Goal: Information Seeking & Learning: Learn about a topic

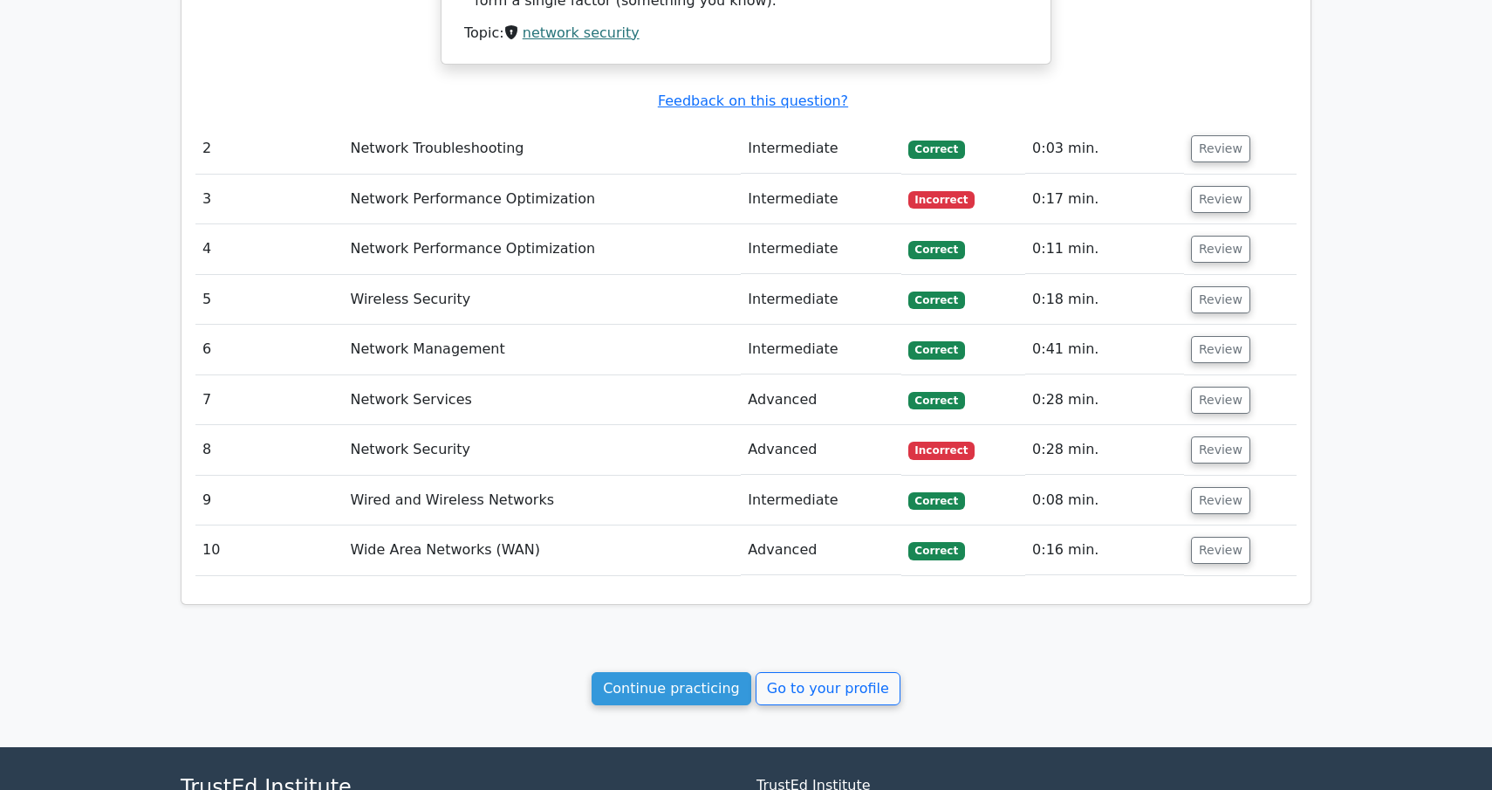
scroll to position [1928, 0]
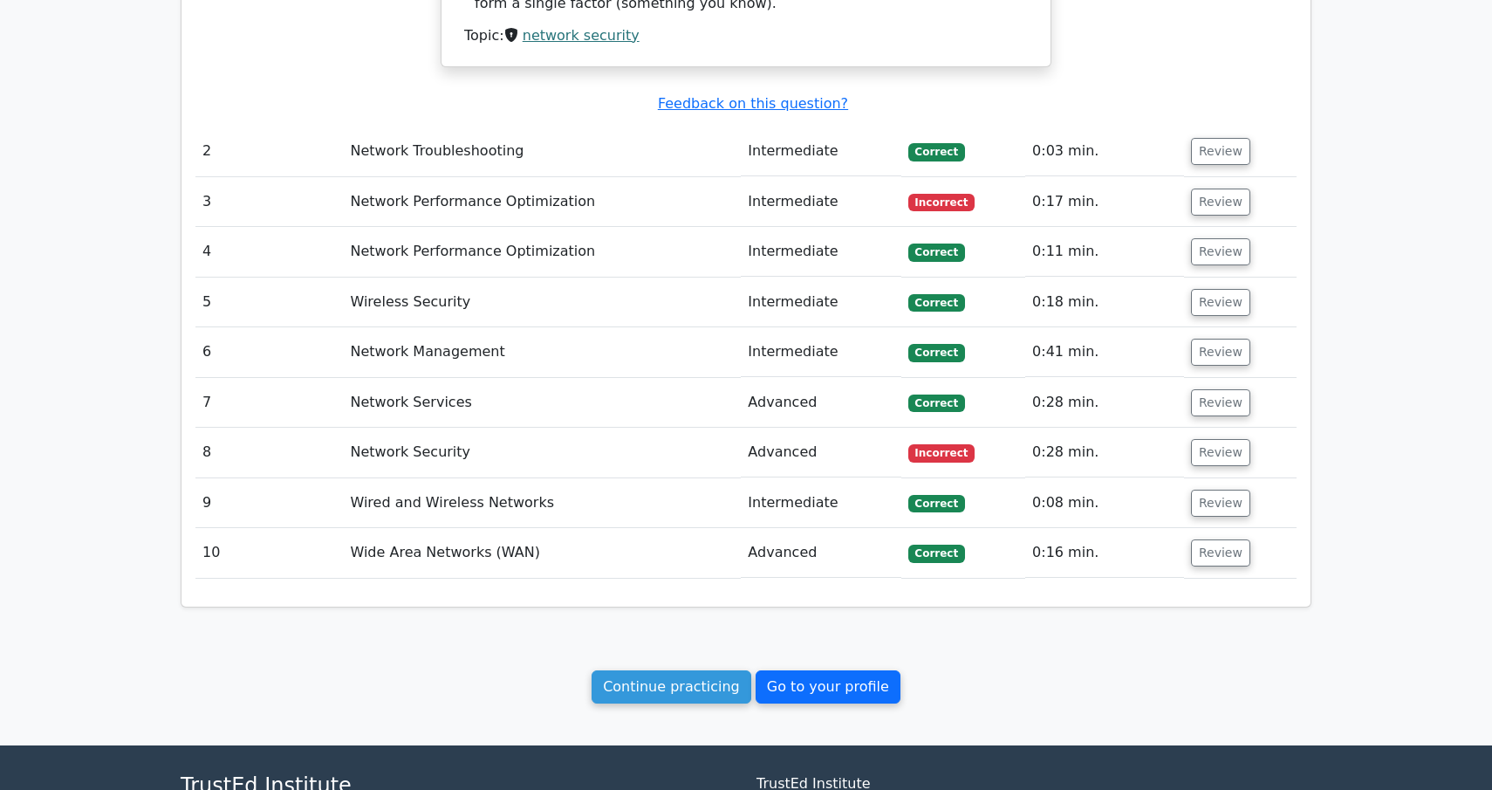
click at [769, 670] on link "Go to your profile" at bounding box center [828, 686] width 145 height 33
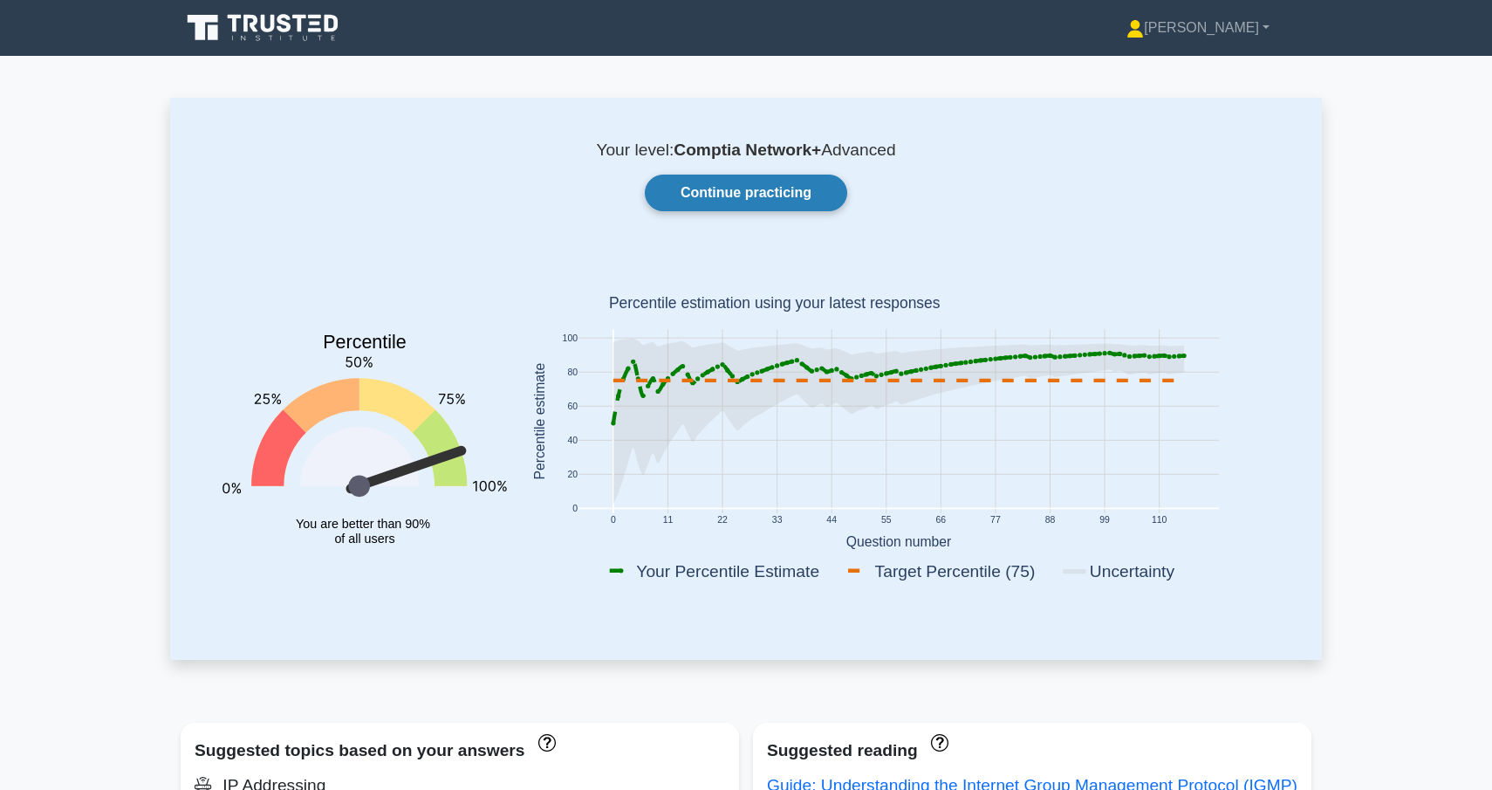
click at [759, 181] on link "Continue practicing" at bounding box center [746, 193] width 202 height 37
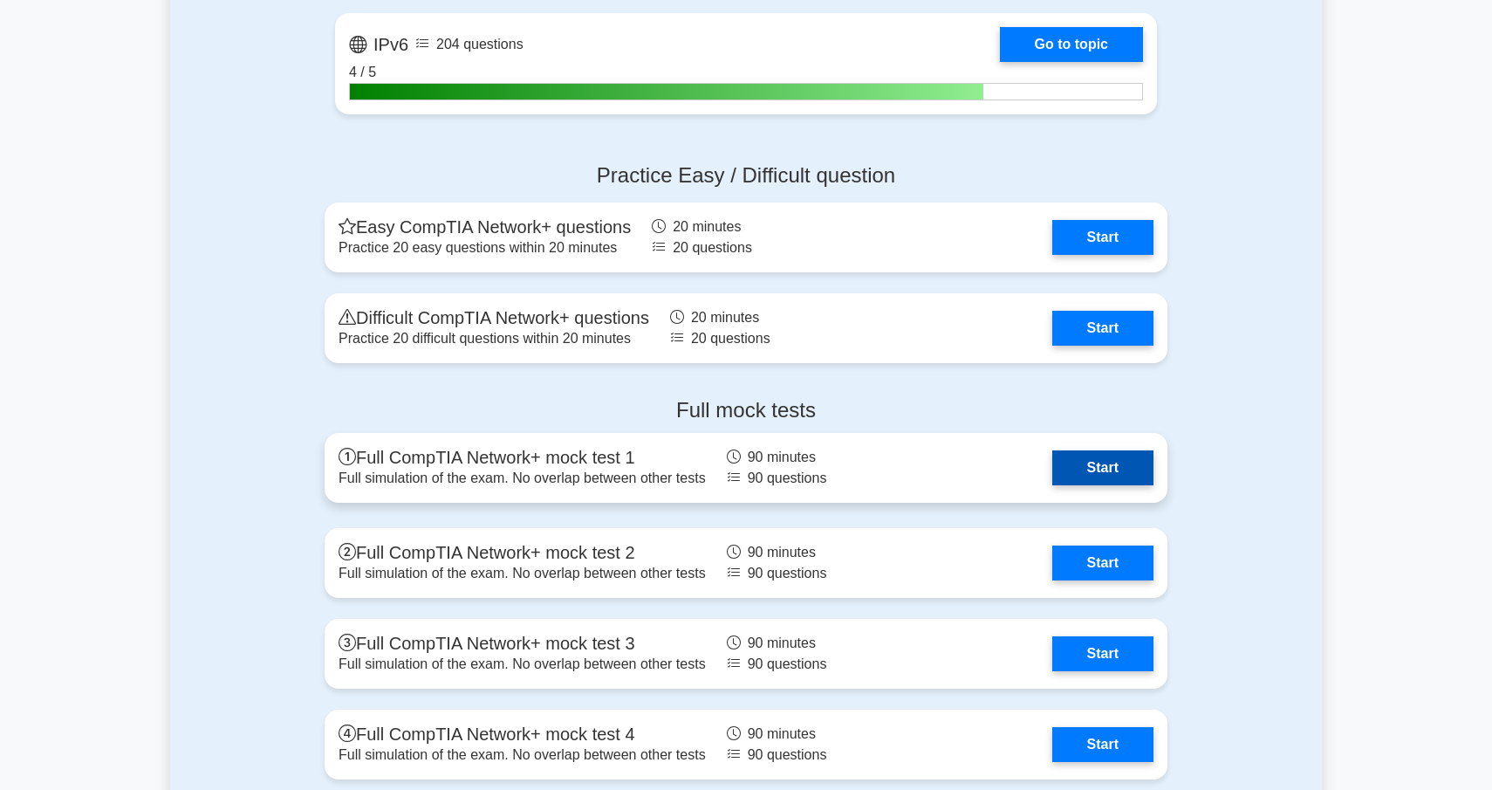
scroll to position [3776, 0]
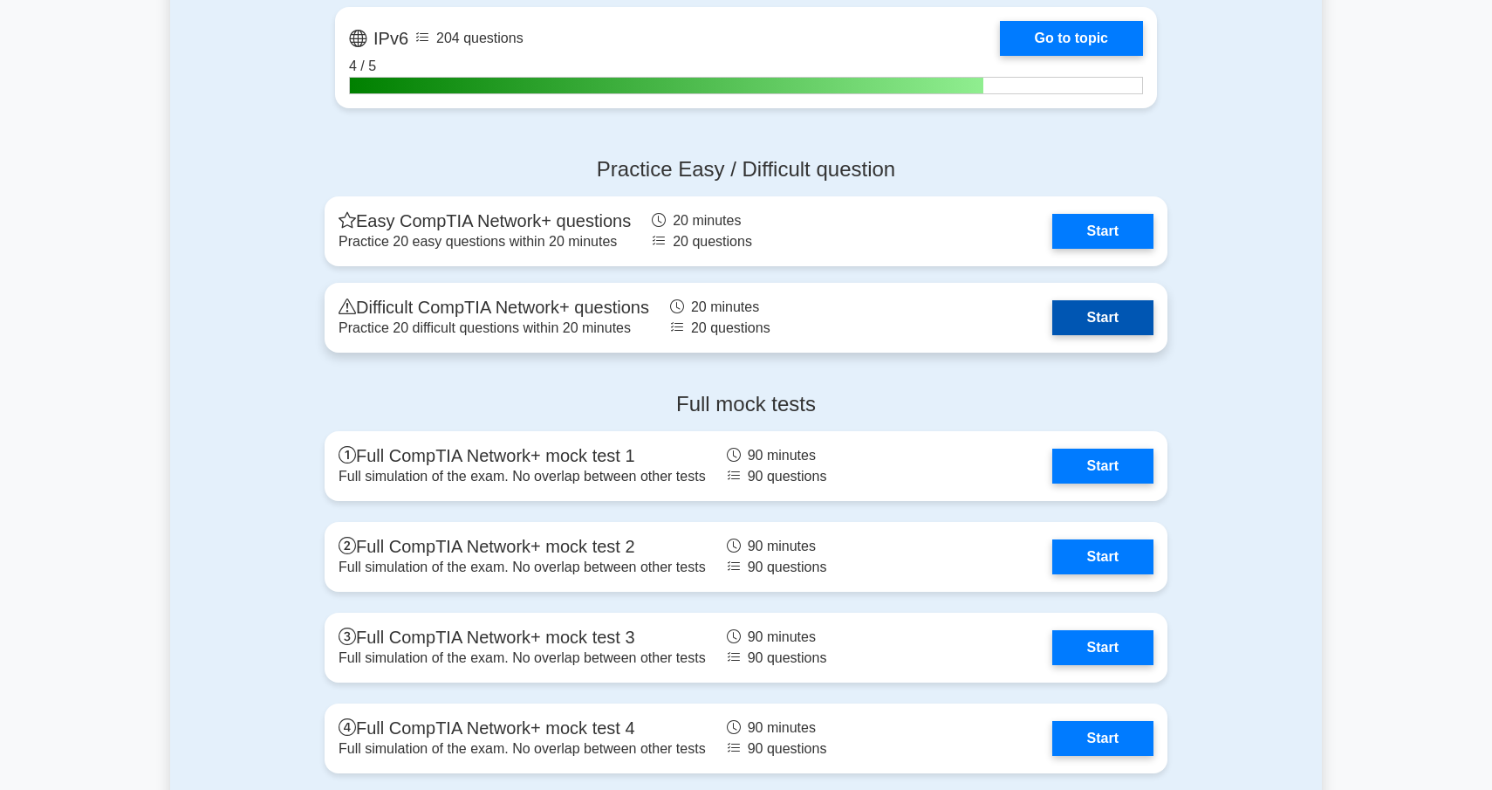
click at [1097, 307] on link "Start" at bounding box center [1102, 317] width 101 height 35
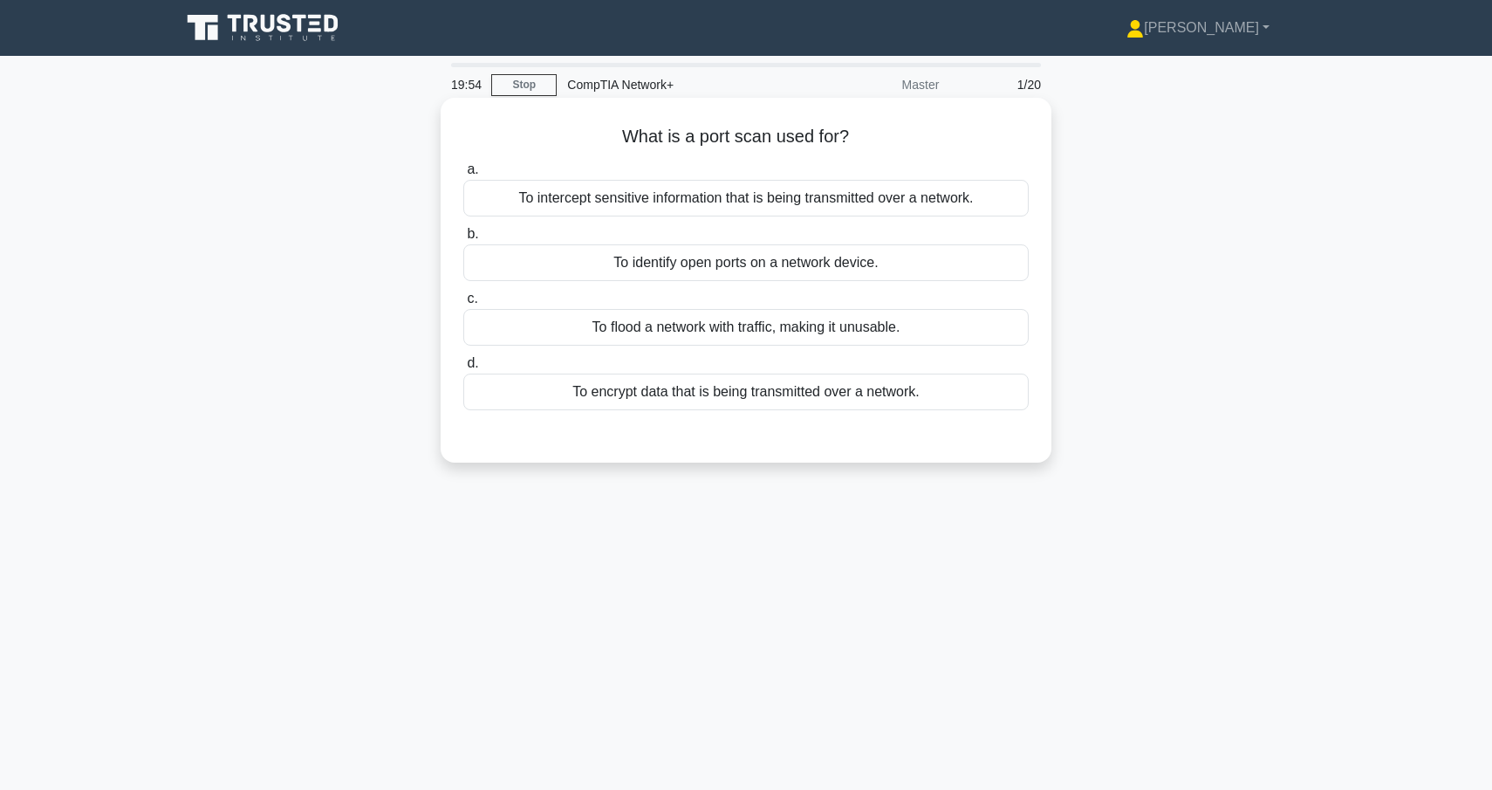
click at [813, 257] on div "To identify open ports on a network device." at bounding box center [745, 262] width 565 height 37
click at [463, 240] on input "b. To identify open ports on a network device." at bounding box center [463, 234] width 0 height 11
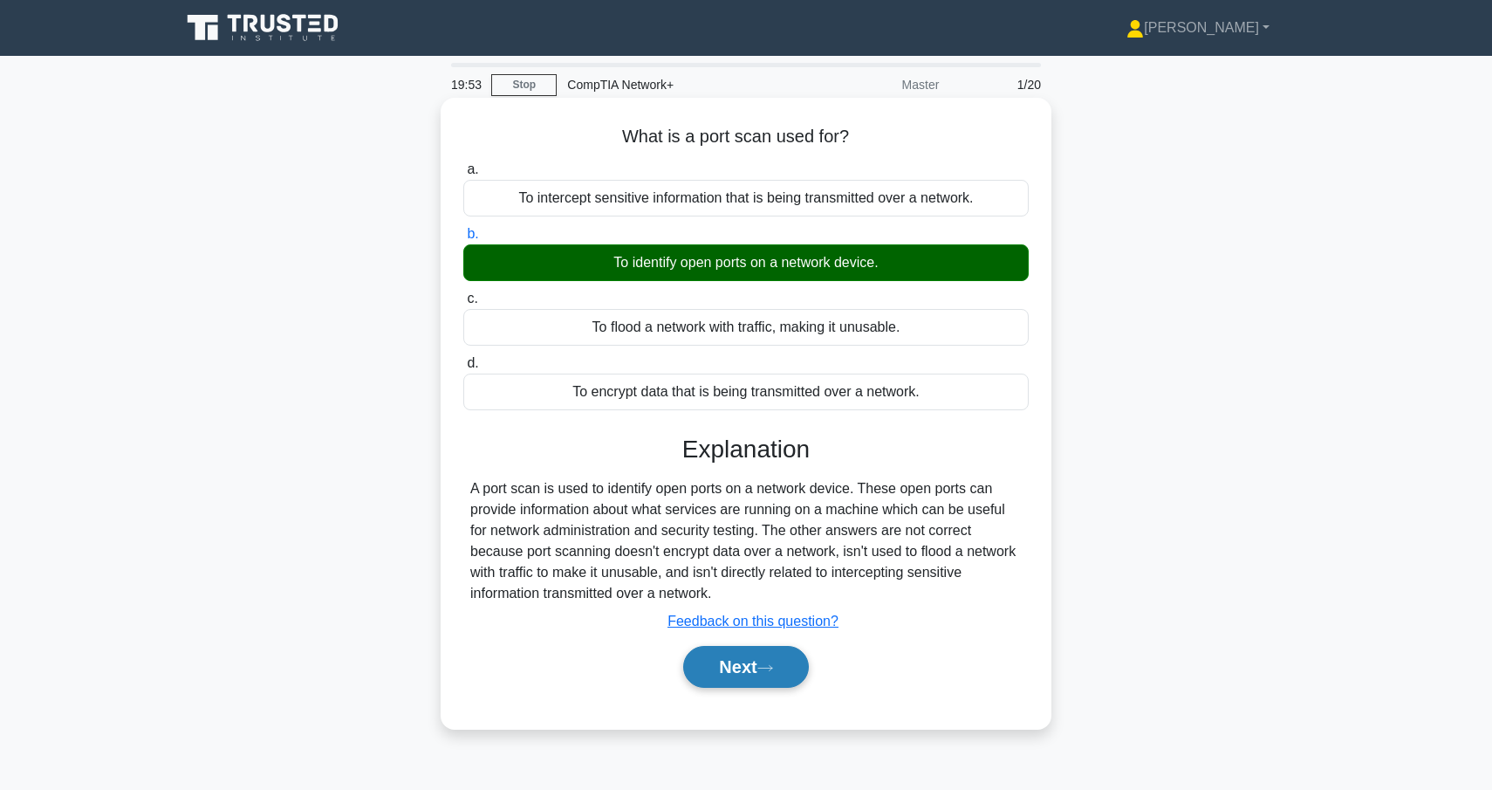
click at [739, 672] on button "Next" at bounding box center [745, 667] width 125 height 42
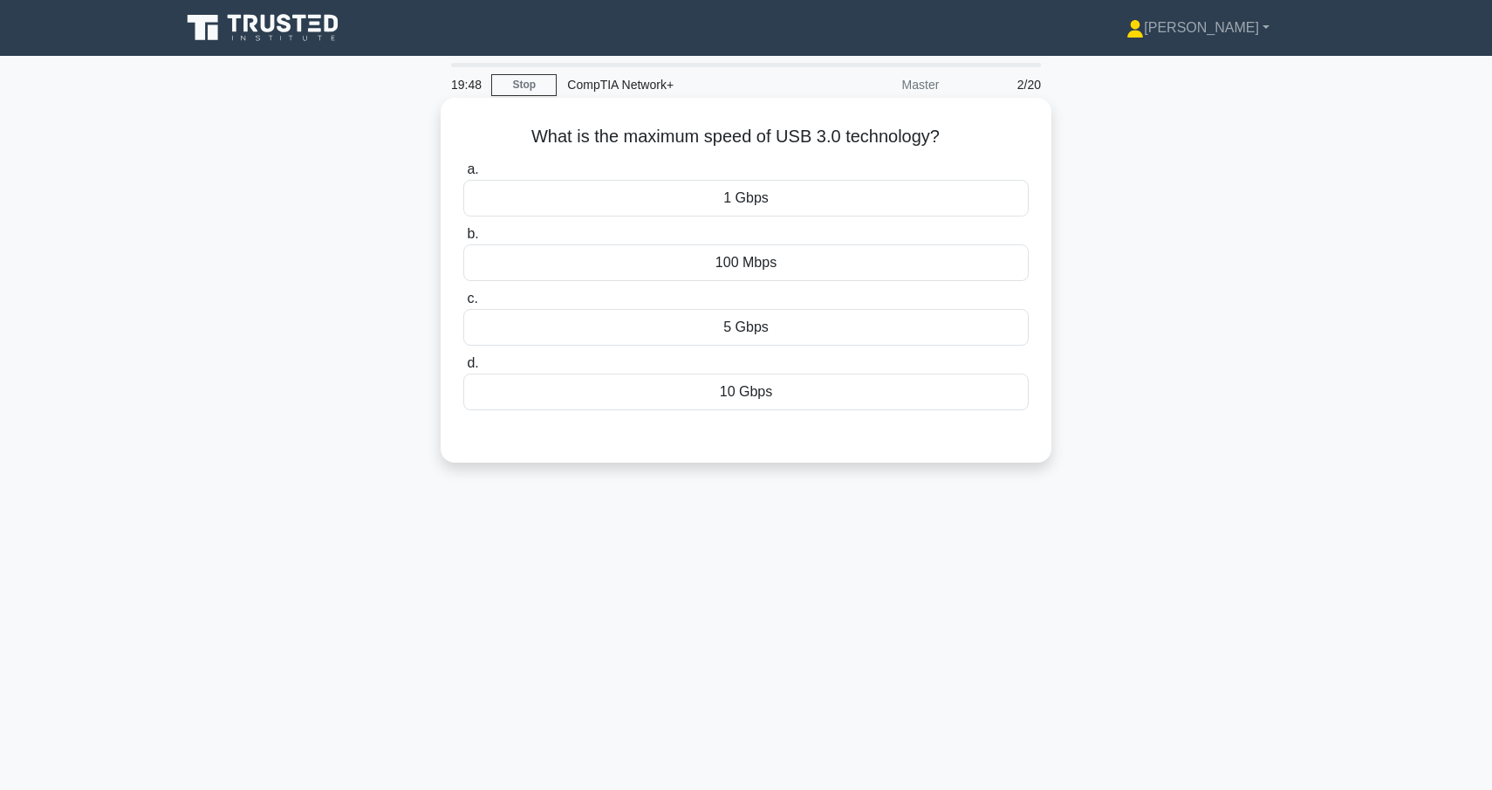
click at [707, 265] on div "100 Mbps" at bounding box center [745, 262] width 565 height 37
click at [463, 240] on input "b. 100 Mbps" at bounding box center [463, 234] width 0 height 11
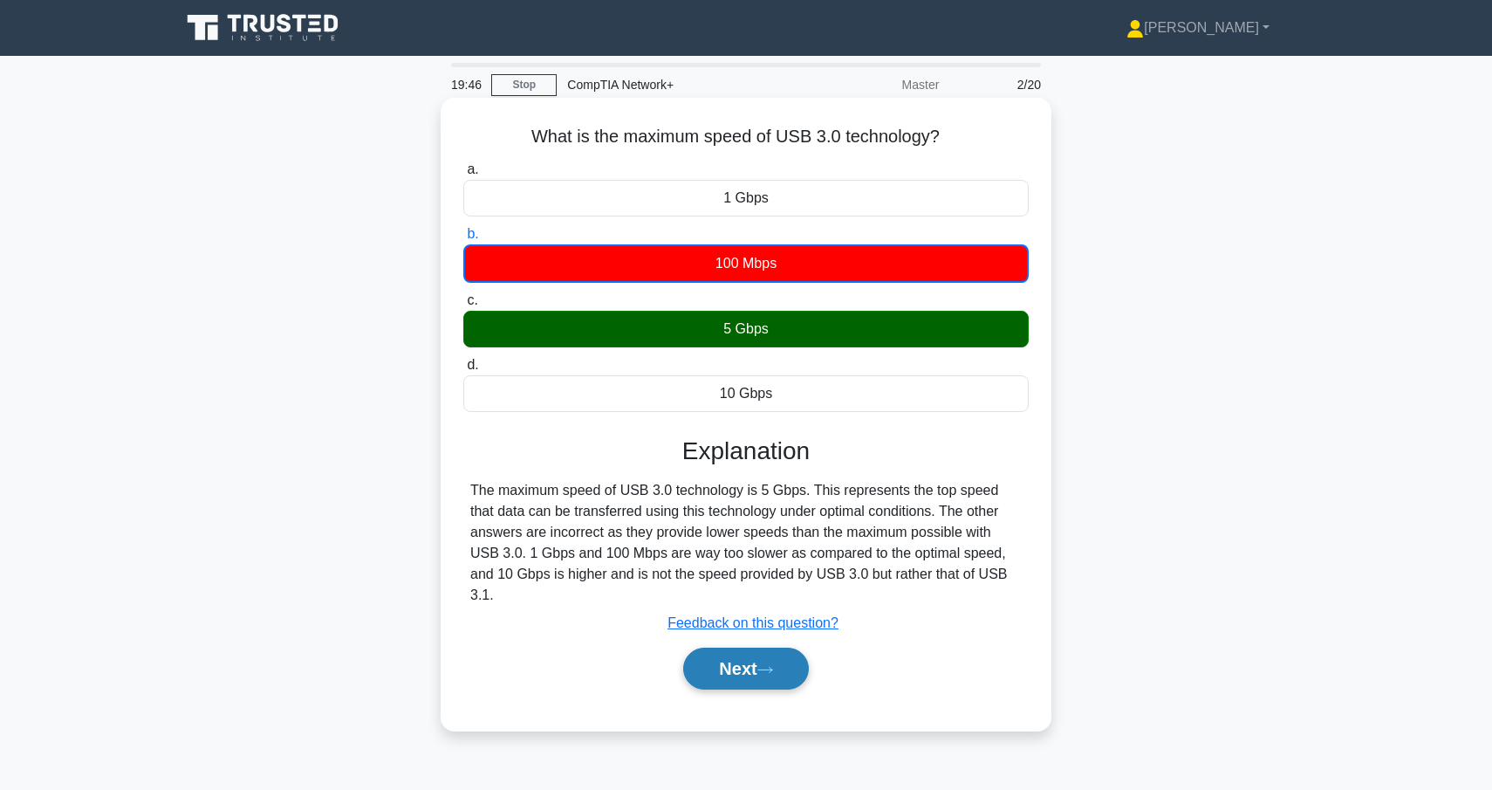
click at [773, 665] on icon at bounding box center [765, 670] width 16 height 10
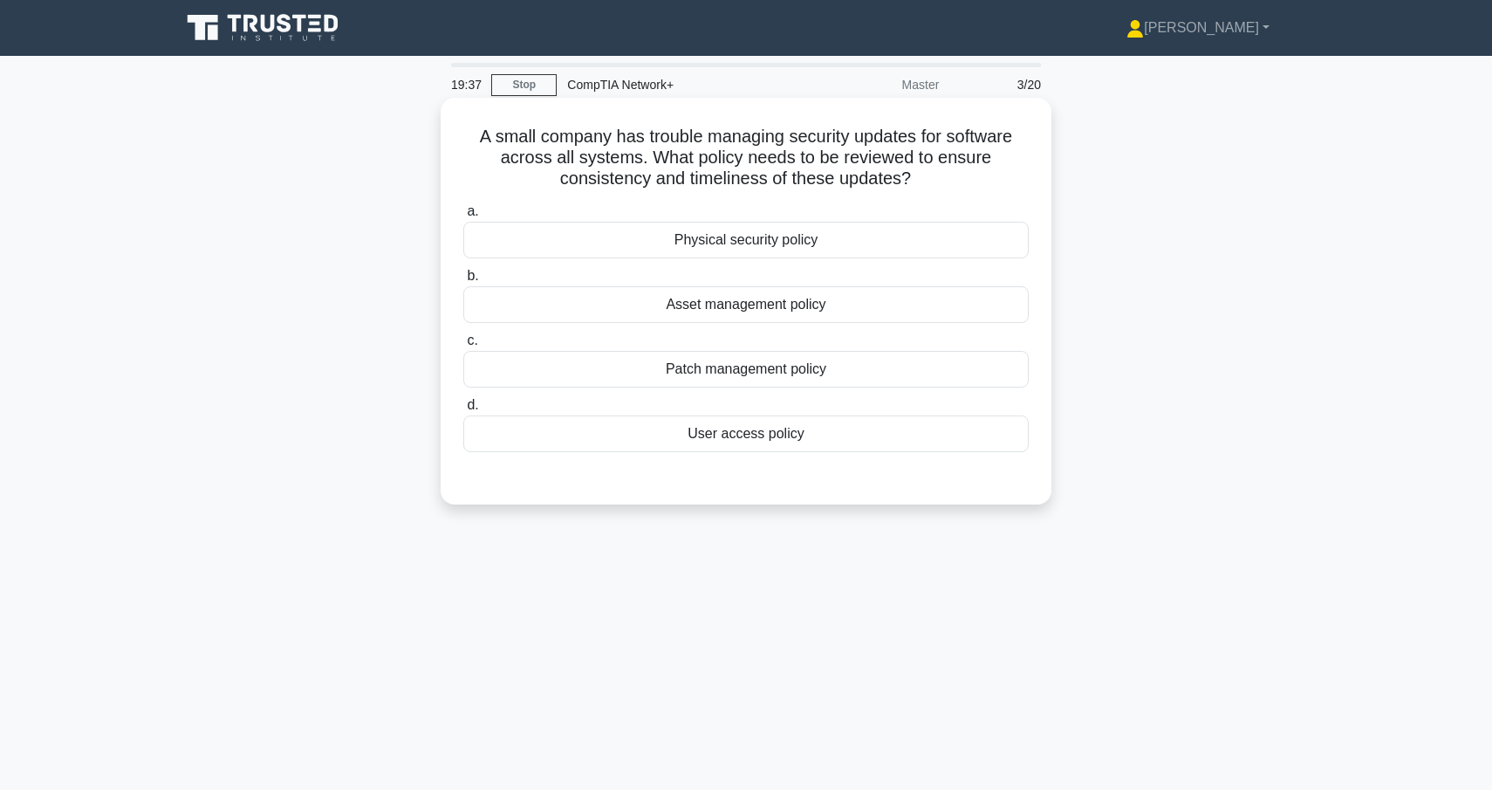
click at [819, 370] on div "Patch management policy" at bounding box center [745, 369] width 565 height 37
click at [463, 346] on input "c. Patch management policy" at bounding box center [463, 340] width 0 height 11
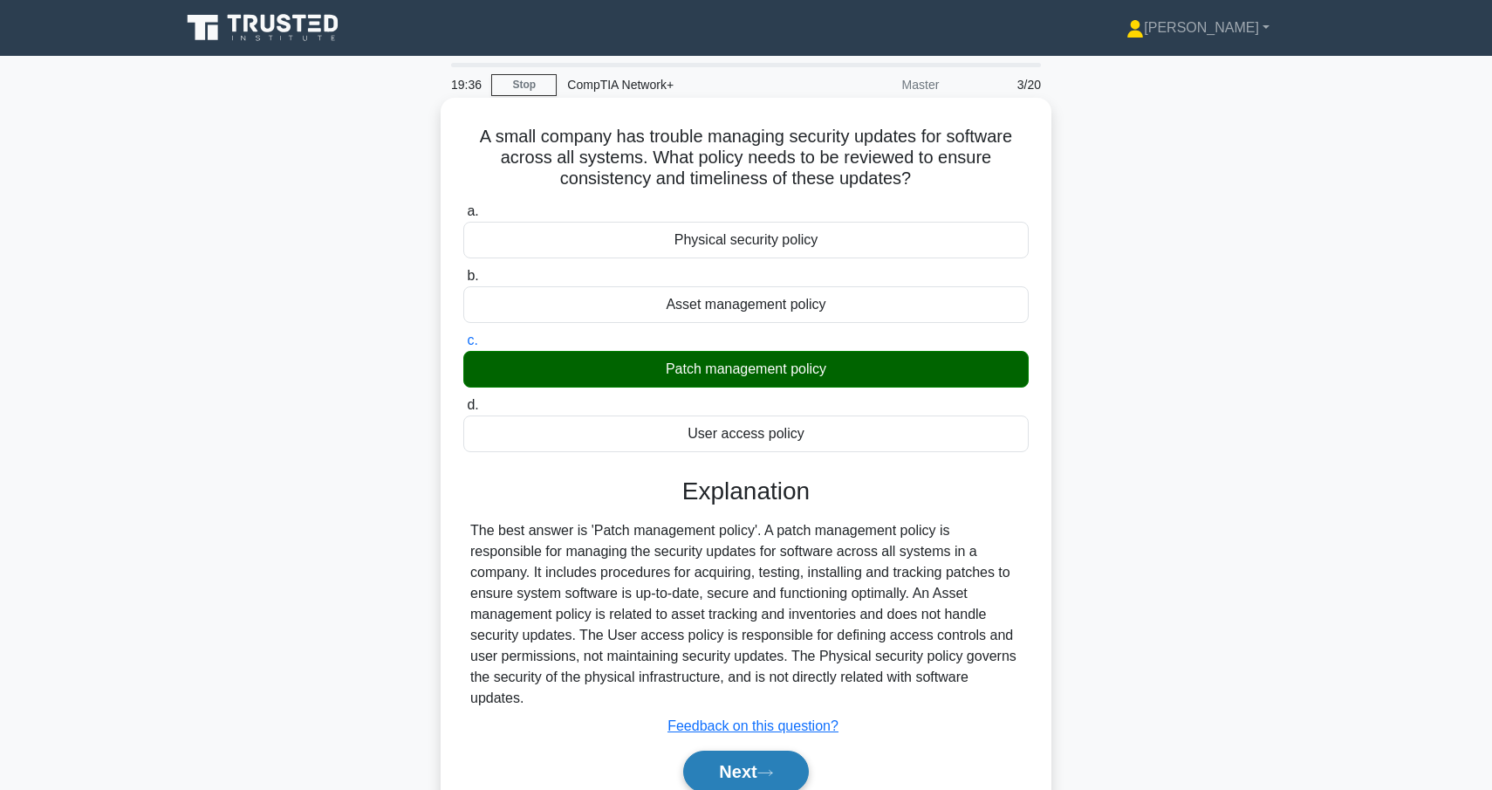
click at [779, 762] on button "Next" at bounding box center [745, 771] width 125 height 42
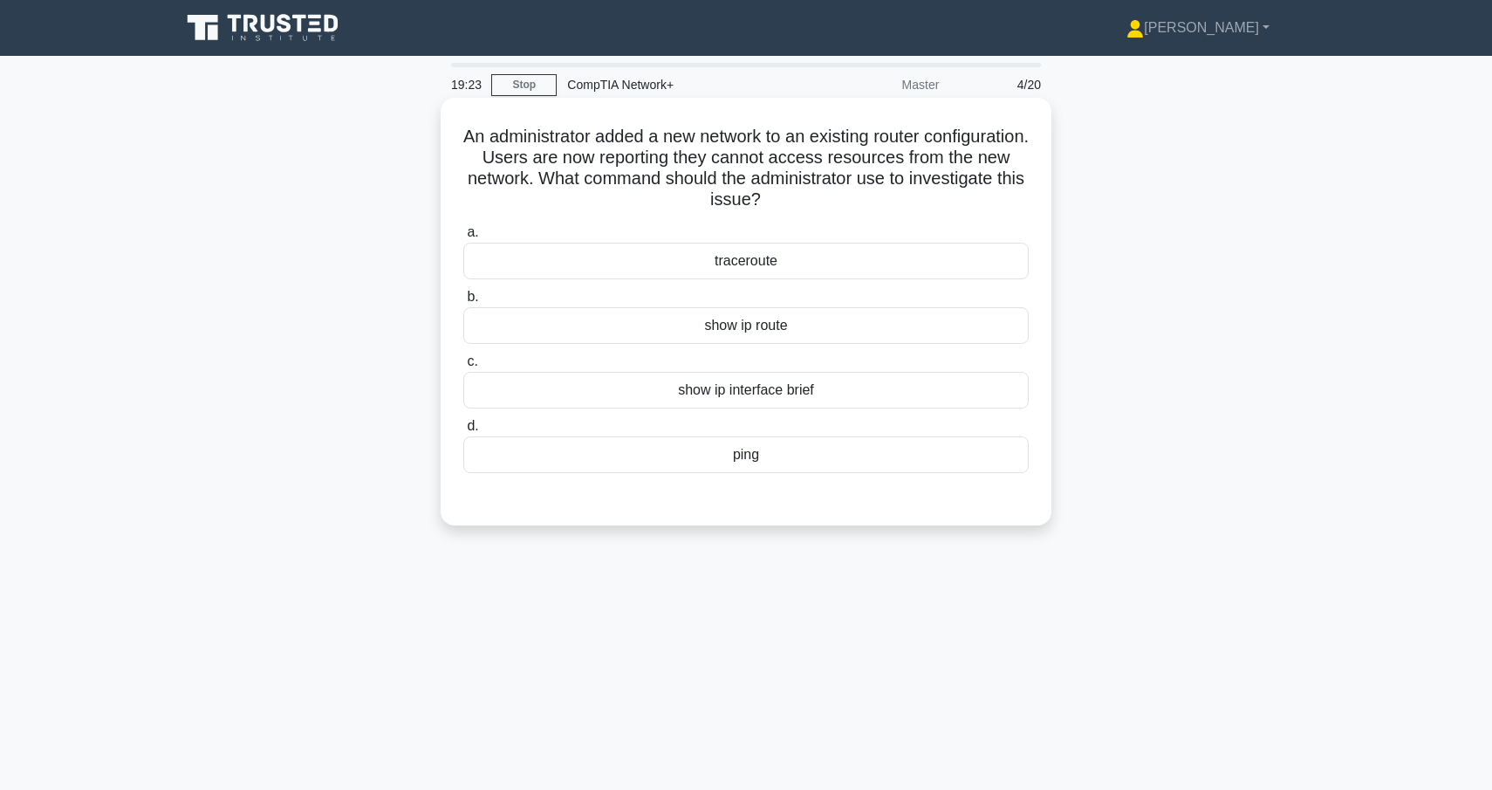
click at [811, 270] on div "traceroute" at bounding box center [745, 261] width 565 height 37
click at [463, 238] on input "a. traceroute" at bounding box center [463, 232] width 0 height 11
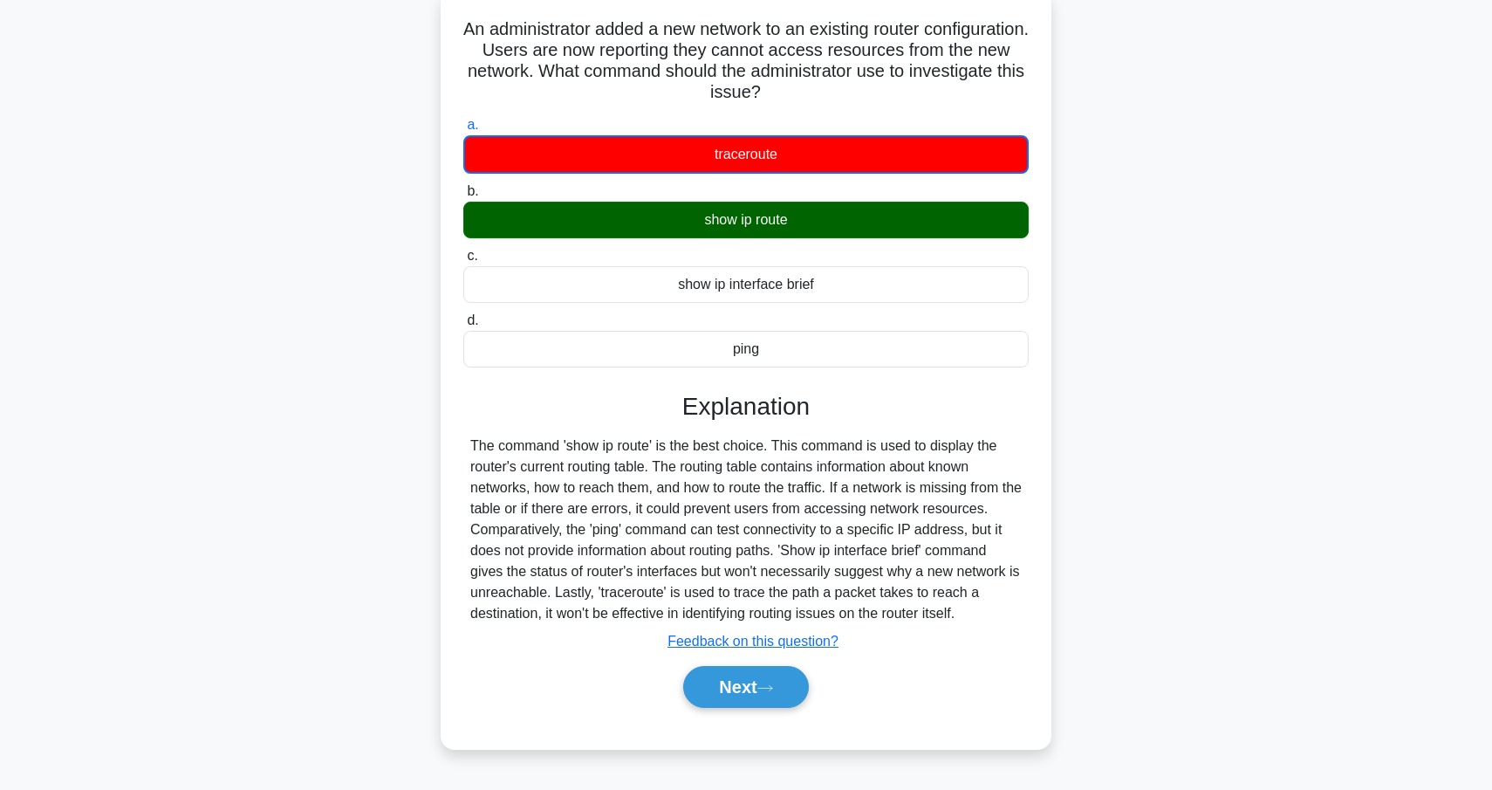
scroll to position [114, 0]
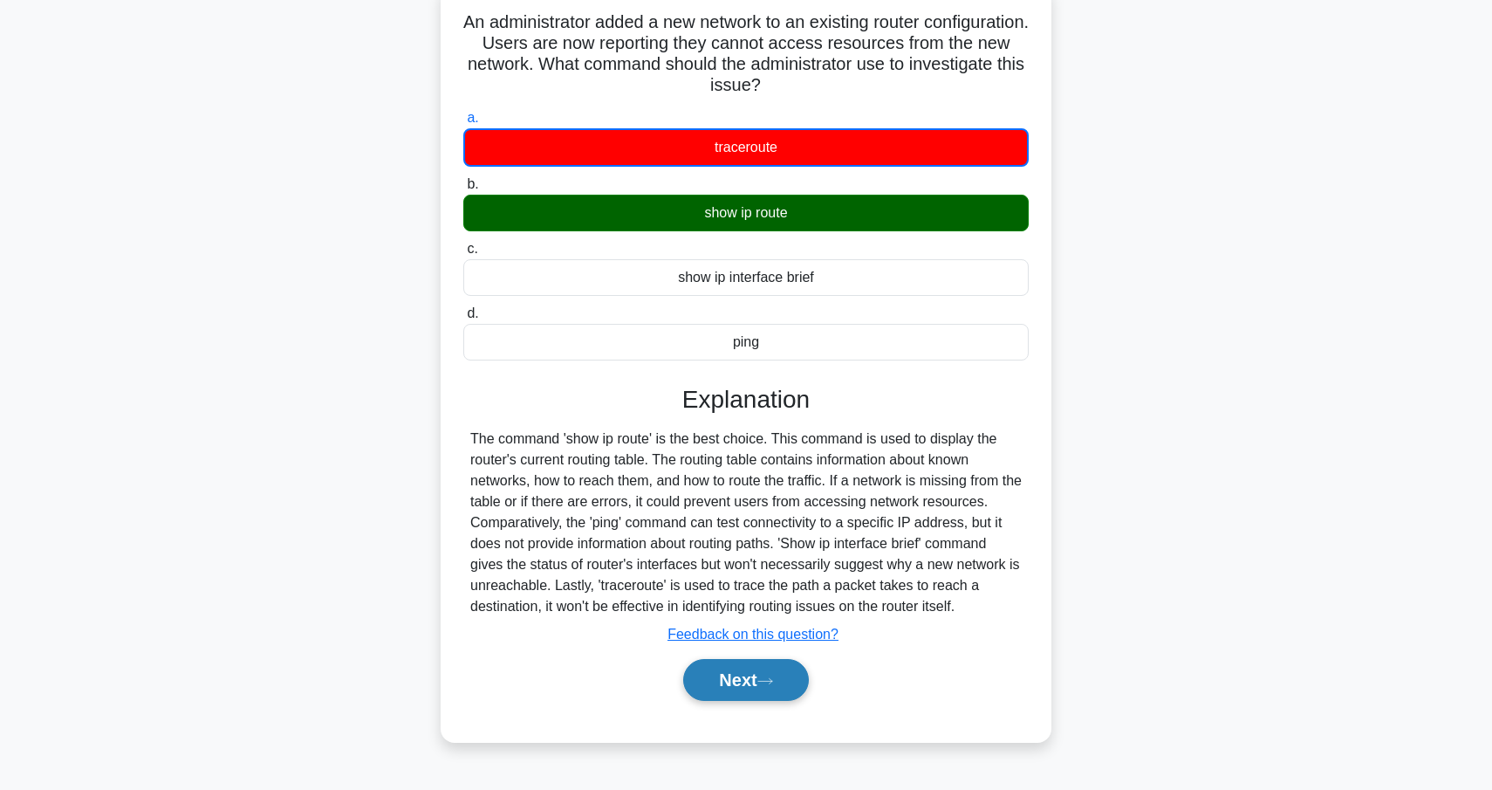
click at [769, 684] on icon at bounding box center [765, 681] width 16 height 10
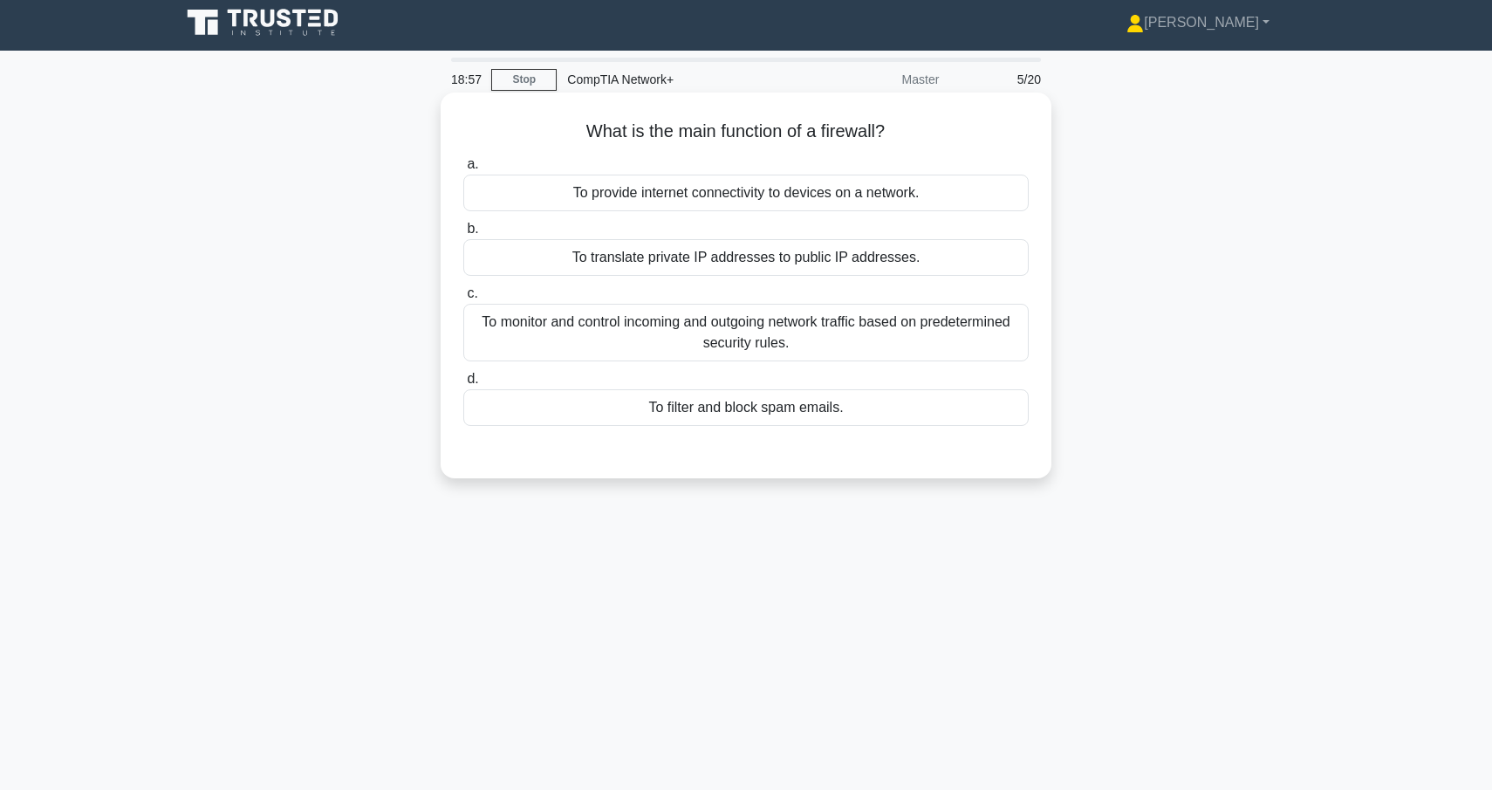
scroll to position [0, 0]
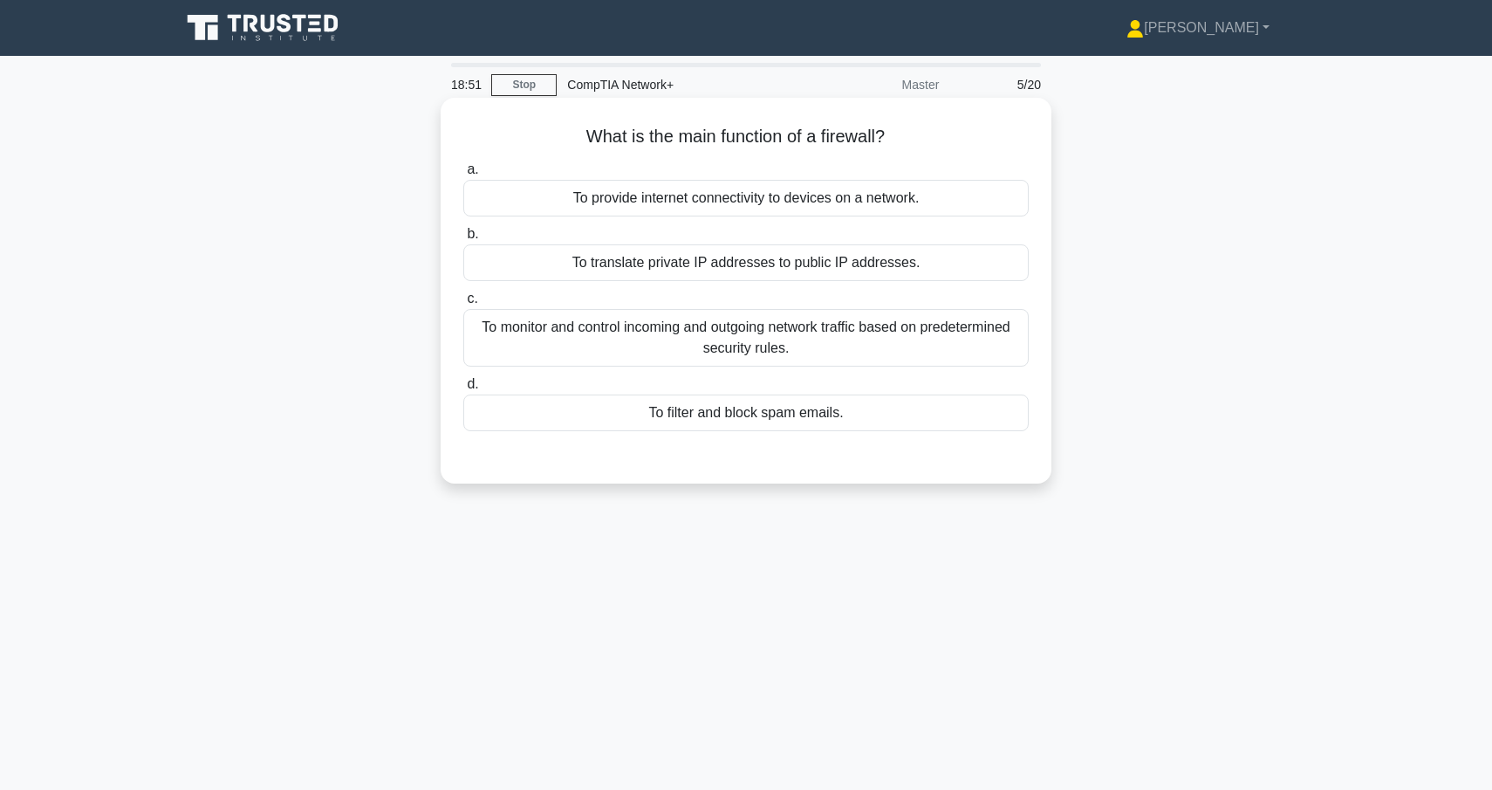
click at [673, 359] on div "To monitor and control incoming and outgoing network traffic based on predeterm…" at bounding box center [745, 338] width 565 height 58
click at [463, 305] on input "c. To monitor and control incoming and outgoing network traffic based on predet…" at bounding box center [463, 298] width 0 height 11
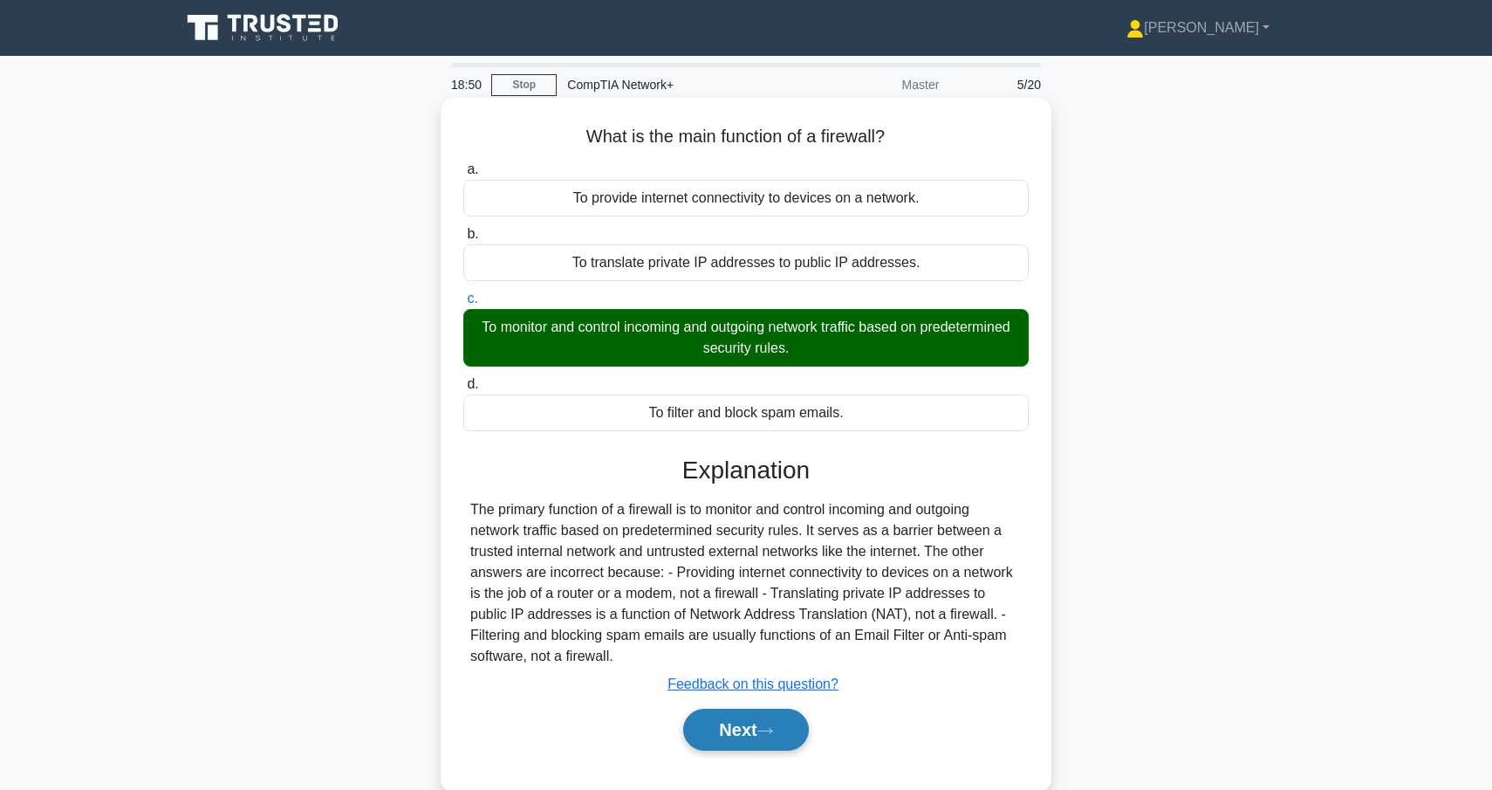
click at [725, 748] on button "Next" at bounding box center [745, 730] width 125 height 42
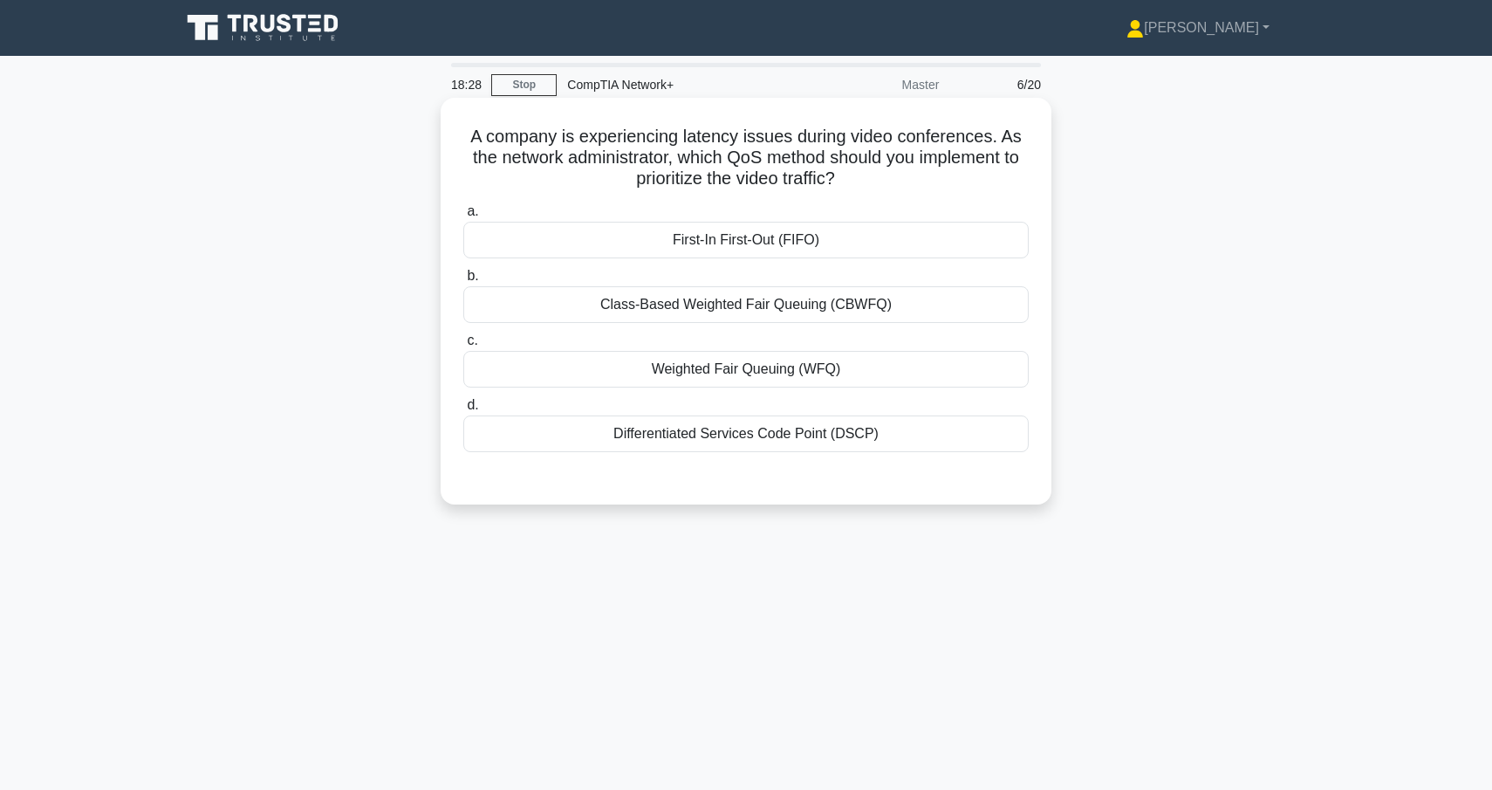
click at [807, 301] on div "Class-Based Weighted Fair Queuing (CBWFQ)" at bounding box center [745, 304] width 565 height 37
click at [463, 282] on input "b. Class-Based Weighted Fair Queuing (CBWFQ)" at bounding box center [463, 275] width 0 height 11
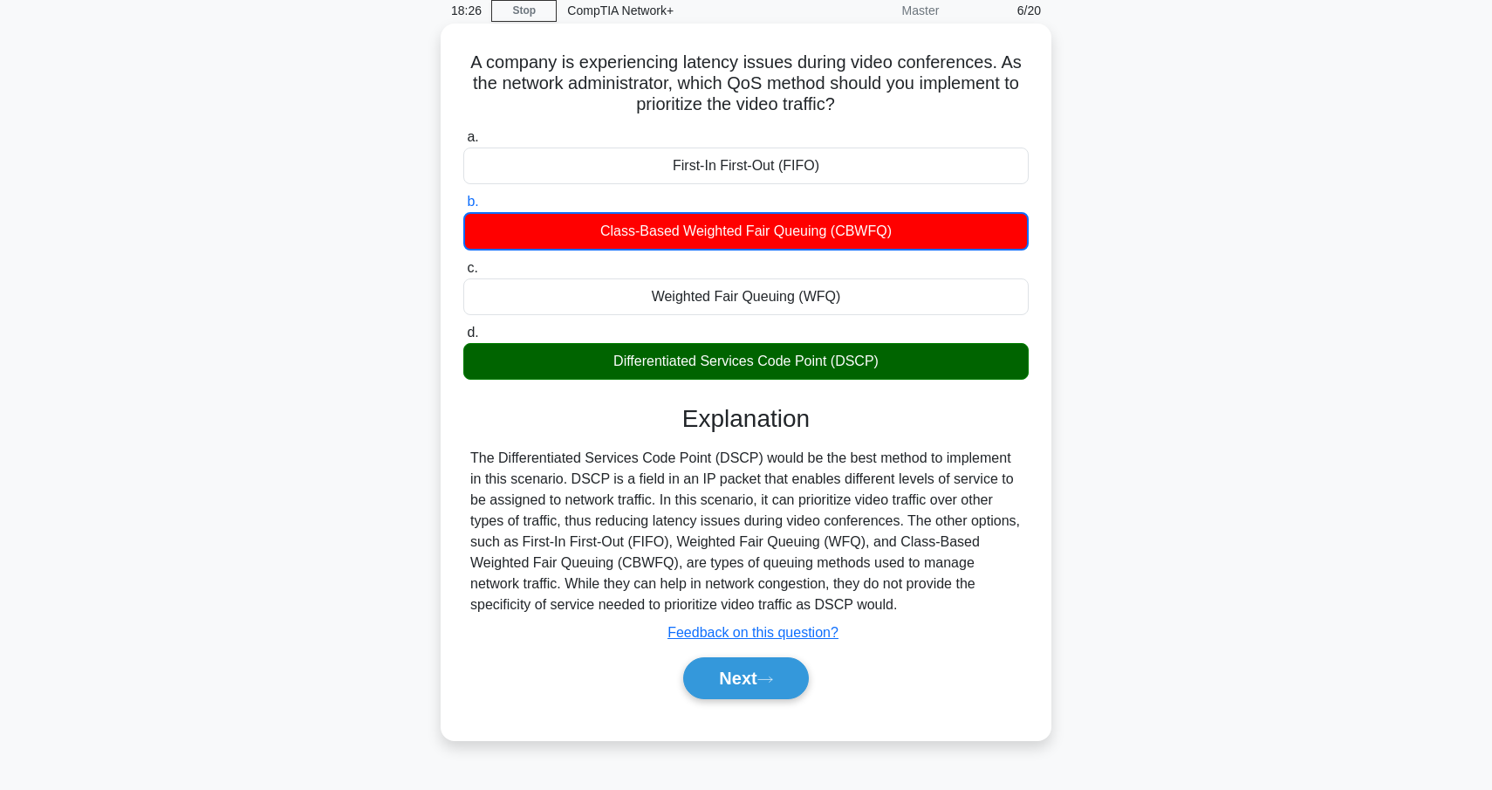
scroll to position [73, 0]
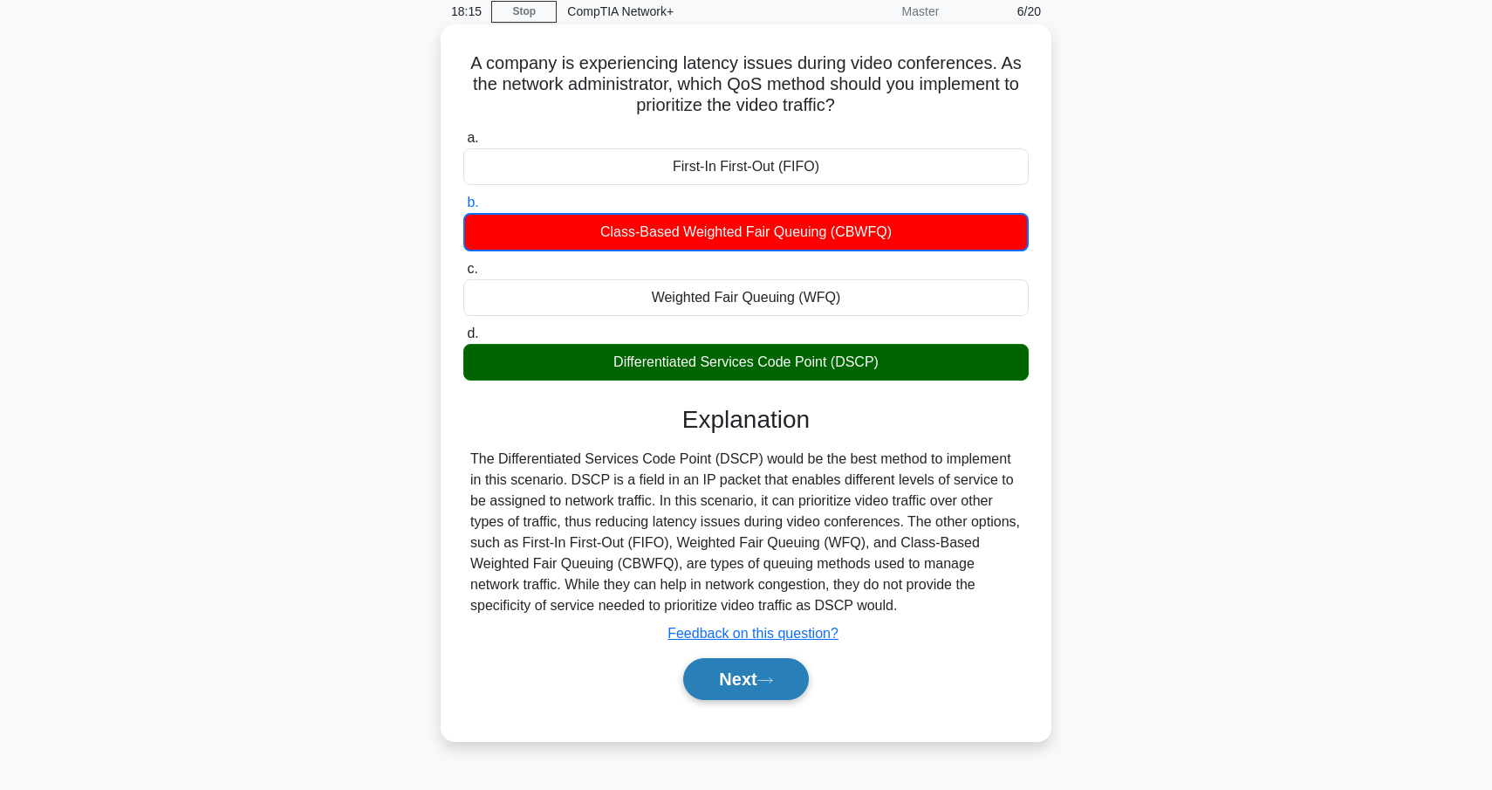
click at [799, 681] on button "Next" at bounding box center [745, 679] width 125 height 42
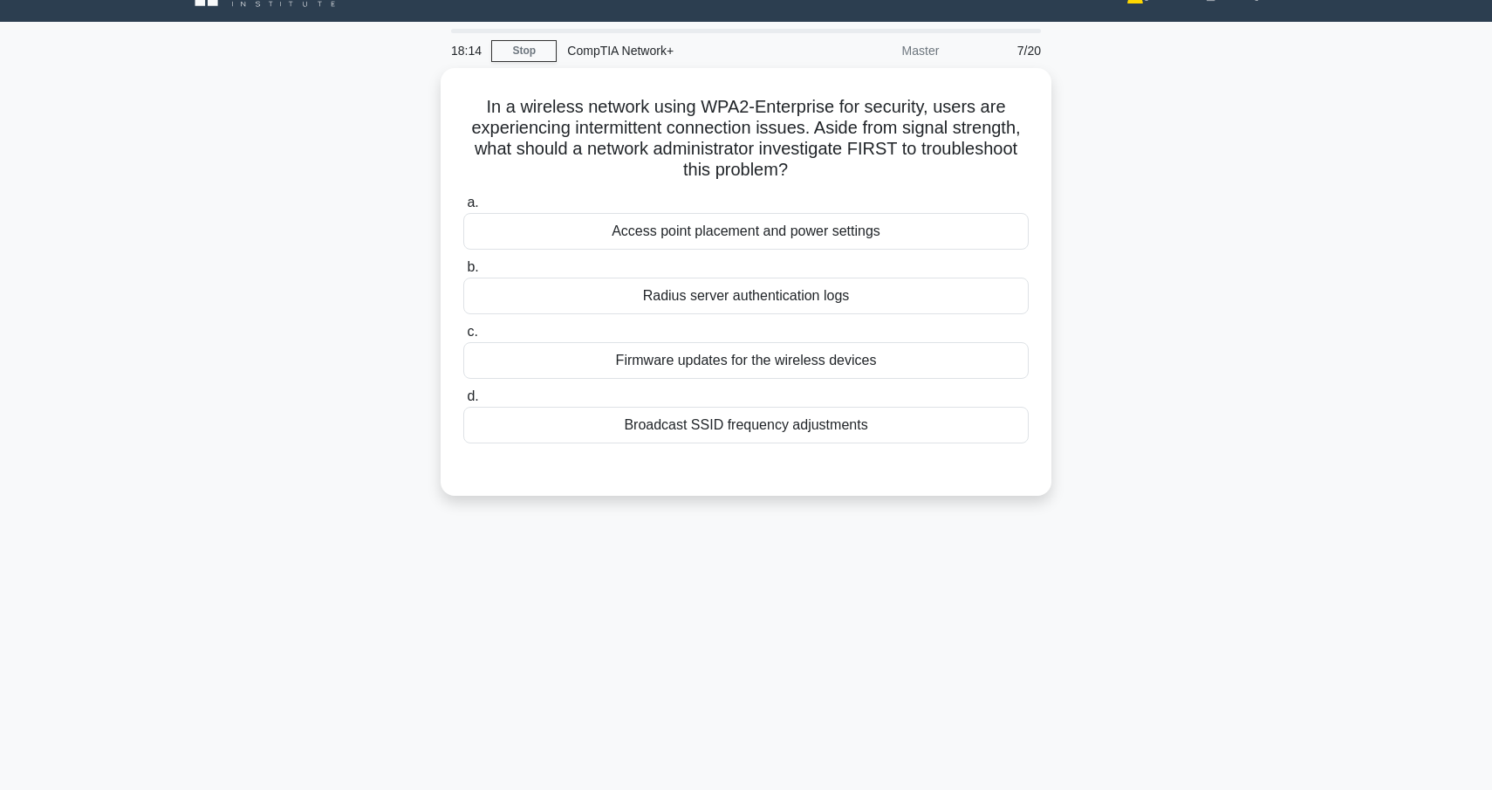
scroll to position [26, 0]
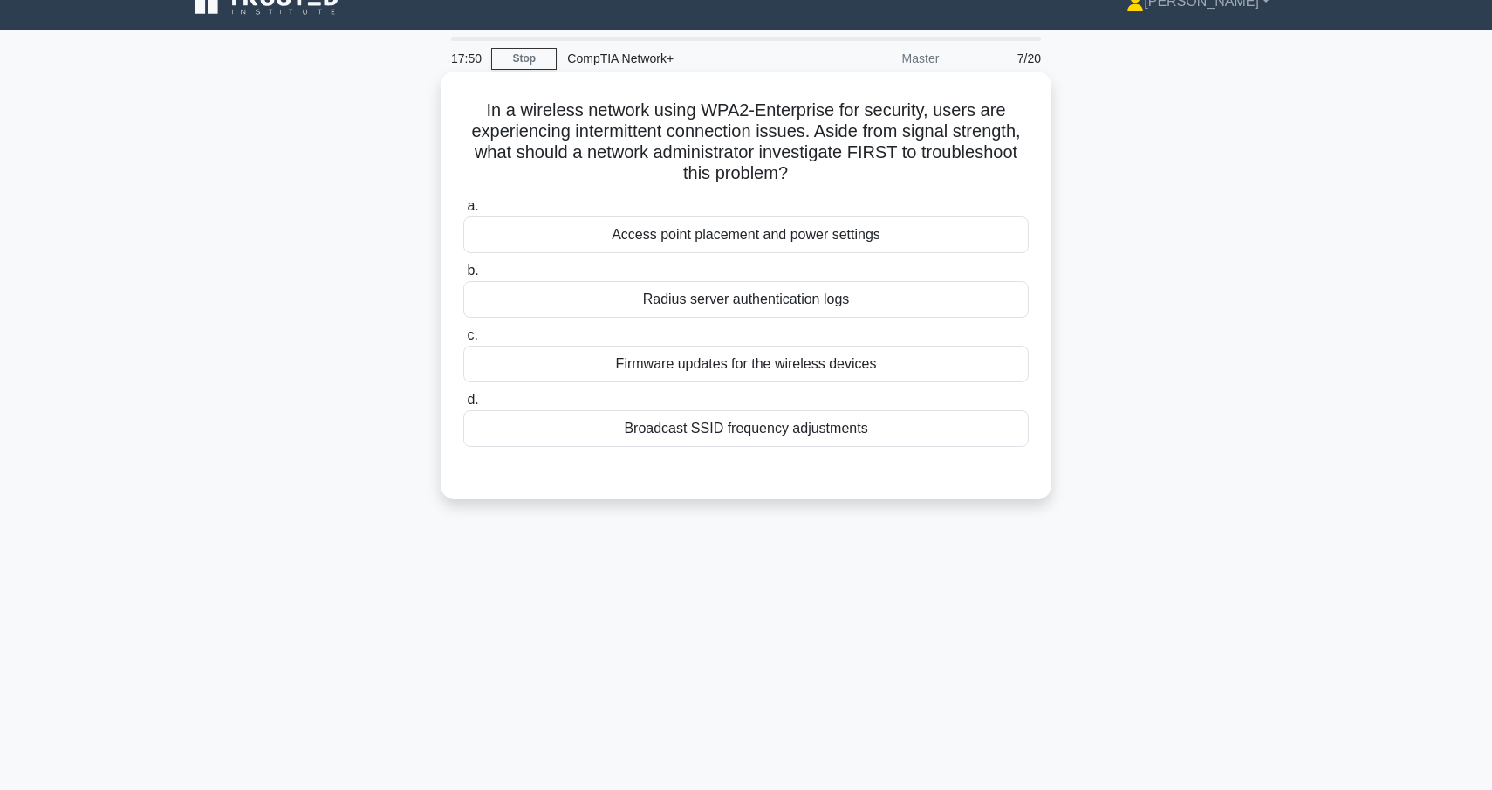
click at [916, 245] on div "Access point placement and power settings" at bounding box center [745, 234] width 565 height 37
click at [463, 212] on input "a. Access point placement and power settings" at bounding box center [463, 206] width 0 height 11
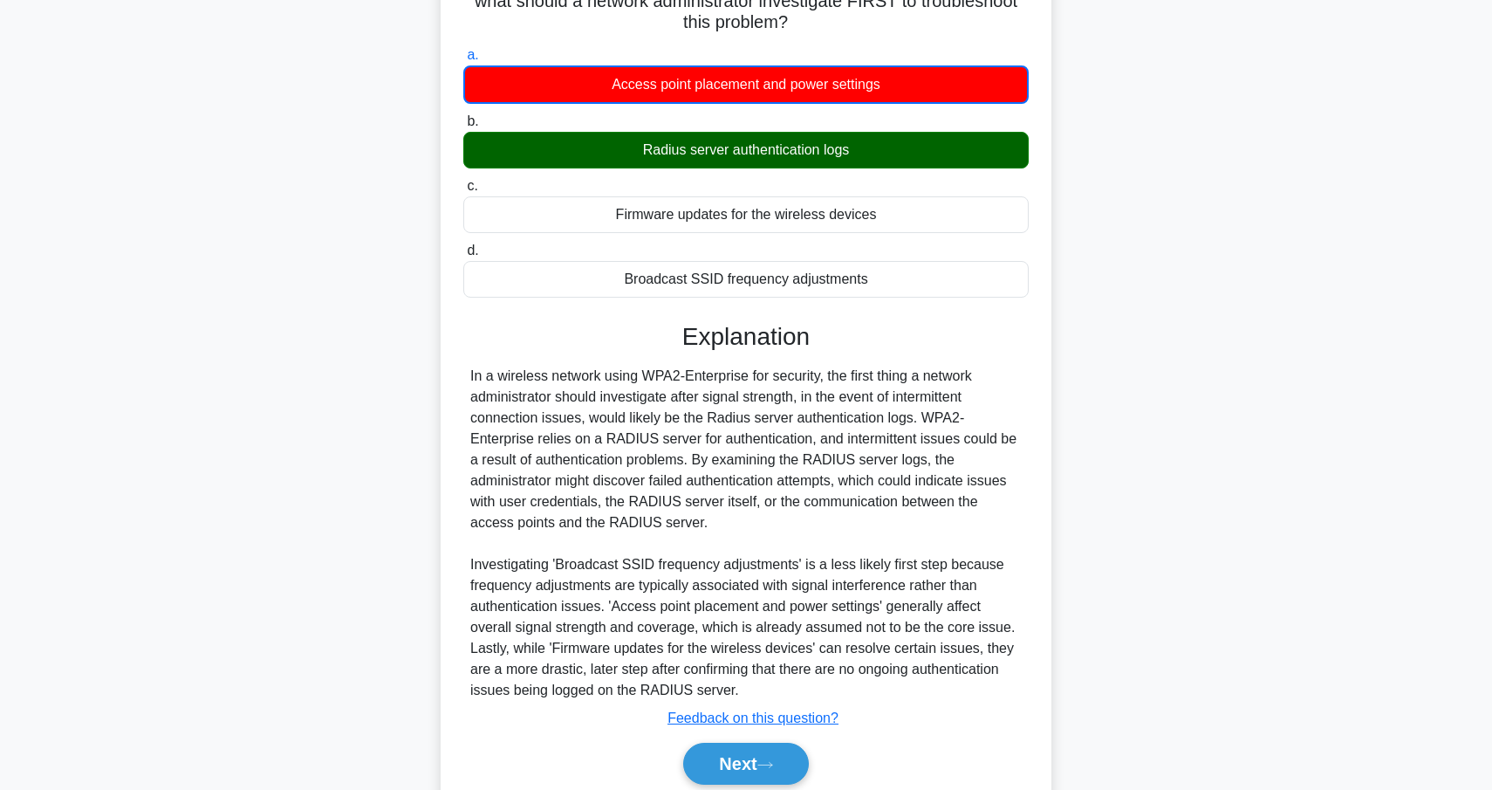
scroll to position [178, 0]
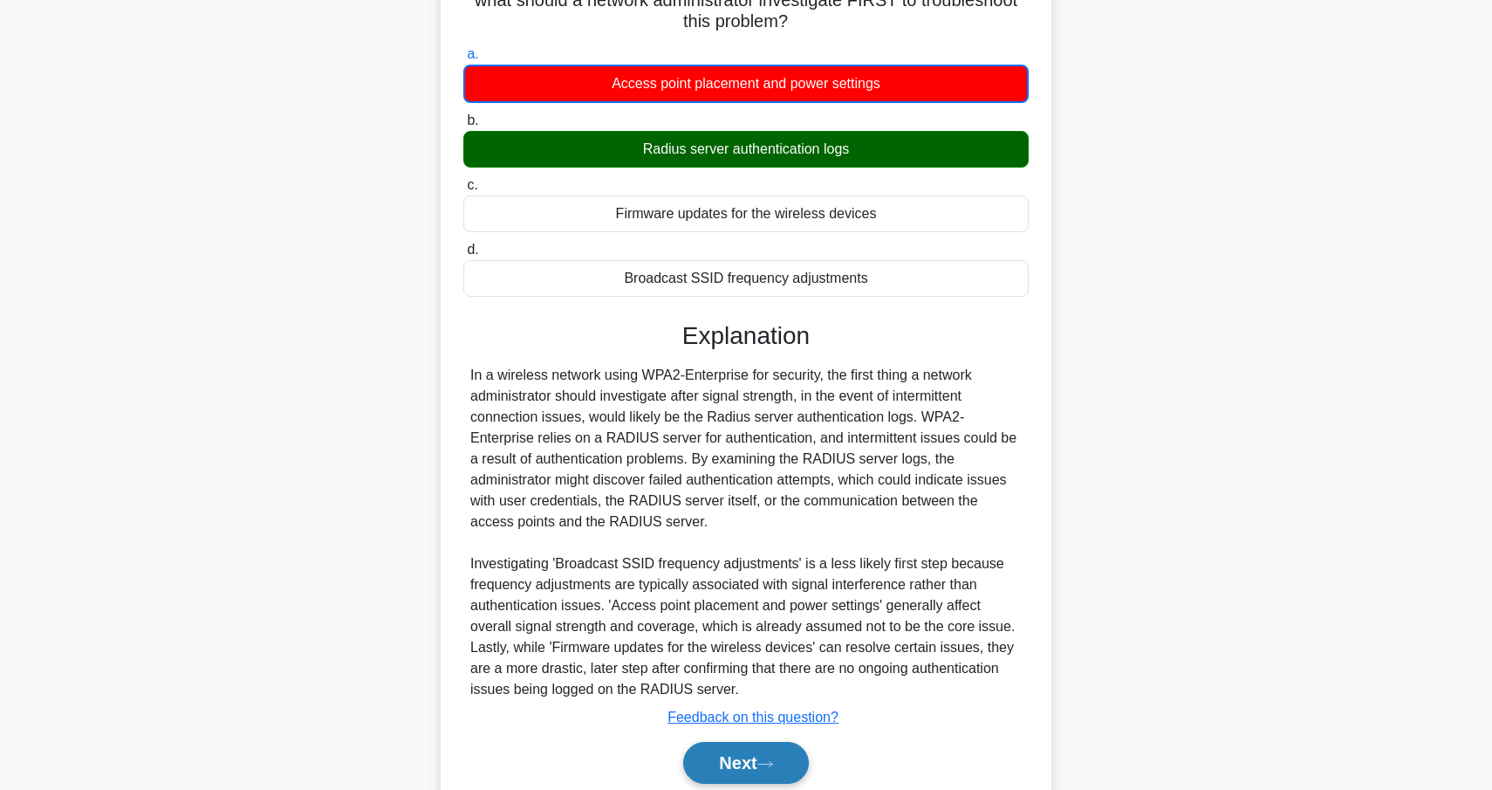
click at [770, 746] on button "Next" at bounding box center [745, 763] width 125 height 42
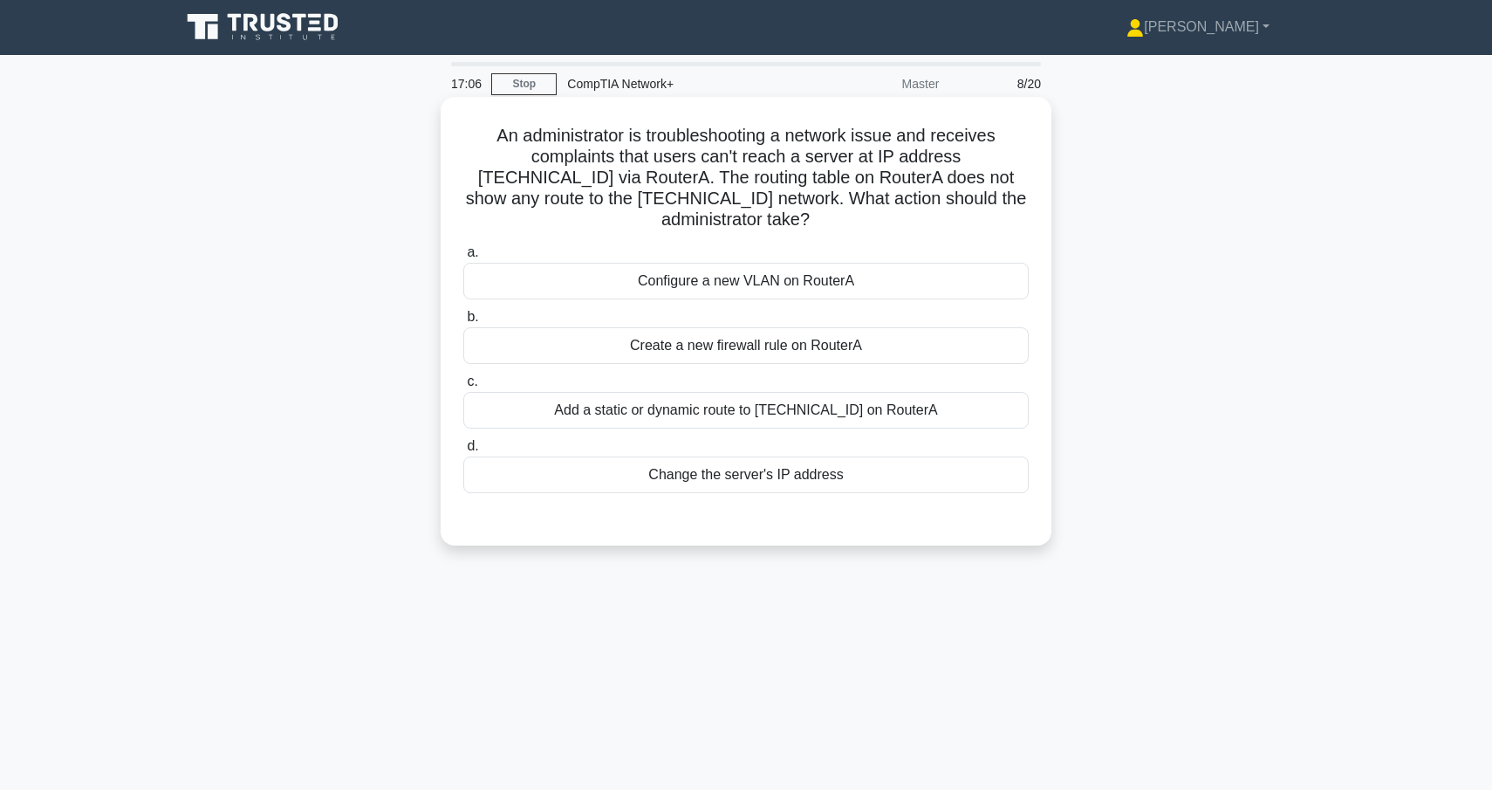
scroll to position [0, 0]
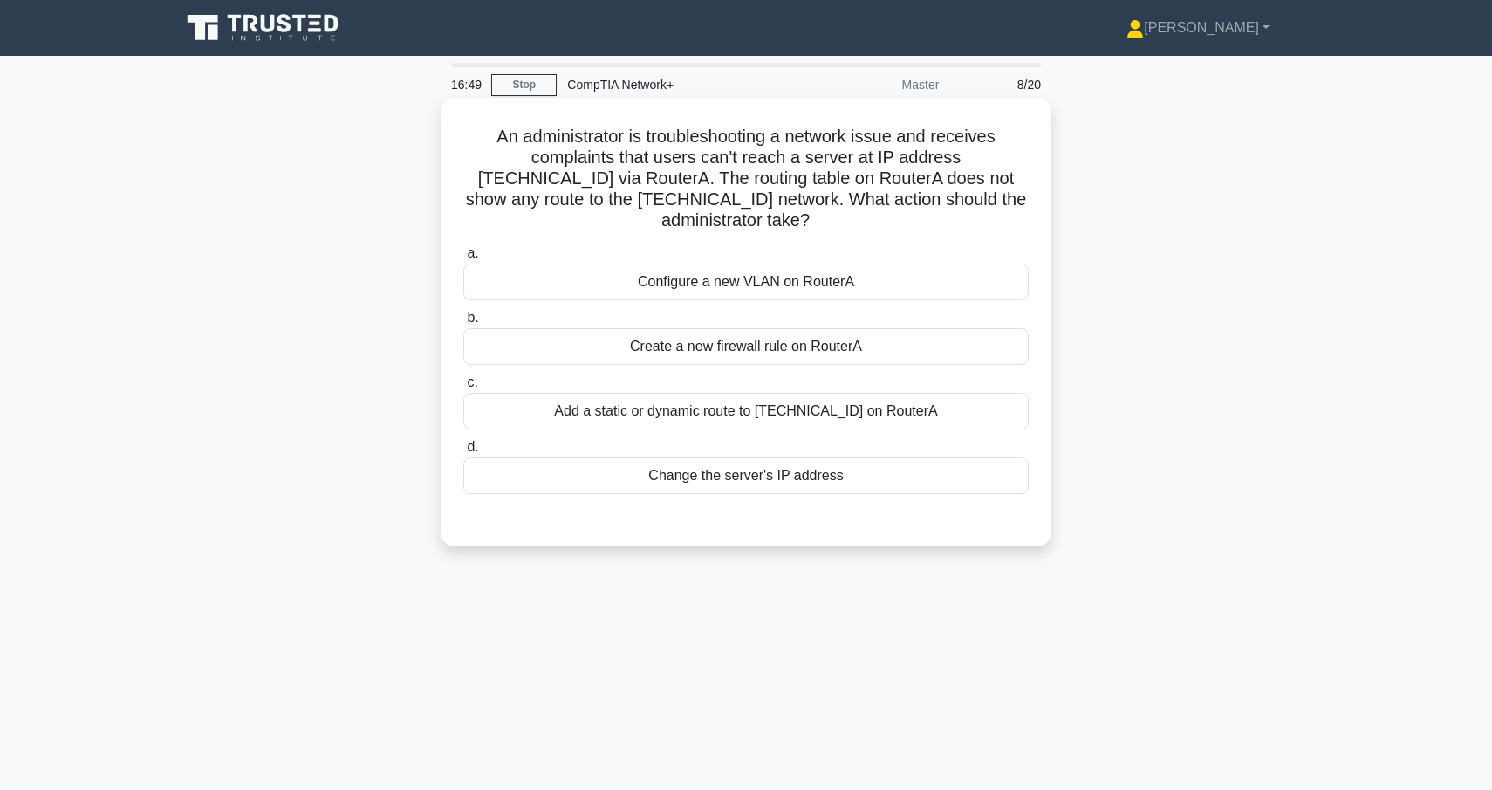
click at [805, 393] on div "Add a static or dynamic route to 10.0.1.0/24 on RouterA" at bounding box center [745, 411] width 565 height 37
click at [463, 384] on input "c. Add a static or dynamic route to 10.0.1.0/24 on RouterA" at bounding box center [463, 382] width 0 height 11
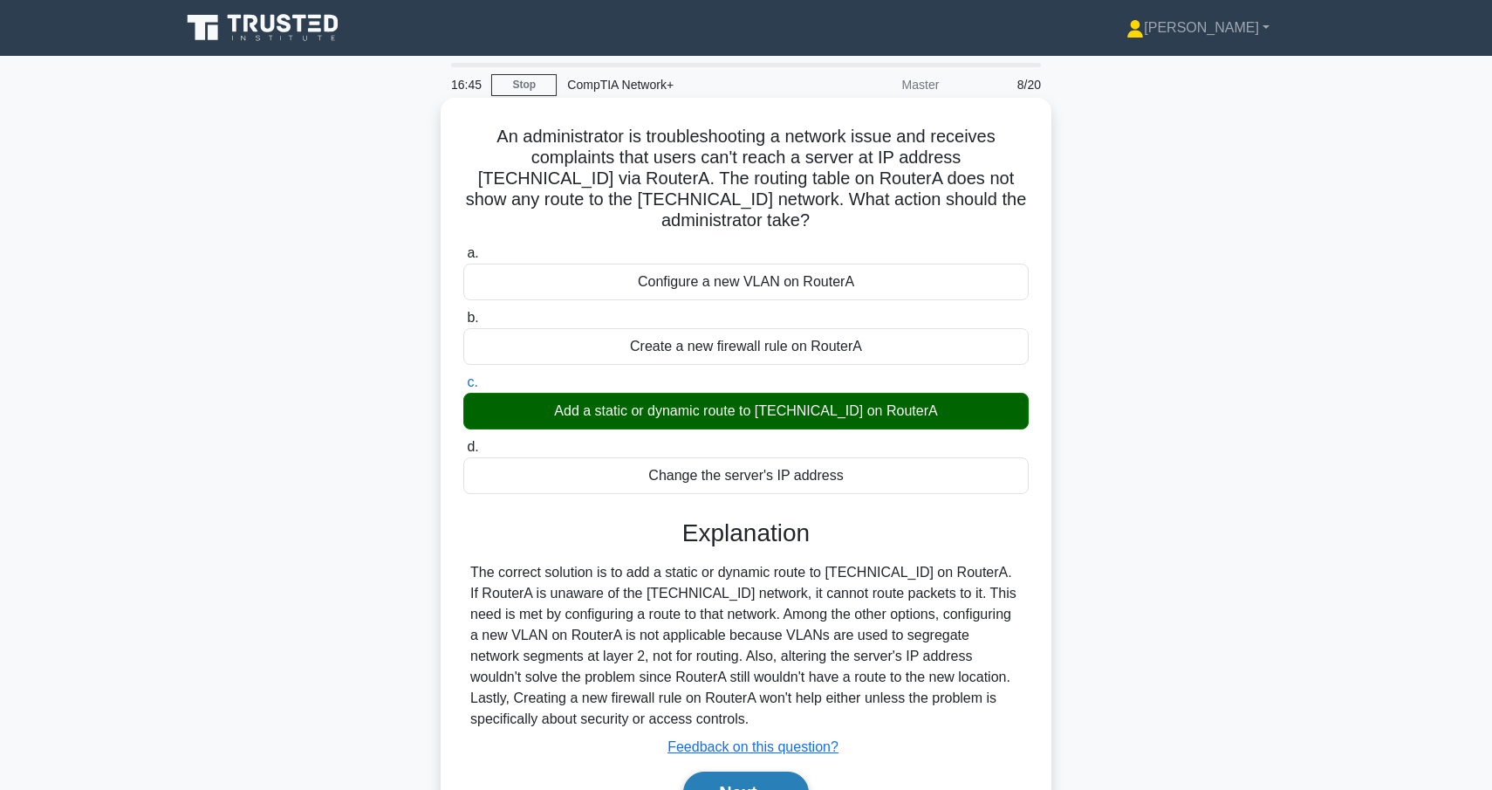
click at [780, 771] on button "Next" at bounding box center [745, 792] width 125 height 42
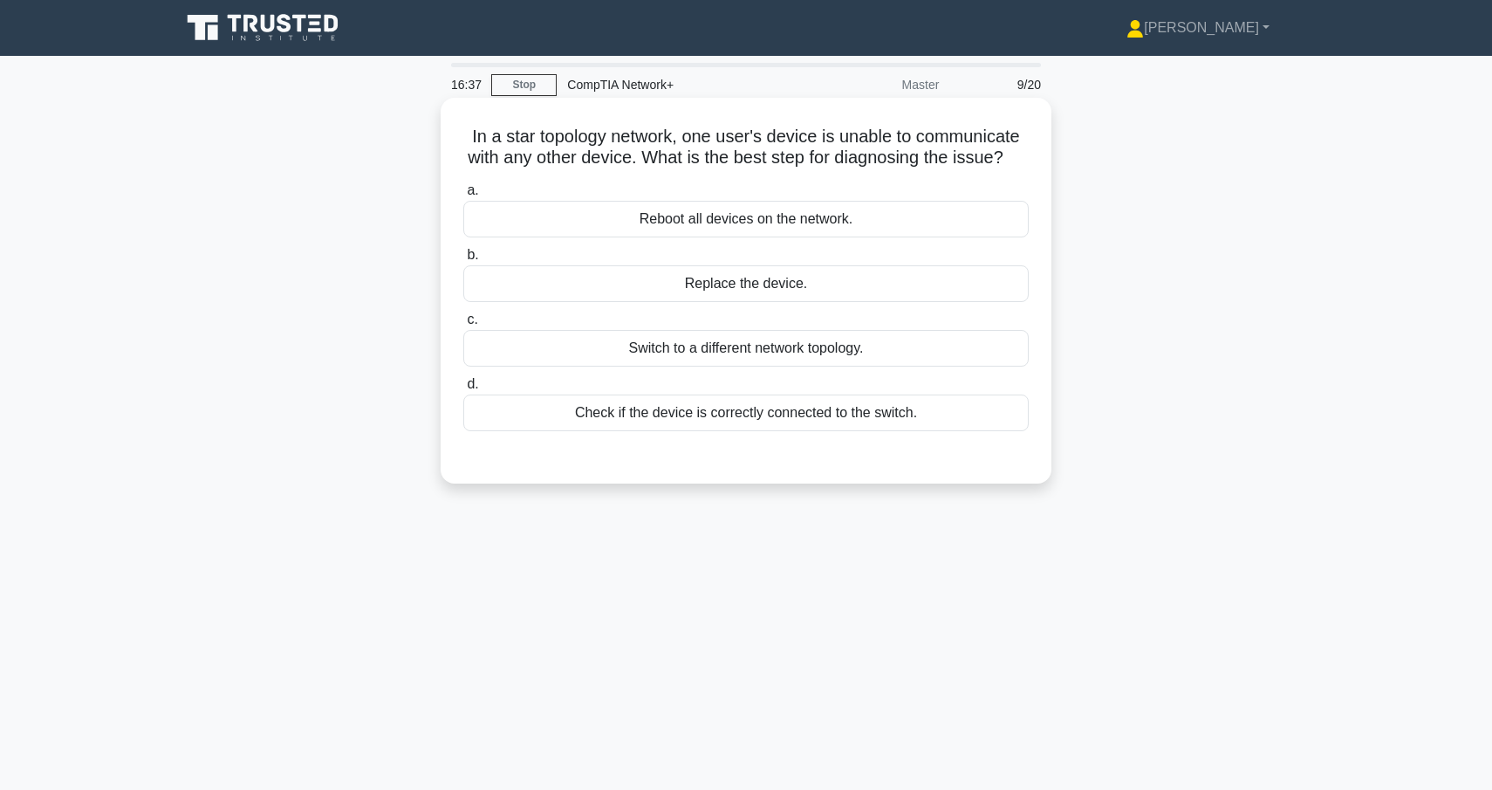
click at [813, 411] on div "Check if the device is correctly connected to the switch." at bounding box center [745, 412] width 565 height 37
click at [463, 390] on input "d. Check if the device is correctly connected to the switch." at bounding box center [463, 384] width 0 height 11
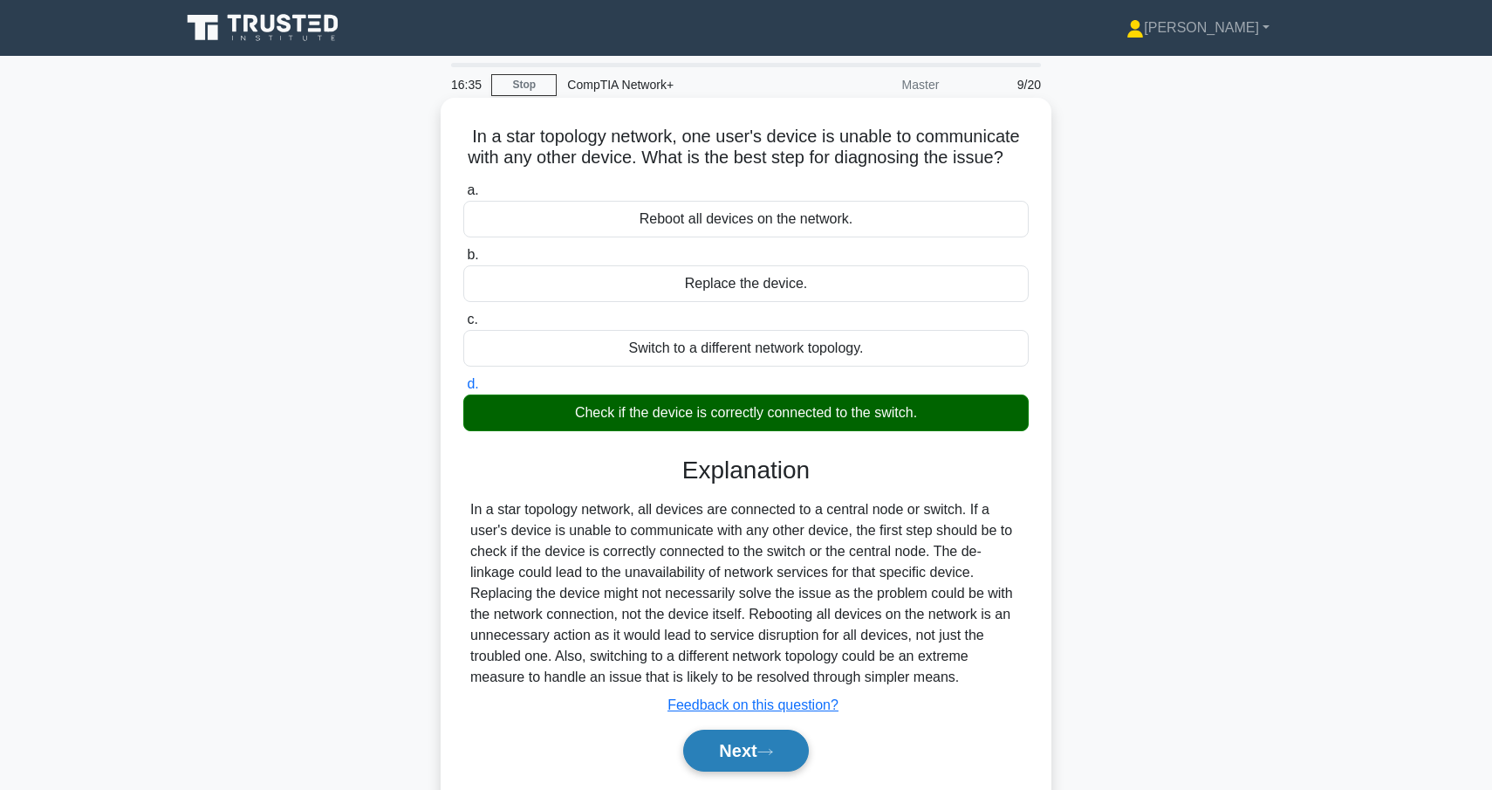
click at [773, 752] on icon at bounding box center [765, 752] width 16 height 10
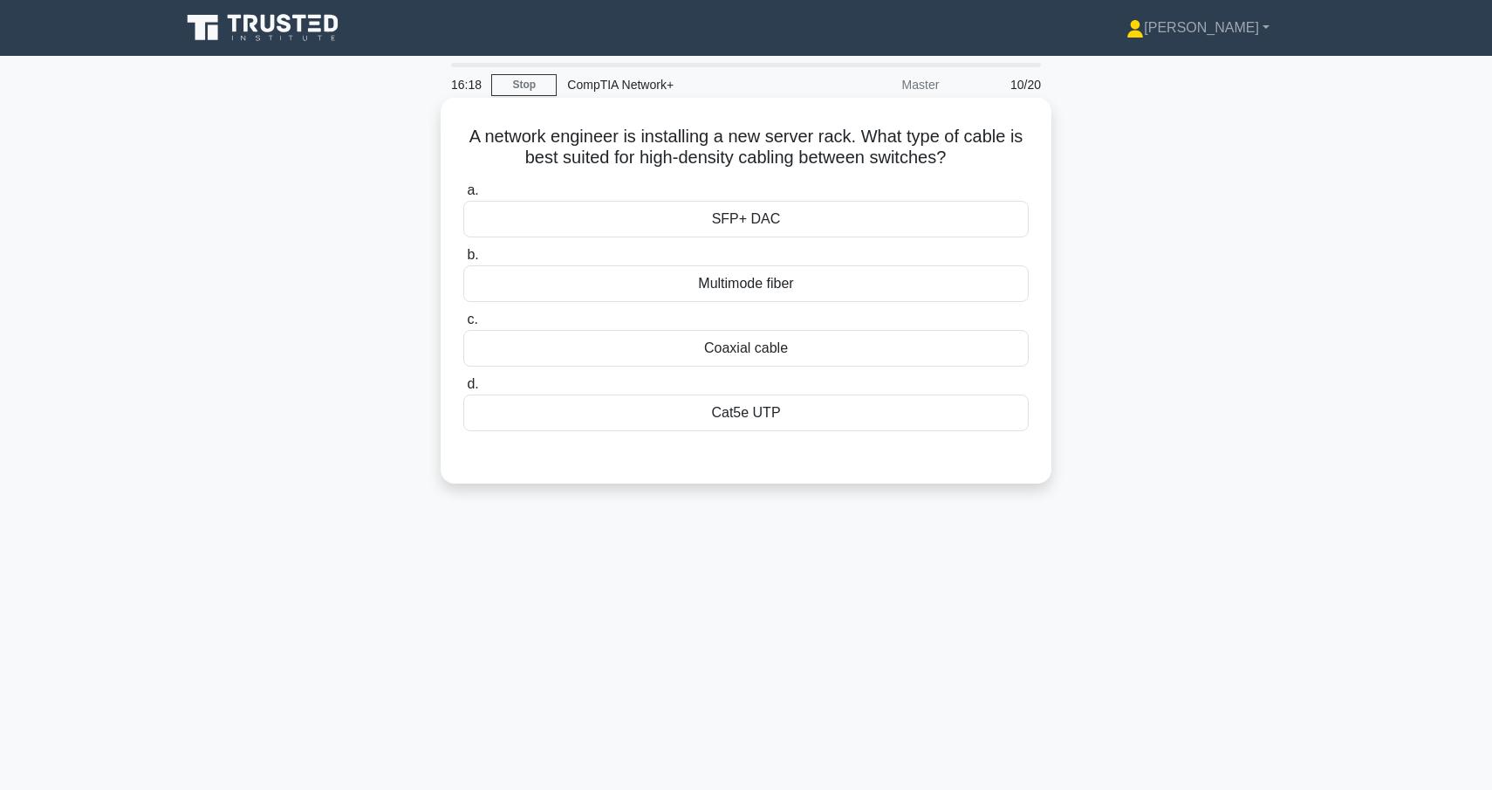
click at [782, 219] on div "SFP+ DAC" at bounding box center [745, 219] width 565 height 37
click at [463, 196] on input "a. SFP+ DAC" at bounding box center [463, 190] width 0 height 11
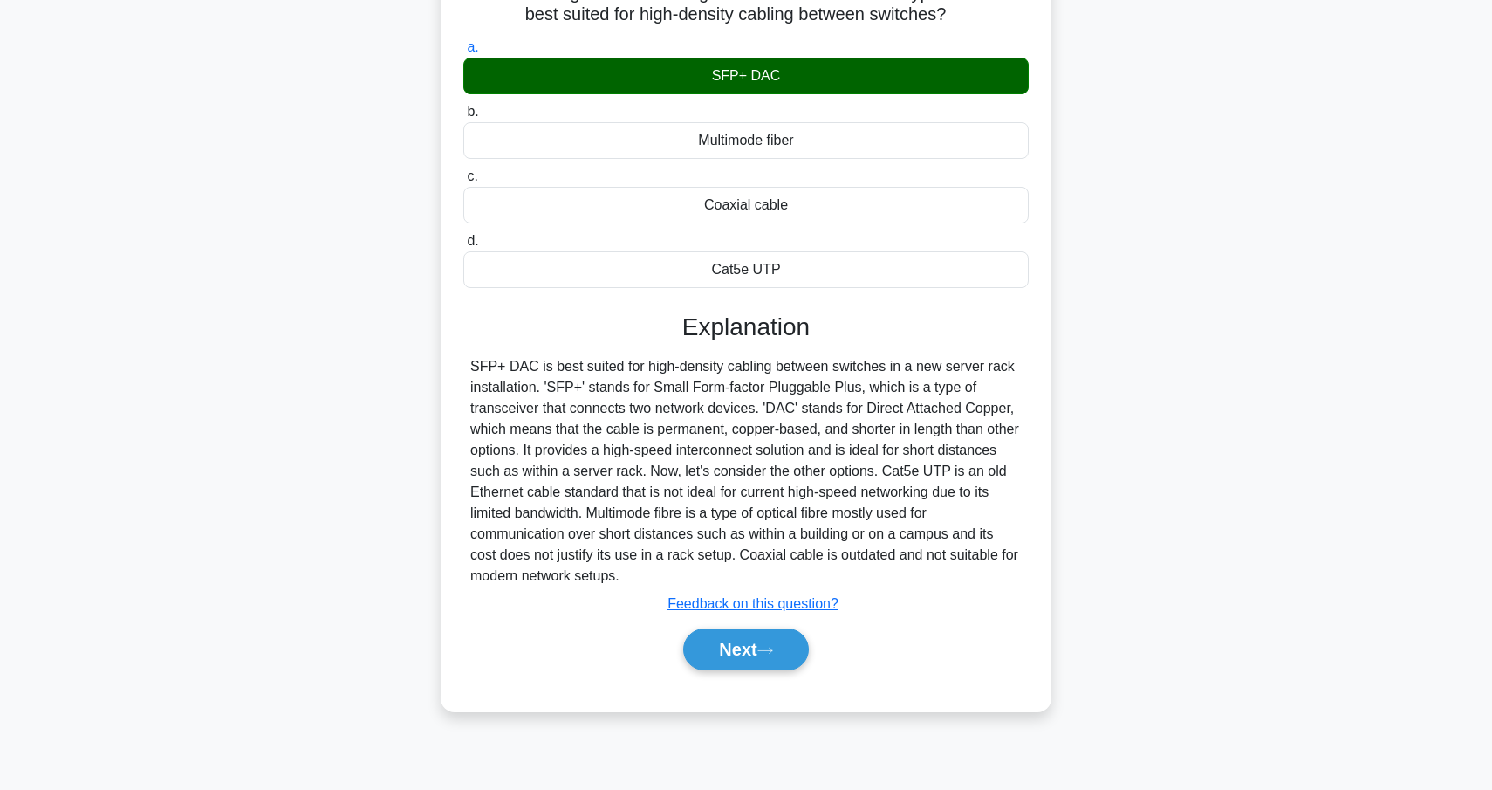
scroll to position [153, 0]
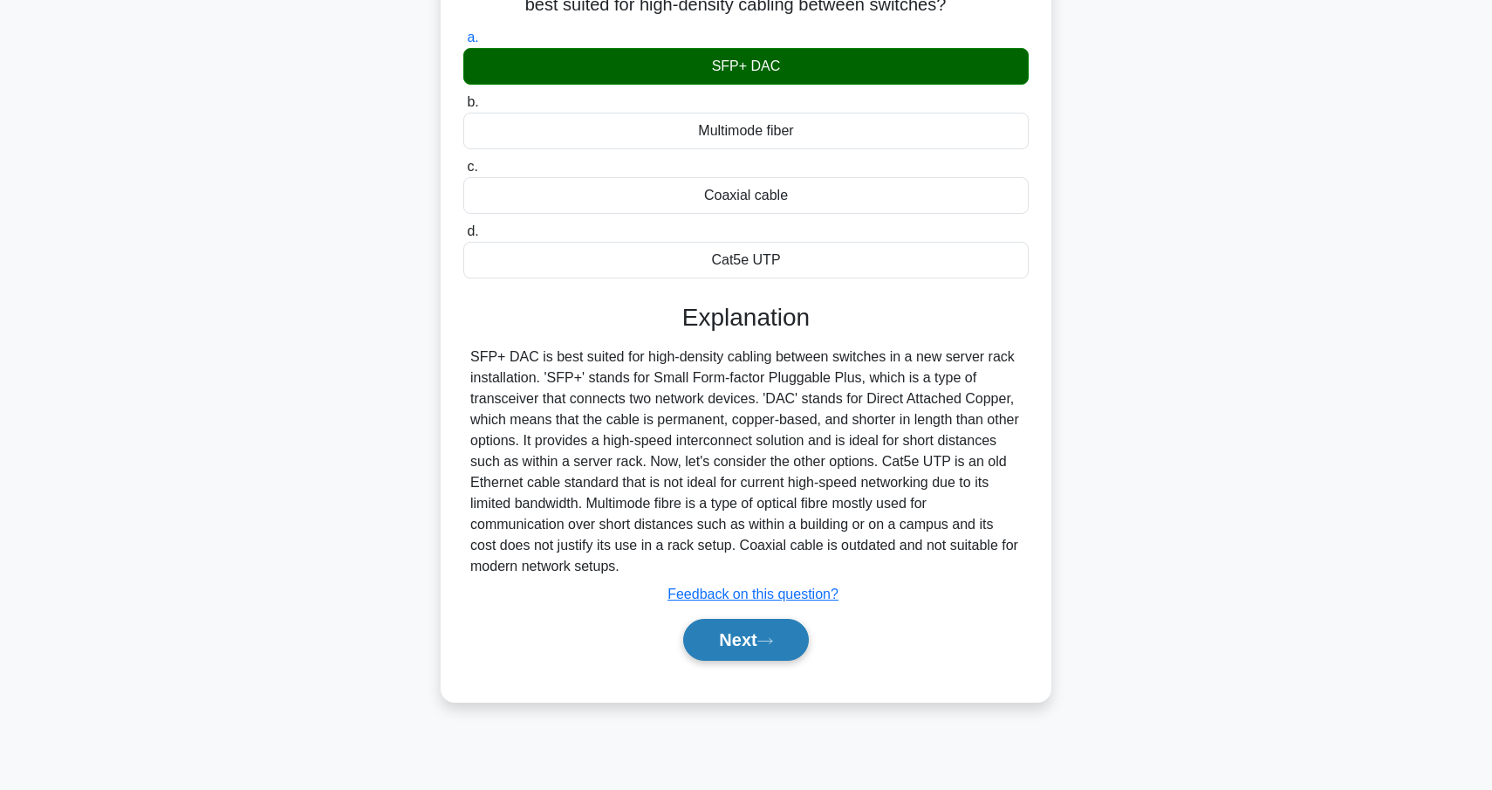
click at [784, 645] on button "Next" at bounding box center [745, 640] width 125 height 42
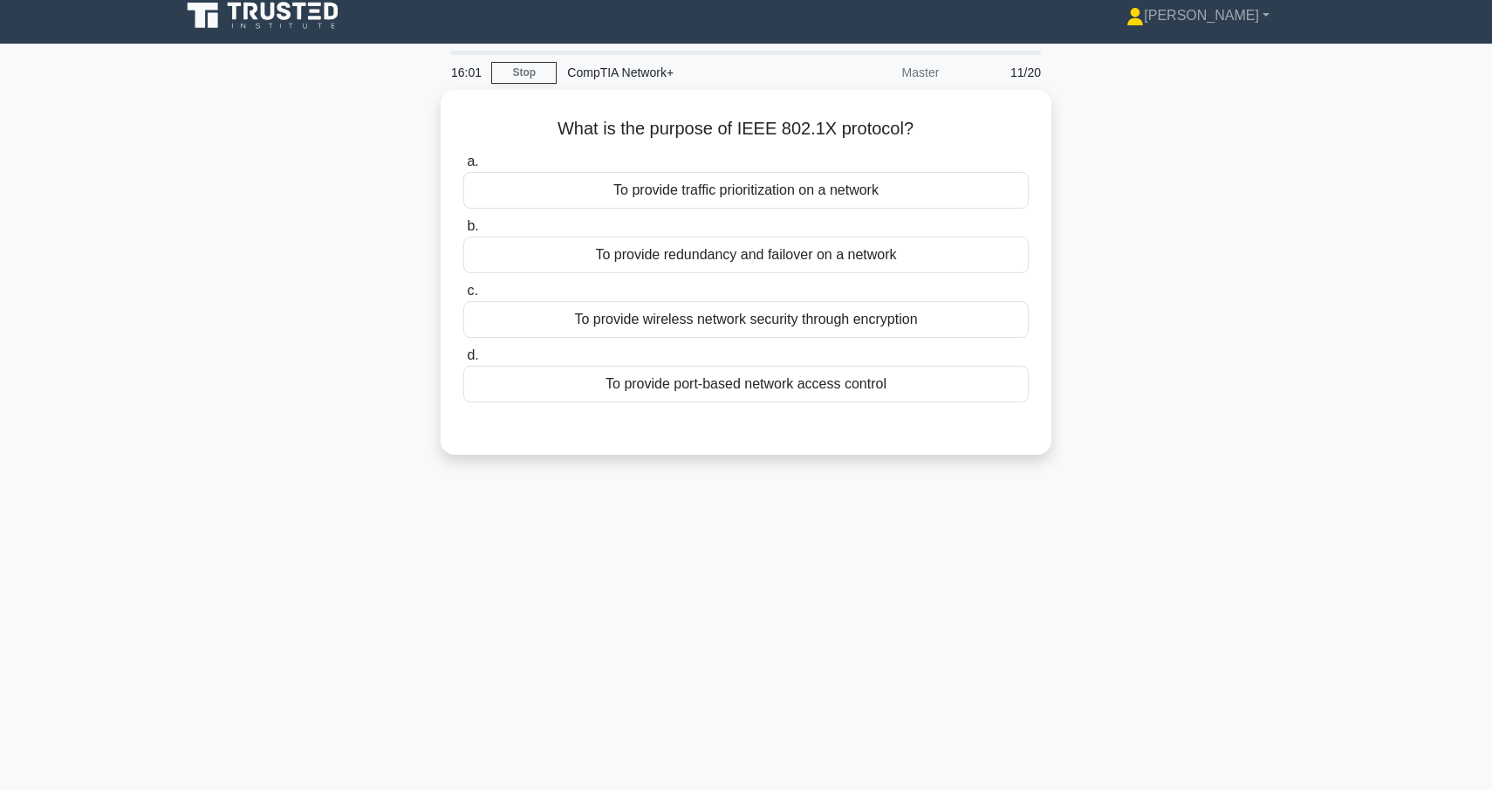
scroll to position [0, 0]
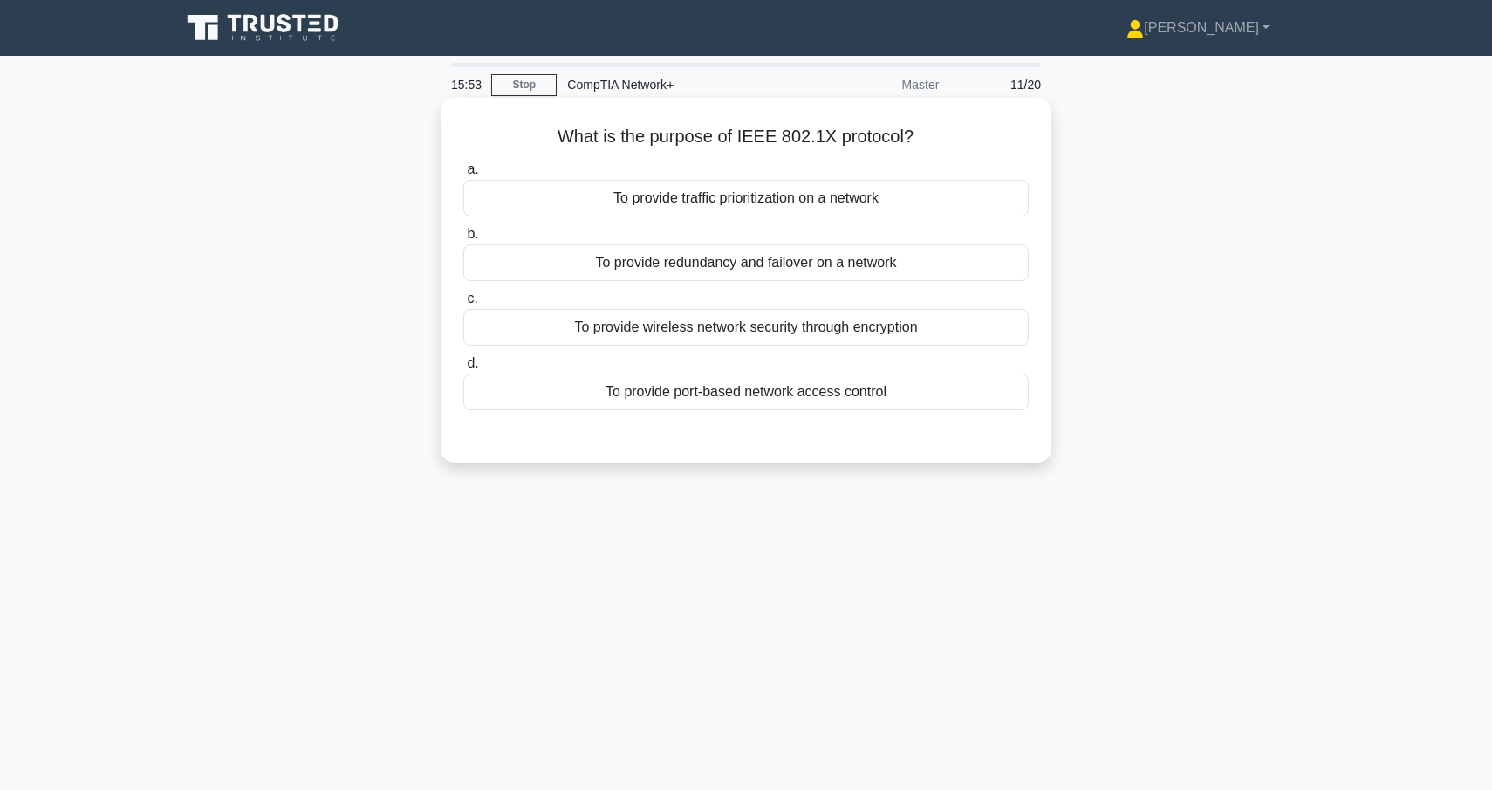
click at [813, 394] on div "To provide port-based network access control" at bounding box center [745, 391] width 565 height 37
click at [463, 369] on input "d. To provide port-based network access control" at bounding box center [463, 363] width 0 height 11
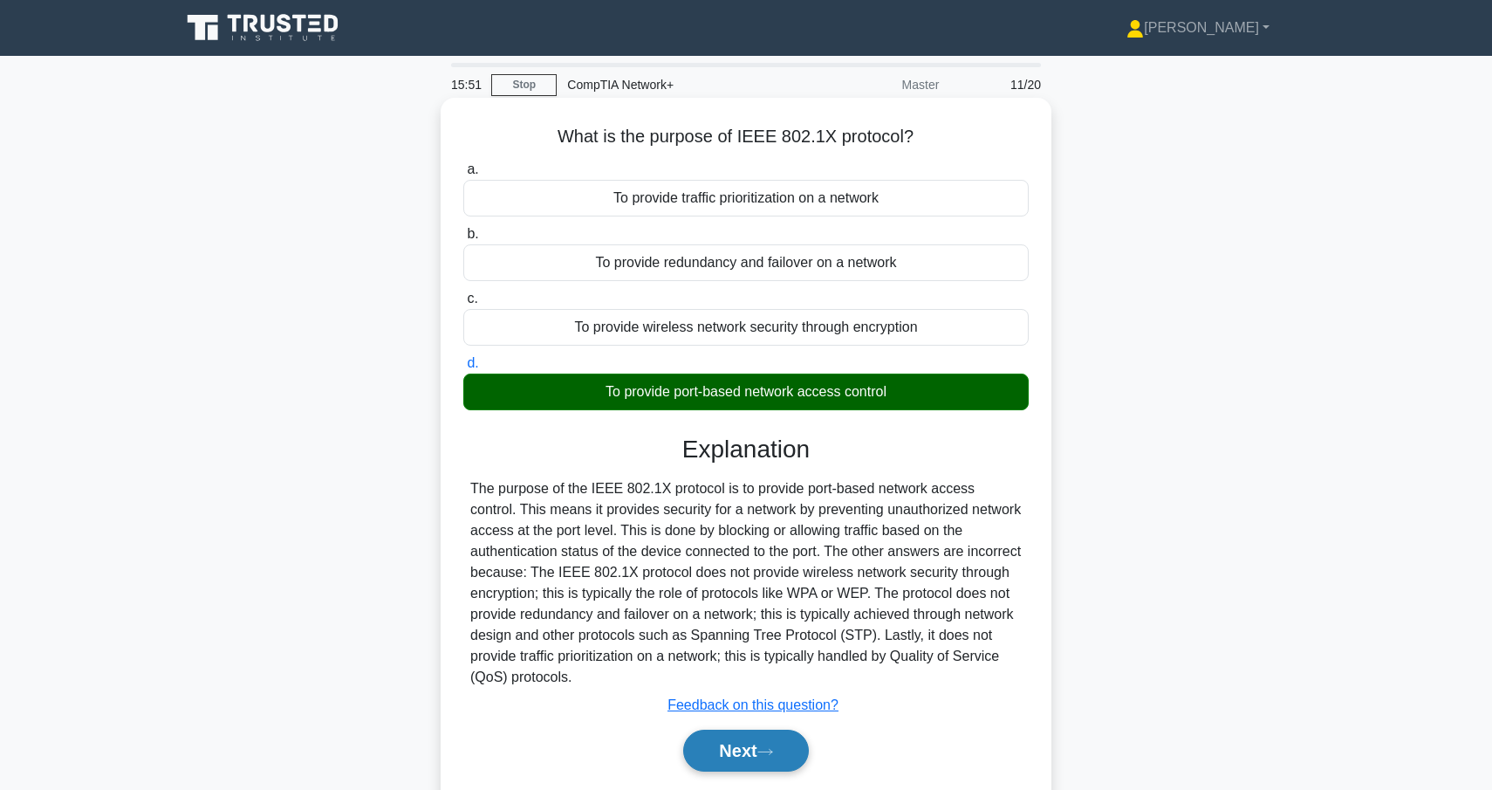
click at [743, 757] on button "Next" at bounding box center [745, 750] width 125 height 42
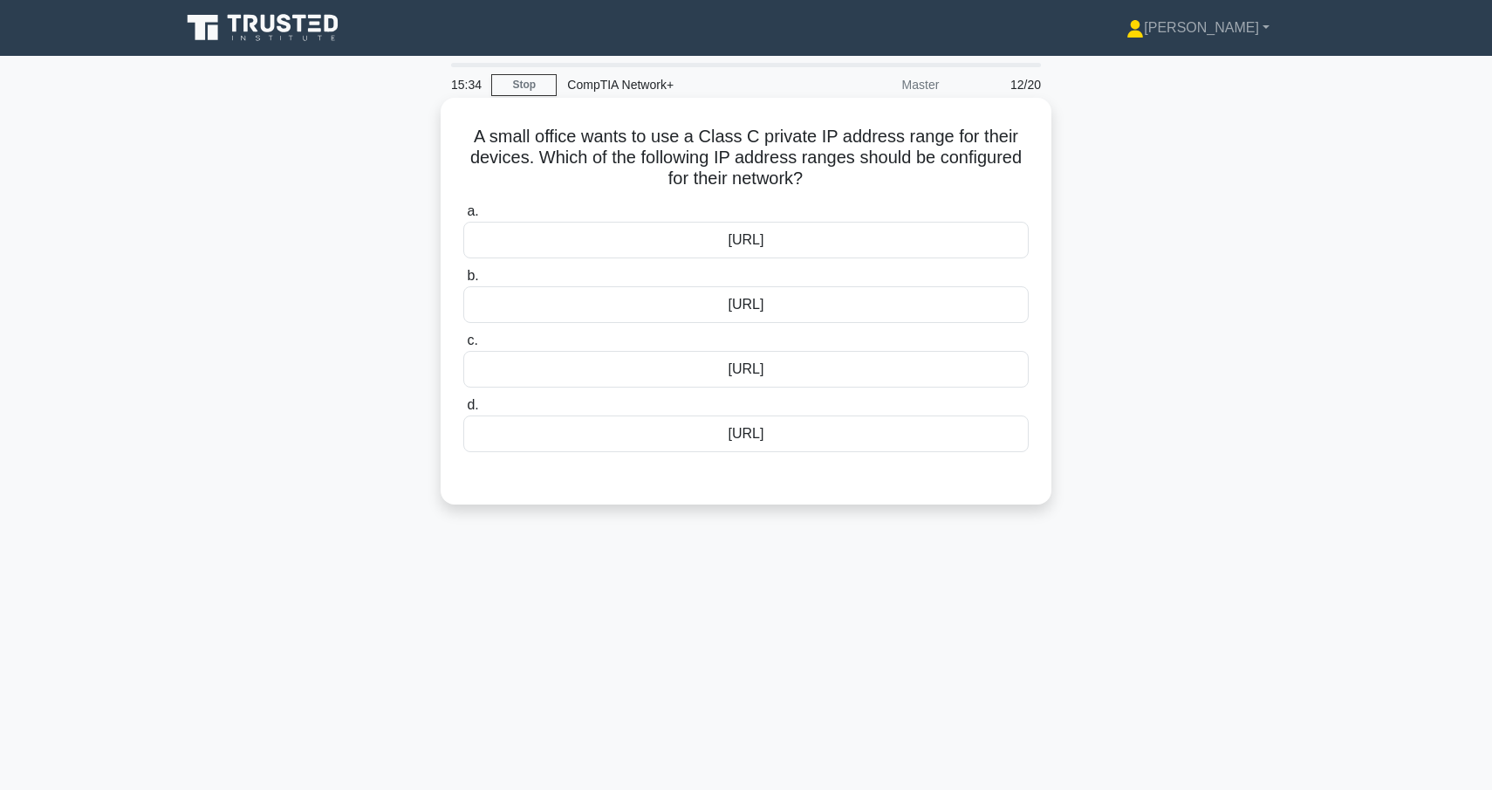
click at [755, 315] on div "192.168.0.0/16" at bounding box center [745, 304] width 565 height 37
click at [463, 282] on input "b. 192.168.0.0/16" at bounding box center [463, 275] width 0 height 11
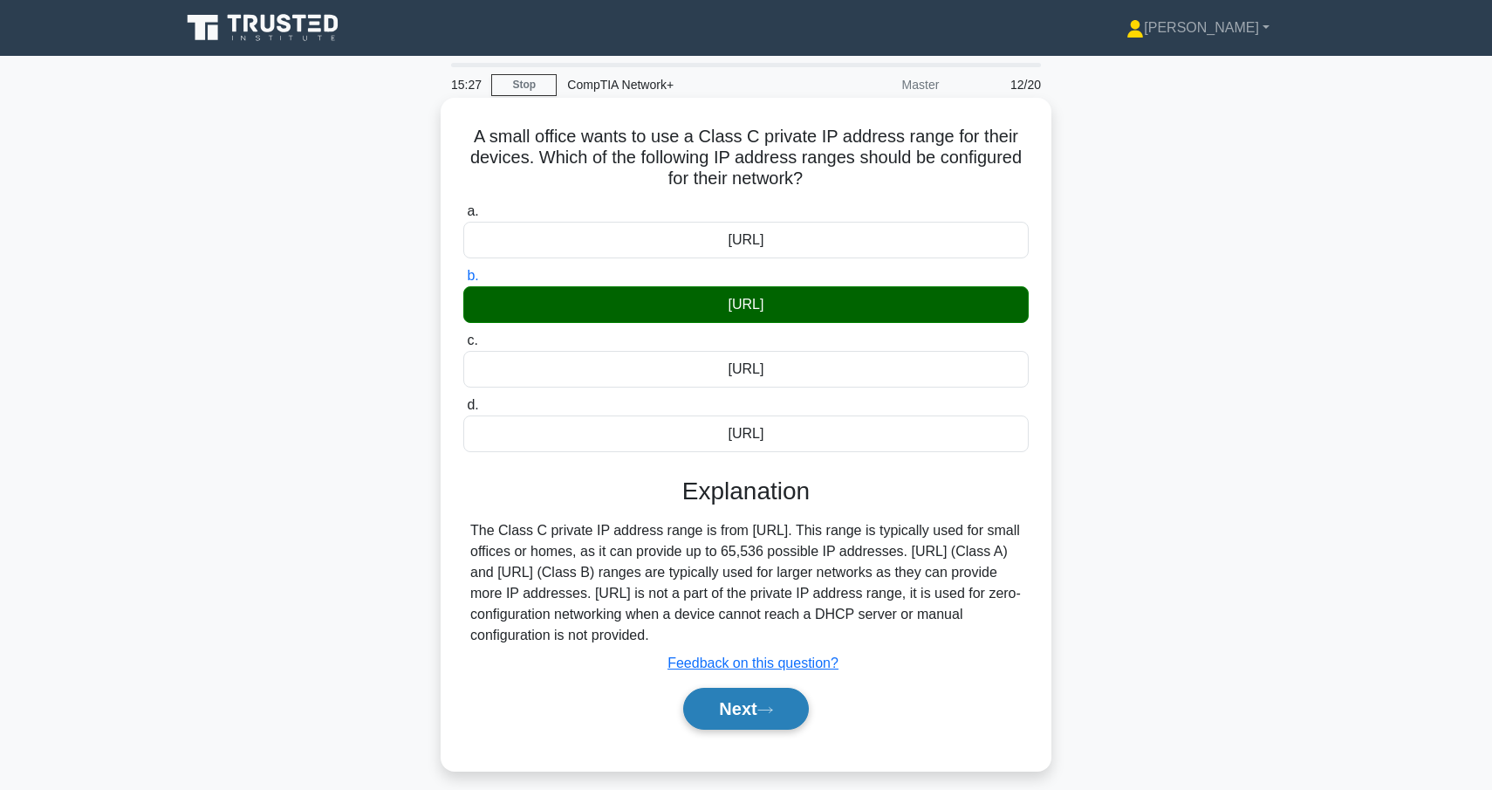
click at [791, 721] on button "Next" at bounding box center [745, 709] width 125 height 42
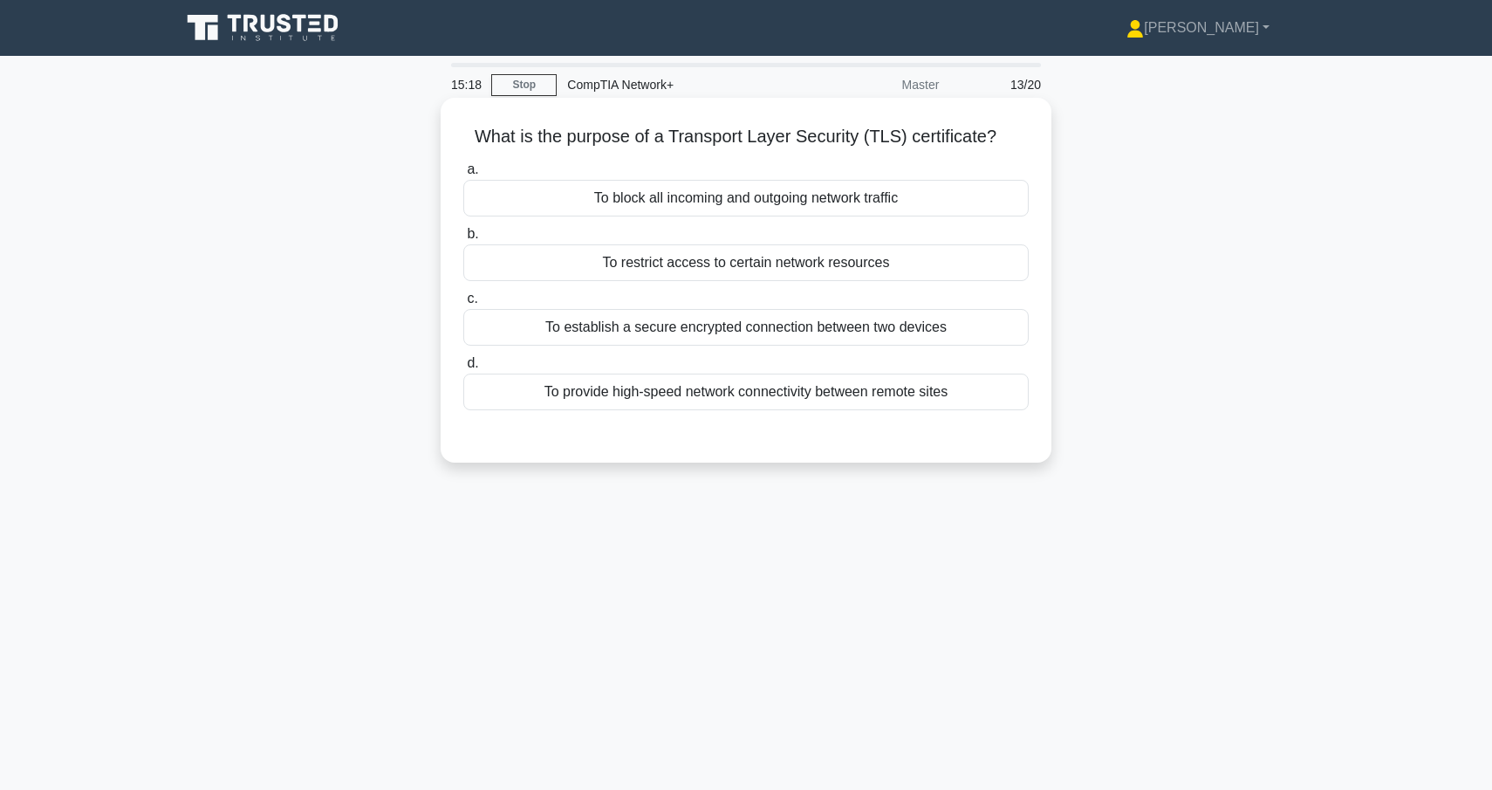
click at [720, 335] on div "To establish a secure encrypted connection between two devices" at bounding box center [745, 327] width 565 height 37
click at [463, 305] on input "c. To establish a secure encrypted connection between two devices" at bounding box center [463, 298] width 0 height 11
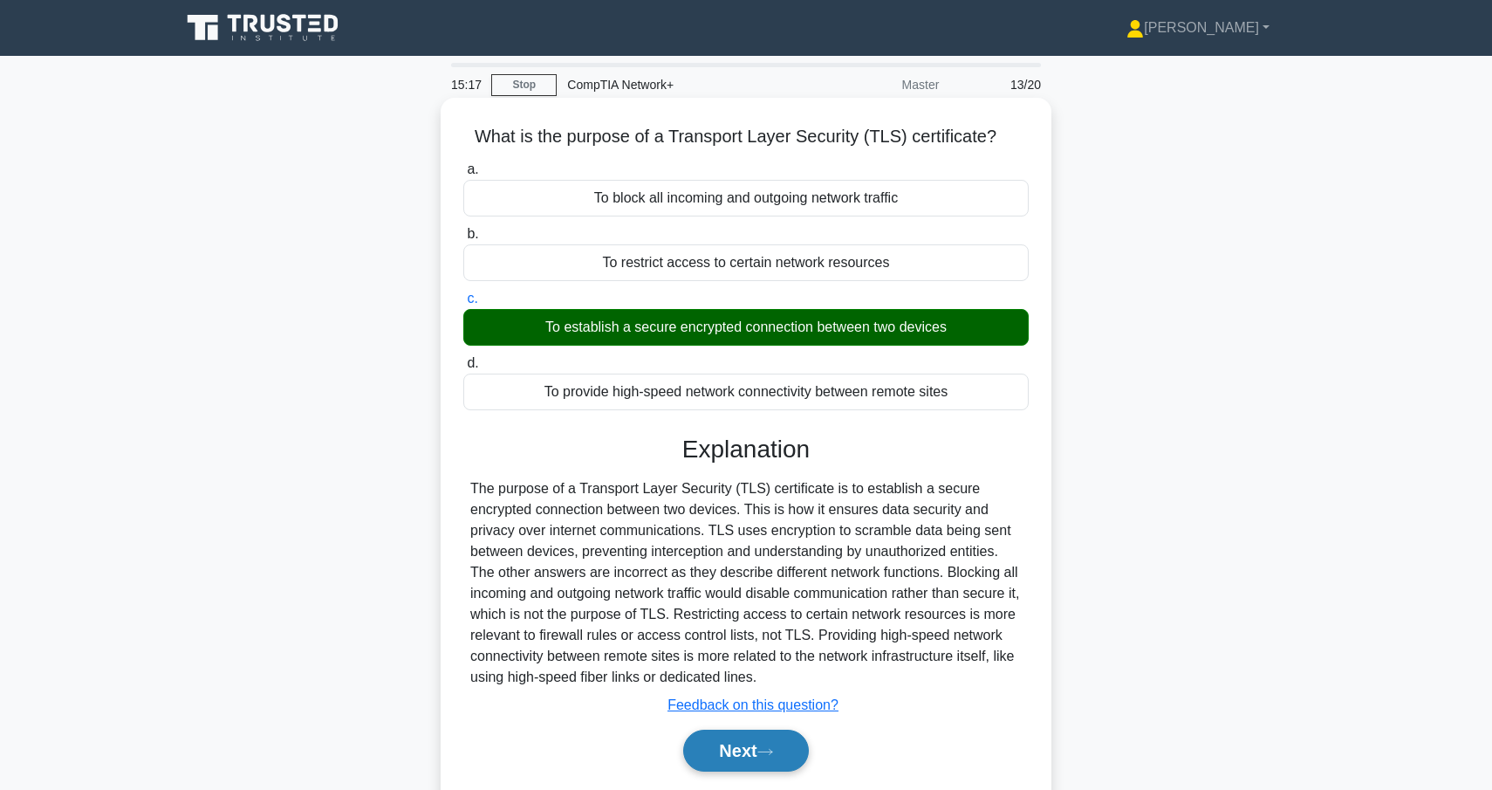
click at [755, 762] on button "Next" at bounding box center [745, 750] width 125 height 42
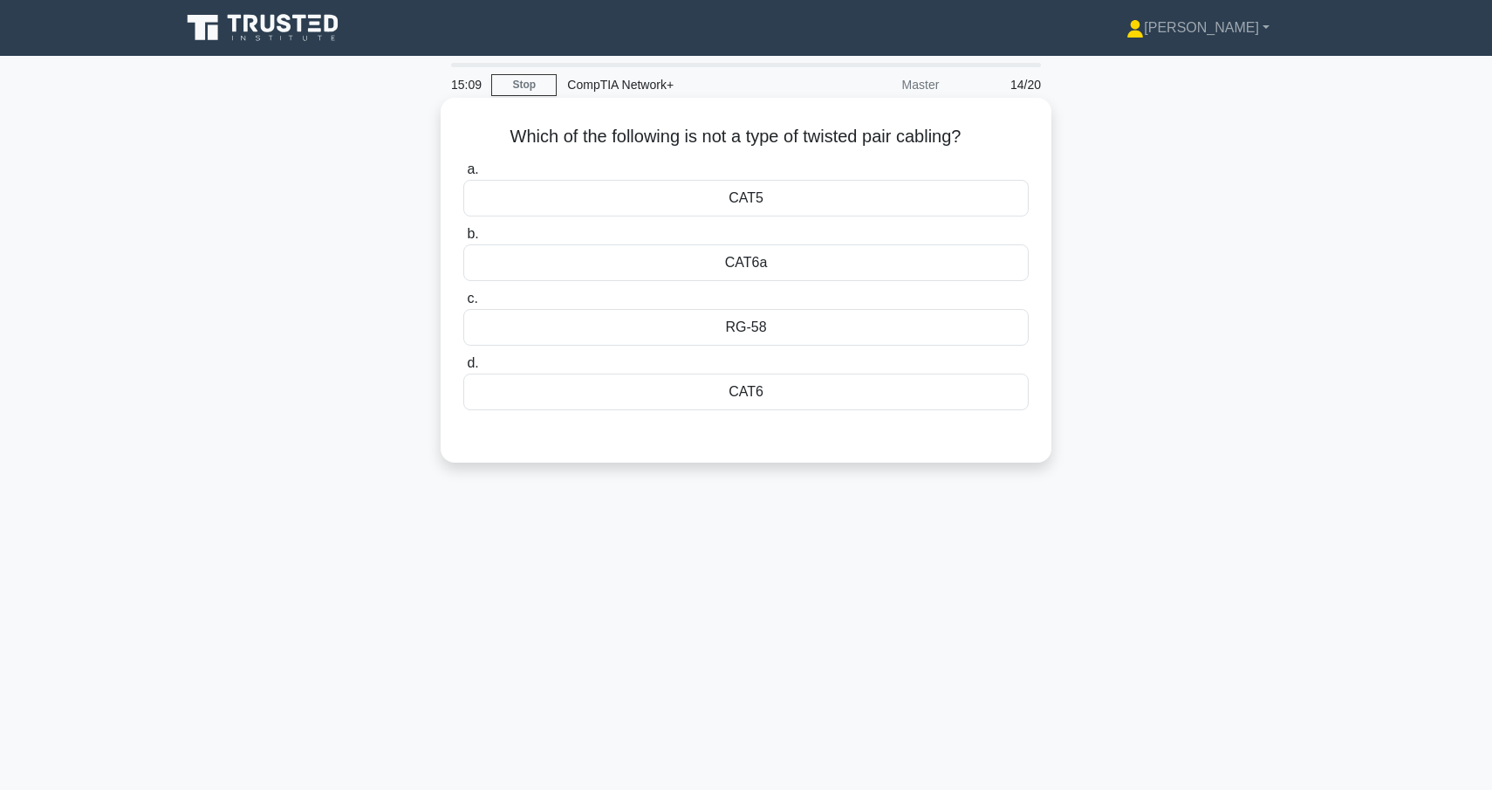
click at [760, 335] on div "RG-58" at bounding box center [745, 327] width 565 height 37
click at [463, 305] on input "c. RG-58" at bounding box center [463, 298] width 0 height 11
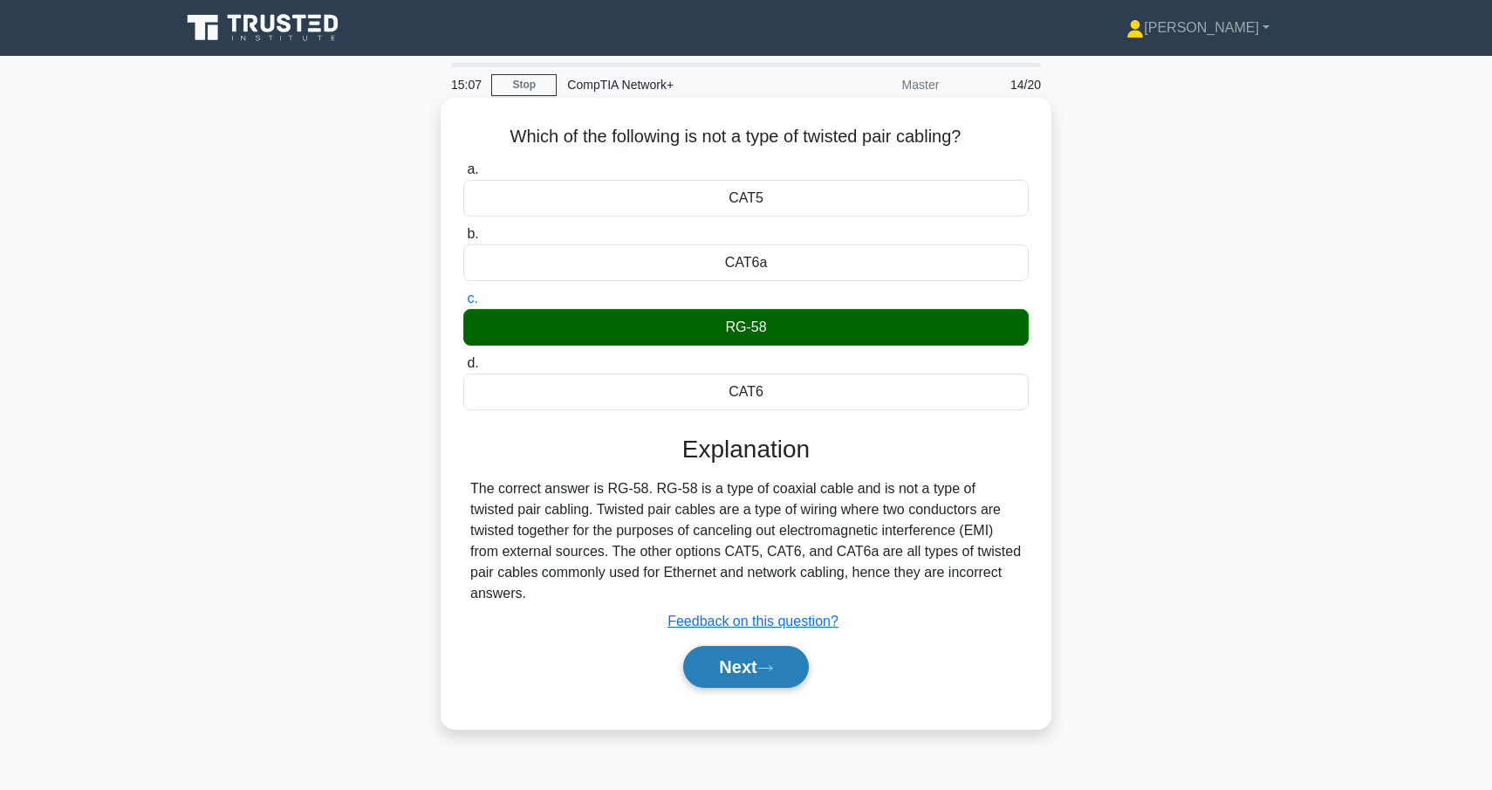
click at [795, 680] on button "Next" at bounding box center [745, 667] width 125 height 42
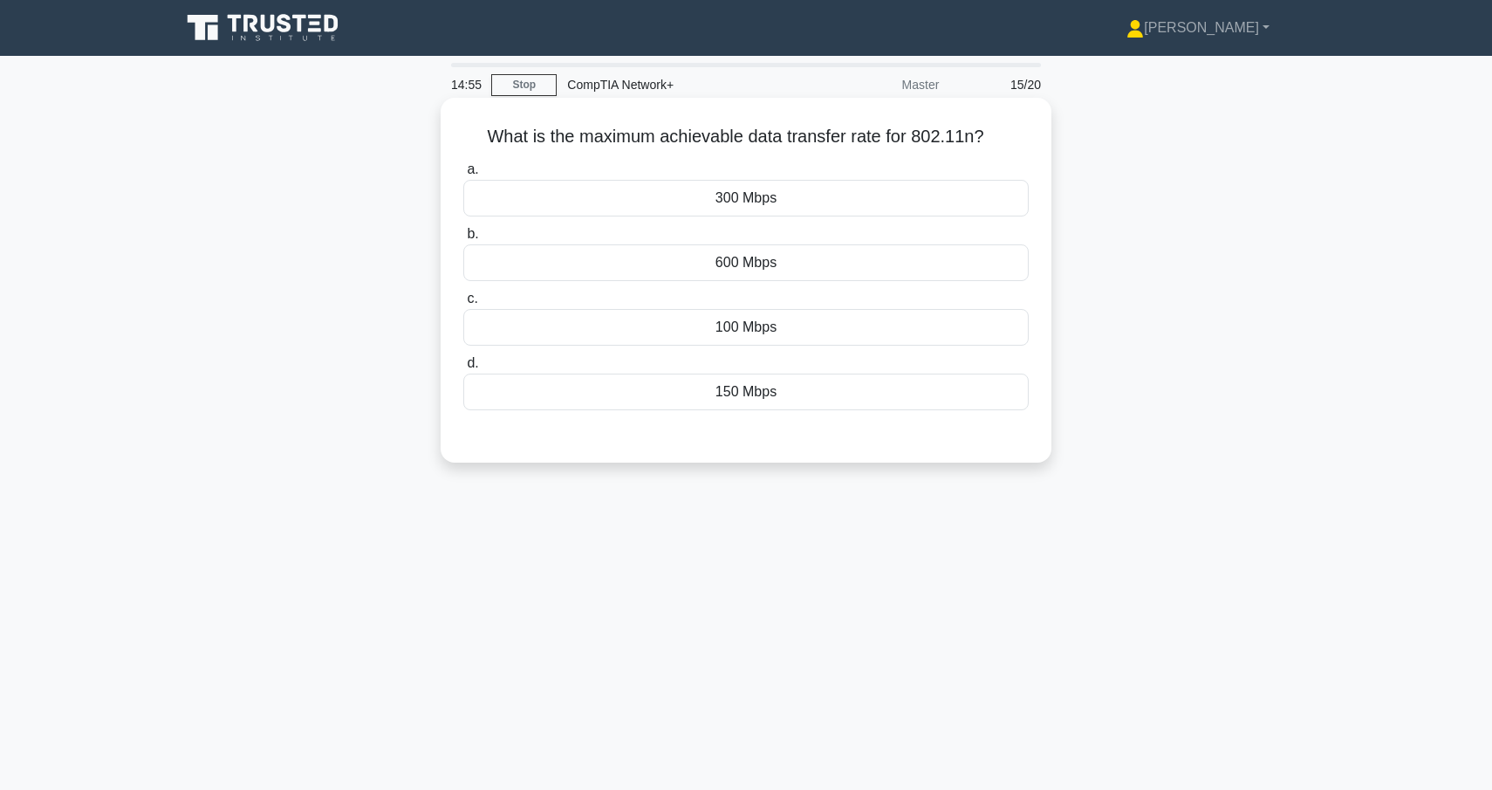
click at [729, 269] on div "600 Mbps" at bounding box center [745, 262] width 565 height 37
click at [463, 240] on input "b. 600 Mbps" at bounding box center [463, 234] width 0 height 11
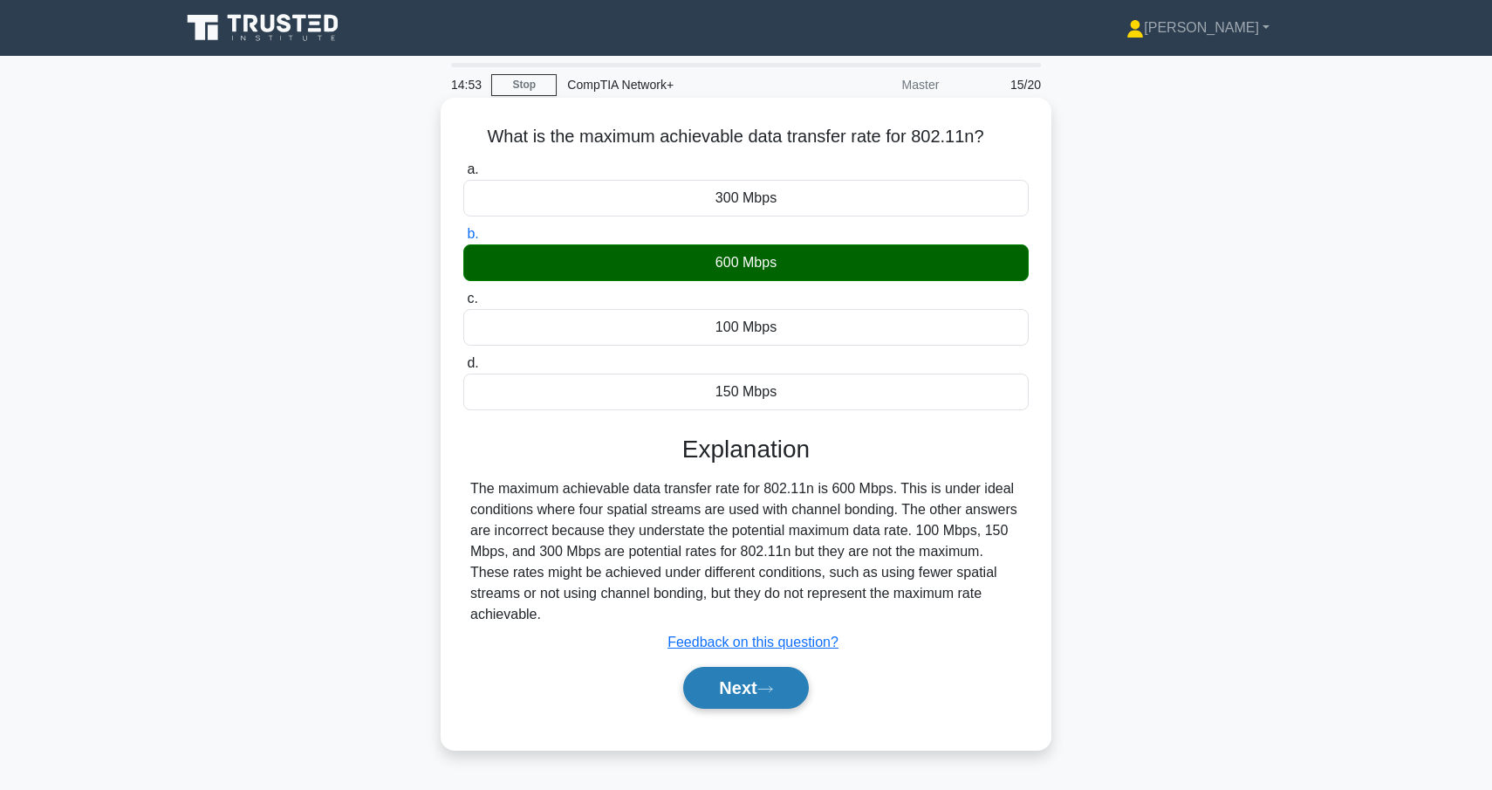
click at [764, 695] on button "Next" at bounding box center [745, 688] width 125 height 42
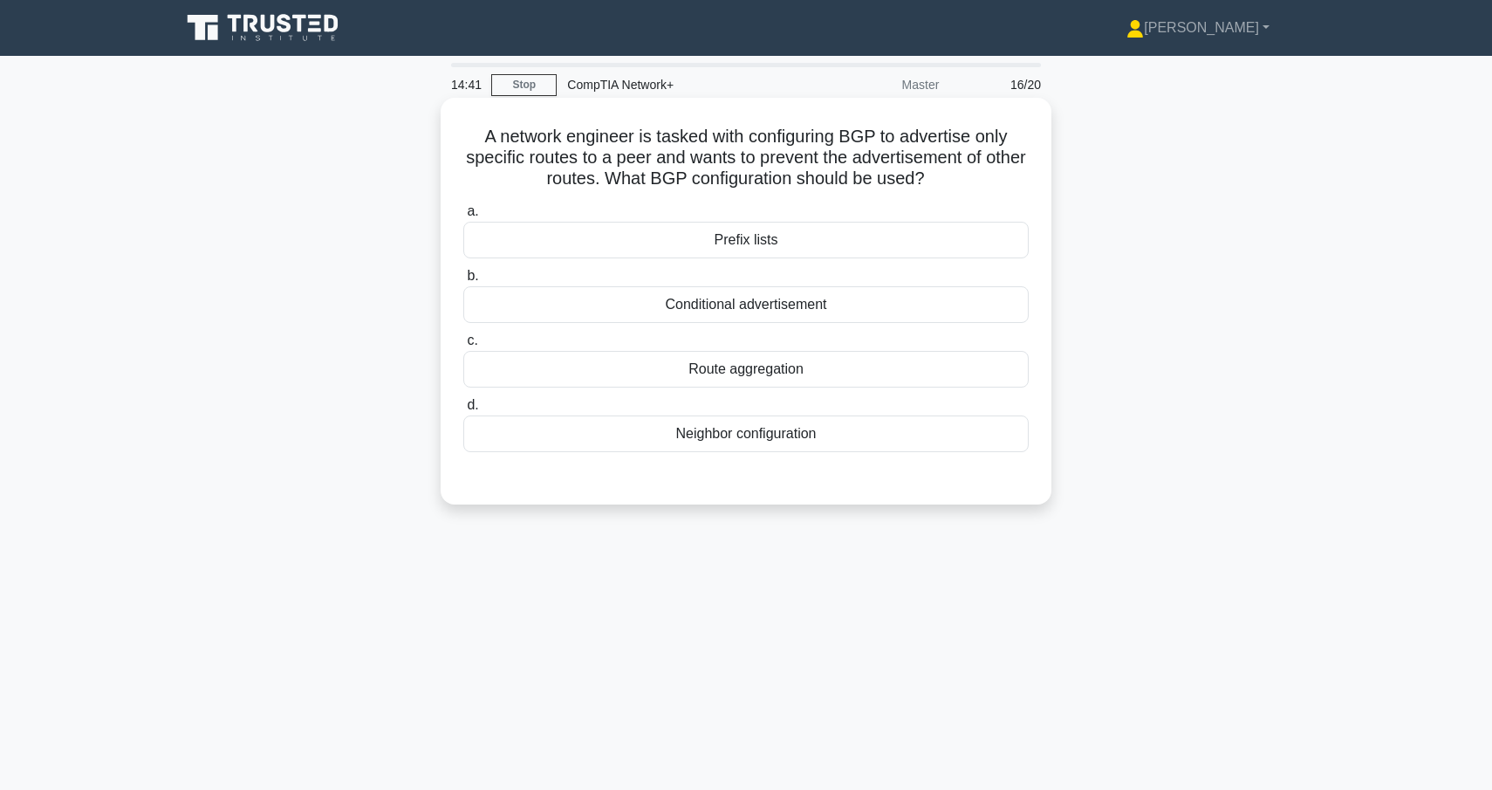
click at [708, 302] on div "Conditional advertisement" at bounding box center [745, 304] width 565 height 37
click at [463, 282] on input "b. Conditional advertisement" at bounding box center [463, 275] width 0 height 11
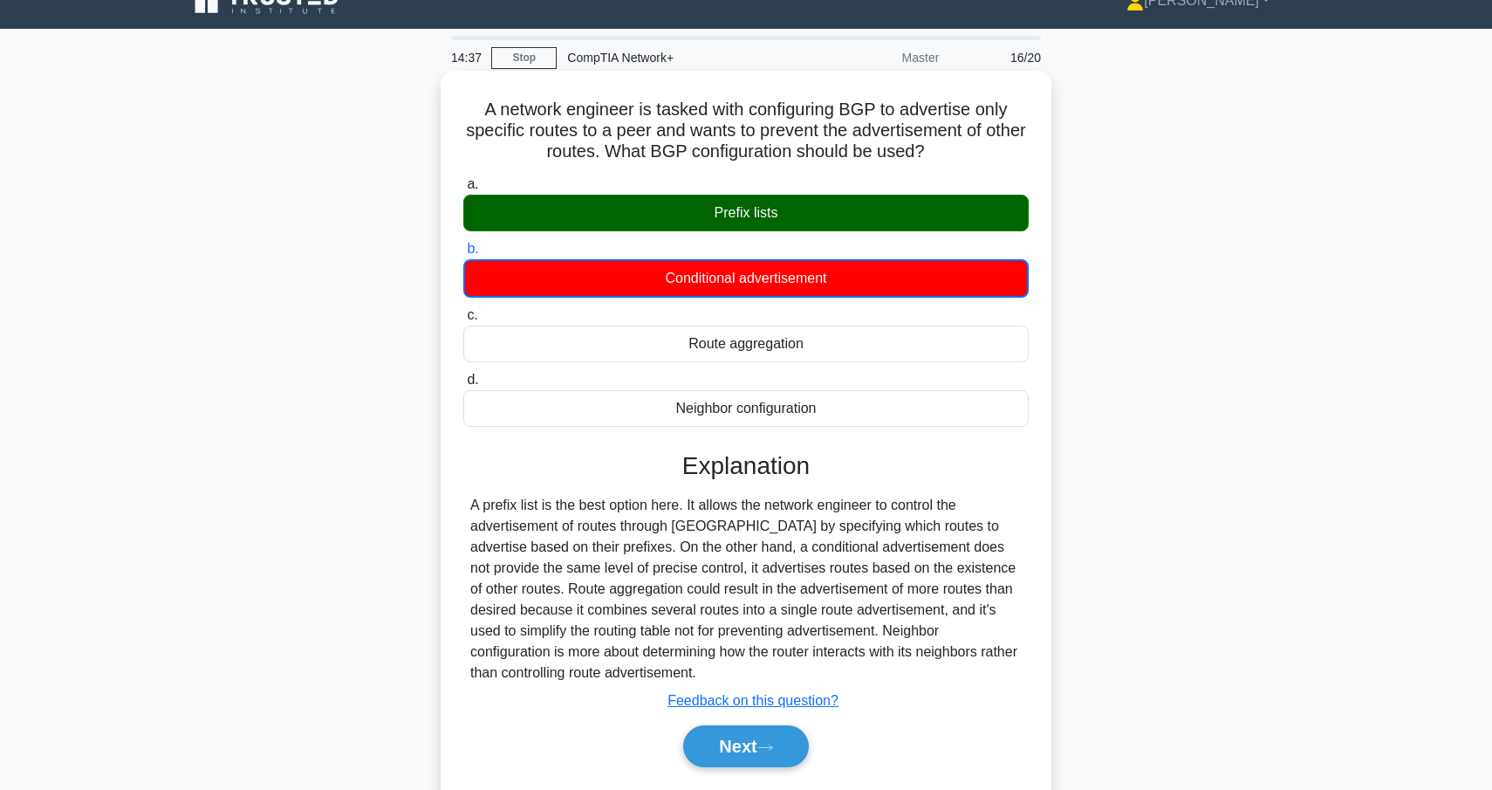
scroll to position [29, 0]
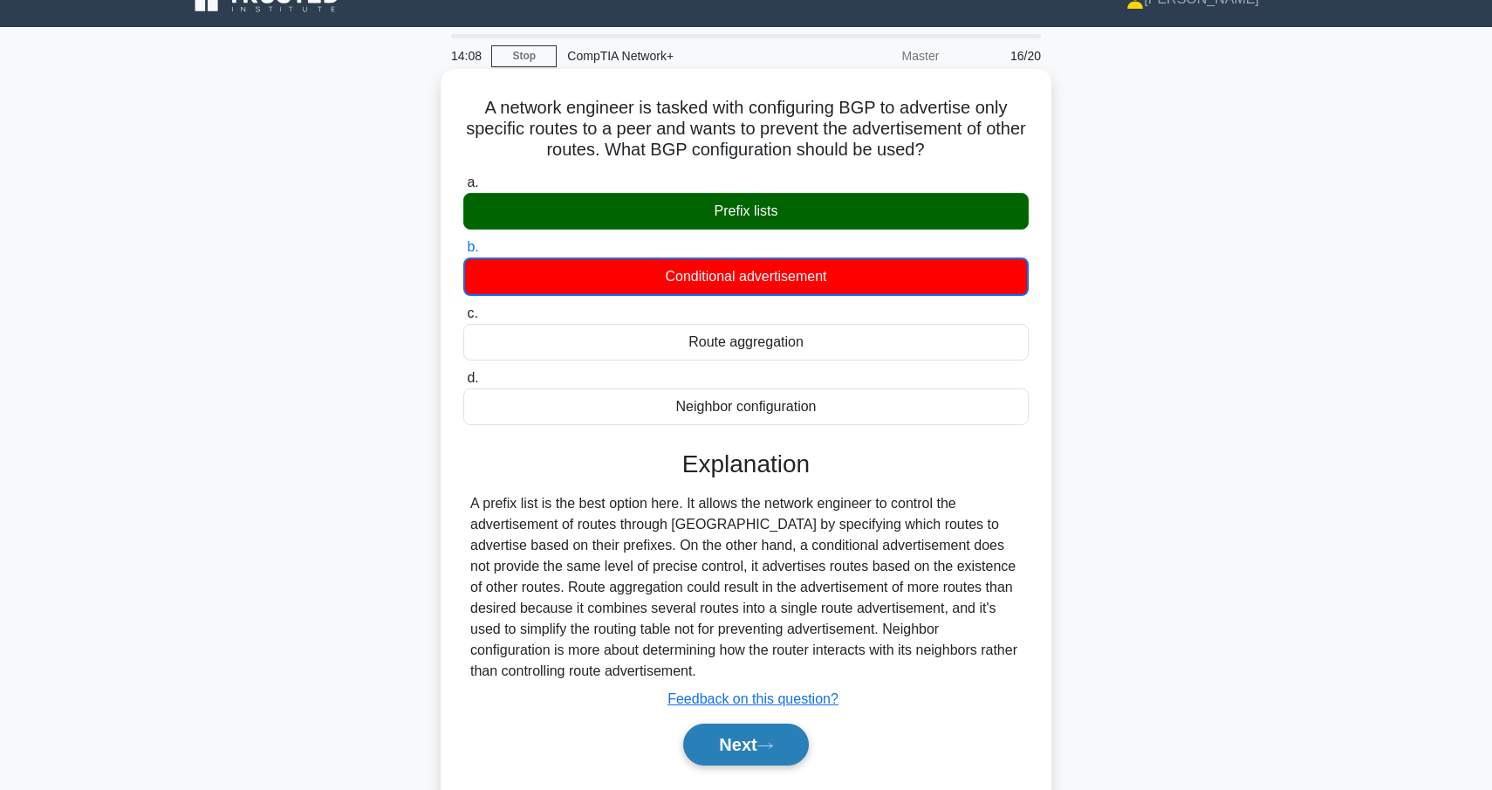
click at [772, 743] on icon at bounding box center [765, 745] width 14 height 5
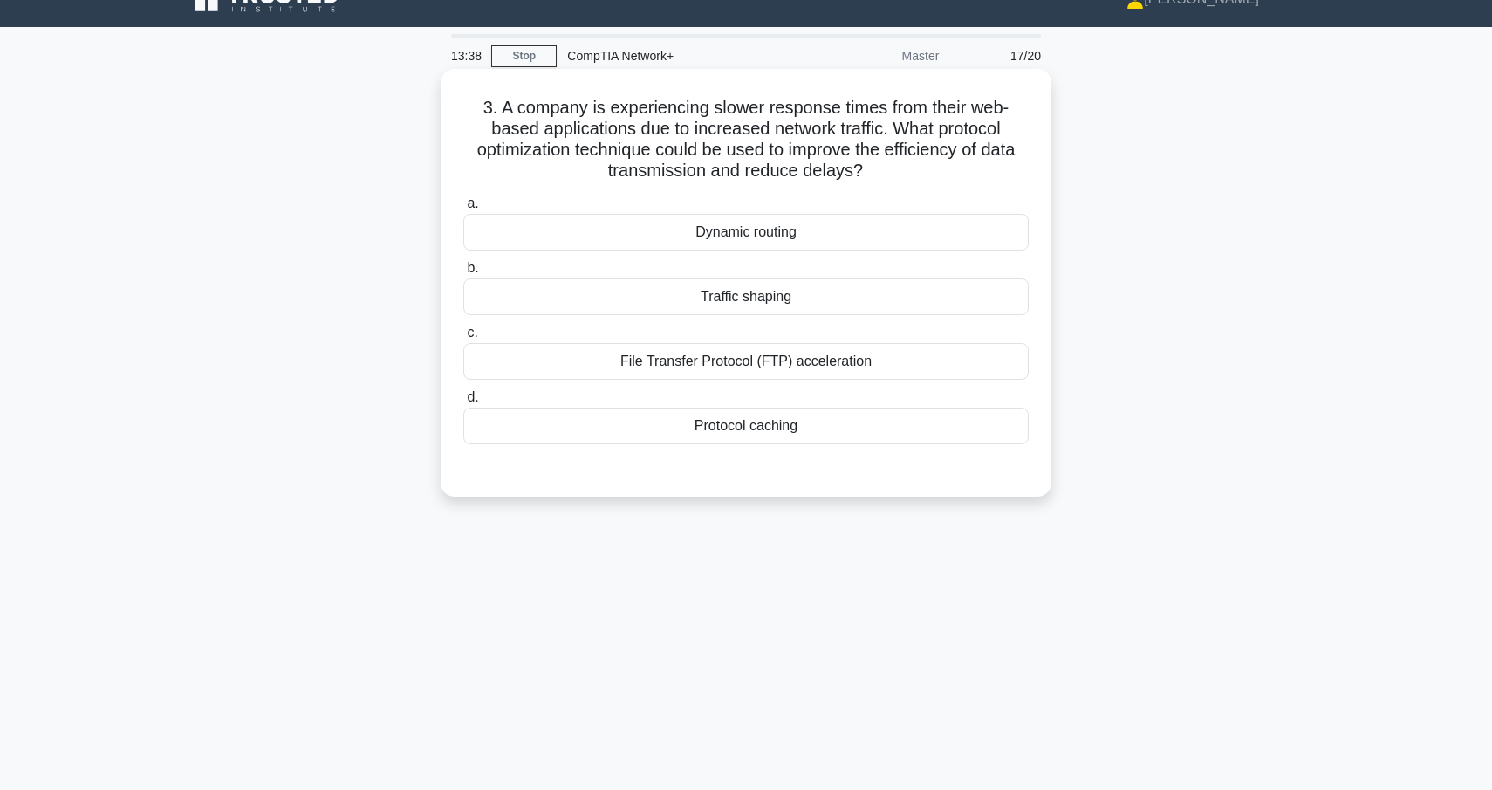
click at [811, 297] on div "Traffic shaping" at bounding box center [745, 296] width 565 height 37
click at [463, 274] on input "b. Traffic shaping" at bounding box center [463, 268] width 0 height 11
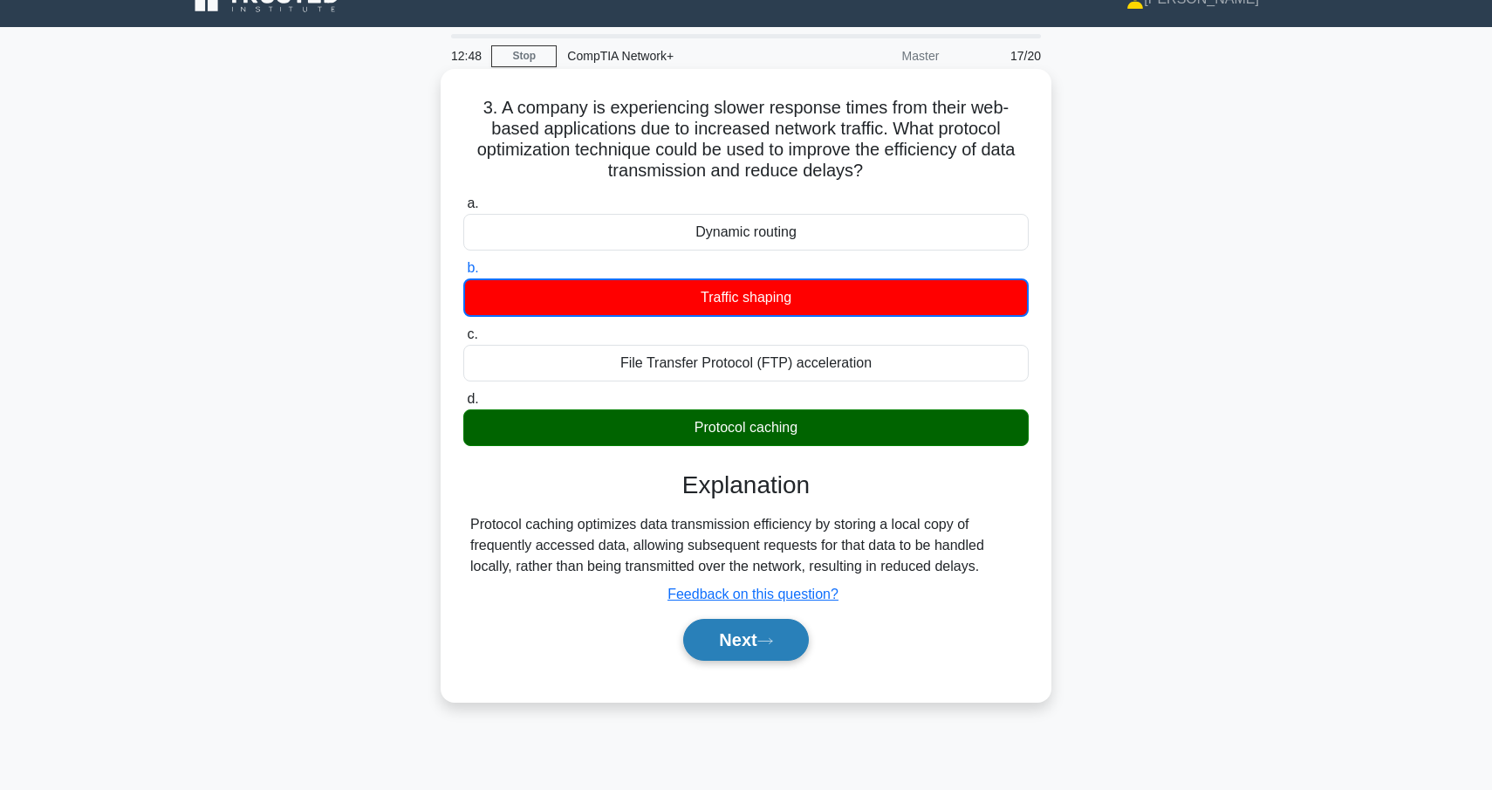
click at [741, 638] on button "Next" at bounding box center [745, 640] width 125 height 42
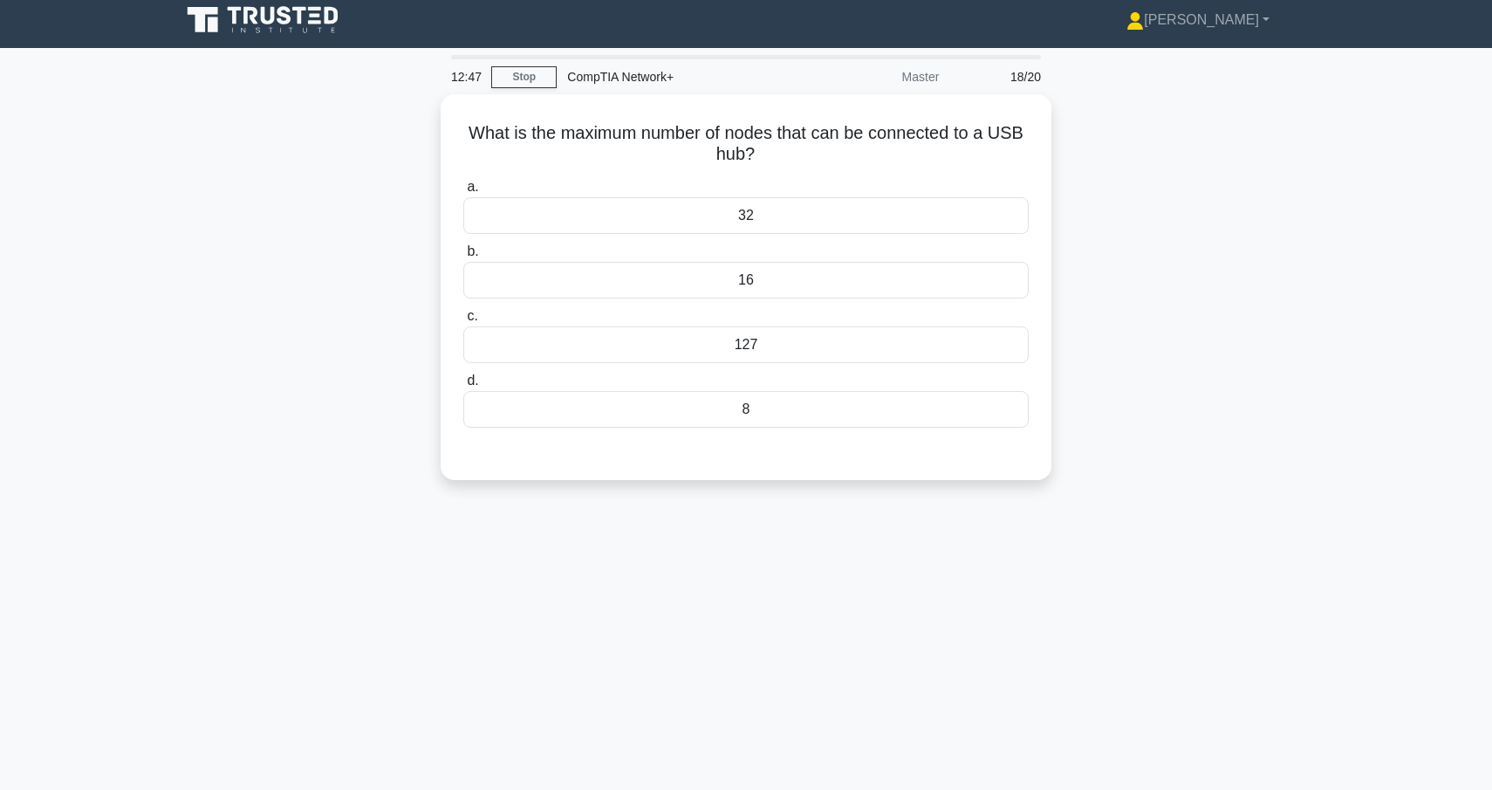
scroll to position [6, 0]
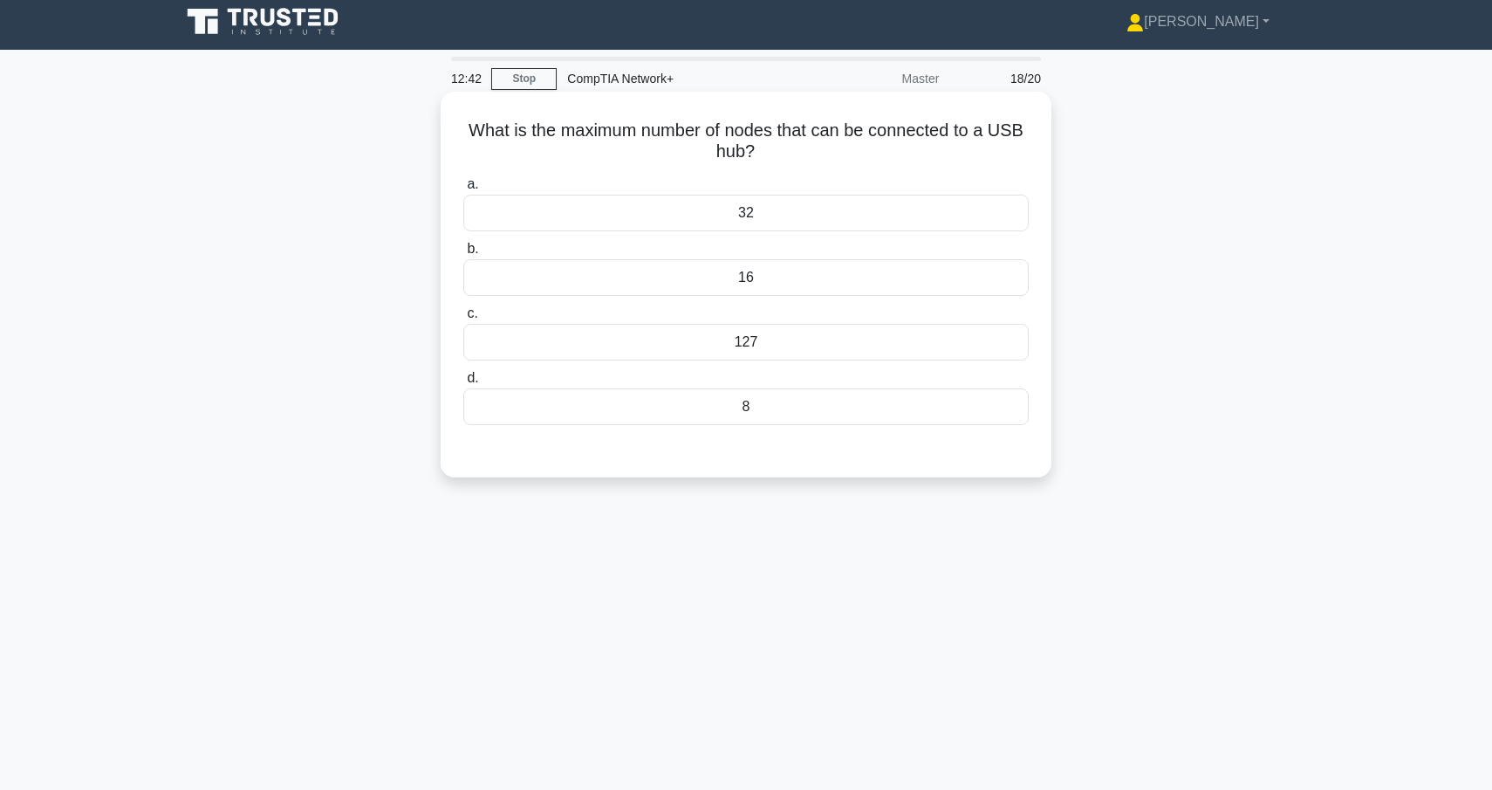
click at [759, 412] on div "8" at bounding box center [745, 406] width 565 height 37
click at [463, 384] on input "d. 8" at bounding box center [463, 378] width 0 height 11
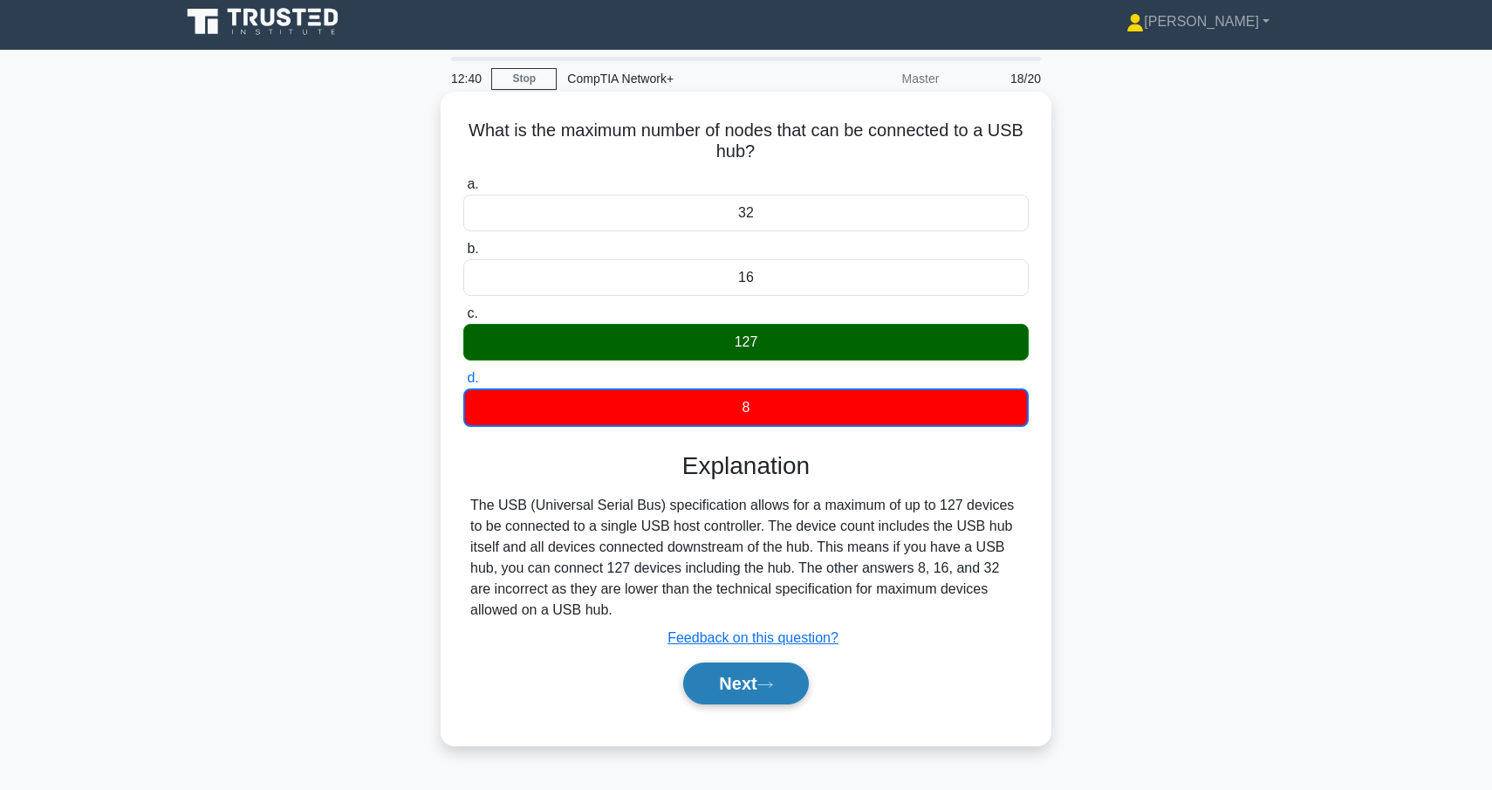
click at [762, 689] on button "Next" at bounding box center [745, 683] width 125 height 42
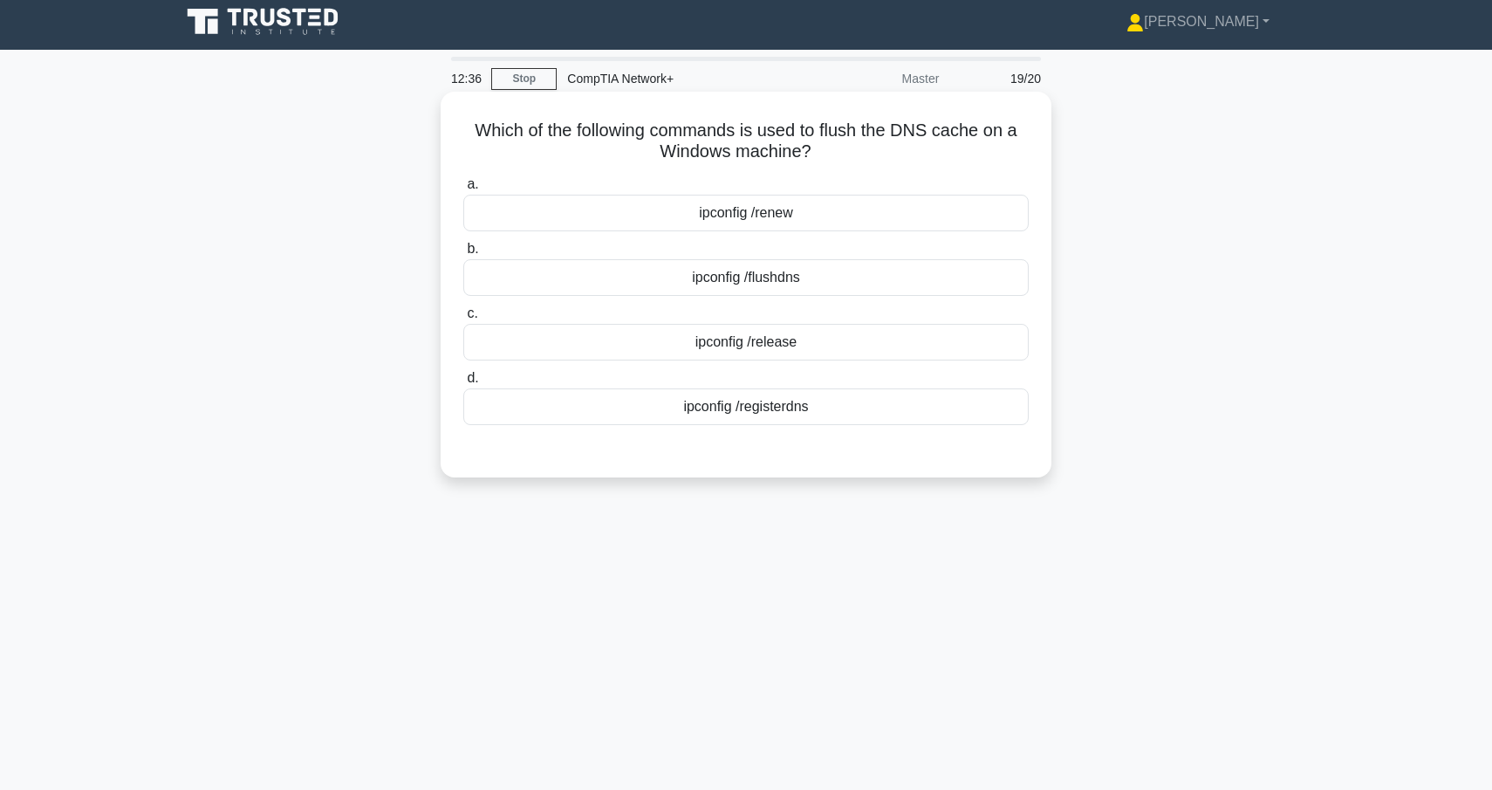
click at [763, 280] on div "ipconfig /flushdns" at bounding box center [745, 277] width 565 height 37
click at [463, 255] on input "b. ipconfig /flushdns" at bounding box center [463, 248] width 0 height 11
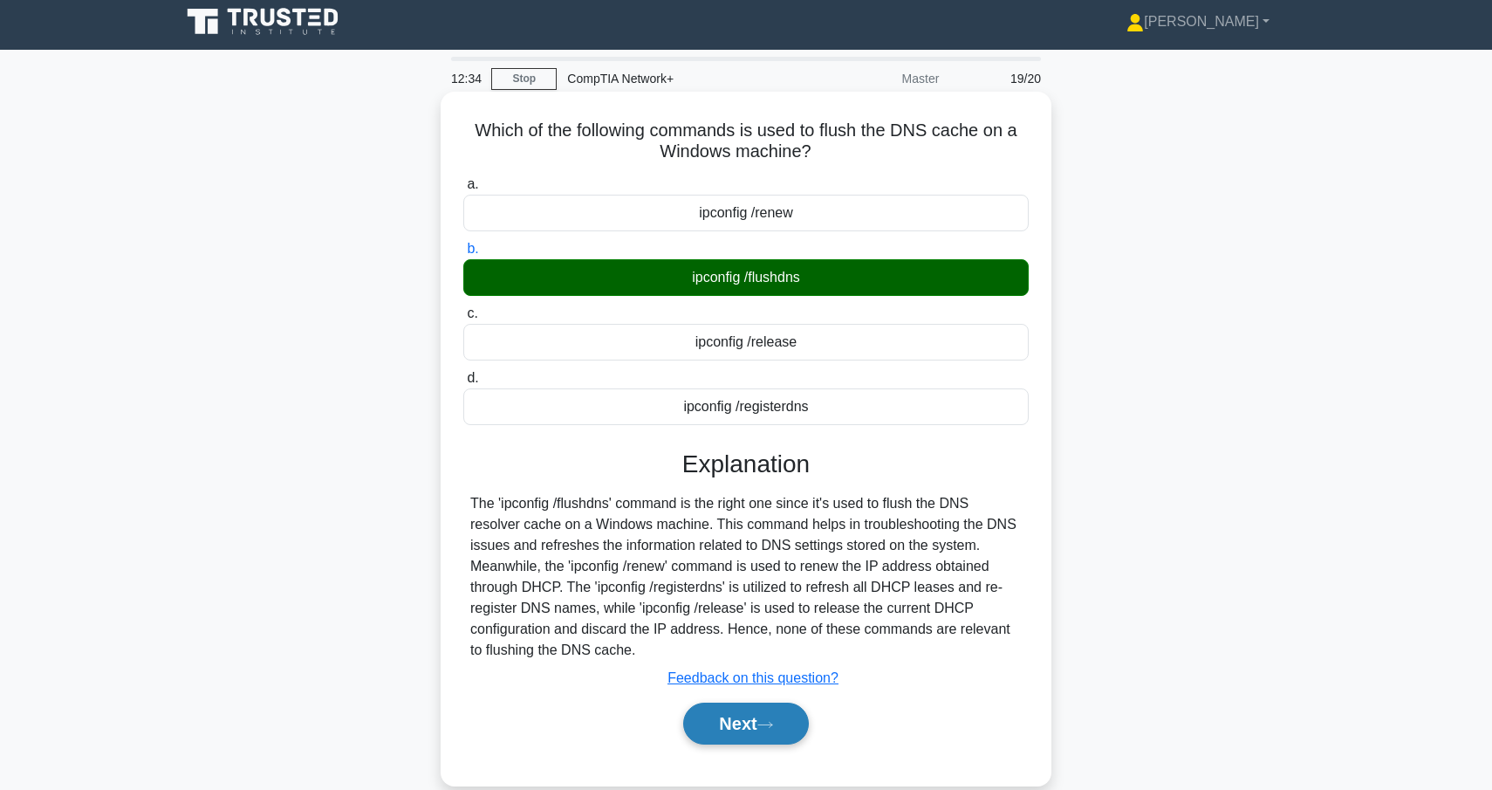
click at [750, 722] on button "Next" at bounding box center [745, 723] width 125 height 42
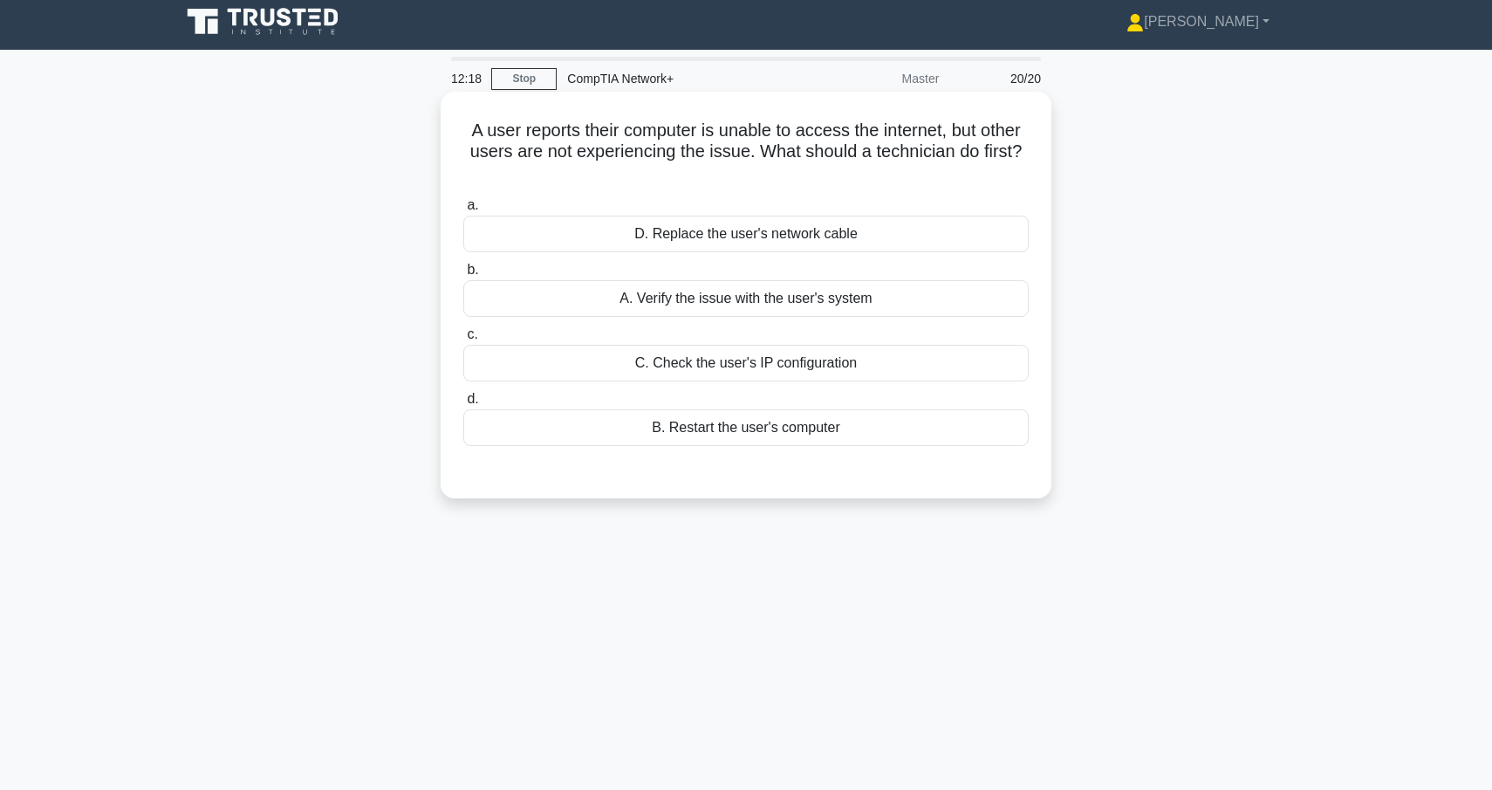
click at [829, 305] on div "A. Verify the issue with the user's system" at bounding box center [745, 298] width 565 height 37
click at [463, 276] on input "b. A. Verify the issue with the user's system" at bounding box center [463, 269] width 0 height 11
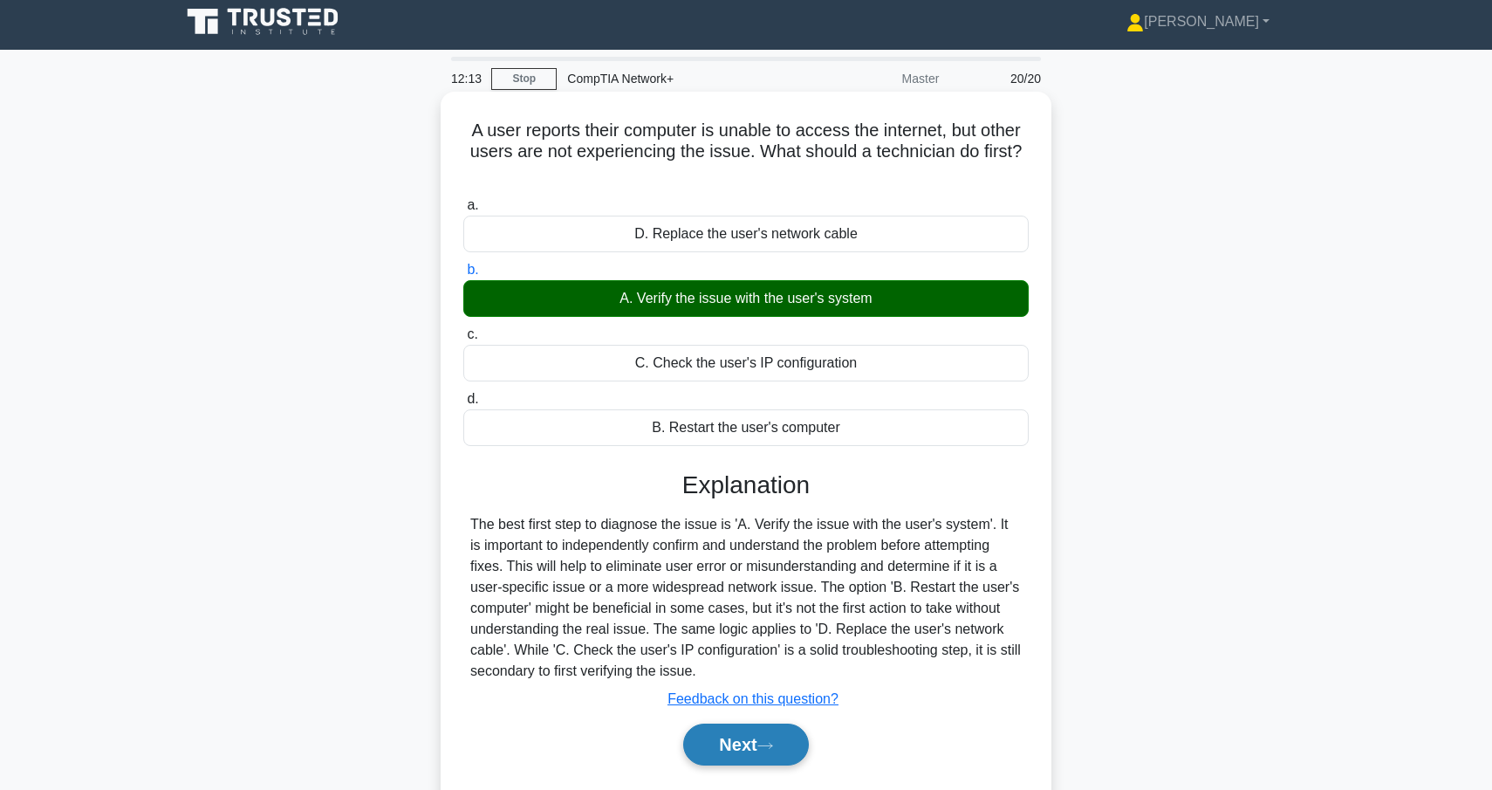
click at [781, 753] on button "Next" at bounding box center [745, 744] width 125 height 42
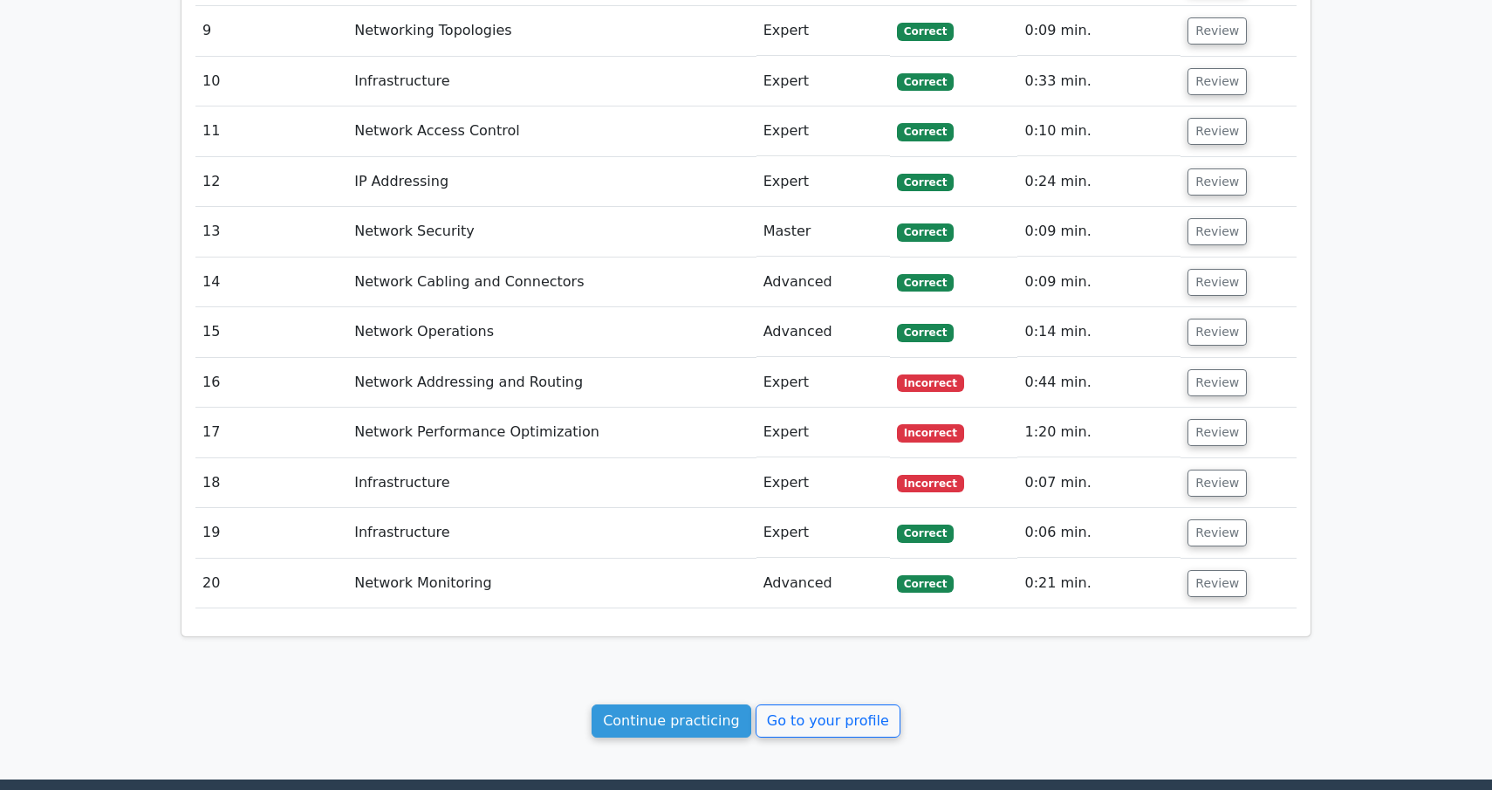
scroll to position [2459, 0]
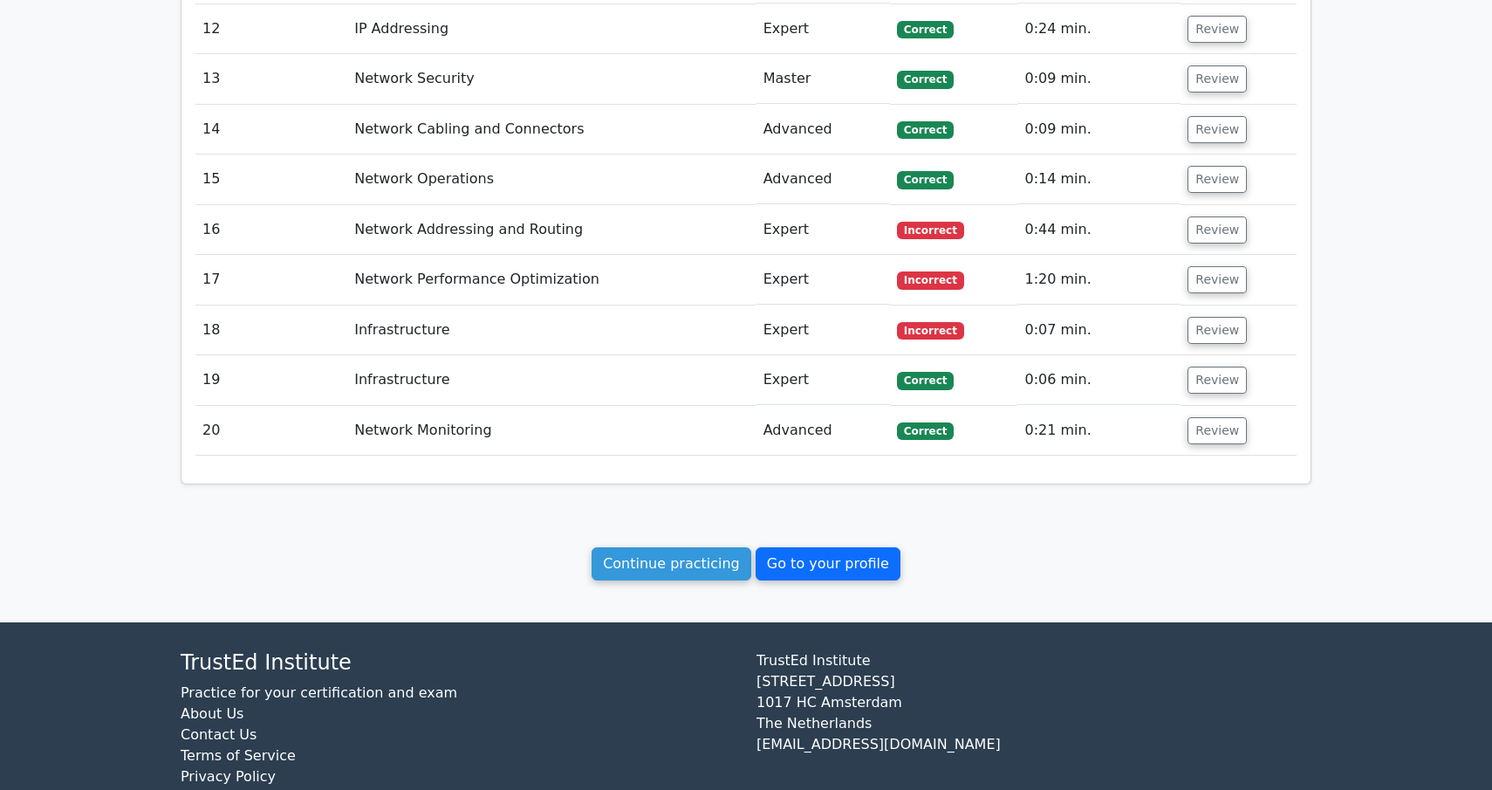
click at [801, 547] on link "Go to your profile" at bounding box center [828, 563] width 145 height 33
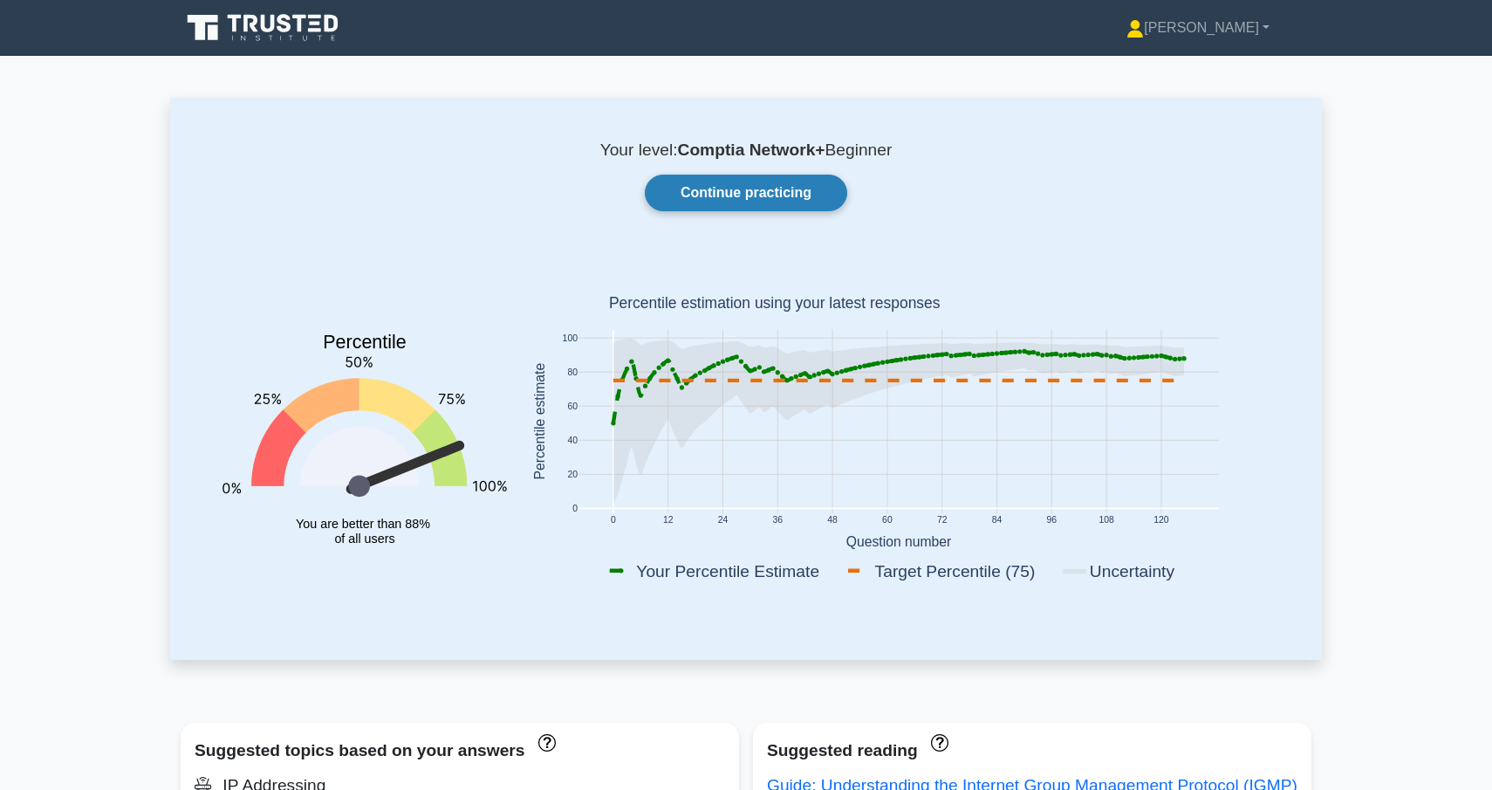
click at [795, 202] on link "Continue practicing" at bounding box center [746, 193] width 202 height 37
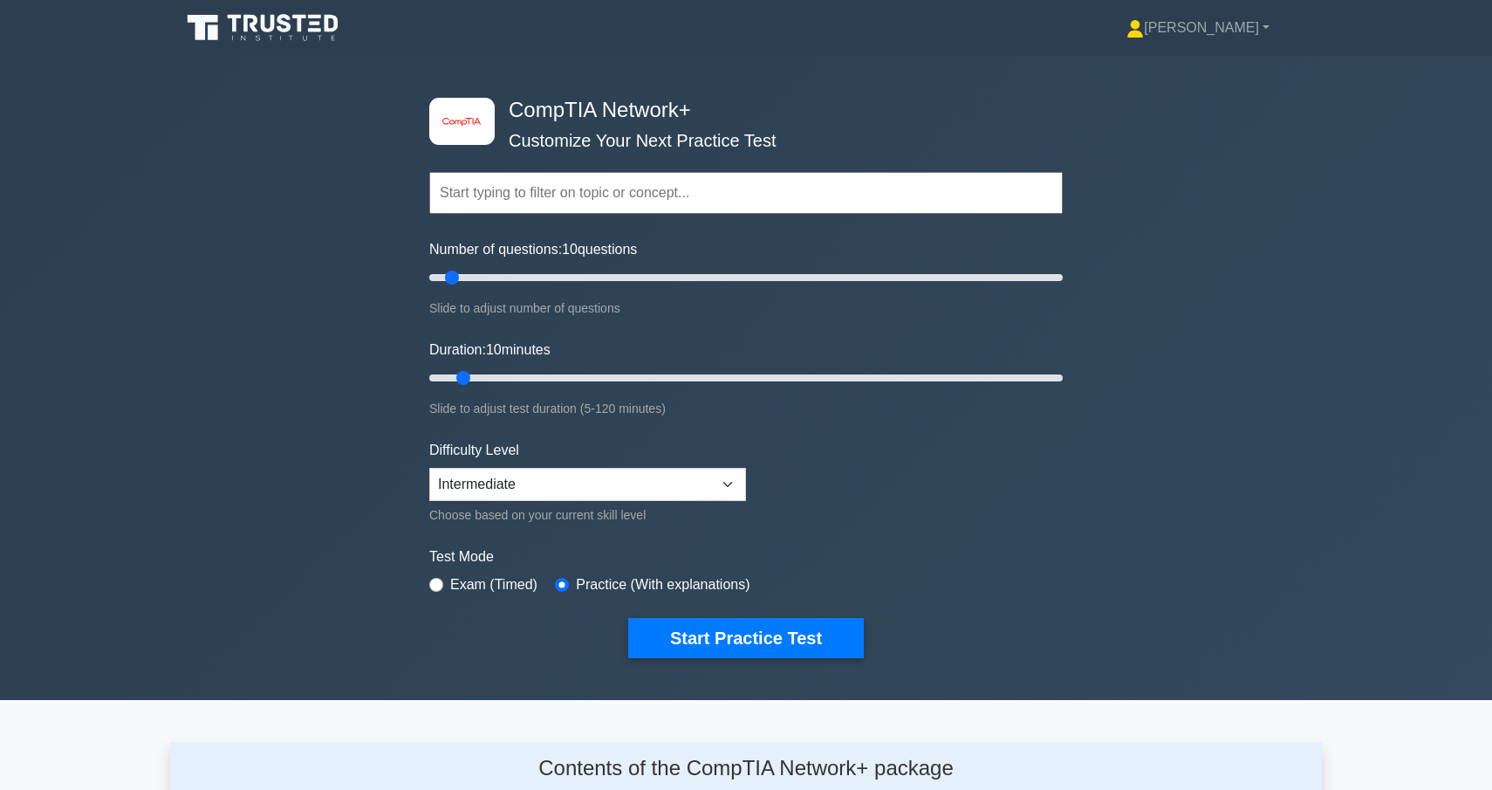
click at [557, 200] on input "text" at bounding box center [745, 193] width 633 height 42
click at [380, 220] on div "image/svg+xml CompTIA Network+ Customize Your Next Practice Test Topics Network…" at bounding box center [746, 378] width 1492 height 644
drag, startPoint x: 453, startPoint y: 275, endPoint x: 496, endPoint y: 275, distance: 43.6
type input "25"
click at [496, 275] on input "Number of questions: 25 questions" at bounding box center [745, 277] width 633 height 21
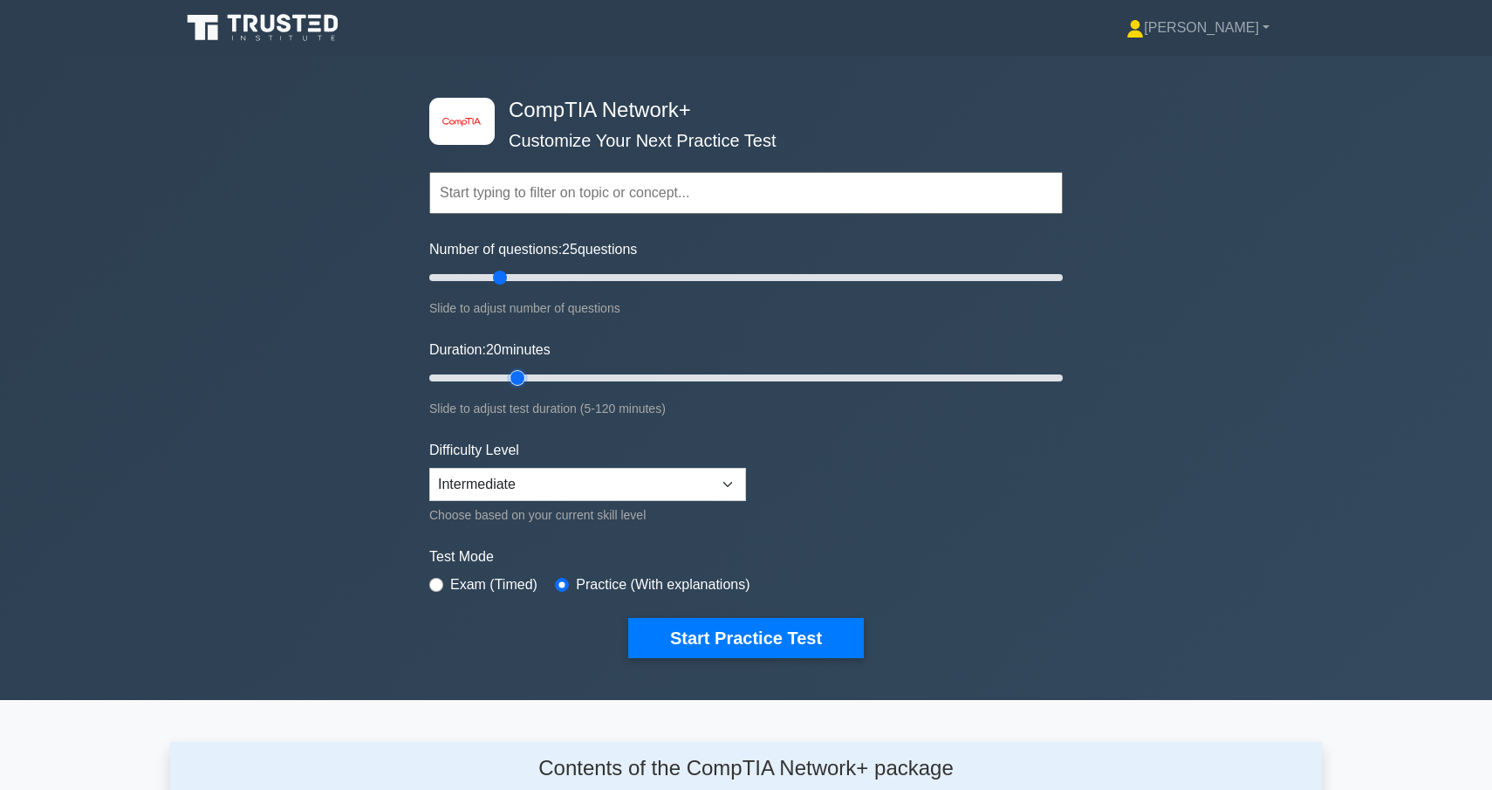
drag, startPoint x: 465, startPoint y: 374, endPoint x: 503, endPoint y: 371, distance: 38.6
type input "20"
click at [503, 371] on input "Duration: 20 minutes" at bounding box center [745, 377] width 633 height 21
click at [745, 642] on button "Start Practice Test" at bounding box center [746, 638] width 236 height 40
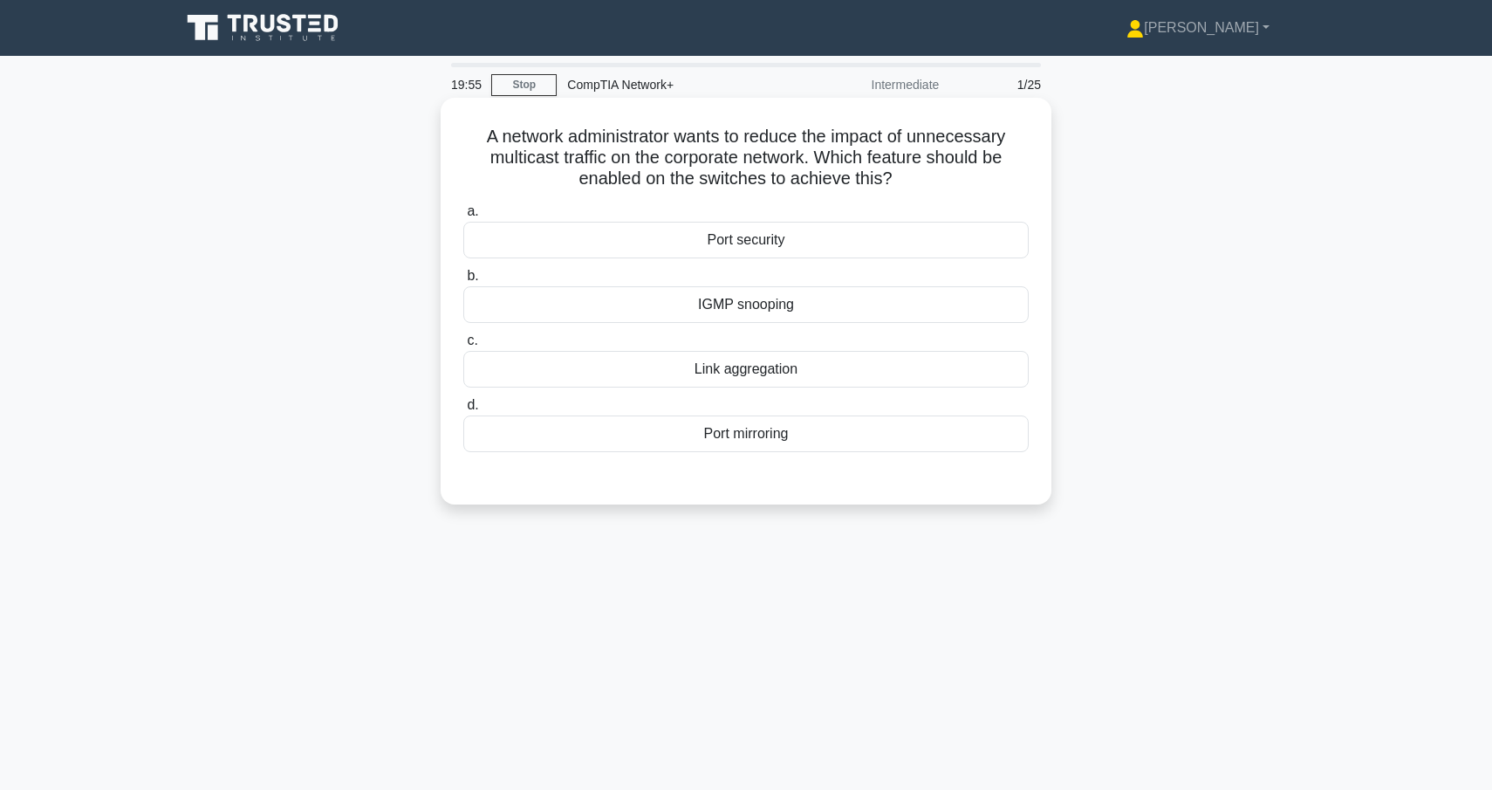
click at [719, 308] on div "IGMP snooping" at bounding box center [745, 304] width 565 height 37
click at [463, 282] on input "b. IGMP snooping" at bounding box center [463, 275] width 0 height 11
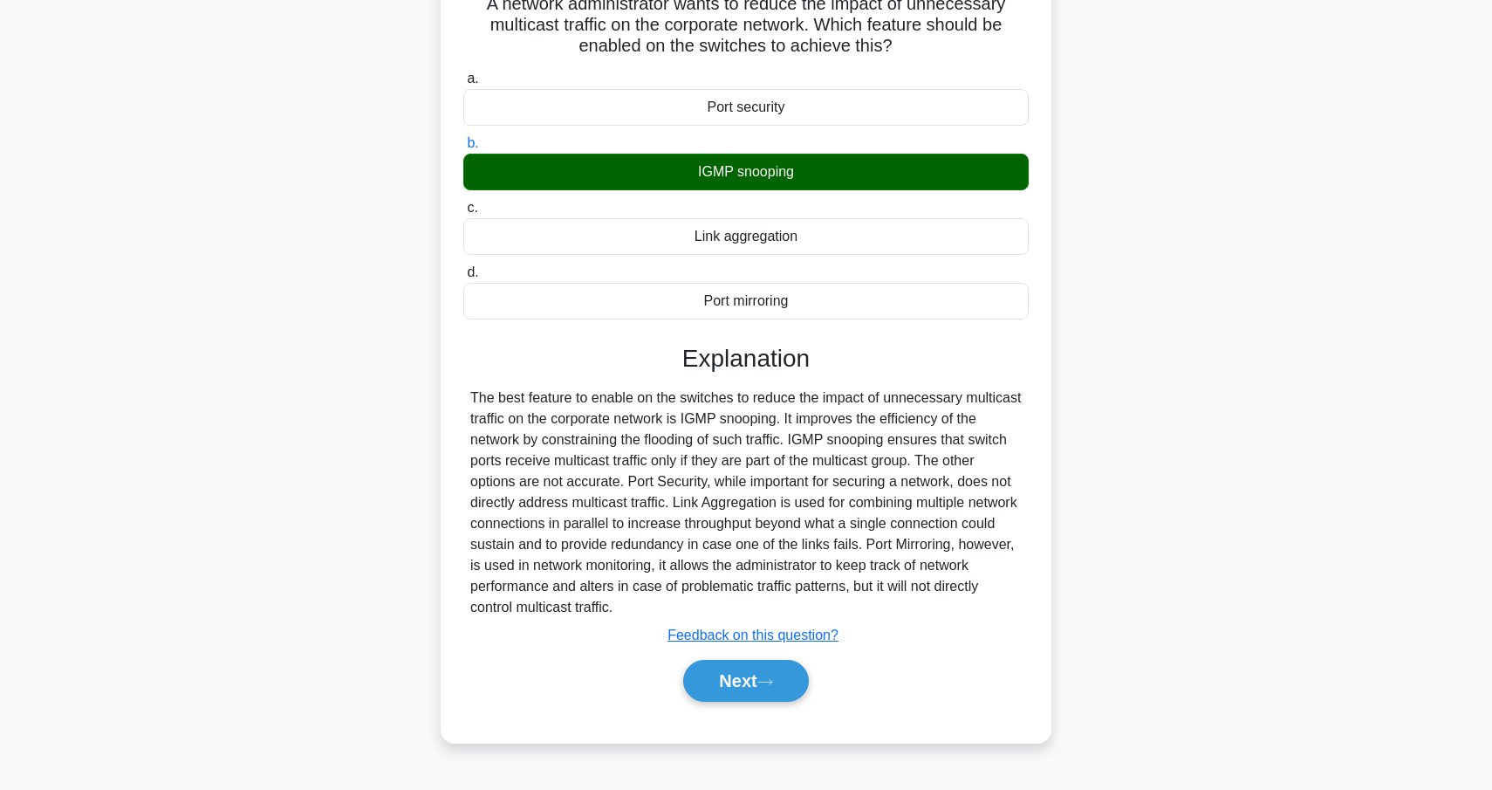
scroll to position [147, 0]
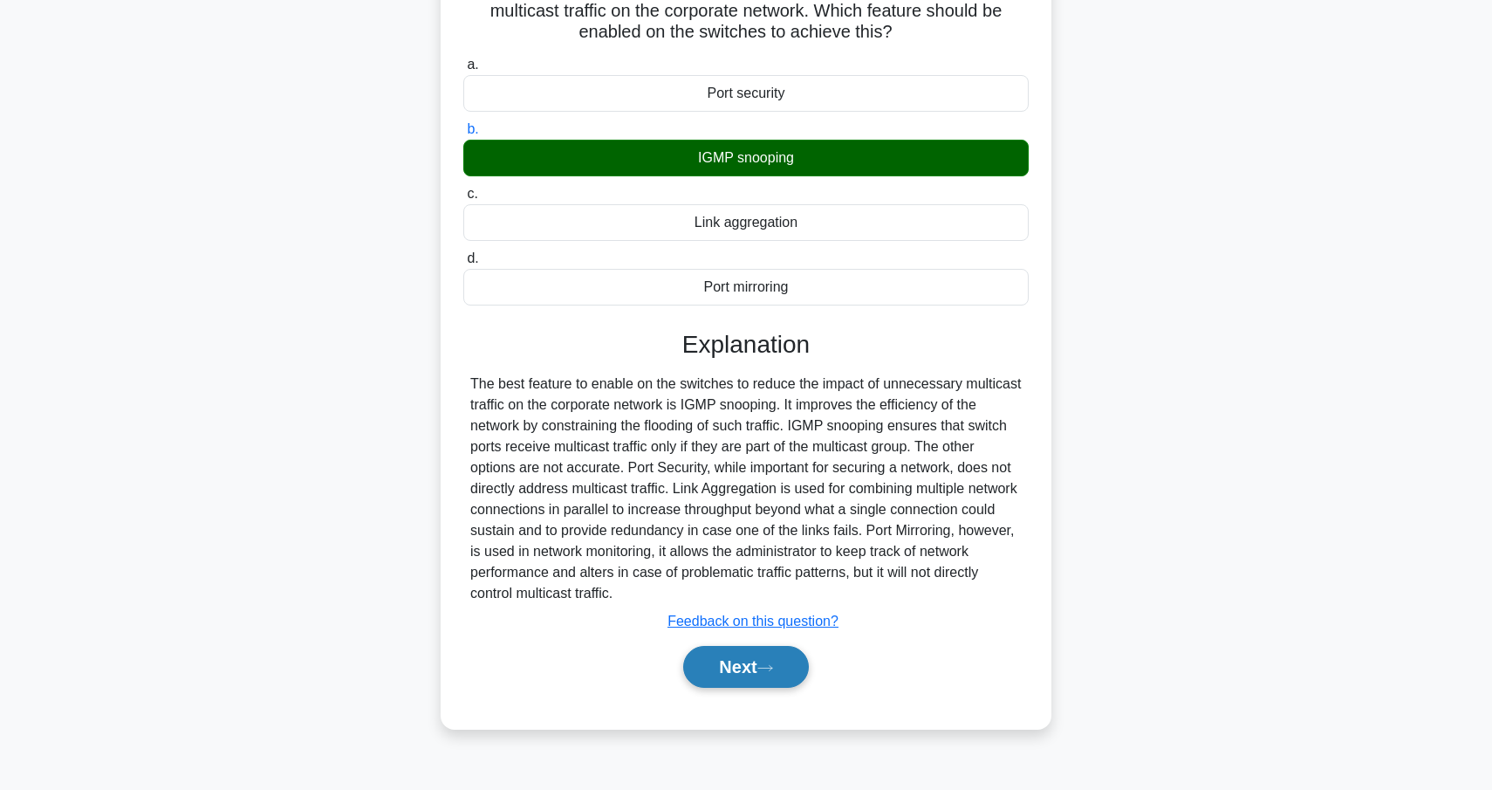
click at [769, 671] on icon at bounding box center [765, 668] width 16 height 10
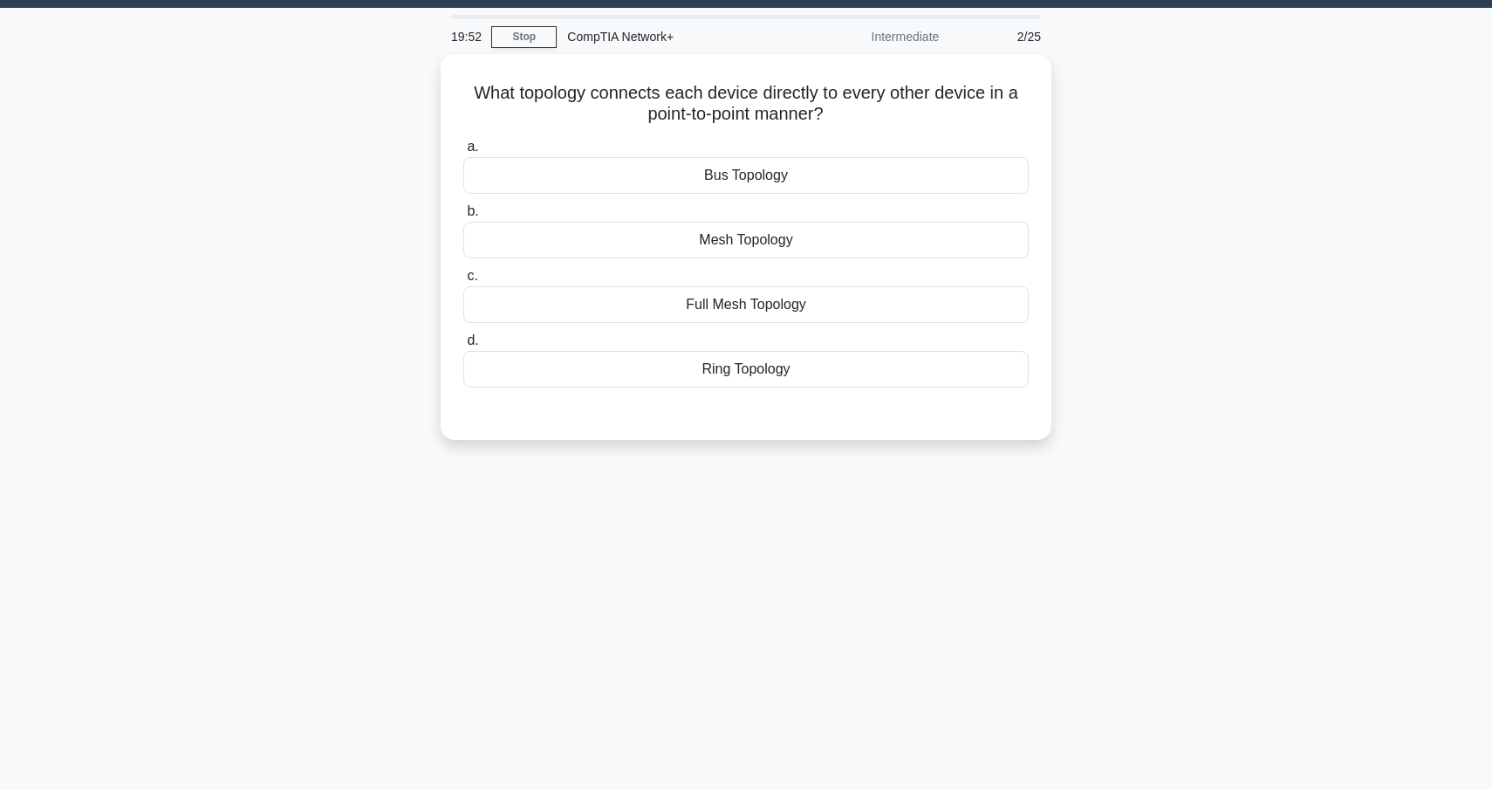
scroll to position [47, 0]
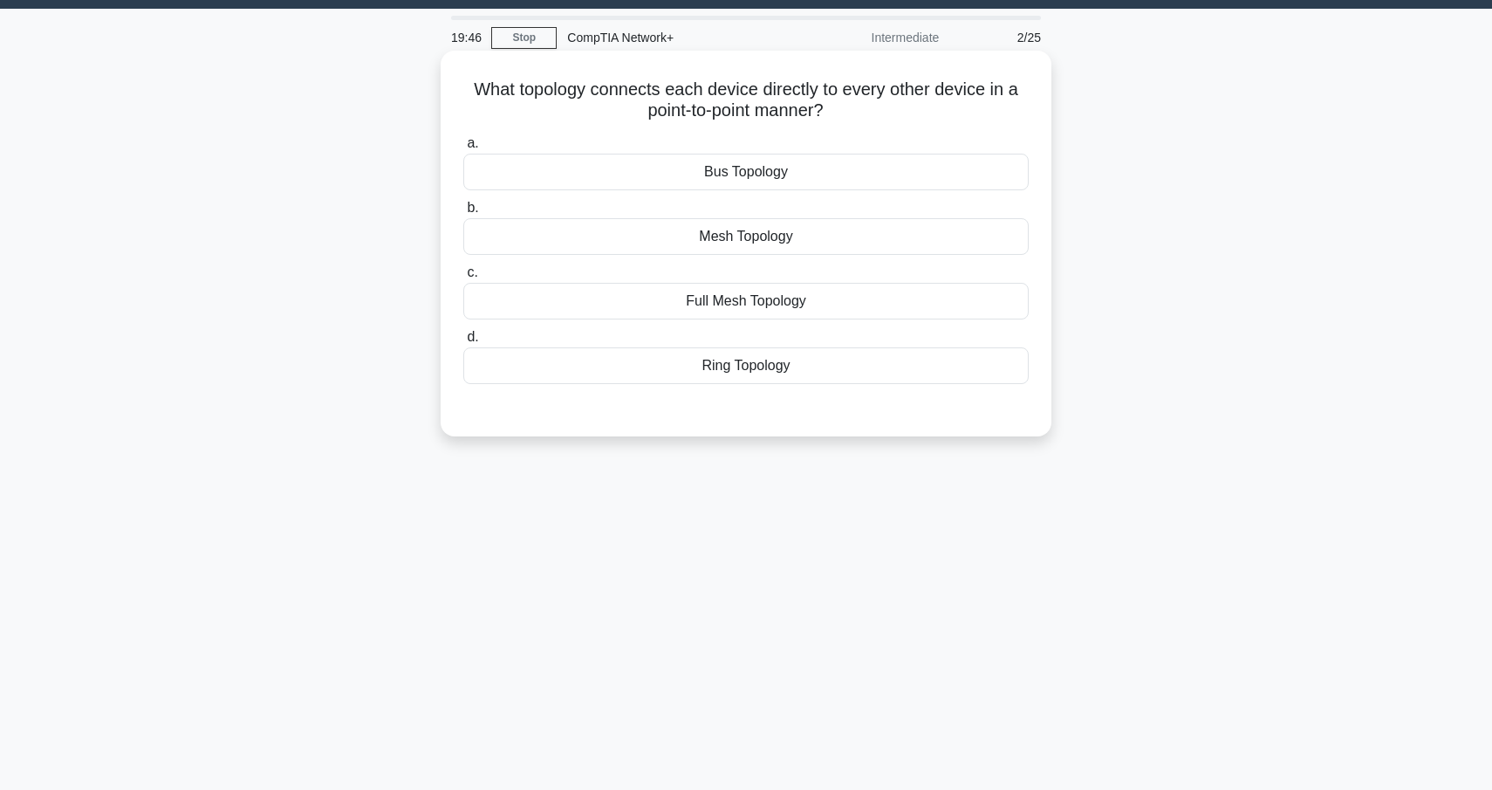
click at [756, 246] on div "Mesh Topology" at bounding box center [745, 236] width 565 height 37
click at [463, 214] on input "b. Mesh Topology" at bounding box center [463, 207] width 0 height 11
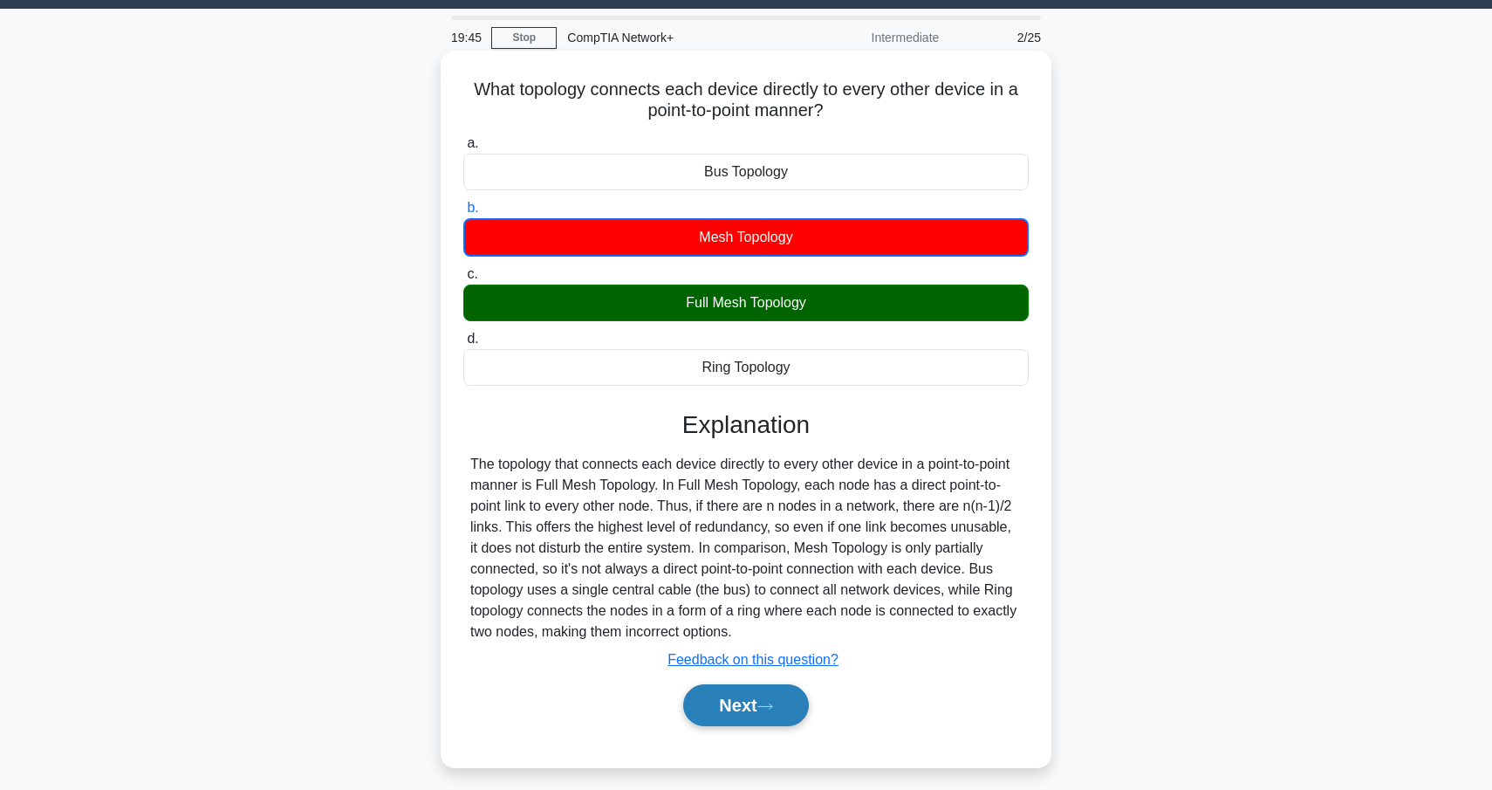
click at [753, 702] on button "Next" at bounding box center [745, 705] width 125 height 42
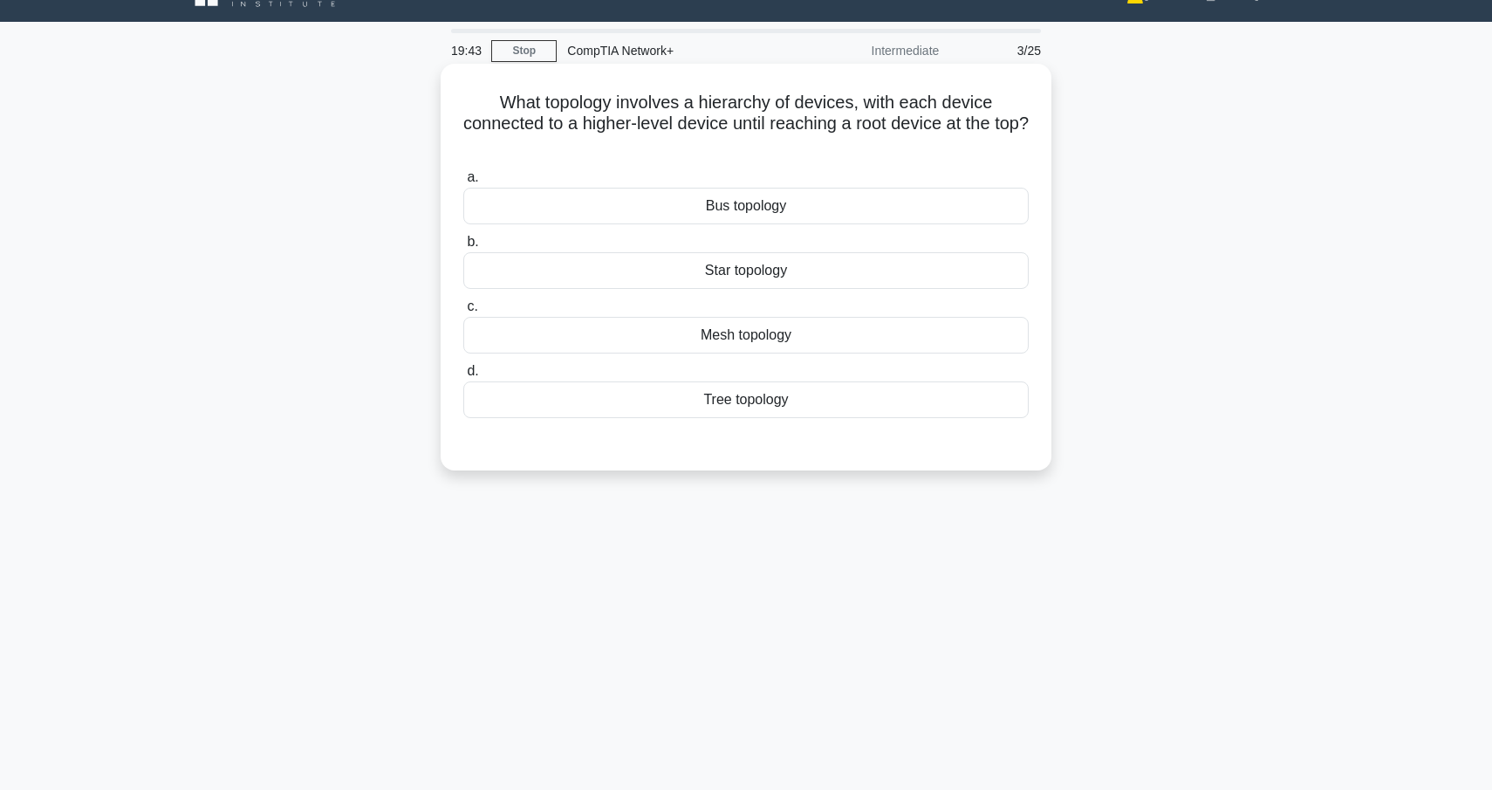
scroll to position [32, 0]
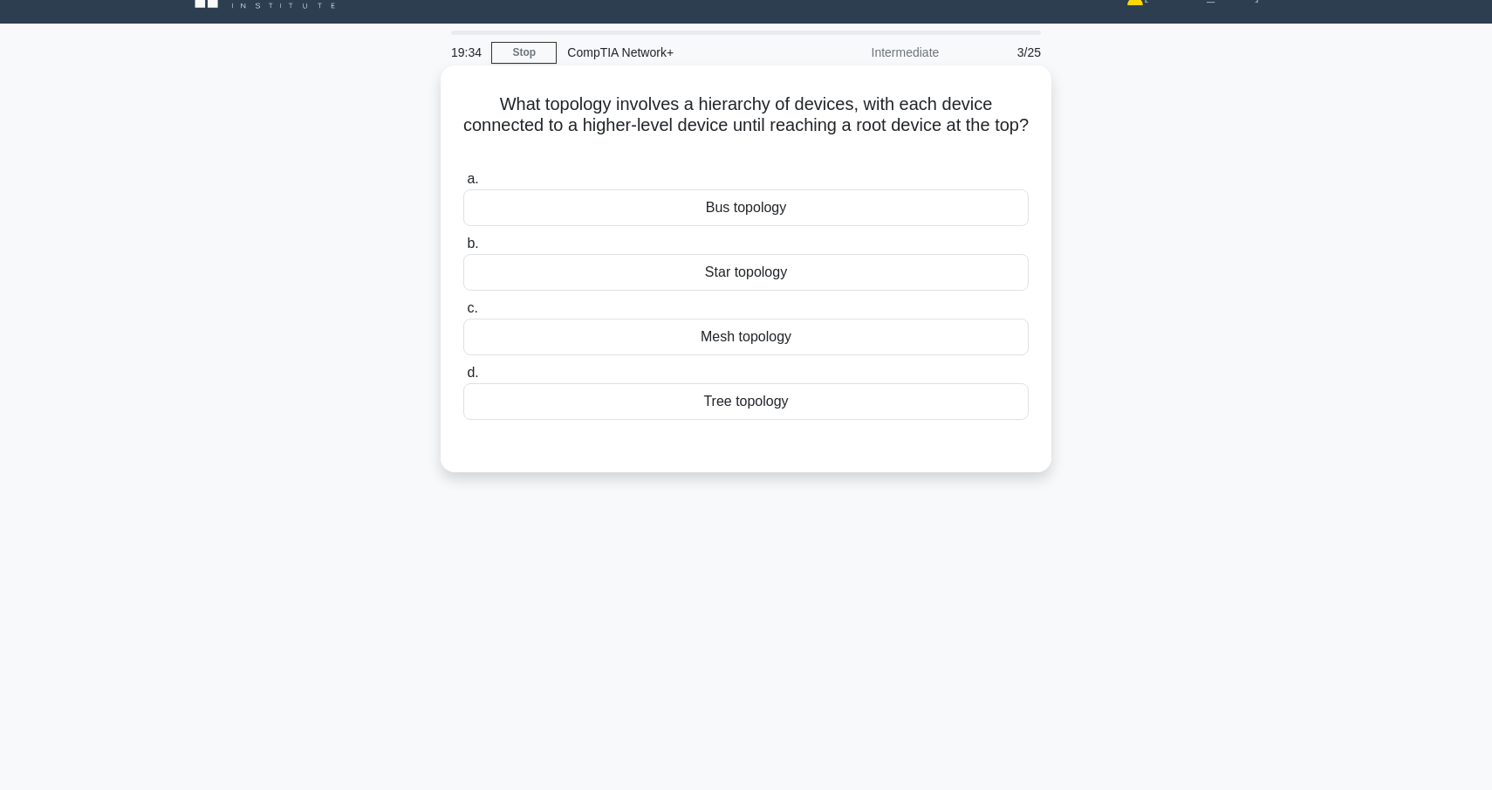
click at [803, 409] on div "Tree topology" at bounding box center [745, 401] width 565 height 37
click at [463, 379] on input "d. Tree topology" at bounding box center [463, 372] width 0 height 11
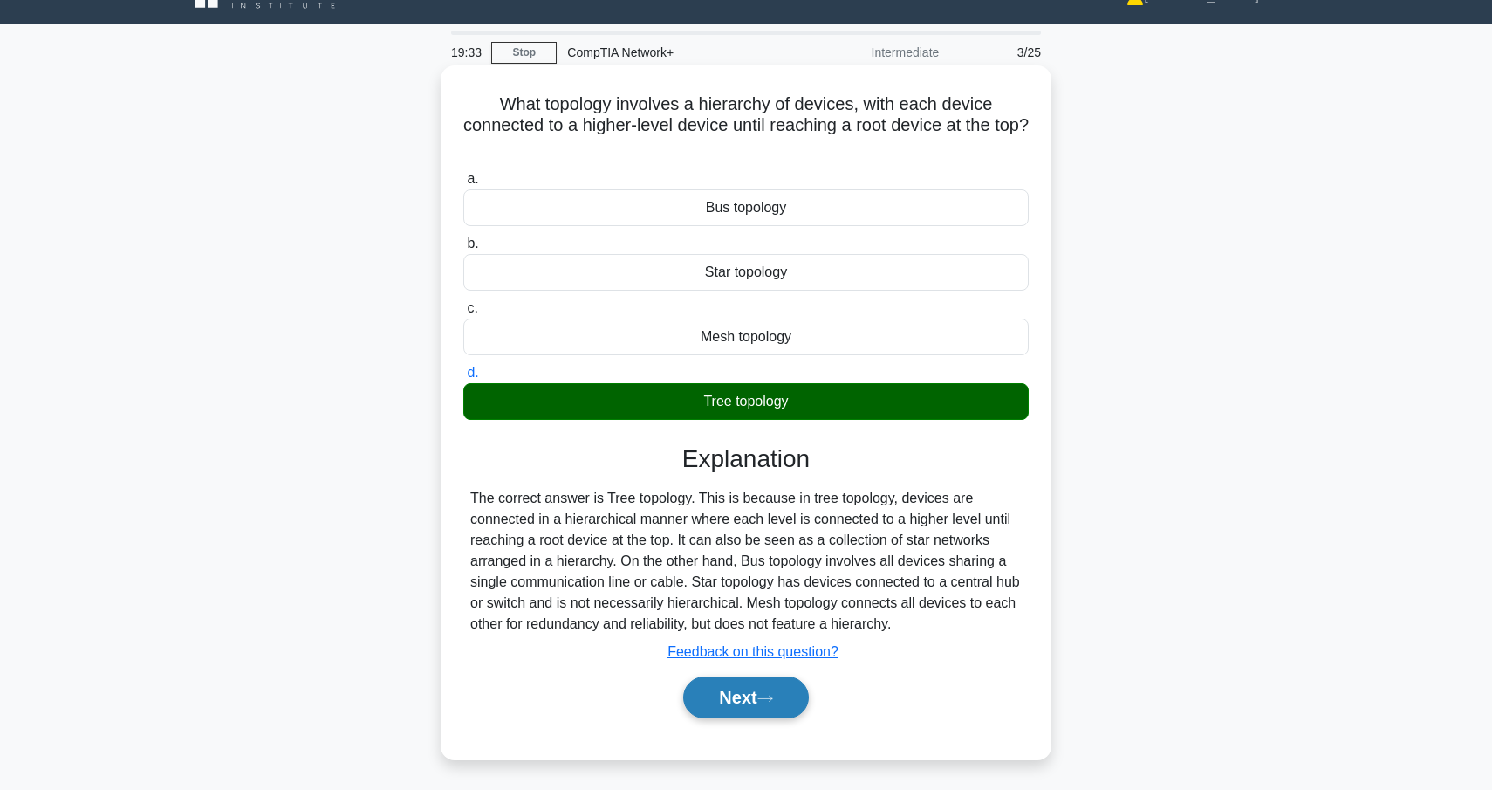
click at [784, 690] on button "Next" at bounding box center [745, 697] width 125 height 42
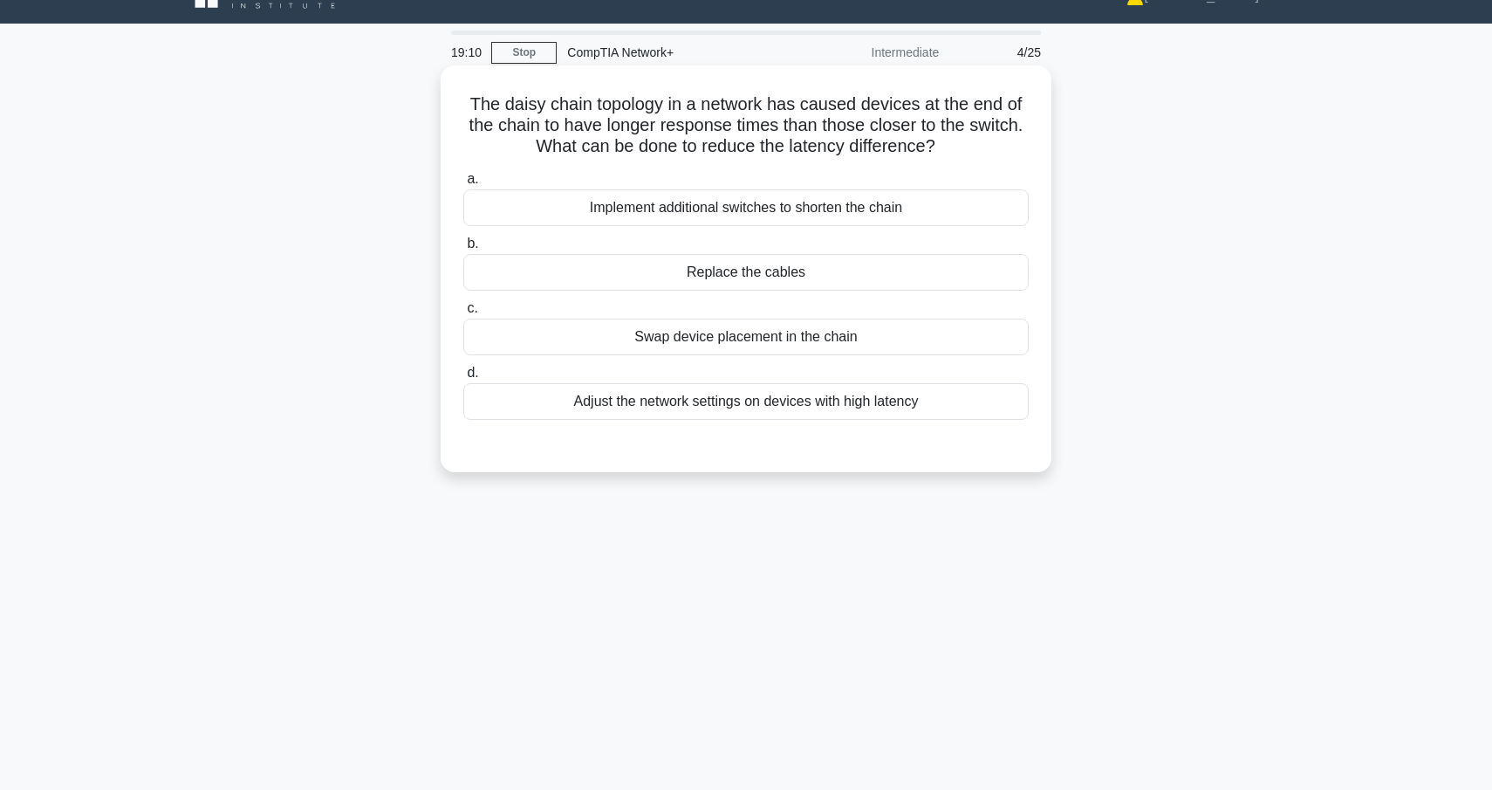
click at [826, 204] on div "Implement additional switches to shorten the chain" at bounding box center [745, 207] width 565 height 37
click at [463, 185] on input "a. Implement additional switches to shorten the chain" at bounding box center [463, 179] width 0 height 11
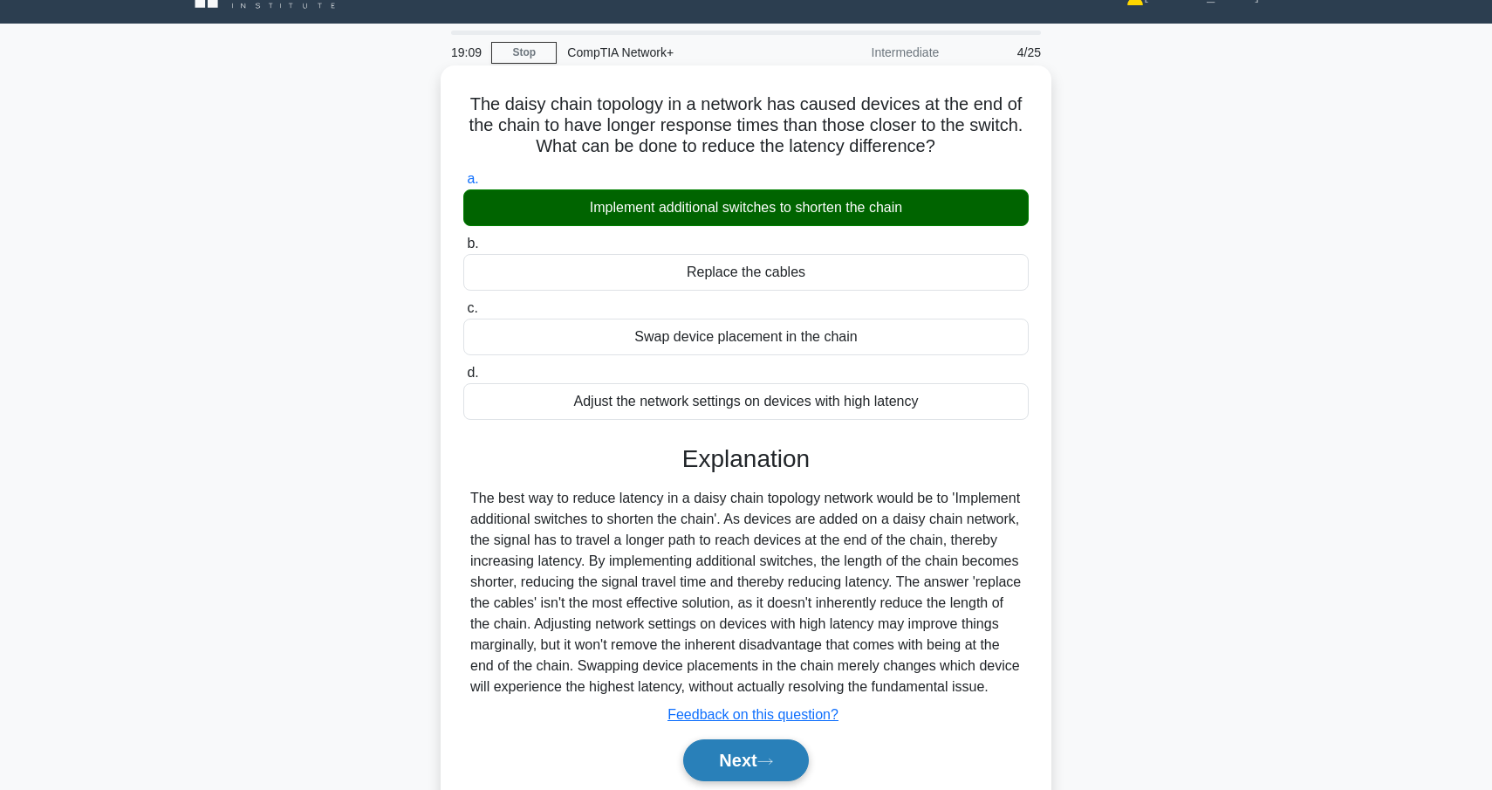
click at [749, 766] on button "Next" at bounding box center [745, 760] width 125 height 42
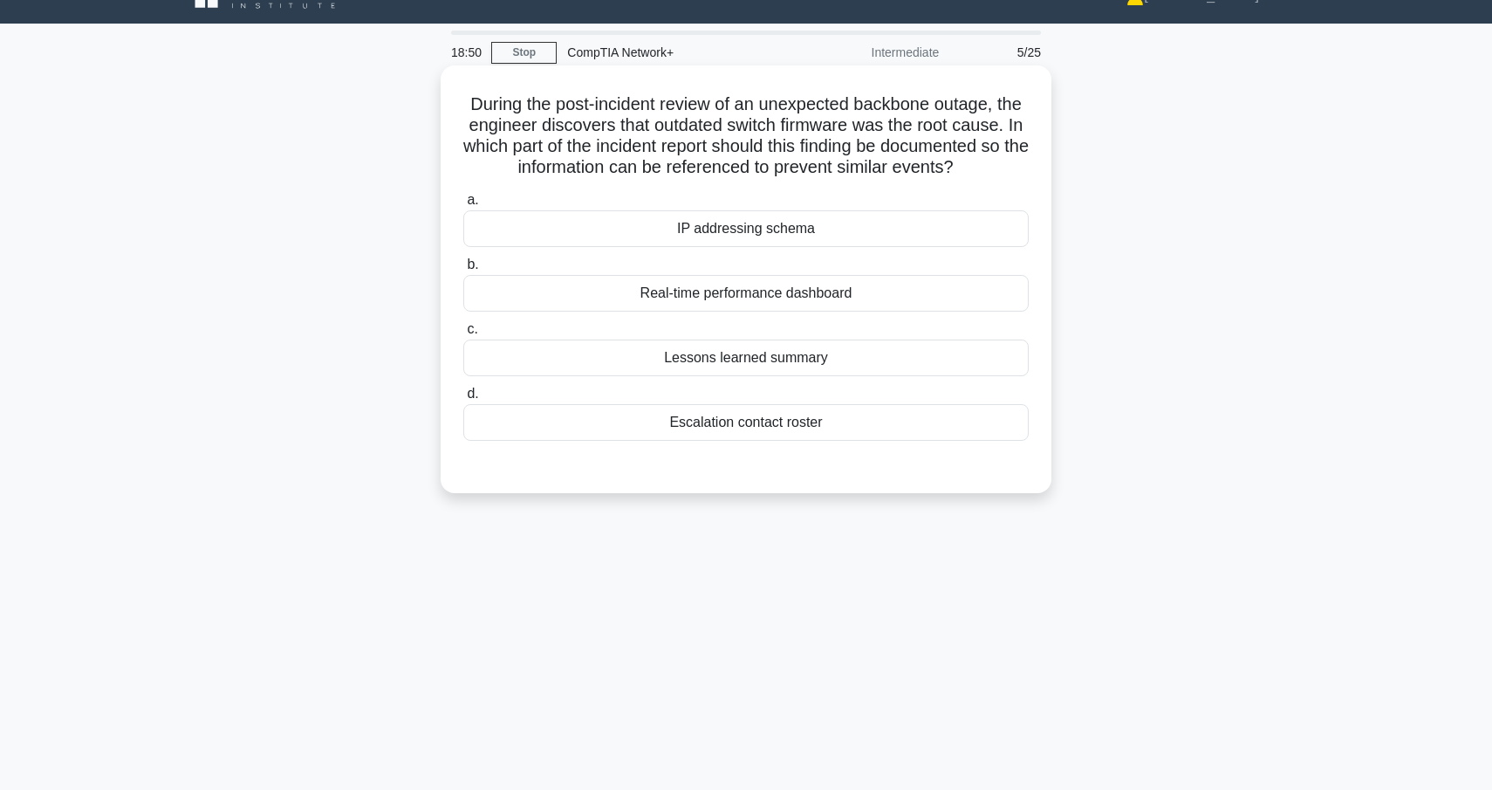
click at [775, 360] on div "Lessons learned summary" at bounding box center [745, 357] width 565 height 37
click at [463, 335] on input "c. Lessons learned summary" at bounding box center [463, 329] width 0 height 11
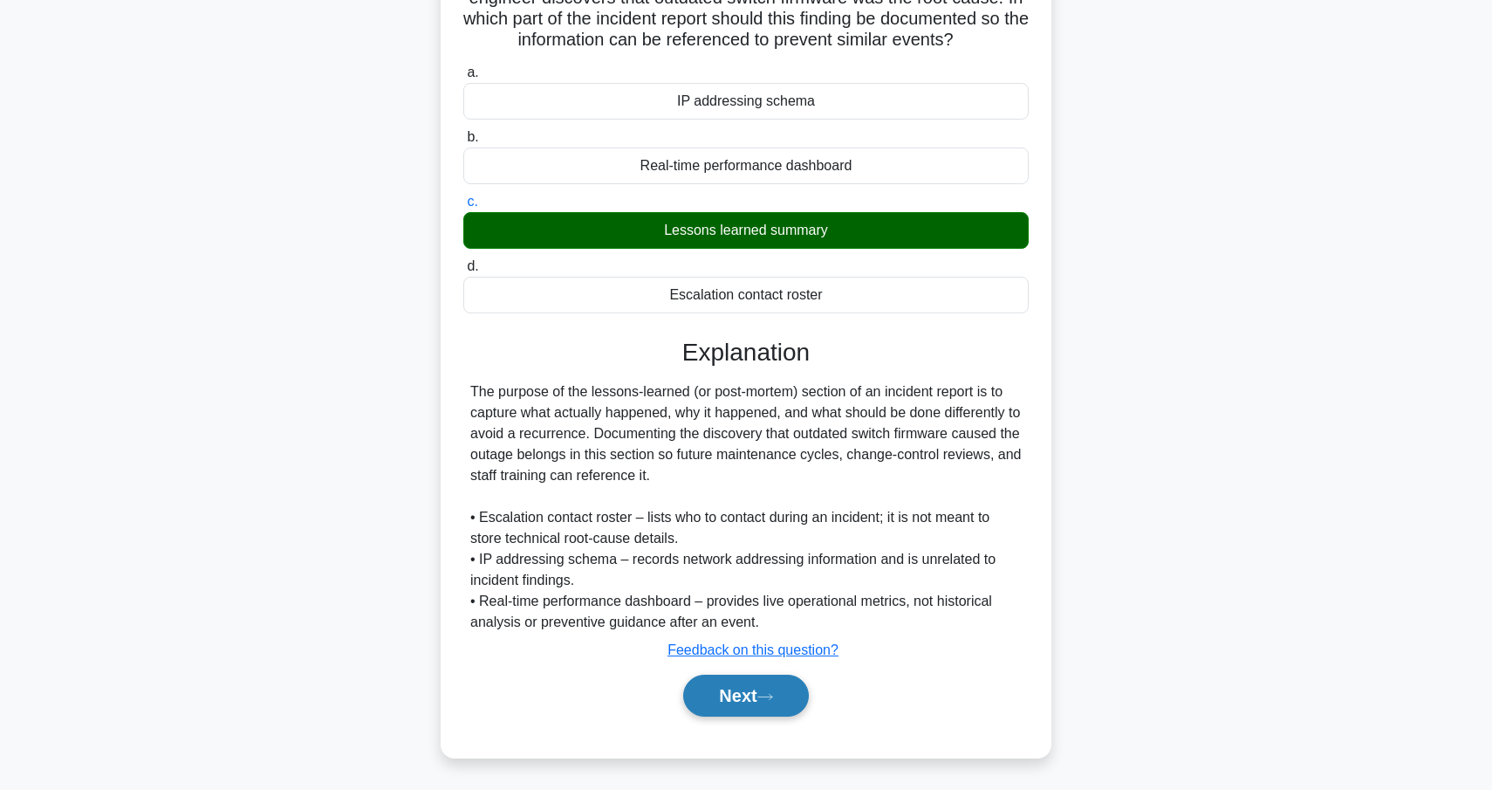
click at [782, 698] on button "Next" at bounding box center [745, 695] width 125 height 42
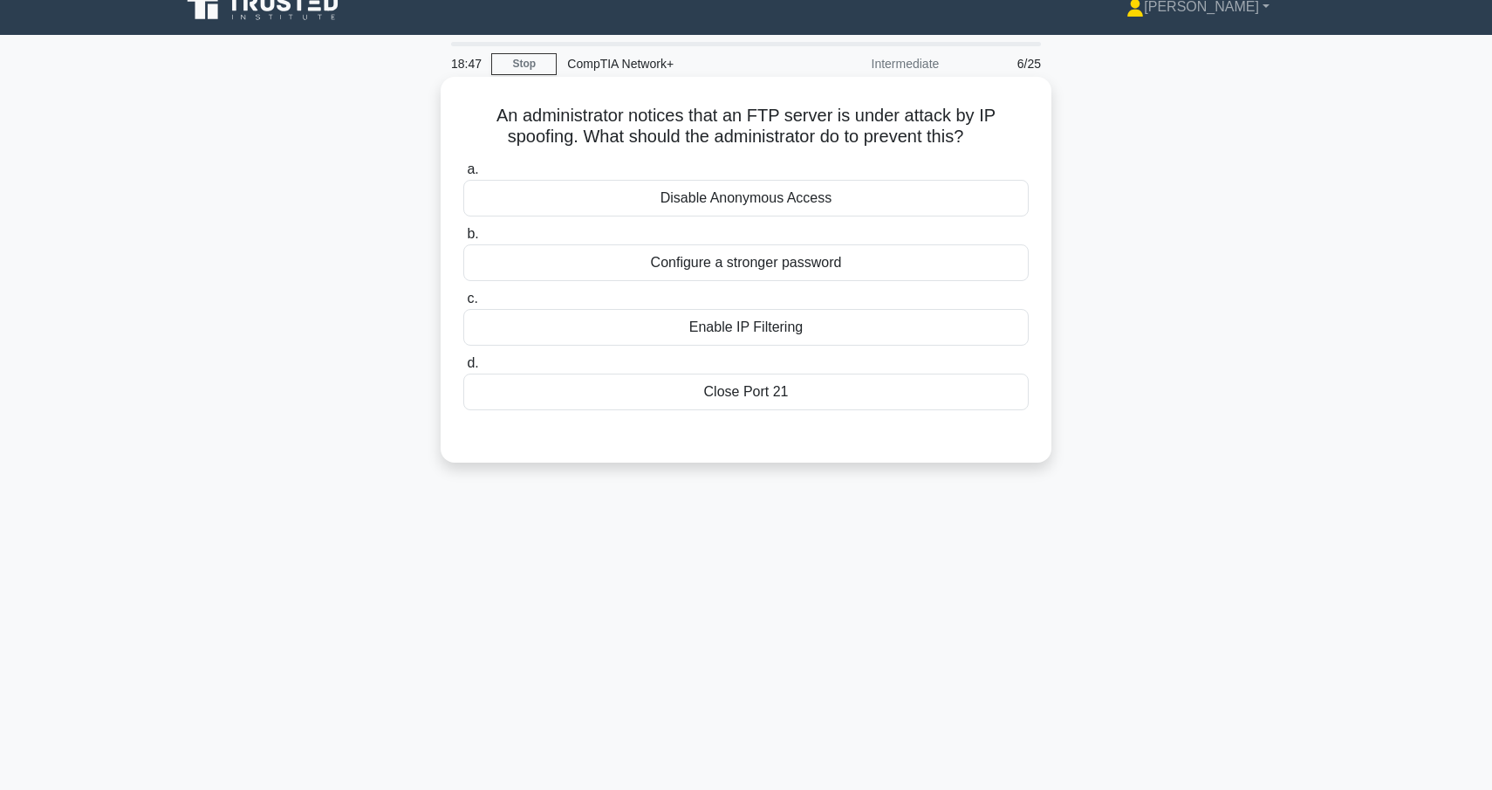
scroll to position [0, 0]
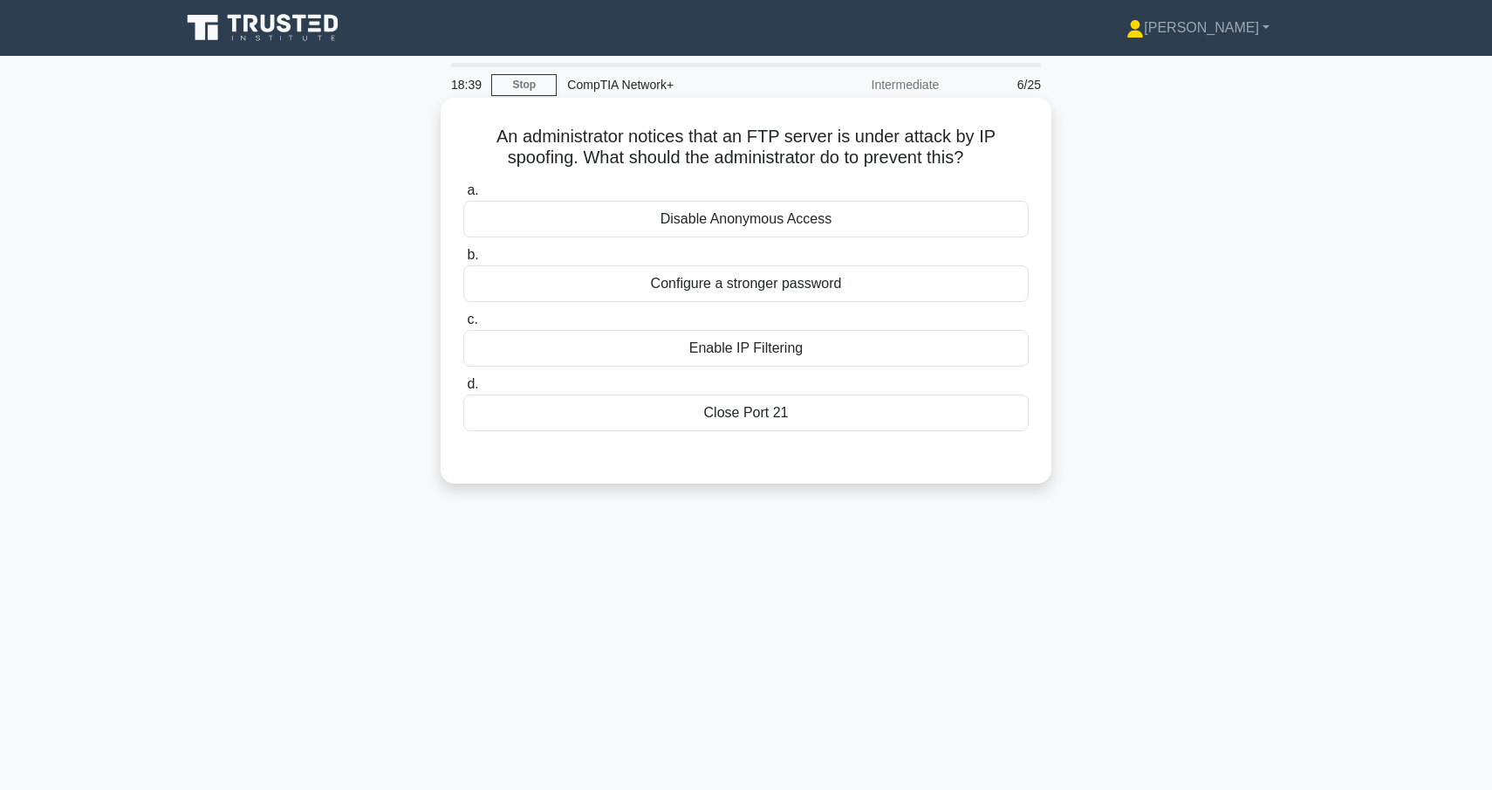
click at [748, 354] on div "Enable IP Filtering" at bounding box center [745, 348] width 565 height 37
click at [463, 325] on input "c. Enable IP Filtering" at bounding box center [463, 319] width 0 height 11
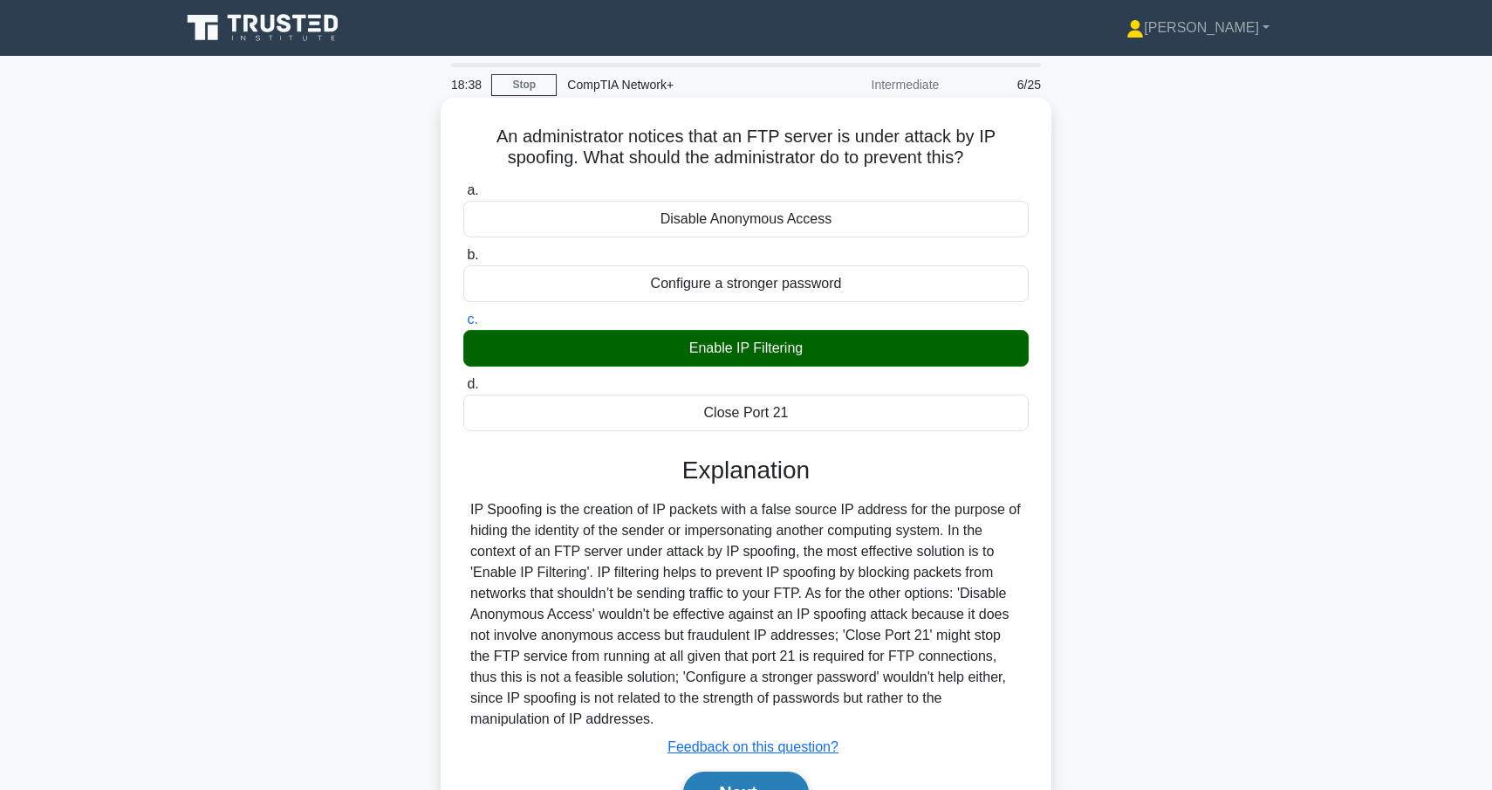
click at [743, 778] on button "Next" at bounding box center [745, 792] width 125 height 42
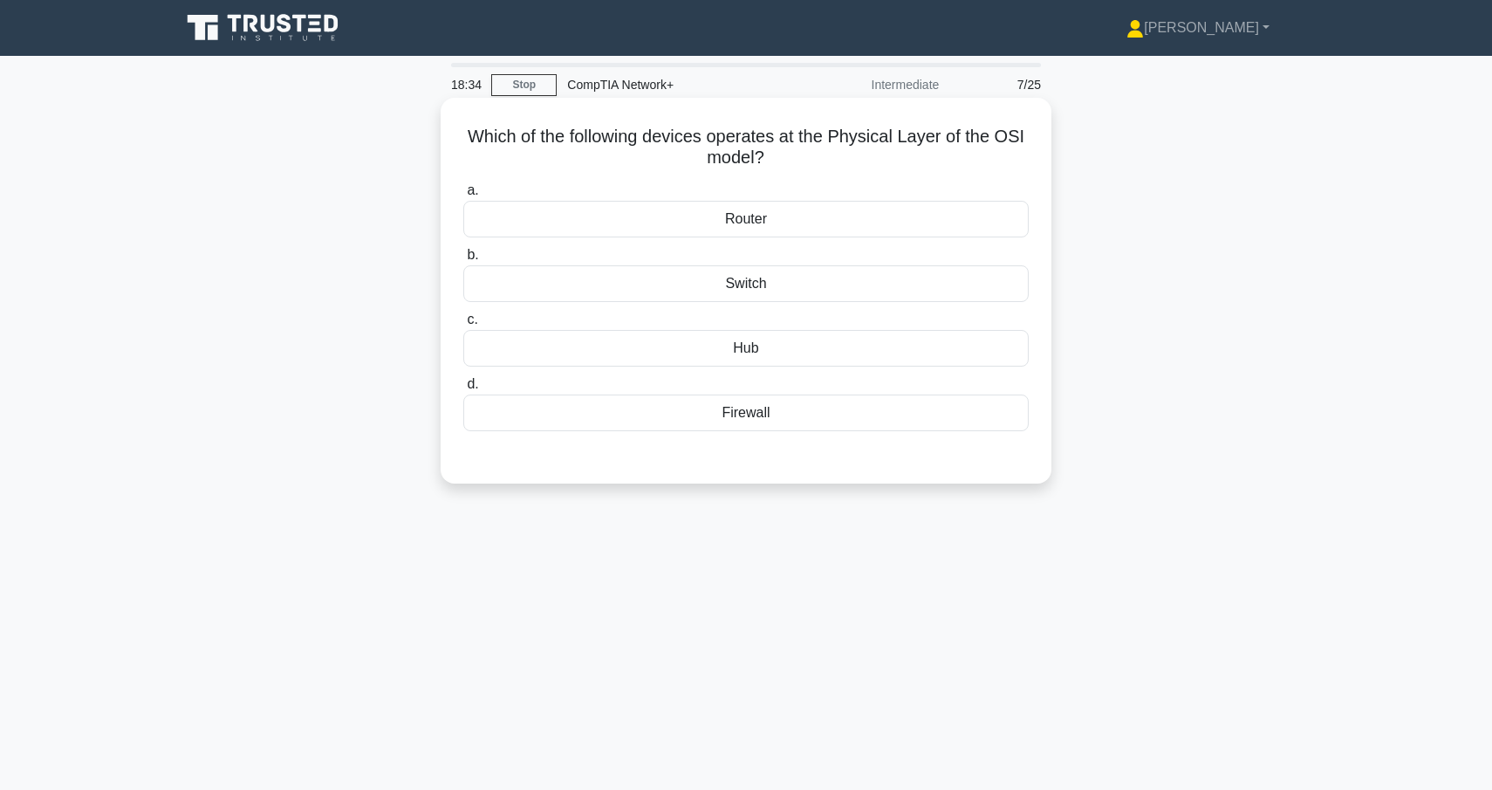
click at [665, 343] on div "Hub" at bounding box center [745, 348] width 565 height 37
click at [463, 325] on input "c. Hub" at bounding box center [463, 319] width 0 height 11
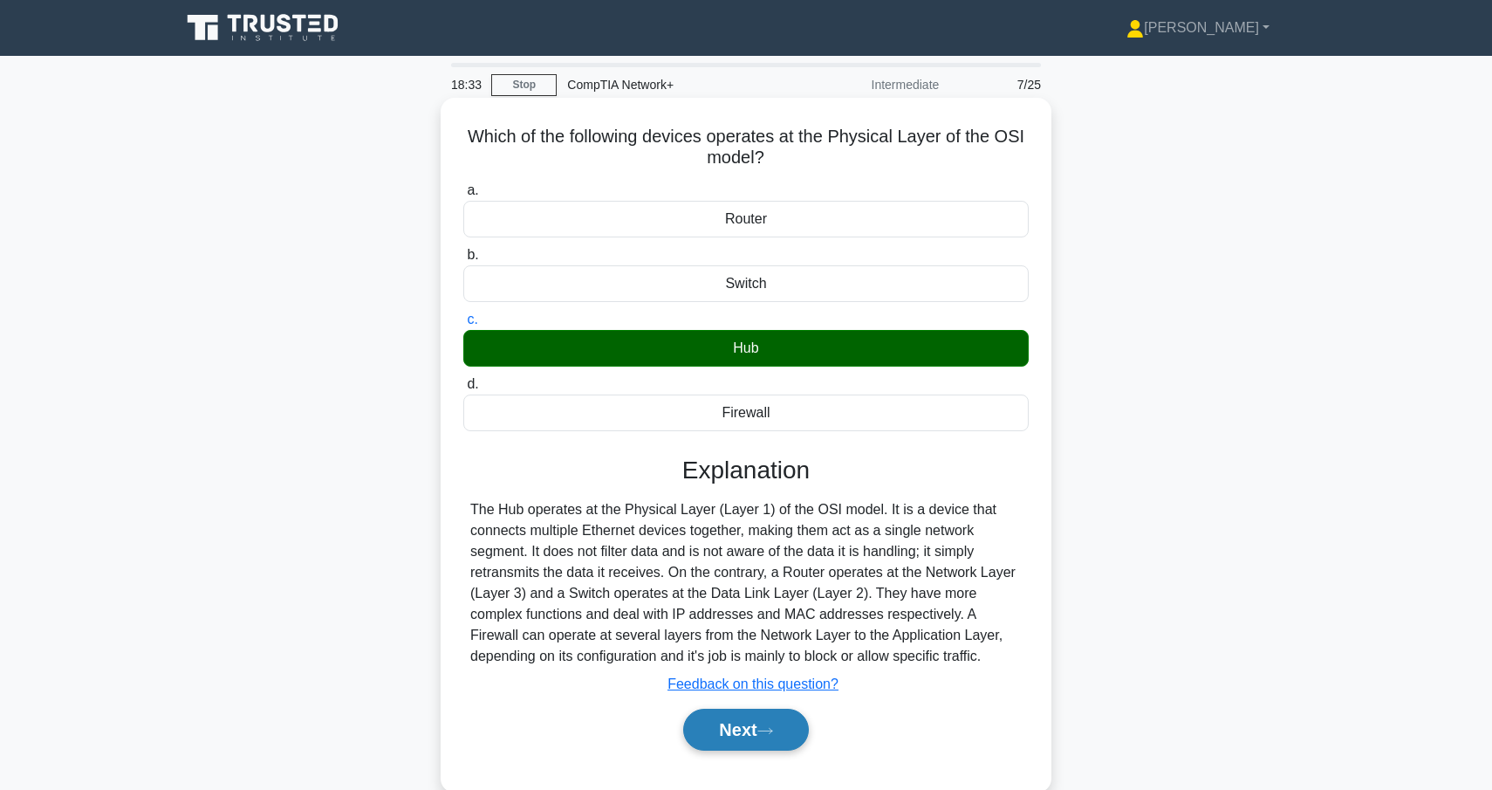
click at [728, 735] on button "Next" at bounding box center [745, 730] width 125 height 42
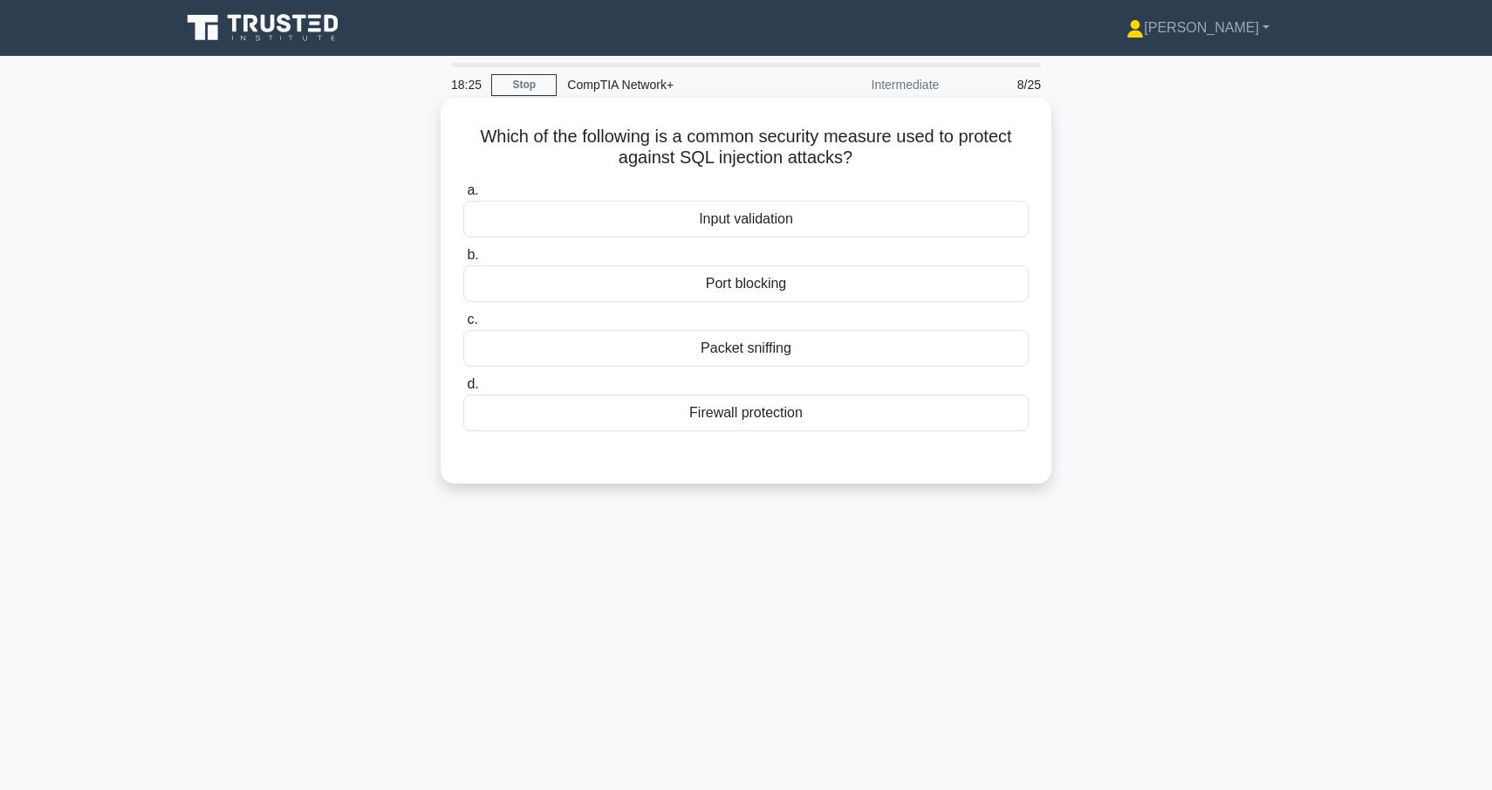
click at [739, 276] on div "Port blocking" at bounding box center [745, 283] width 565 height 37
click at [463, 261] on input "b. Port blocking" at bounding box center [463, 255] width 0 height 11
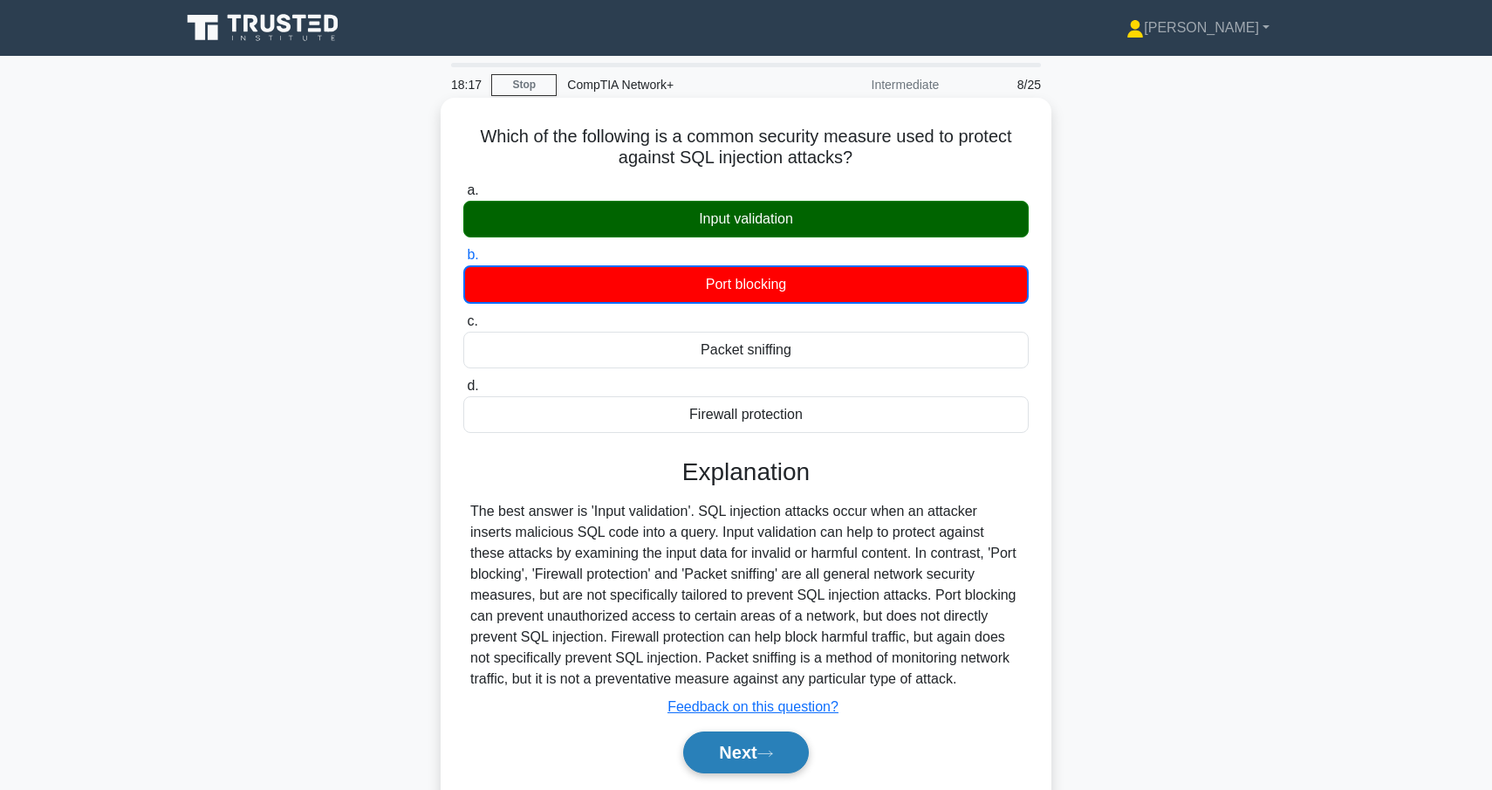
click at [741, 759] on button "Next" at bounding box center [745, 752] width 125 height 42
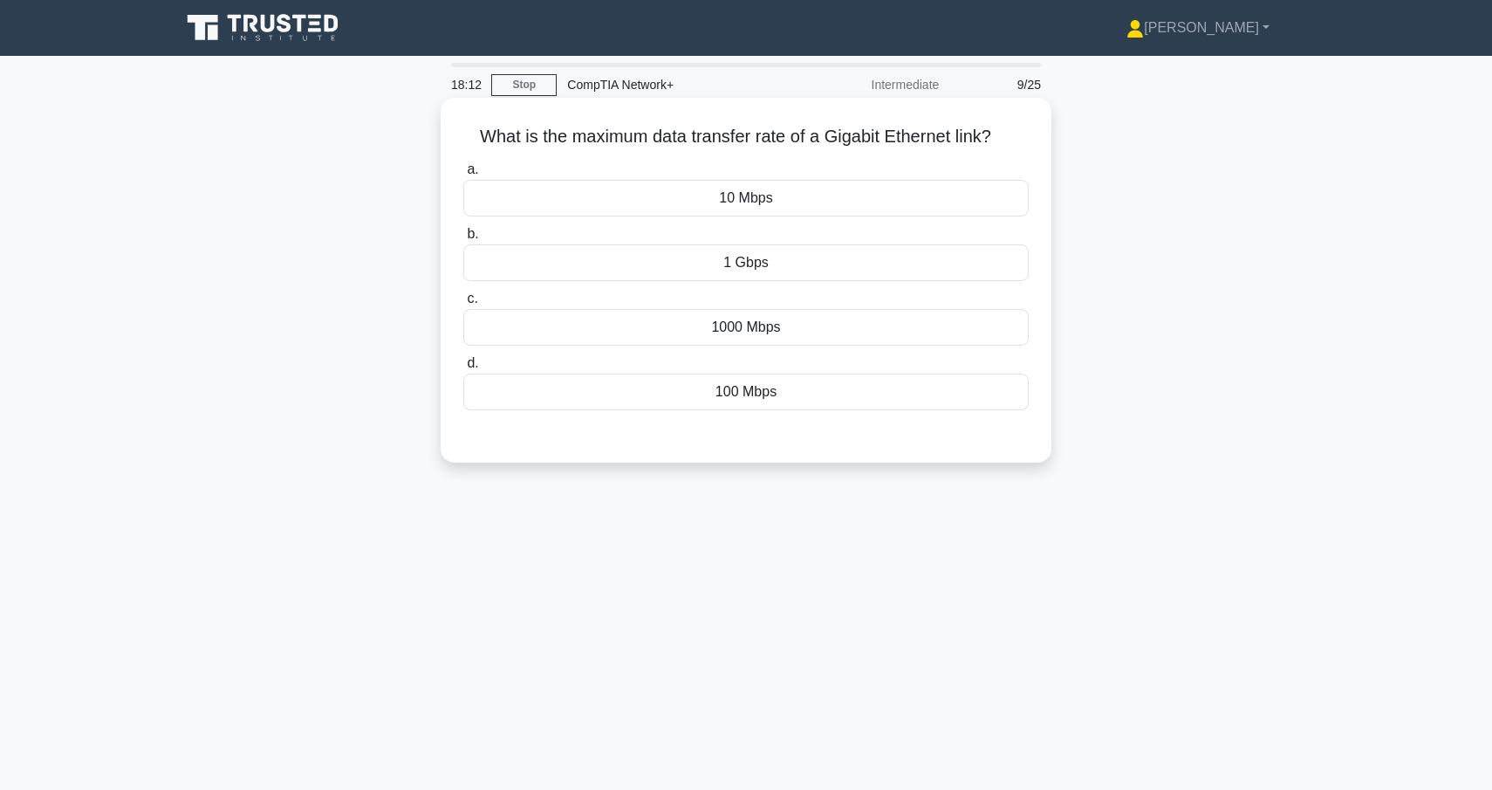
click at [832, 267] on div "1 Gbps" at bounding box center [745, 262] width 565 height 37
click at [463, 240] on input "b. 1 Gbps" at bounding box center [463, 234] width 0 height 11
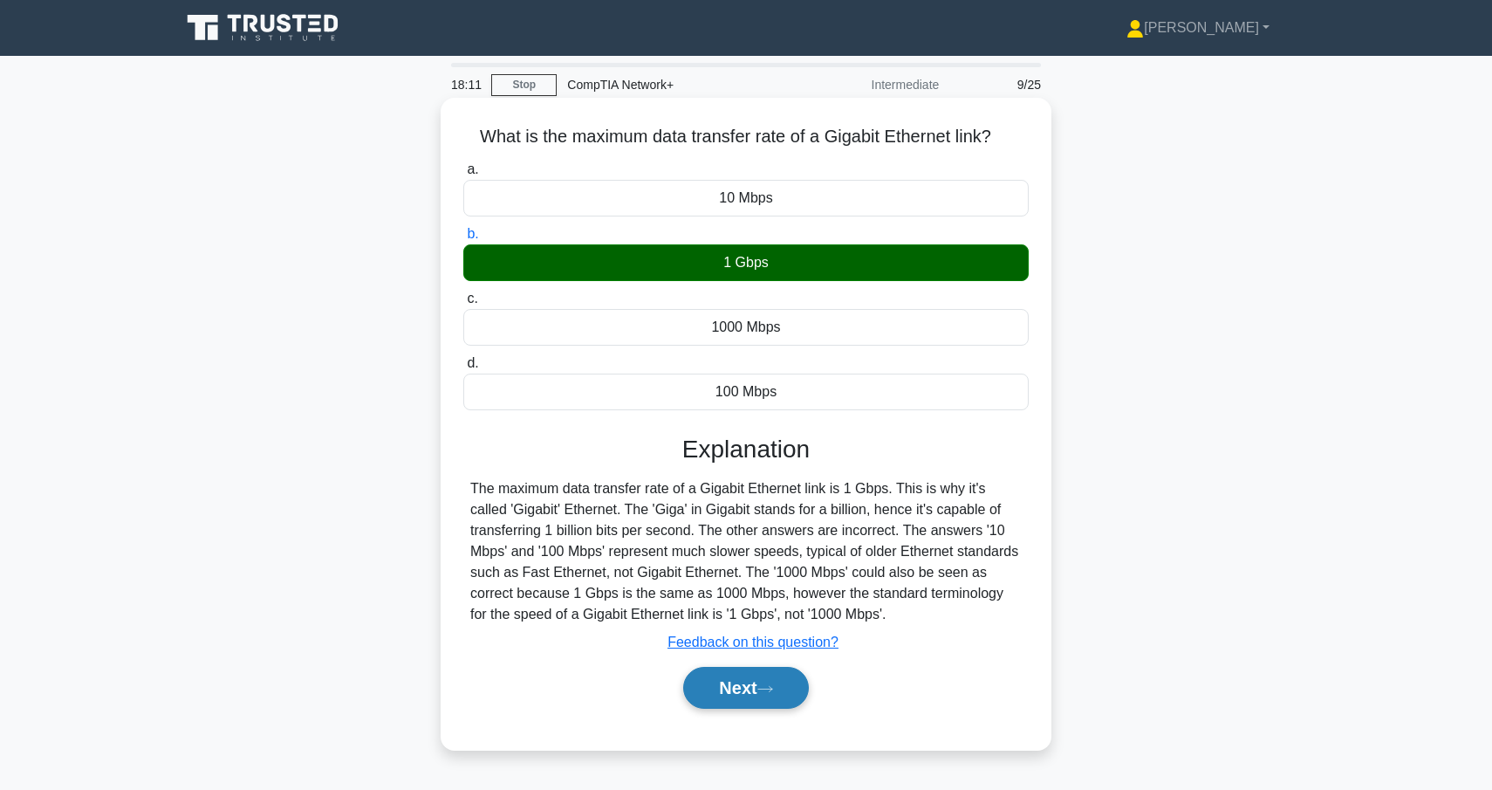
click at [796, 680] on button "Next" at bounding box center [745, 688] width 125 height 42
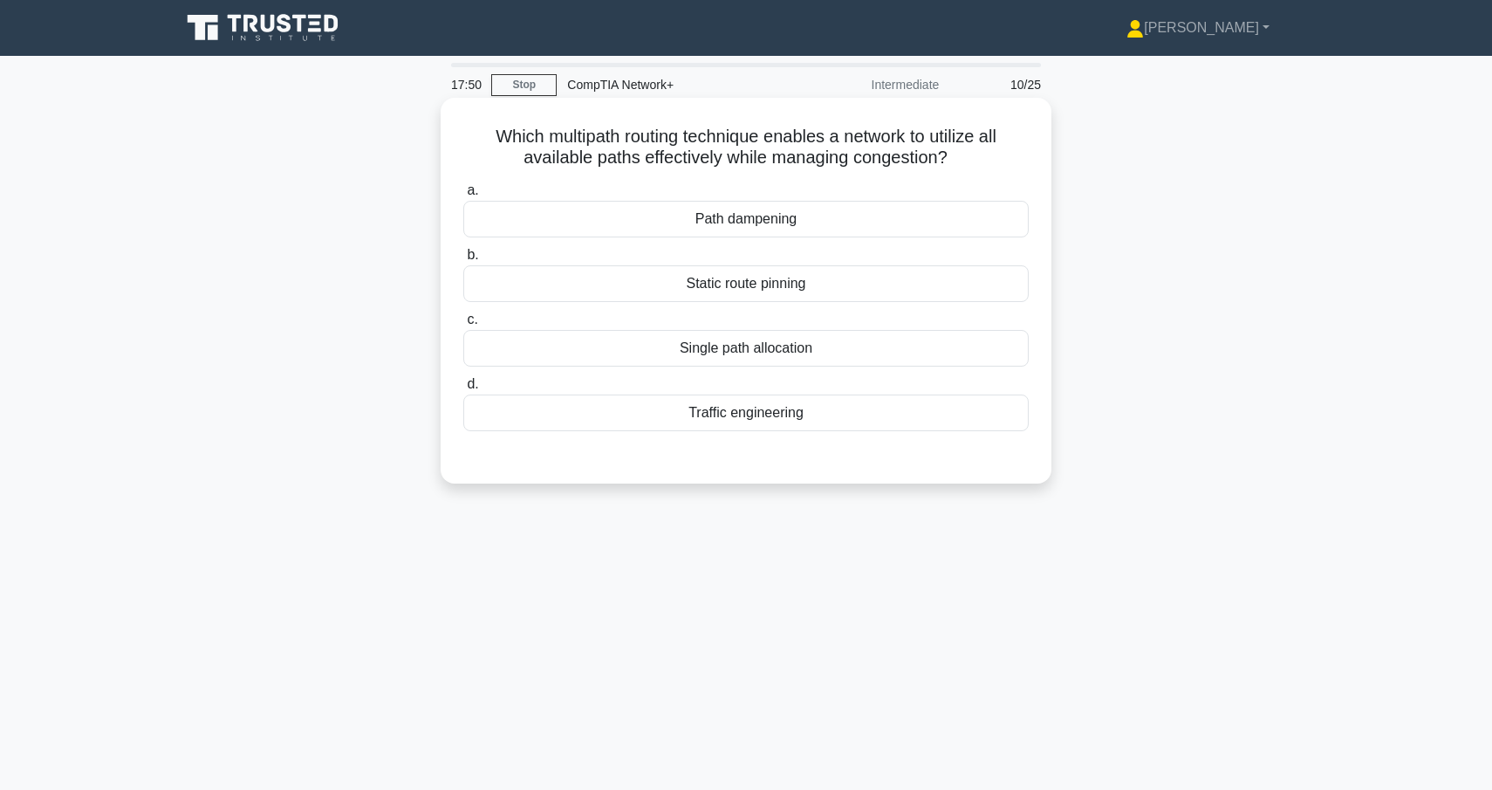
click at [804, 415] on div "Traffic engineering" at bounding box center [745, 412] width 565 height 37
click at [463, 390] on input "d. Traffic engineering" at bounding box center [463, 384] width 0 height 11
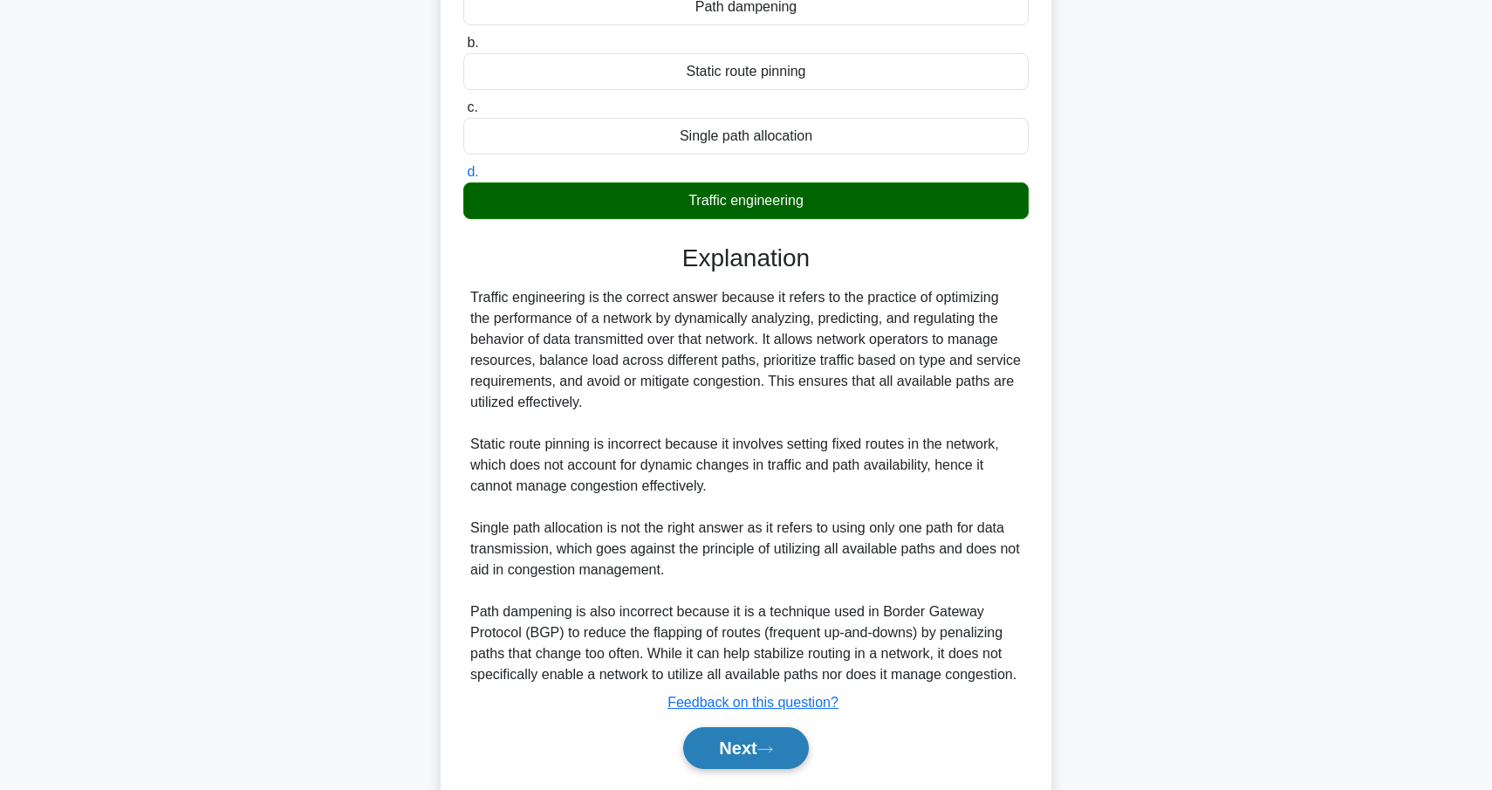
click at [774, 736] on button "Next" at bounding box center [745, 748] width 125 height 42
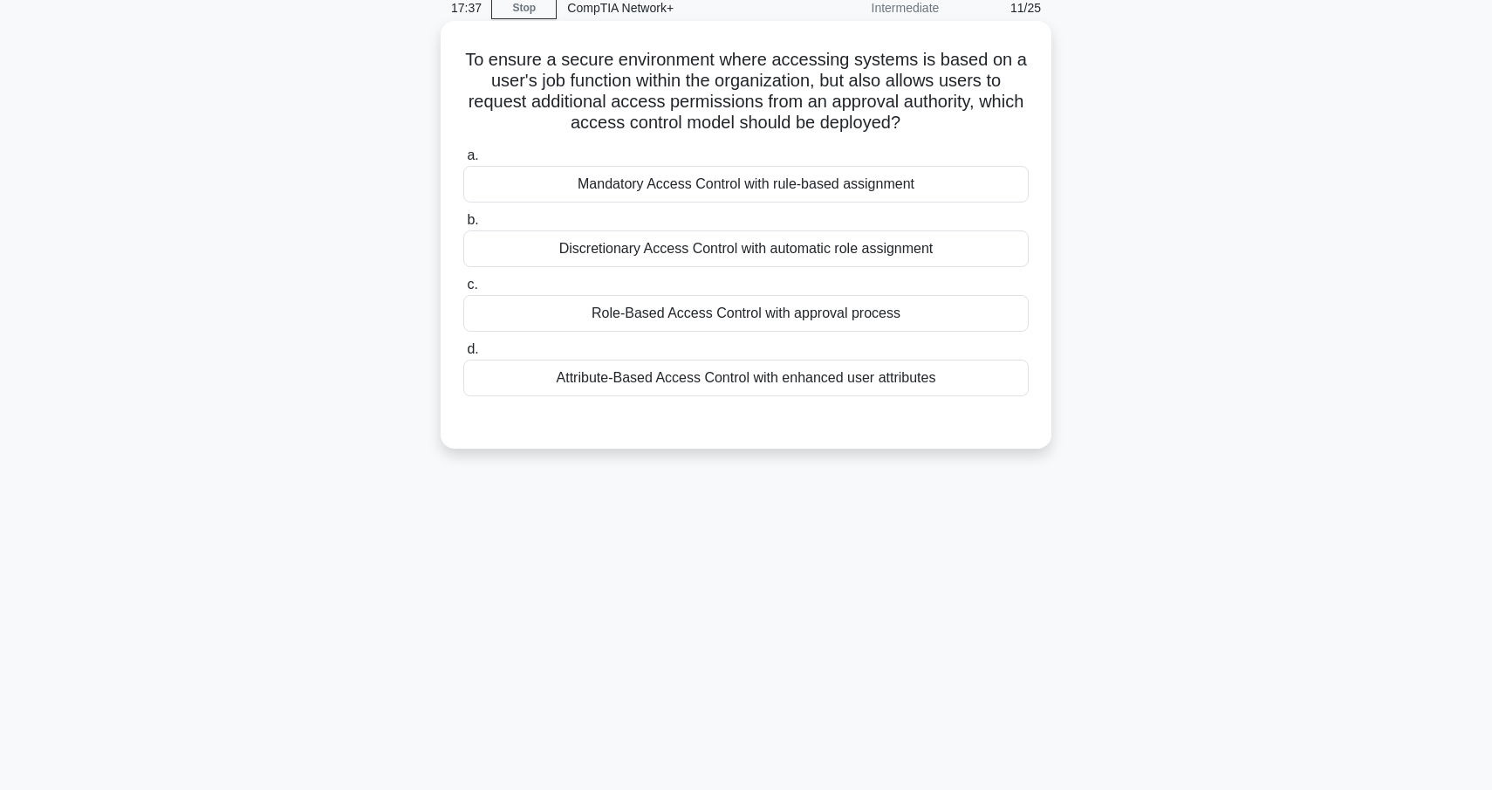
scroll to position [76, 0]
click at [715, 321] on div "Role-Based Access Control with approval process" at bounding box center [745, 314] width 565 height 37
click at [463, 291] on input "c. Role-Based Access Control with approval process" at bounding box center [463, 285] width 0 height 11
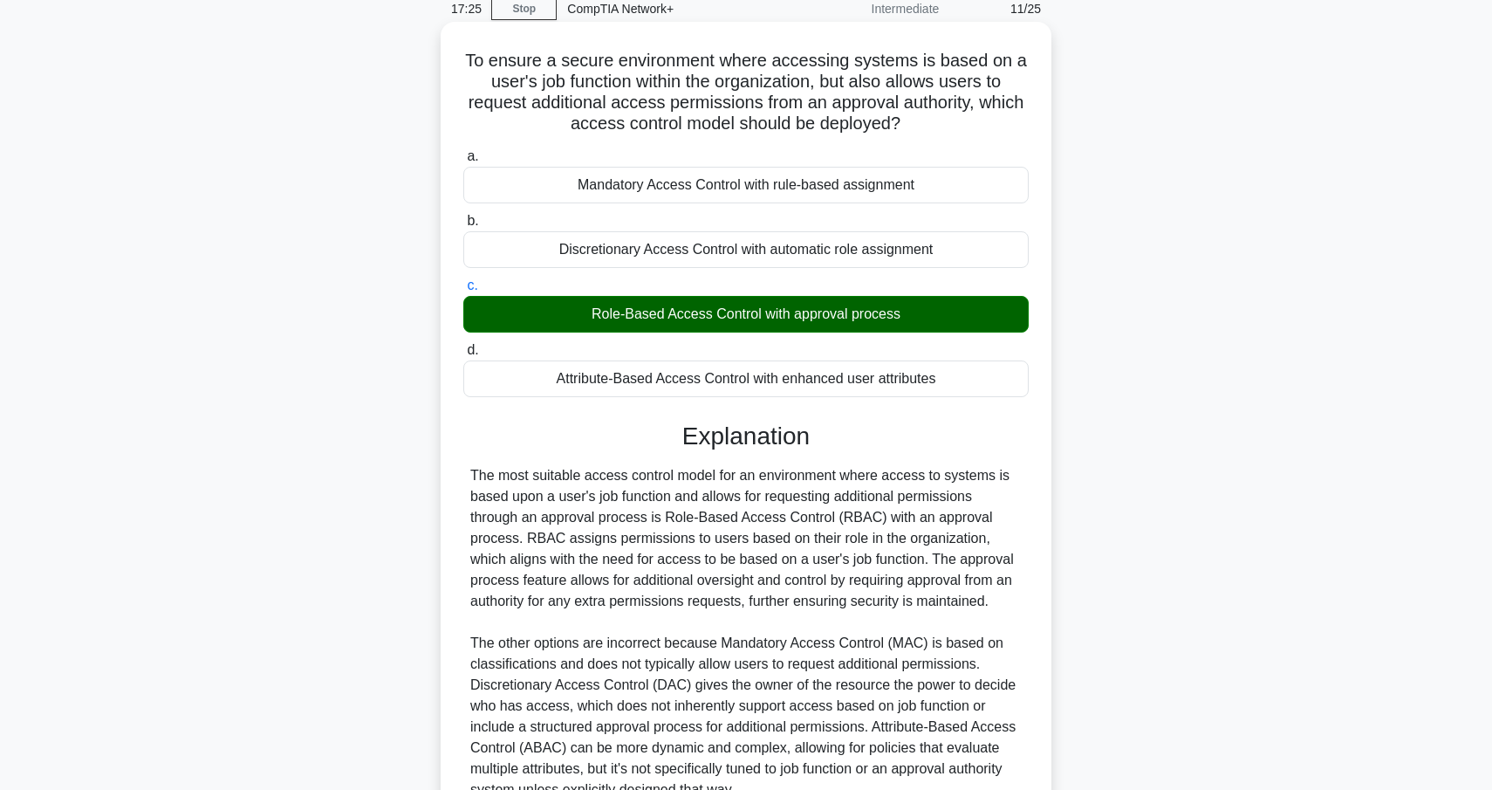
scroll to position [244, 0]
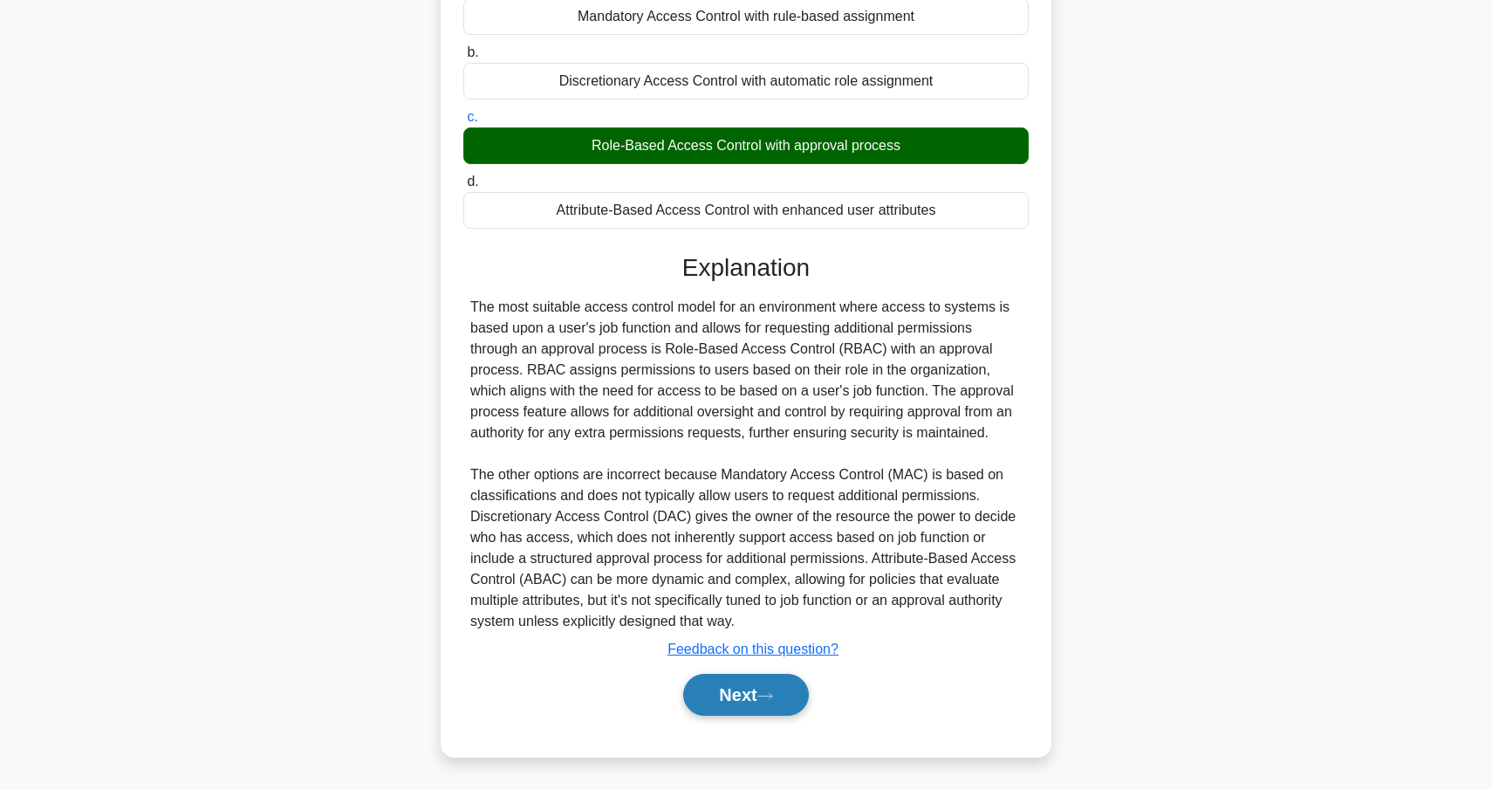
click at [747, 704] on button "Next" at bounding box center [745, 695] width 125 height 42
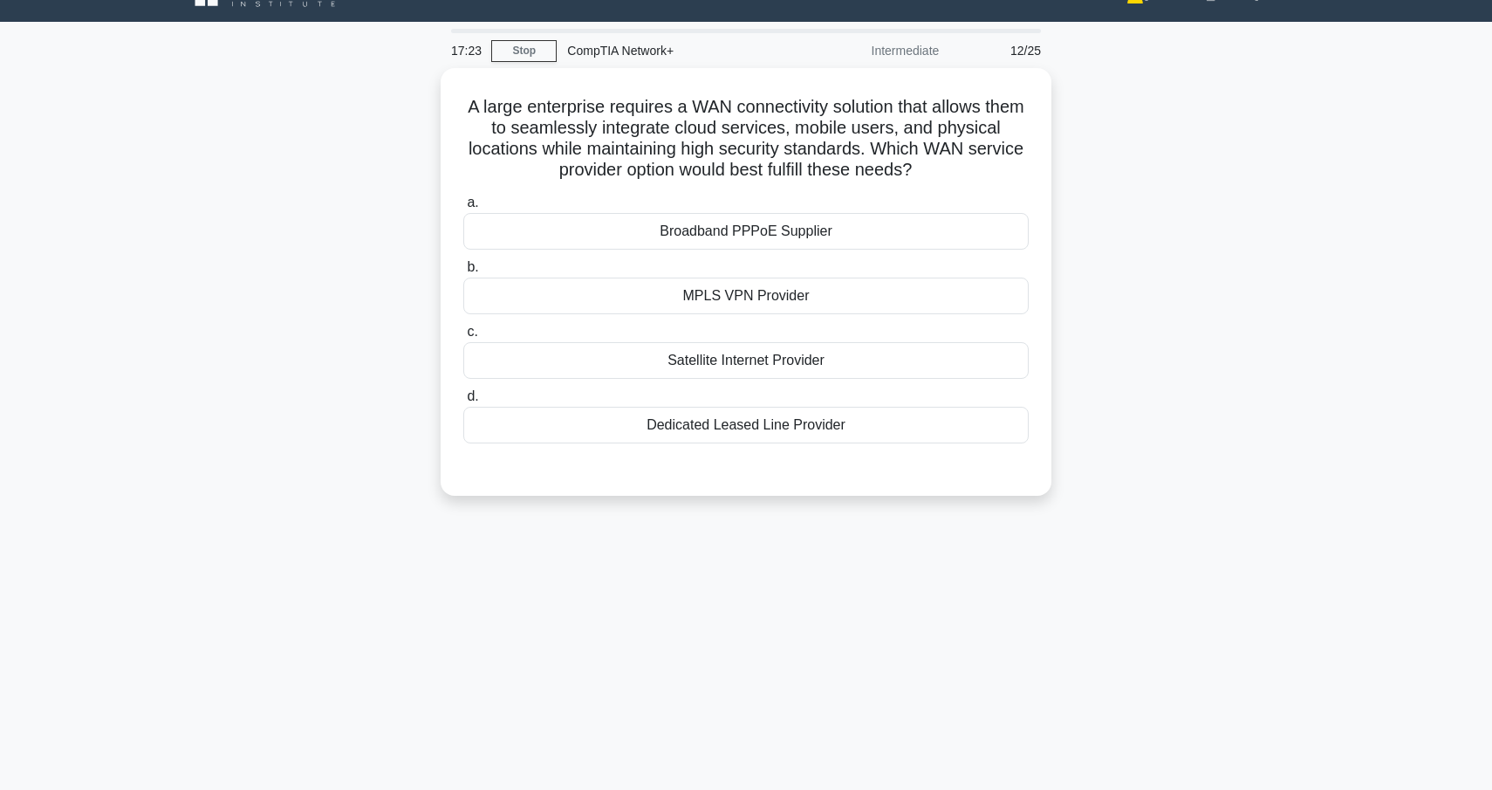
scroll to position [31, 0]
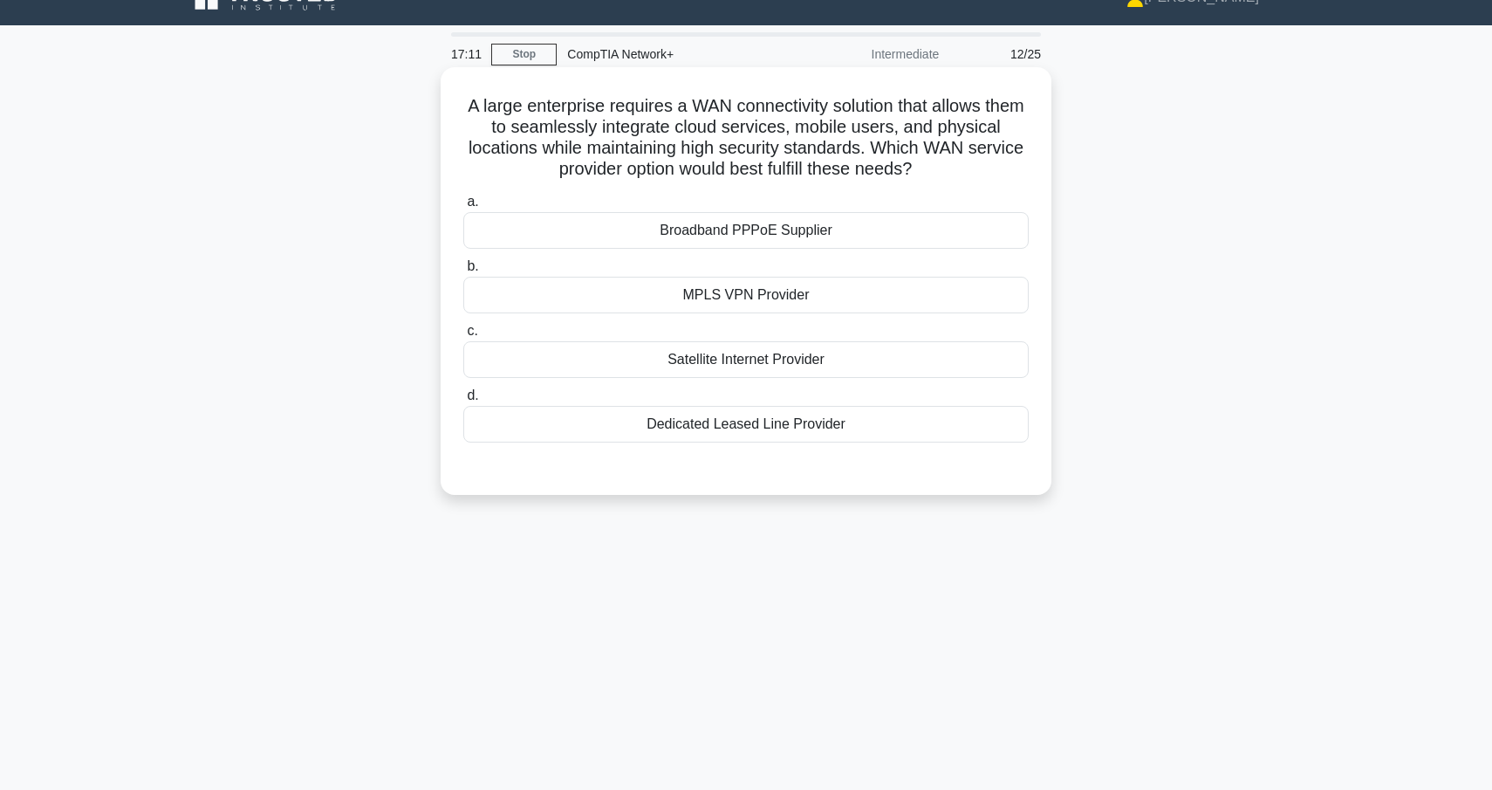
click at [804, 294] on div "MPLS VPN Provider" at bounding box center [745, 295] width 565 height 37
click at [463, 272] on input "b. MPLS VPN Provider" at bounding box center [463, 266] width 0 height 11
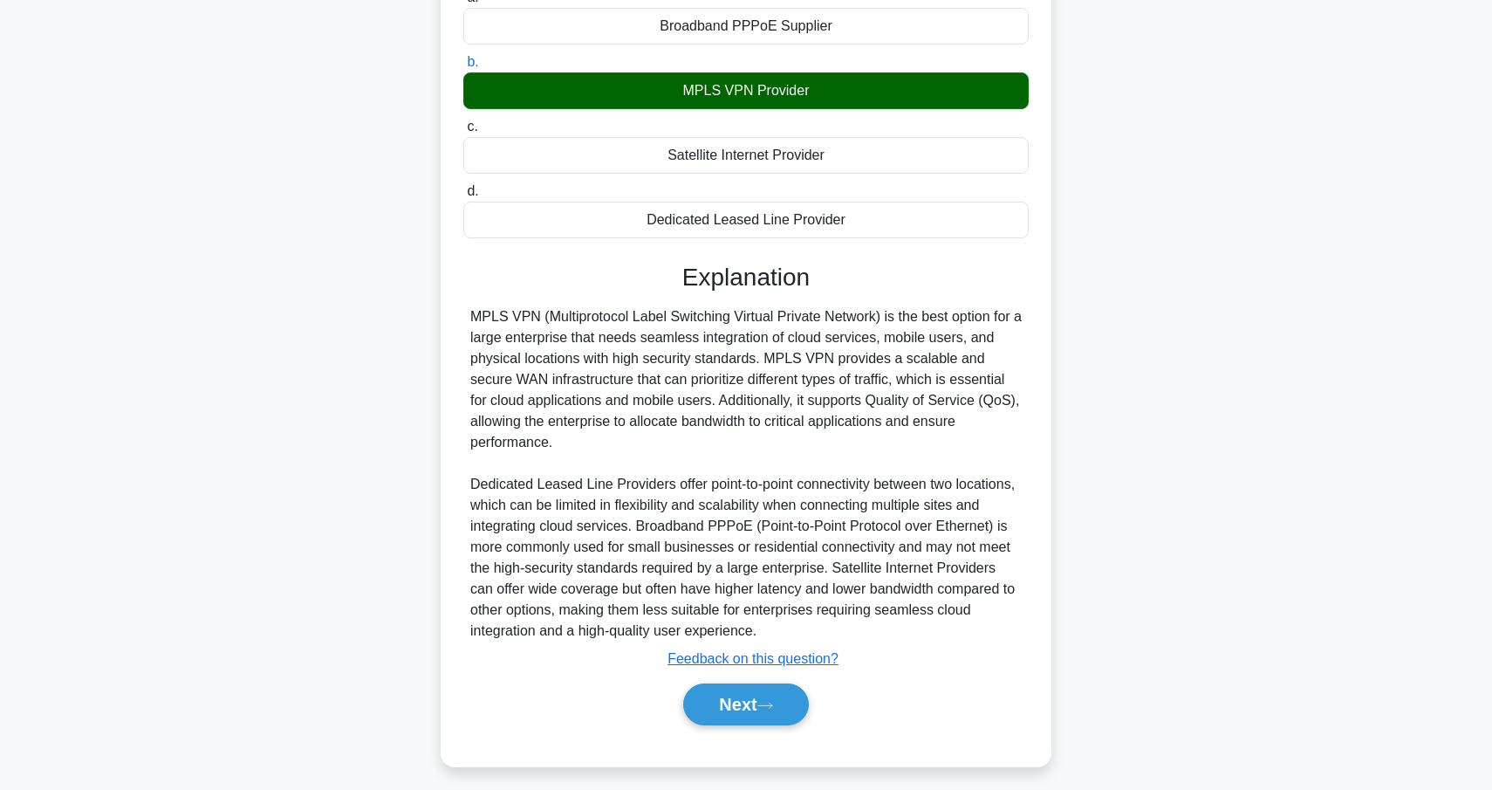
scroll to position [243, 0]
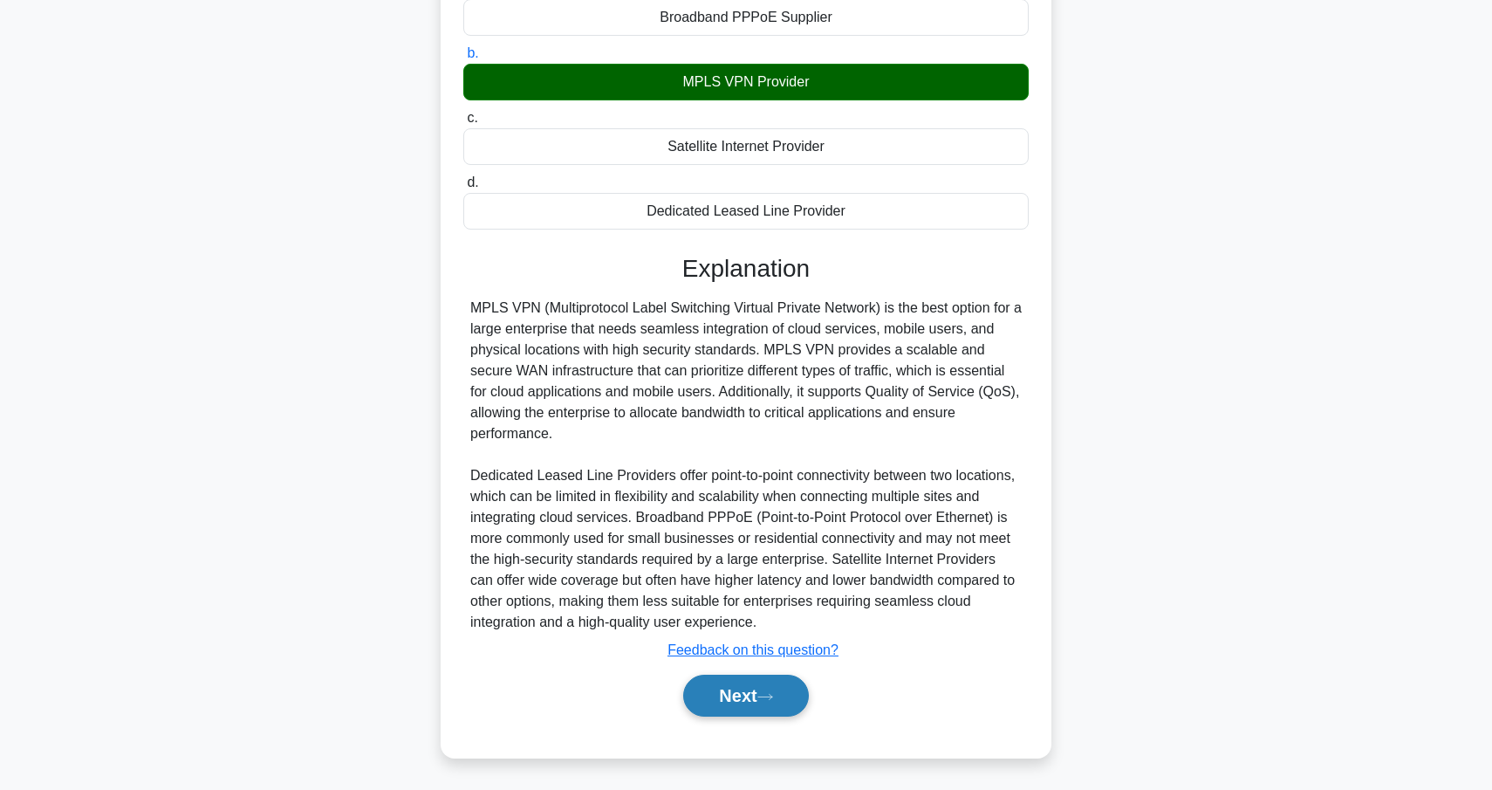
click at [785, 696] on button "Next" at bounding box center [745, 695] width 125 height 42
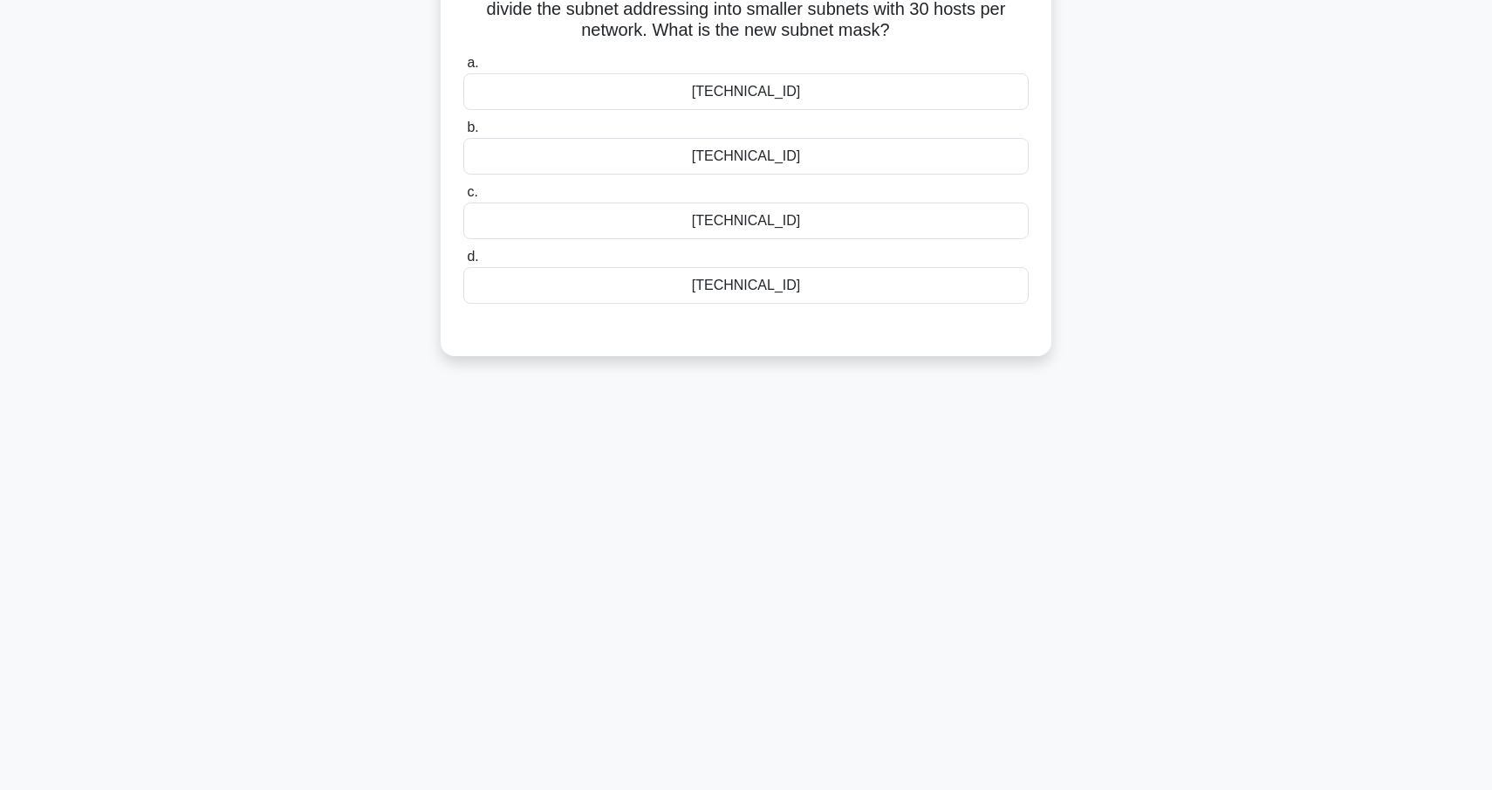
scroll to position [44, 0]
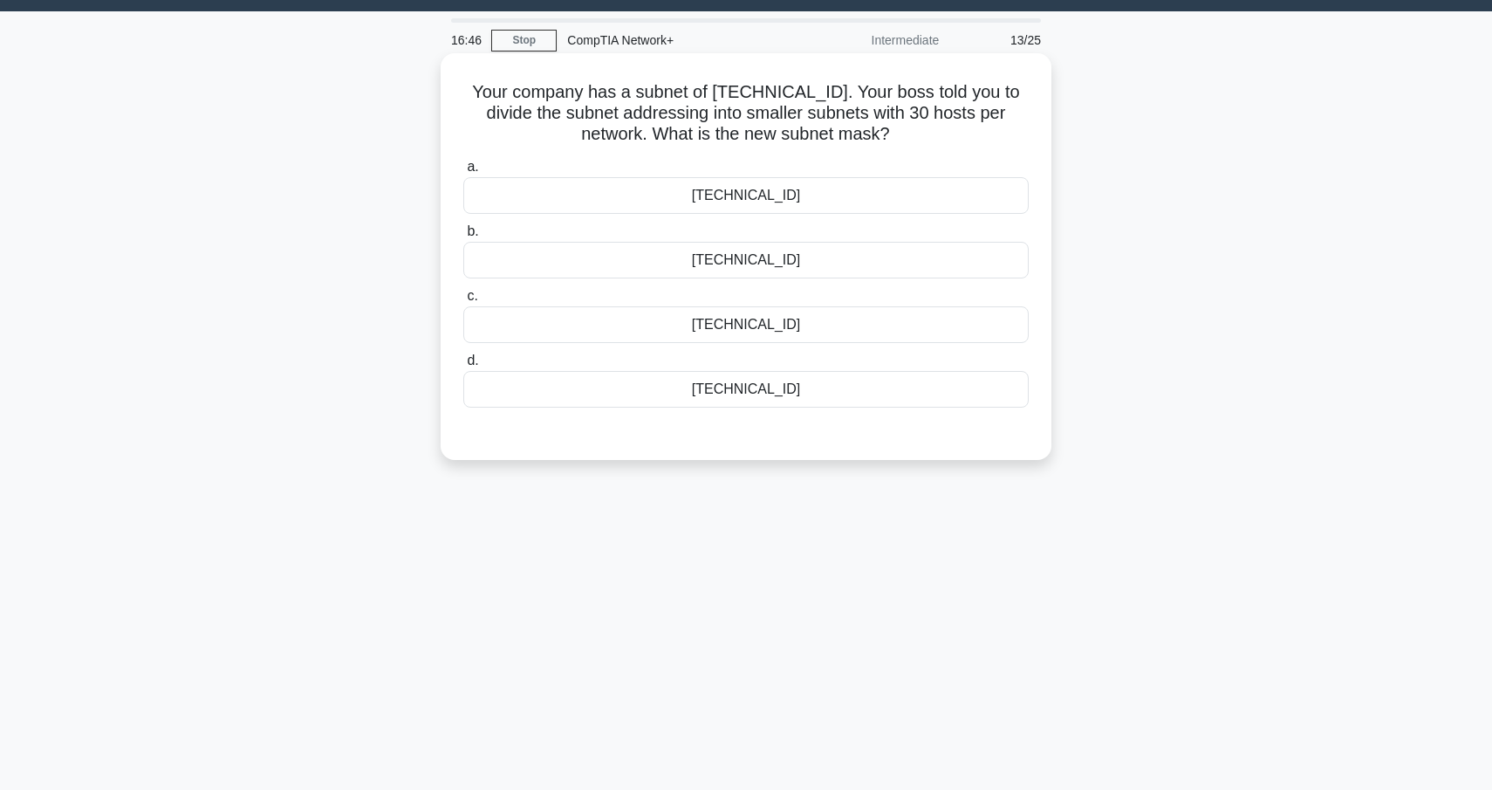
click at [780, 257] on div "255.255.255.224" at bounding box center [745, 260] width 565 height 37
click at [463, 237] on input "b. 255.255.255.224" at bounding box center [463, 231] width 0 height 11
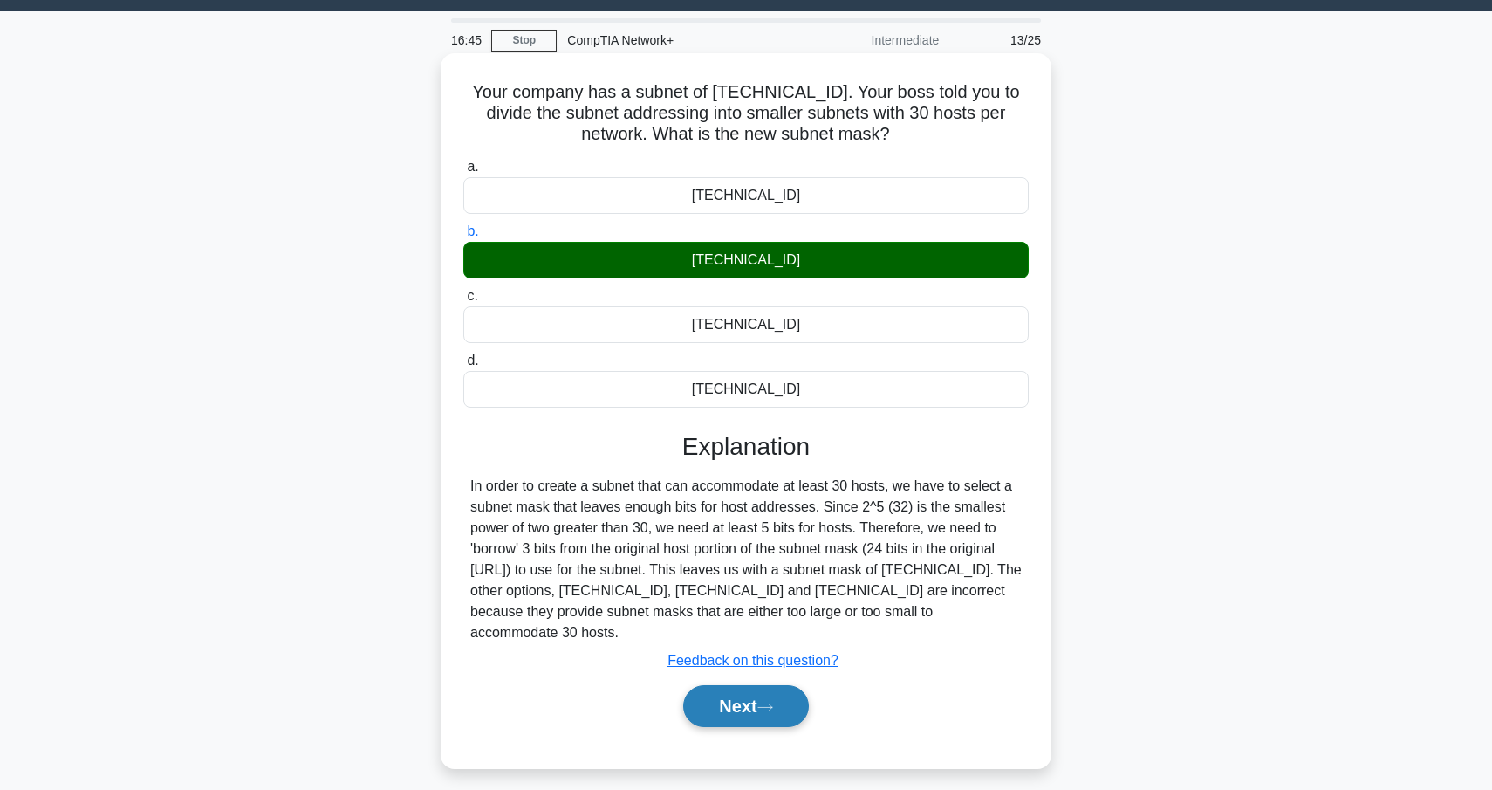
click at [766, 708] on icon at bounding box center [765, 707] width 16 height 10
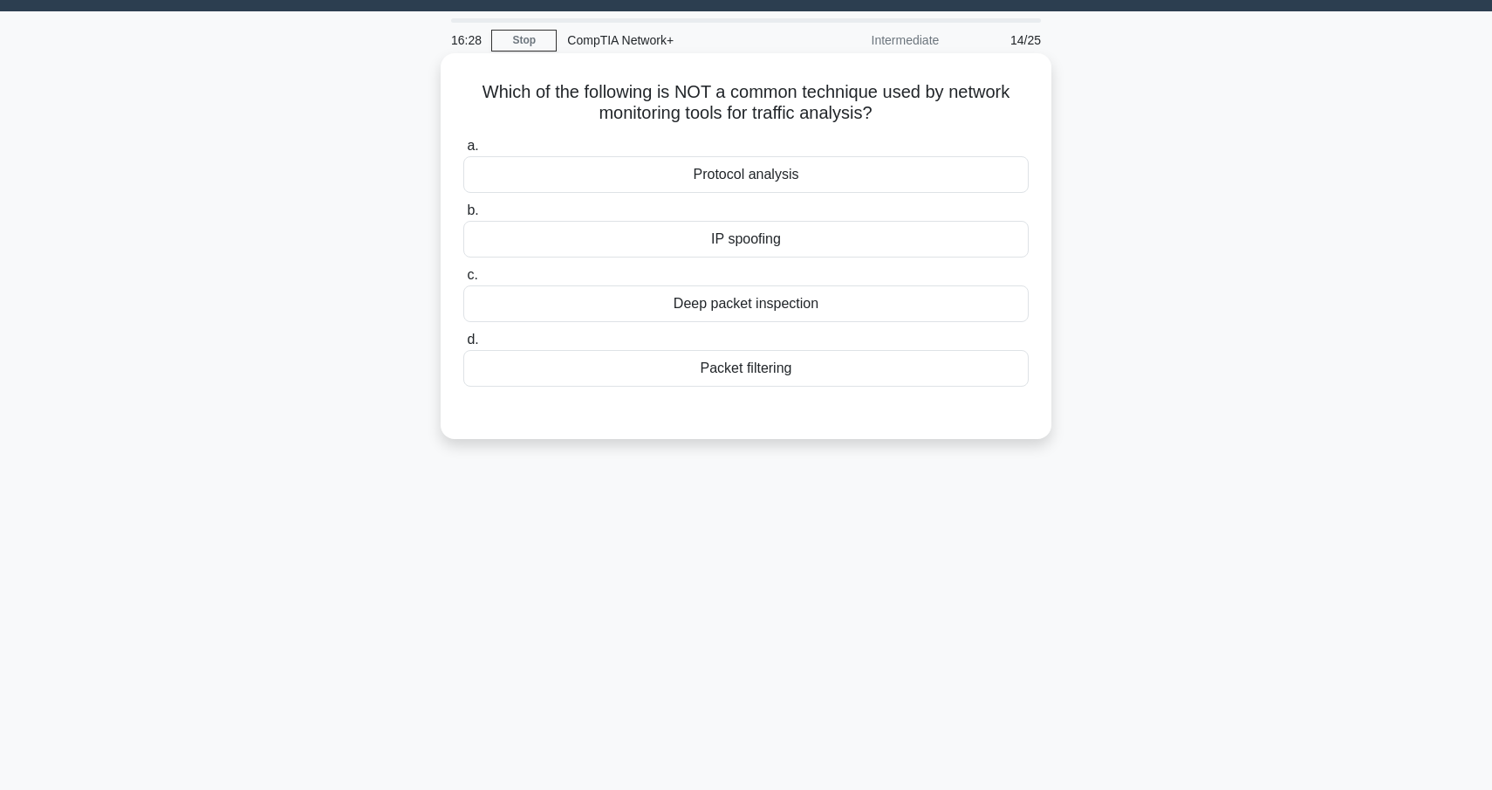
click at [820, 234] on div "IP spoofing" at bounding box center [745, 239] width 565 height 37
click at [463, 216] on input "b. IP spoofing" at bounding box center [463, 210] width 0 height 11
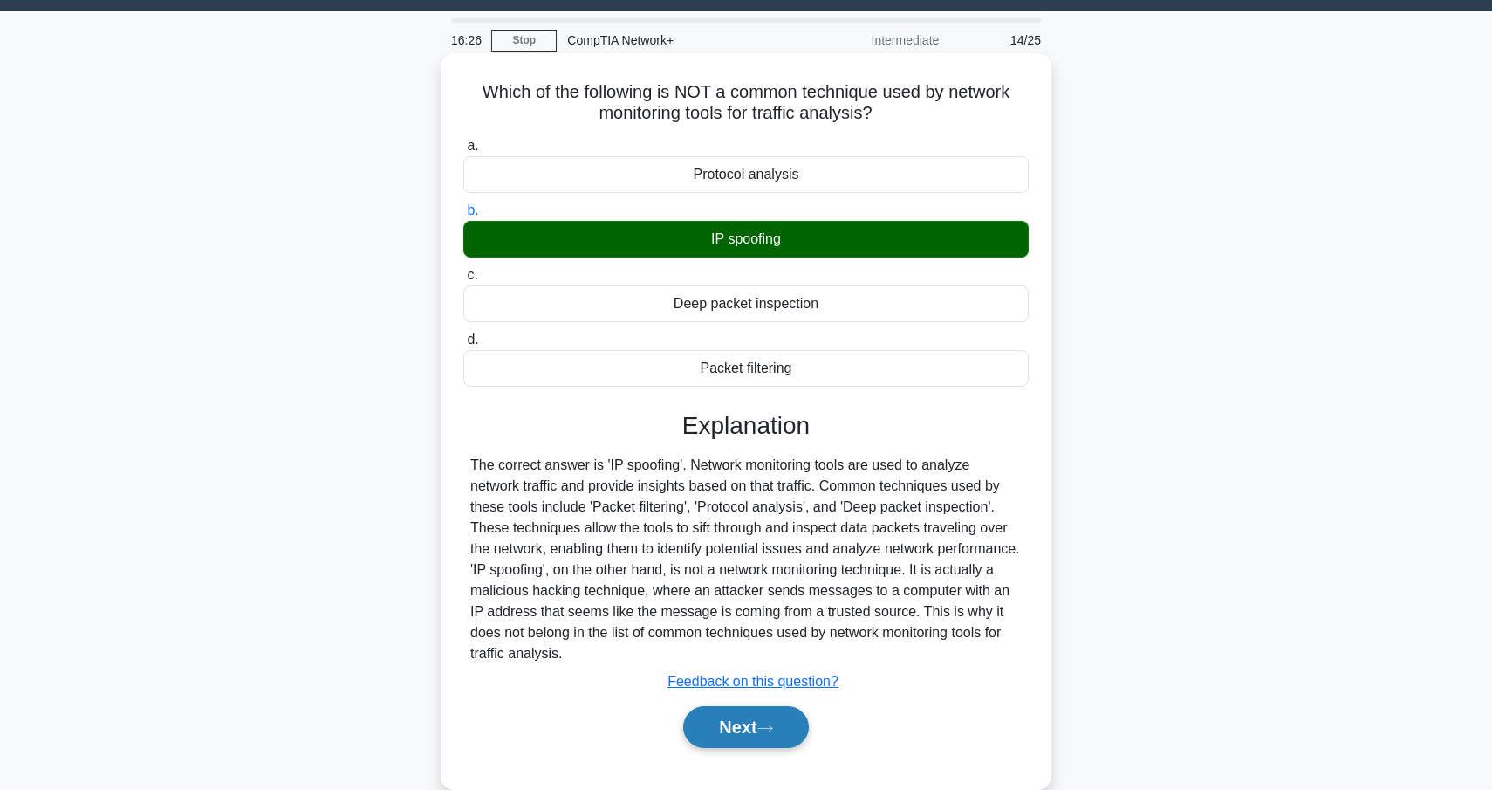
click at [784, 733] on button "Next" at bounding box center [745, 727] width 125 height 42
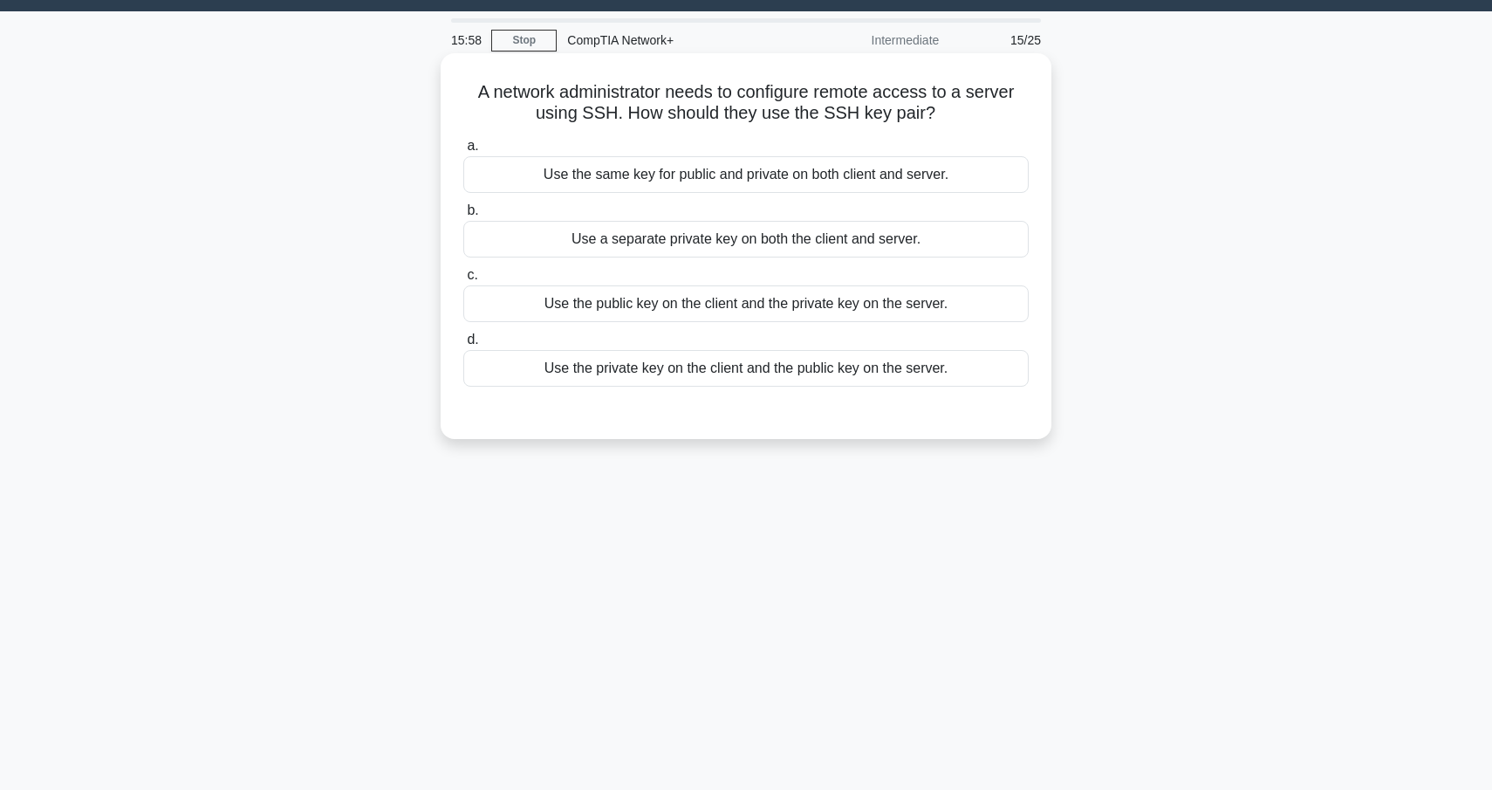
click at [789, 164] on div "Use the same key for public and private on both client and server." at bounding box center [745, 174] width 565 height 37
click at [463, 152] on input "a. Use the same key for public and private on both client and server." at bounding box center [463, 145] width 0 height 11
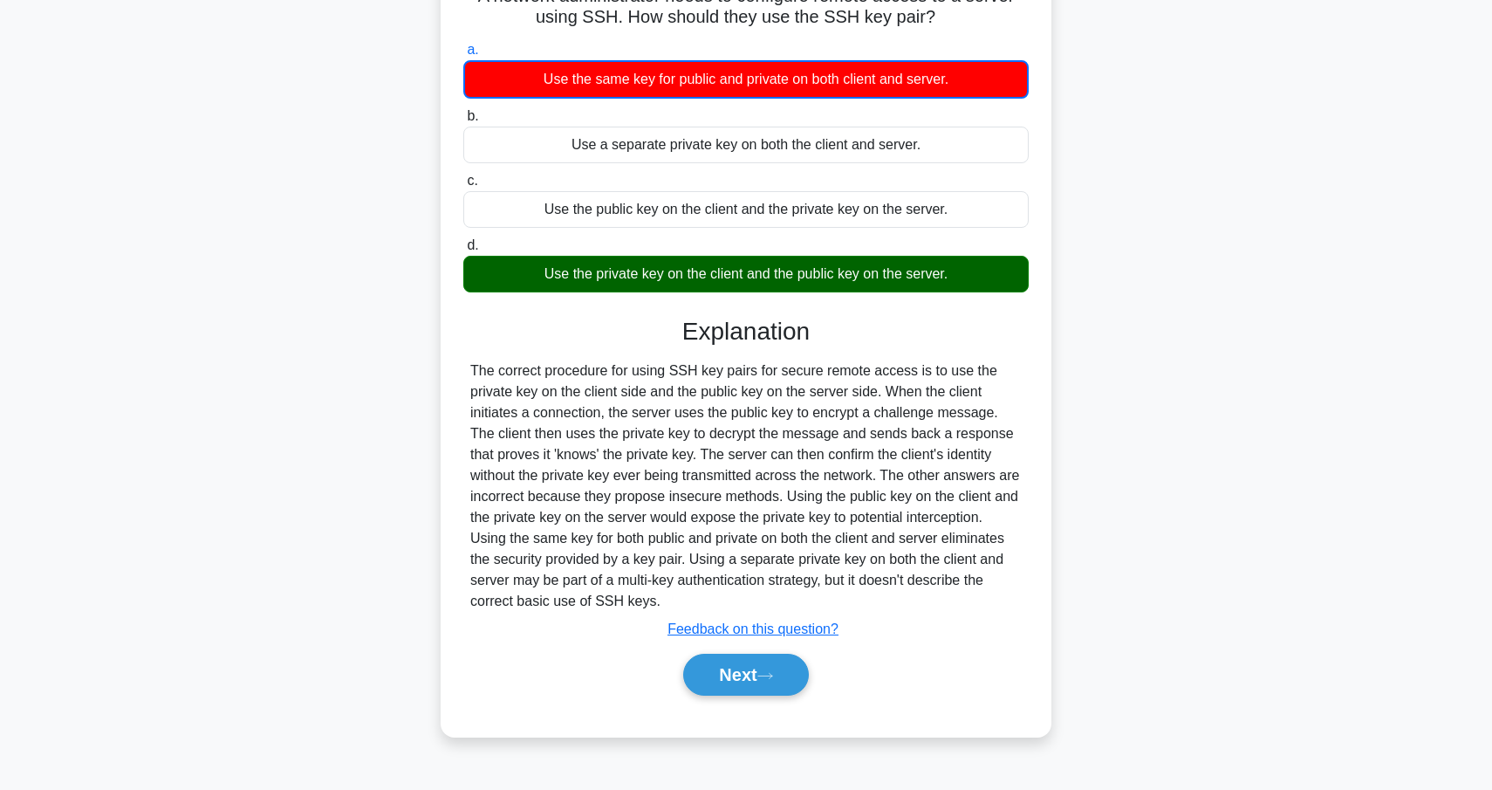
scroll to position [145, 0]
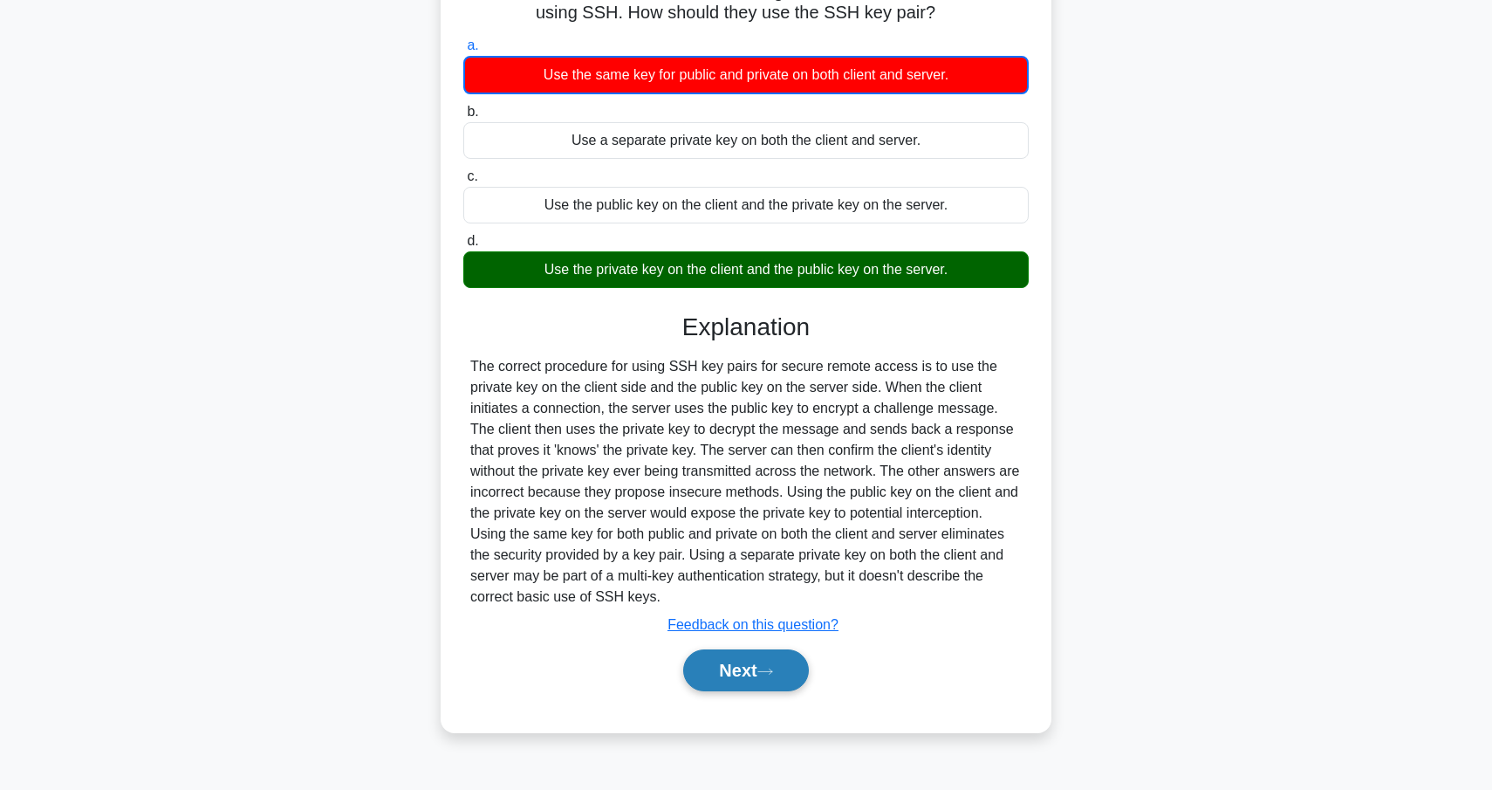
click at [741, 674] on button "Next" at bounding box center [745, 670] width 125 height 42
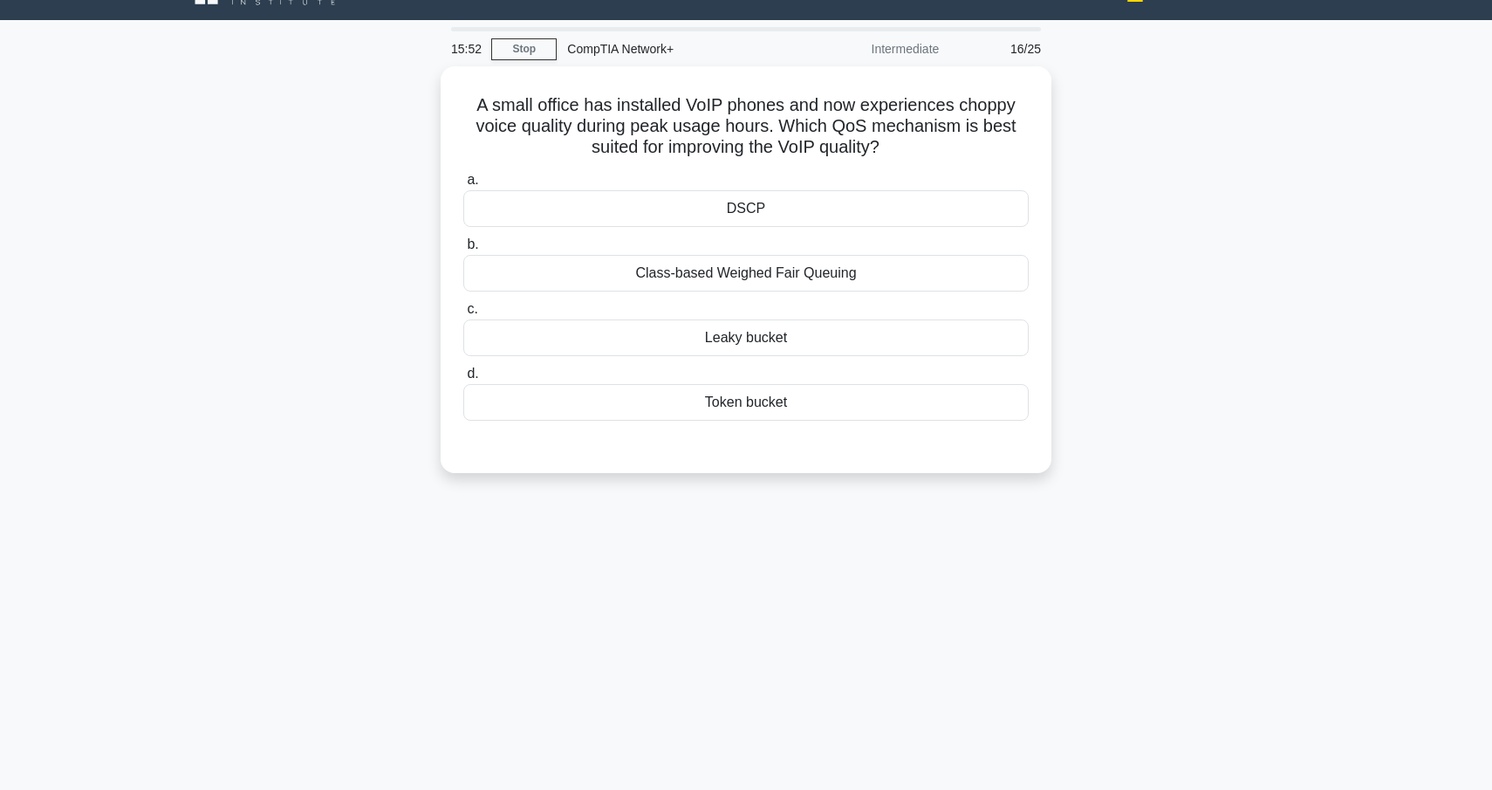
scroll to position [35, 0]
click at [811, 278] on div "Class-based Weighed Fair Queuing" at bounding box center [745, 269] width 565 height 37
click at [463, 247] on input "b. Class-based Weighed Fair Queuing" at bounding box center [463, 241] width 0 height 11
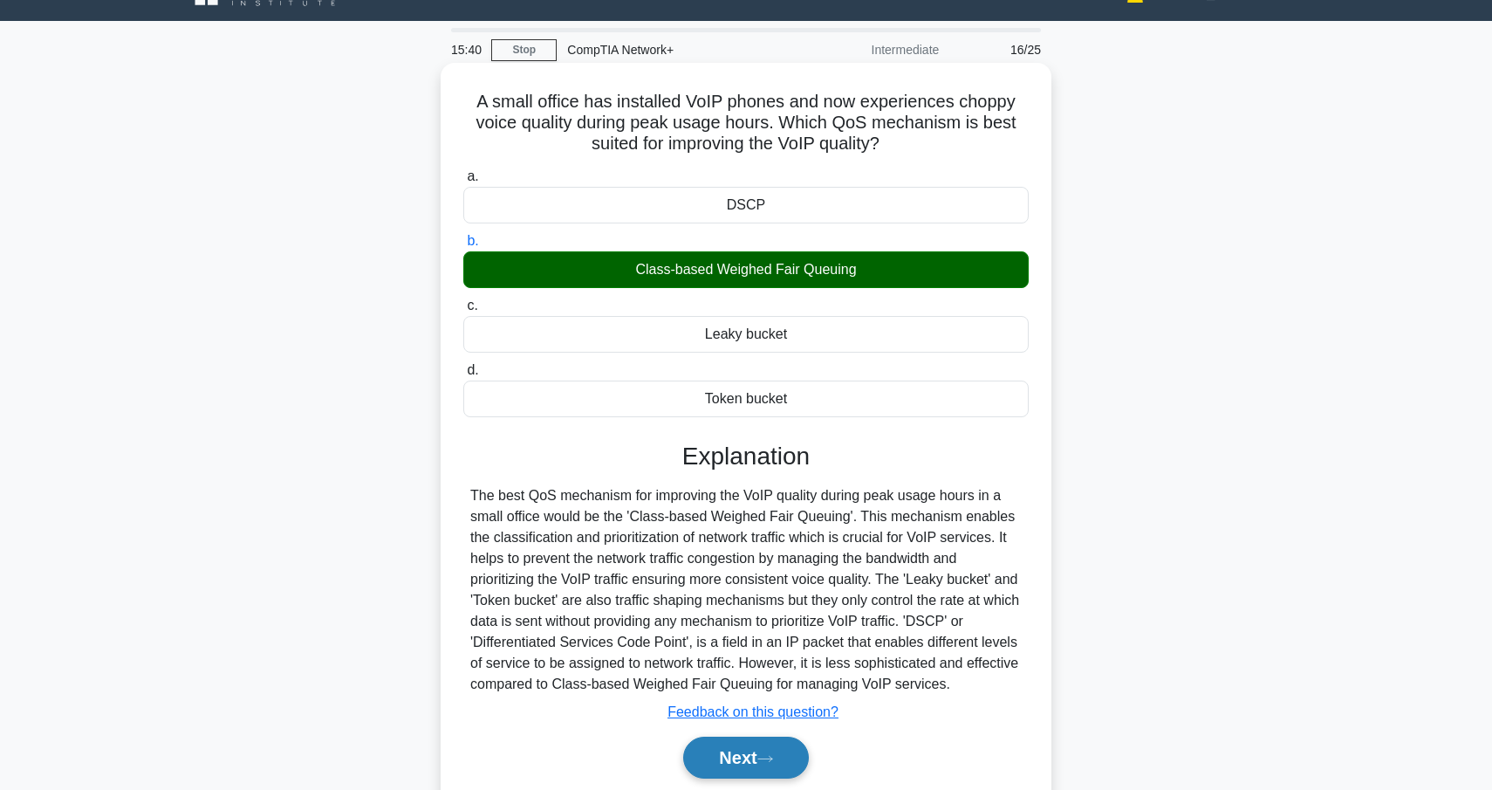
click at [765, 747] on button "Next" at bounding box center [745, 757] width 125 height 42
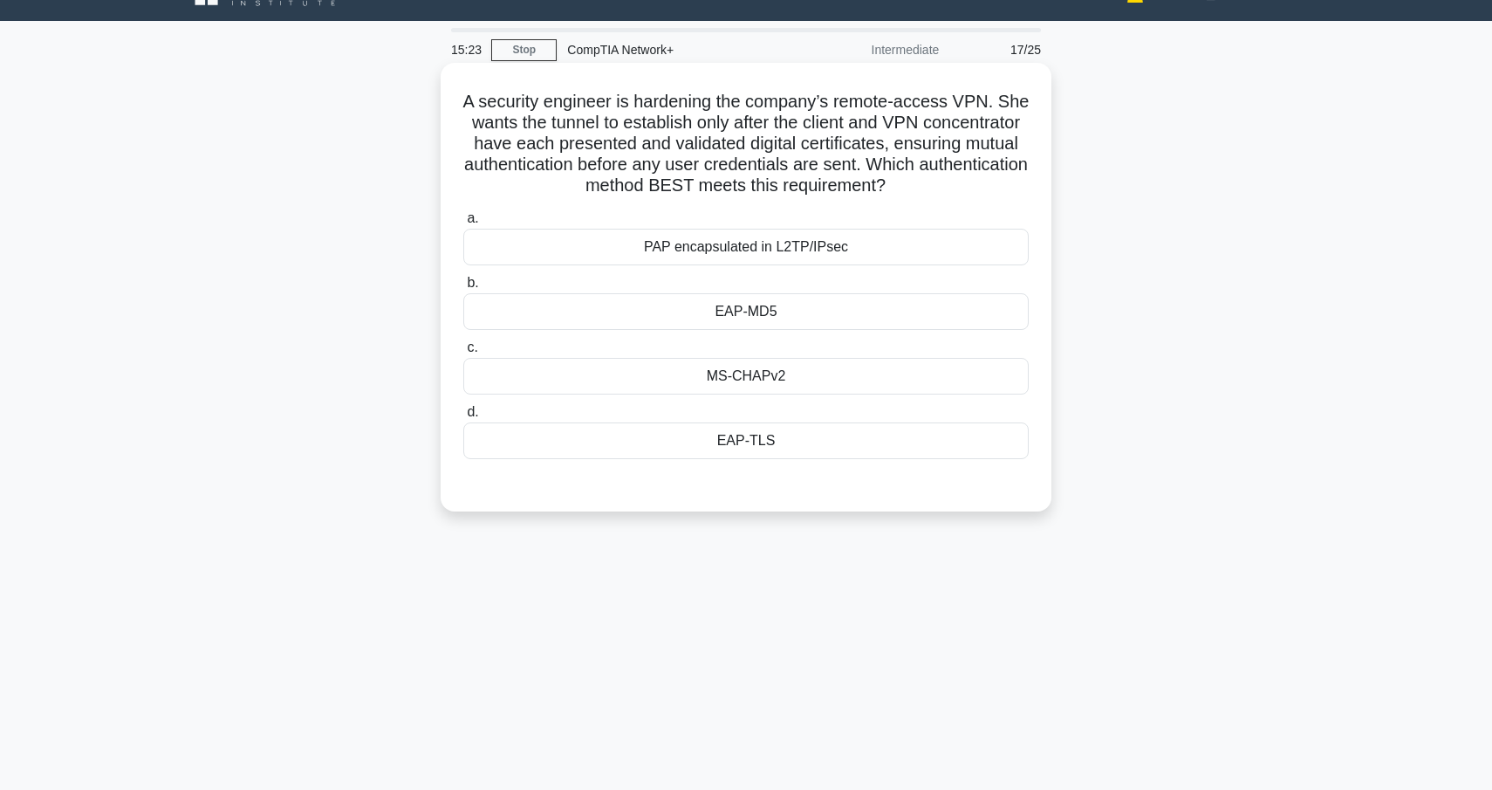
click at [796, 442] on div "EAP-TLS" at bounding box center [745, 440] width 565 height 37
click at [463, 418] on input "d. EAP-TLS" at bounding box center [463, 412] width 0 height 11
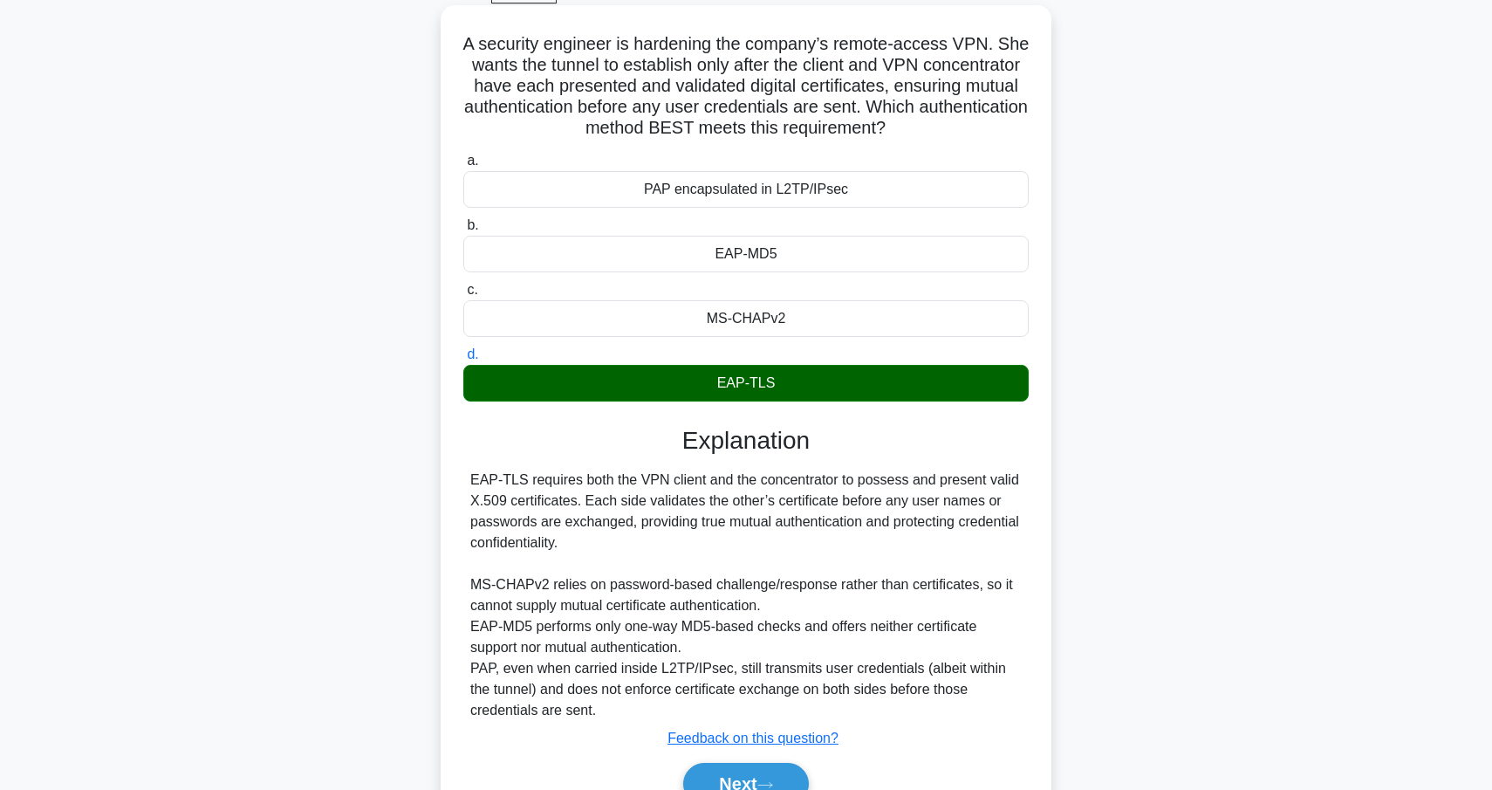
scroll to position [147, 0]
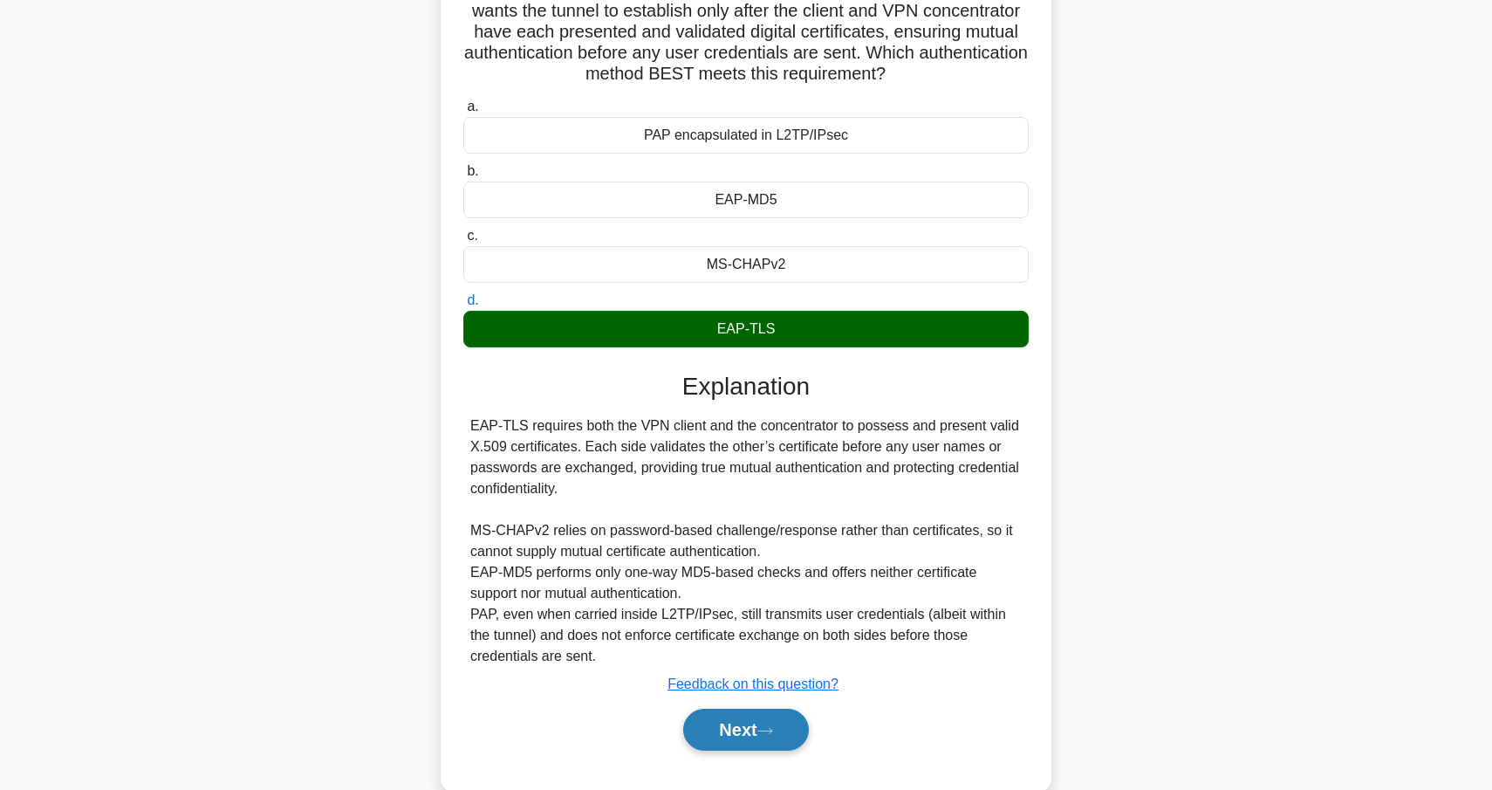
click at [712, 738] on button "Next" at bounding box center [745, 730] width 125 height 42
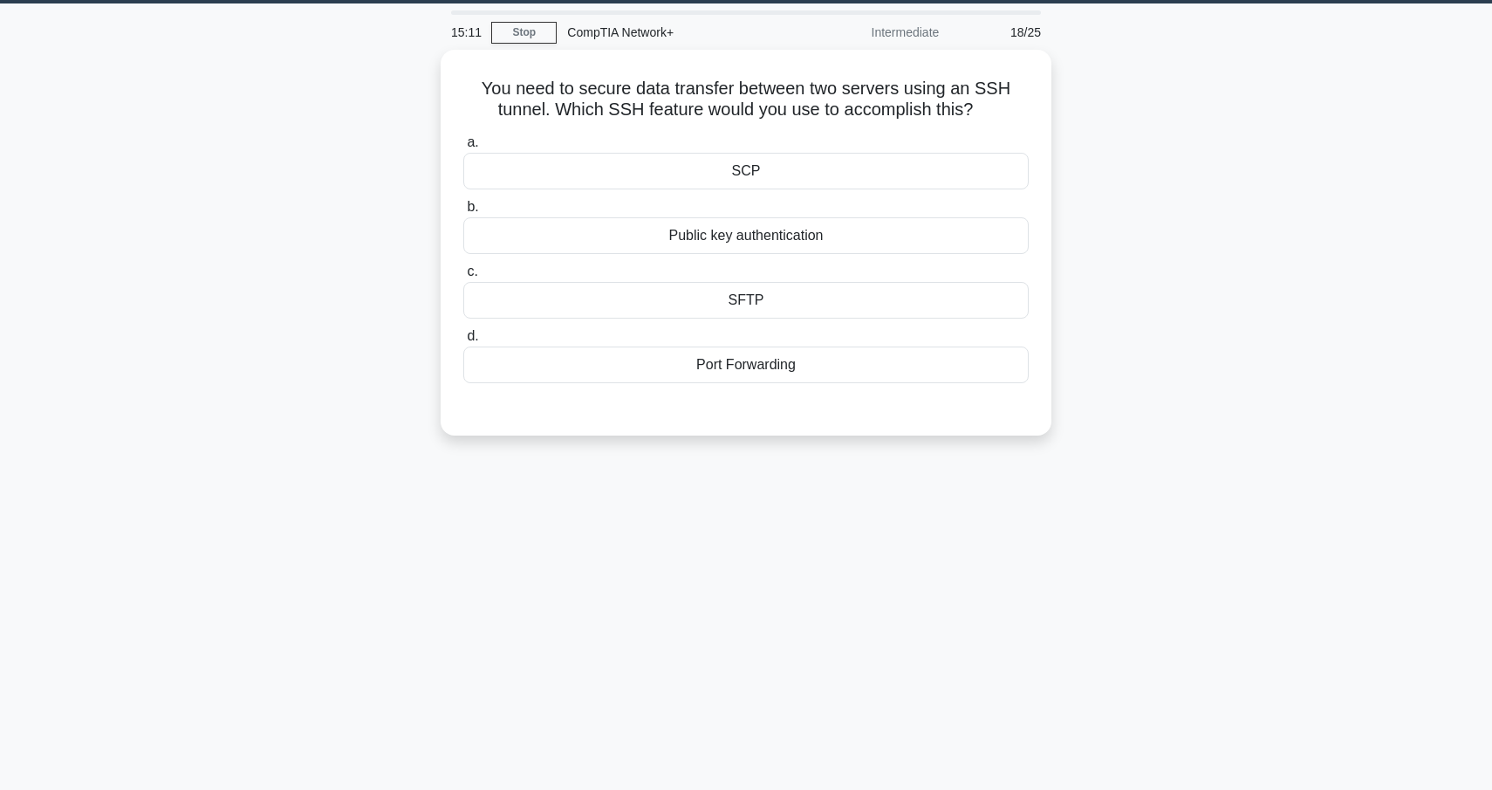
scroll to position [51, 0]
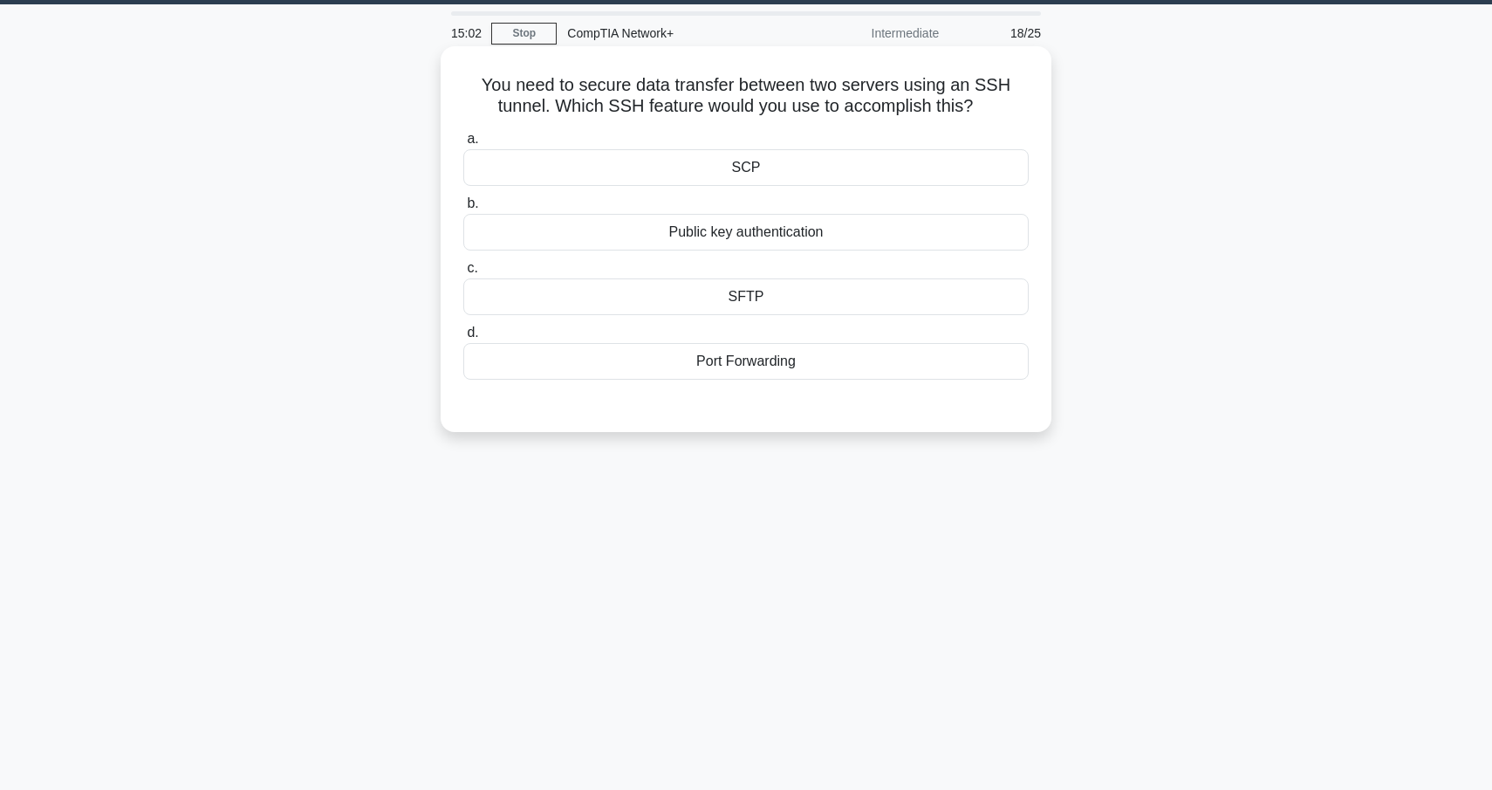
click at [769, 297] on div "SFTP" at bounding box center [745, 296] width 565 height 37
click at [463, 274] on input "c. SFTP" at bounding box center [463, 268] width 0 height 11
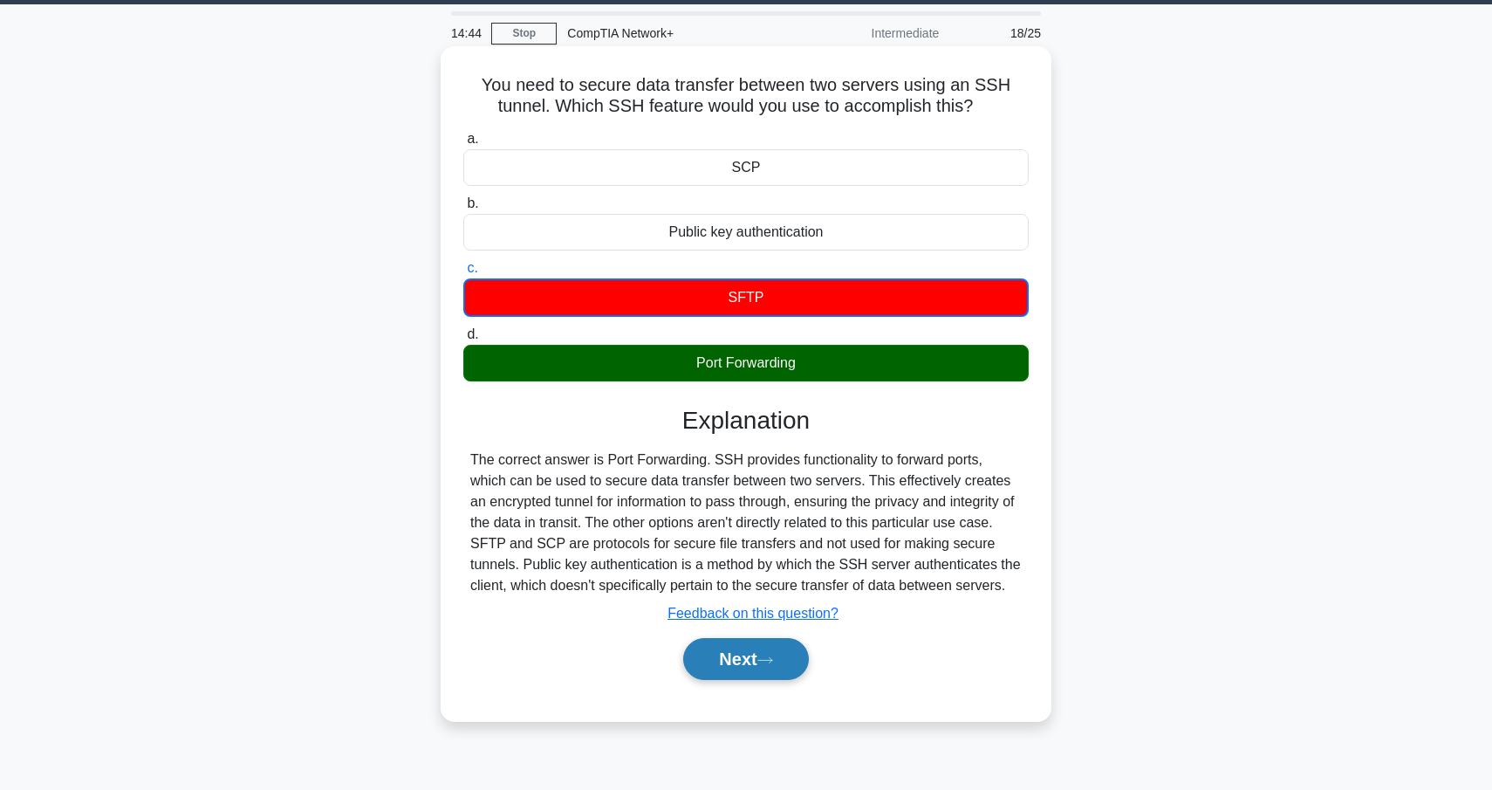
click at [783, 654] on button "Next" at bounding box center [745, 659] width 125 height 42
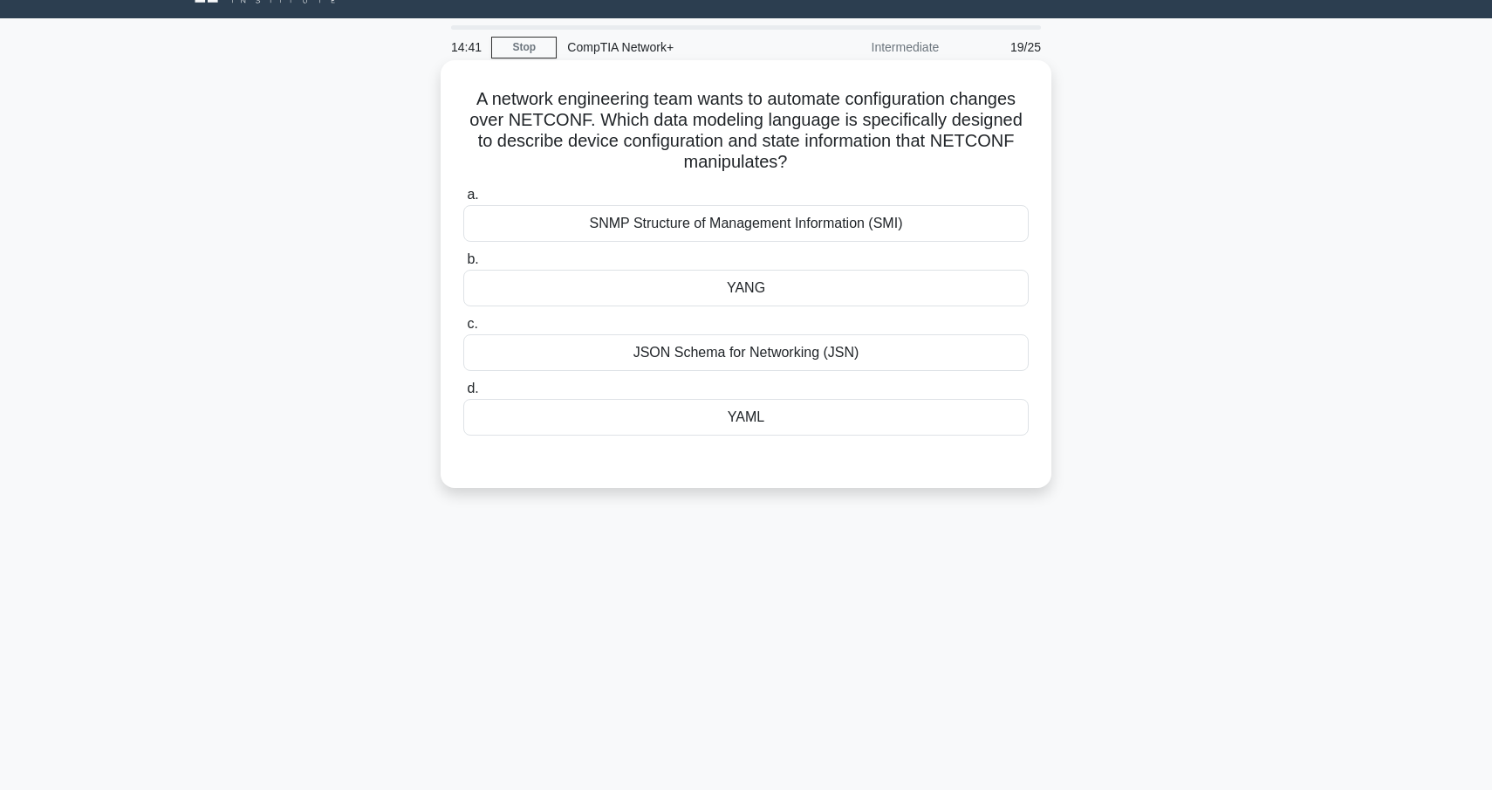
scroll to position [10, 0]
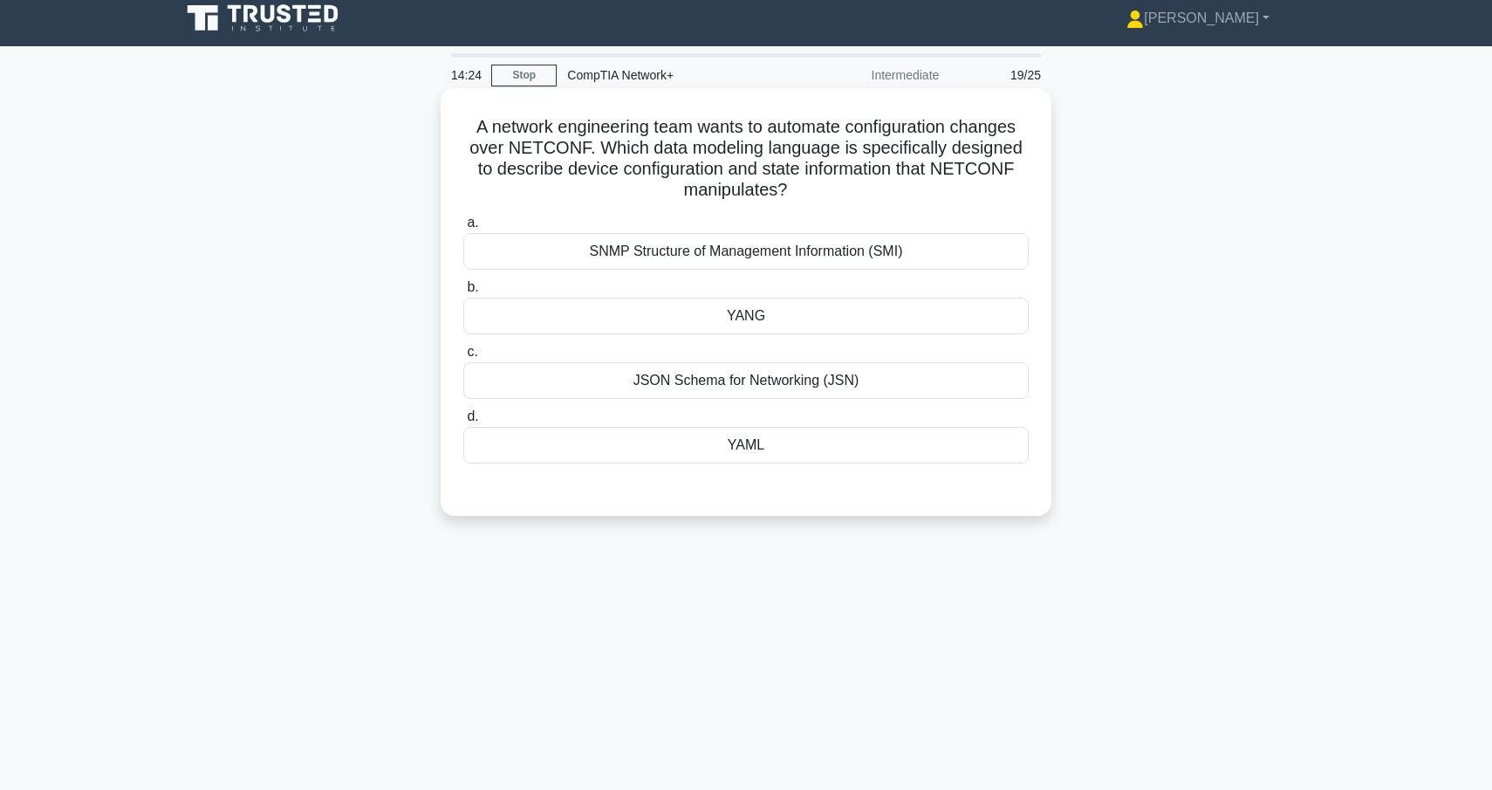
click at [798, 254] on div "SNMP Structure of Management Information (SMI)" at bounding box center [745, 251] width 565 height 37
click at [463, 229] on input "a. SNMP Structure of Management Information (SMI)" at bounding box center [463, 222] width 0 height 11
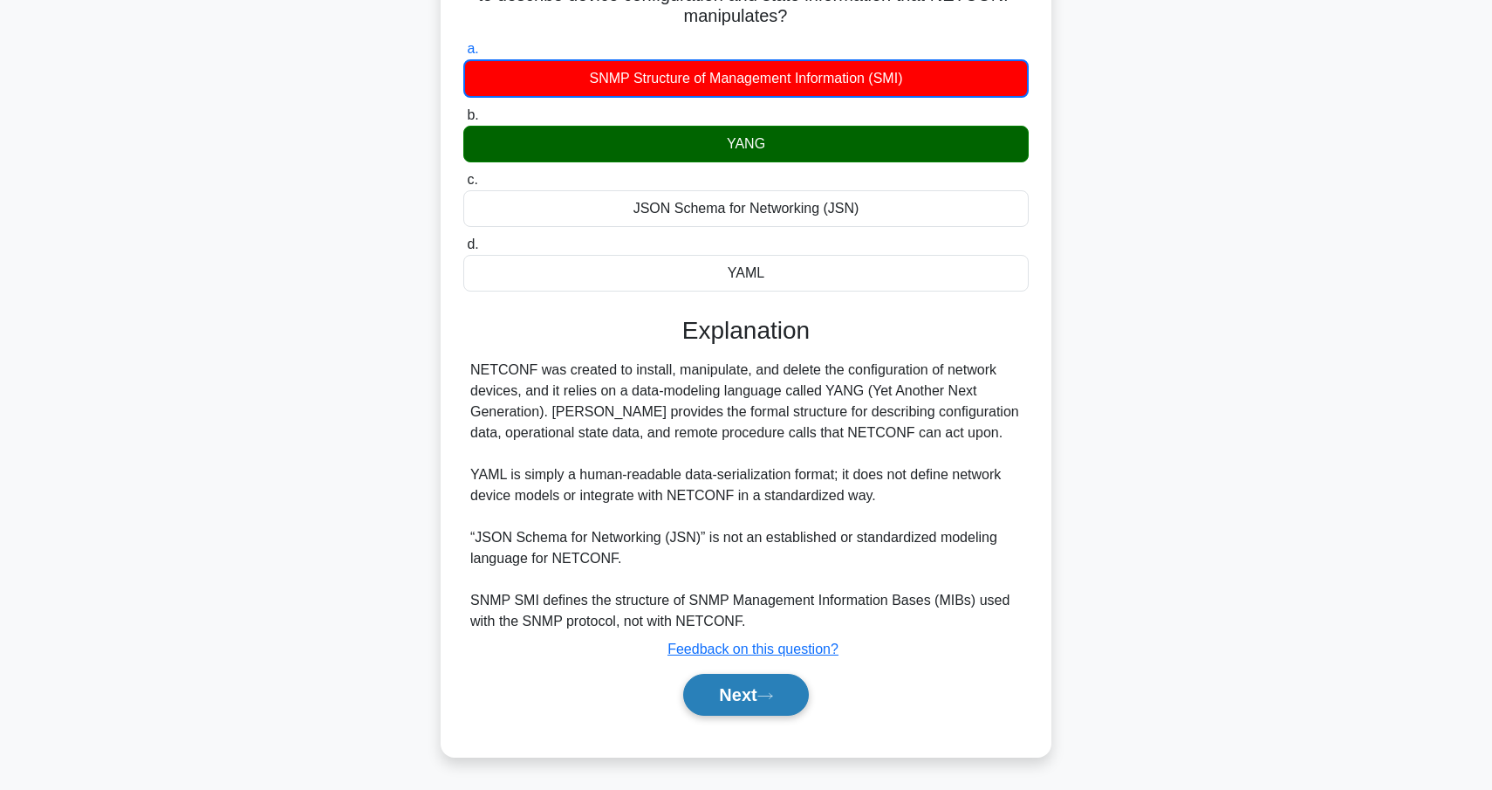
click at [791, 707] on button "Next" at bounding box center [745, 695] width 125 height 42
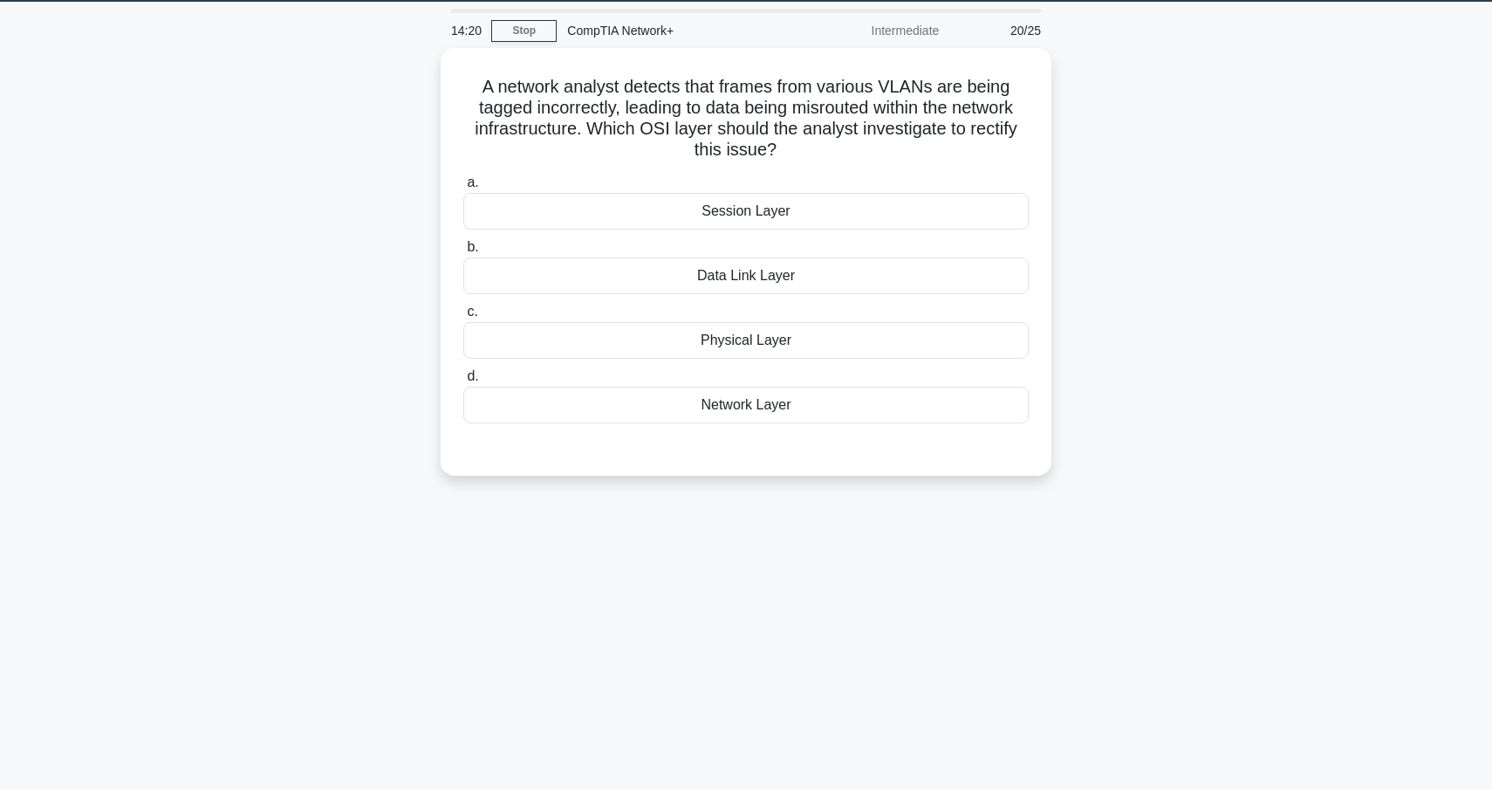
scroll to position [36, 0]
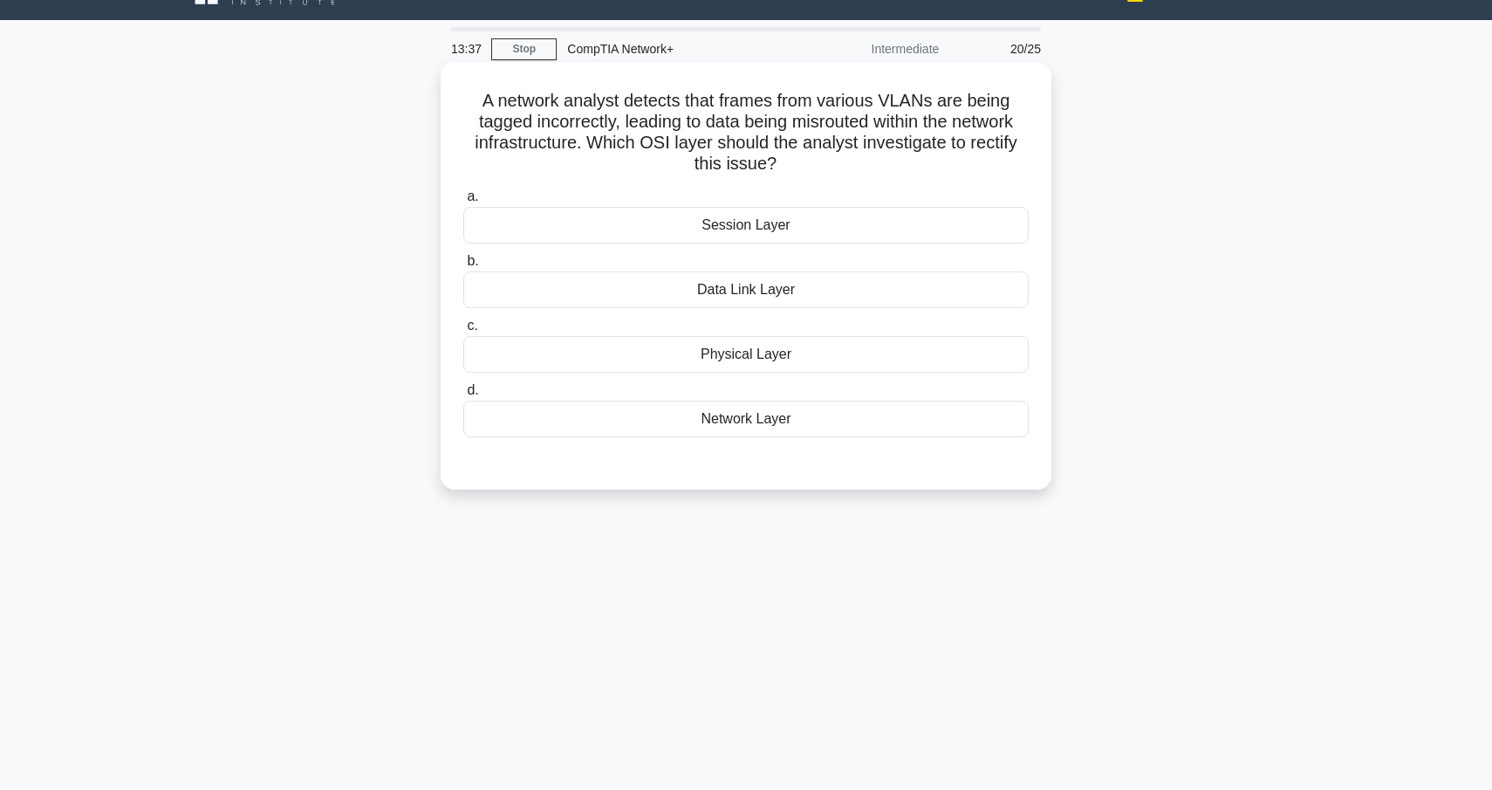
click at [662, 300] on div "Data Link Layer" at bounding box center [745, 289] width 565 height 37
click at [463, 267] on input "b. Data Link Layer" at bounding box center [463, 261] width 0 height 11
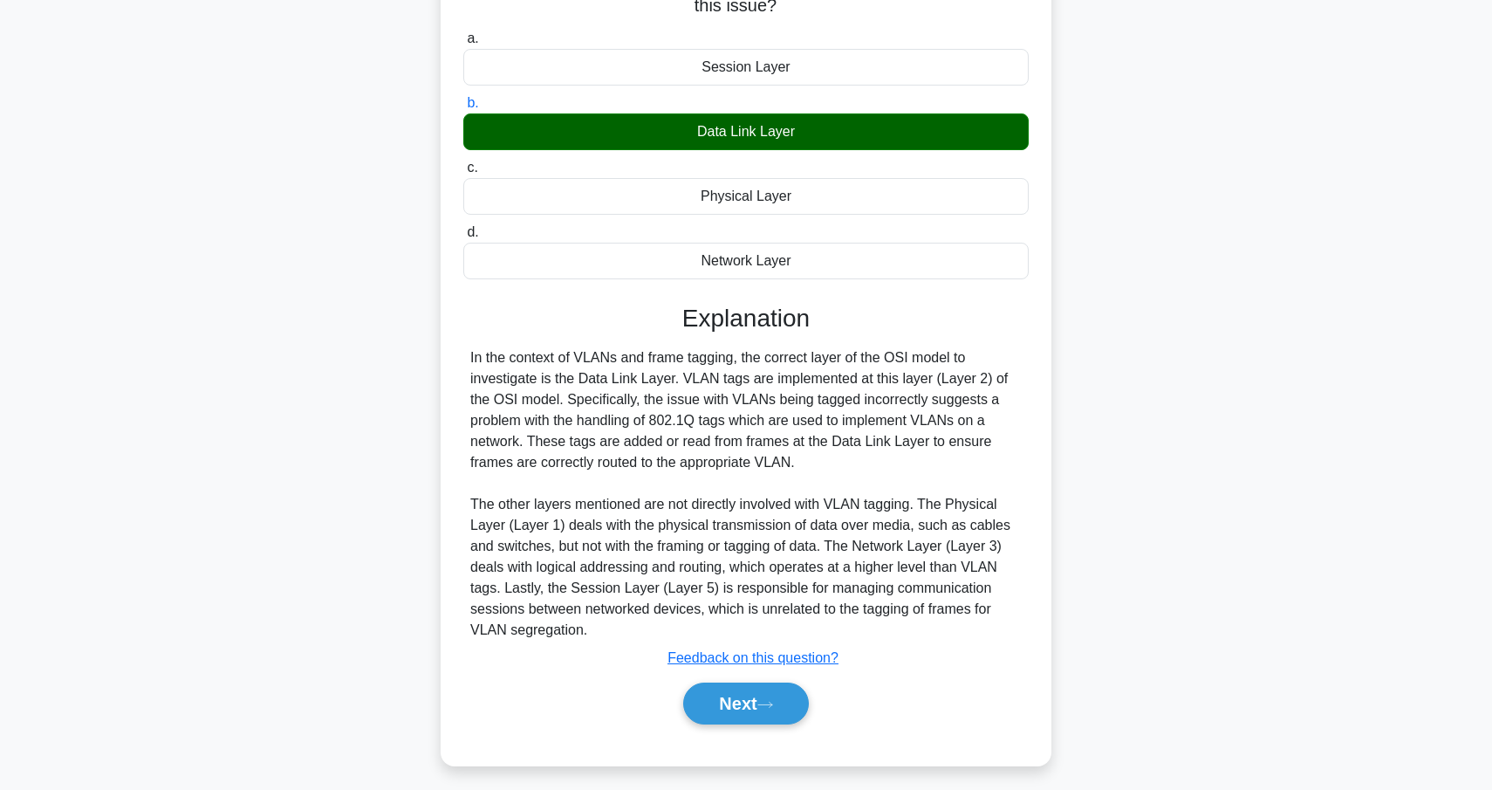
scroll to position [202, 0]
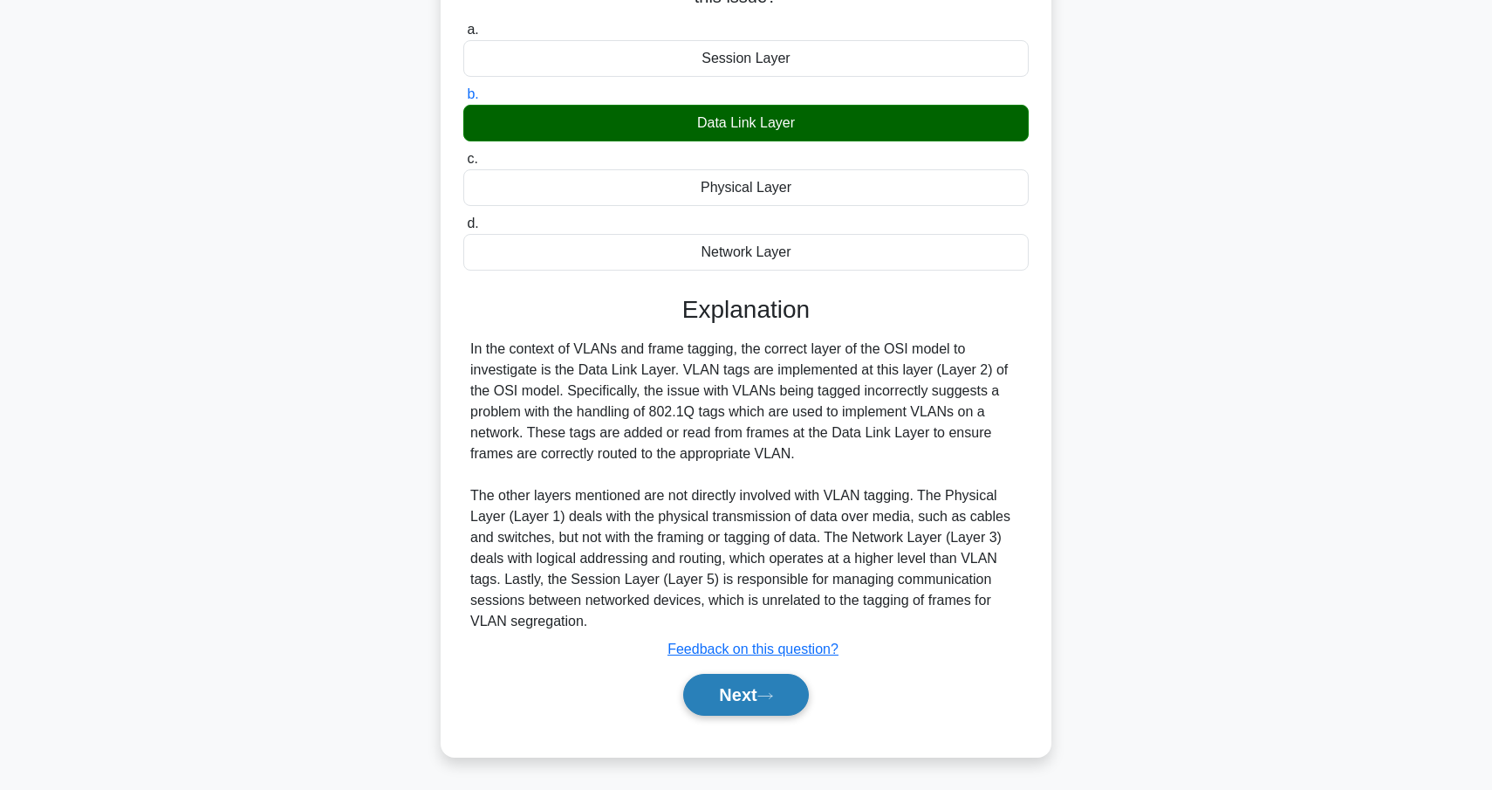
click at [789, 702] on button "Next" at bounding box center [745, 695] width 125 height 42
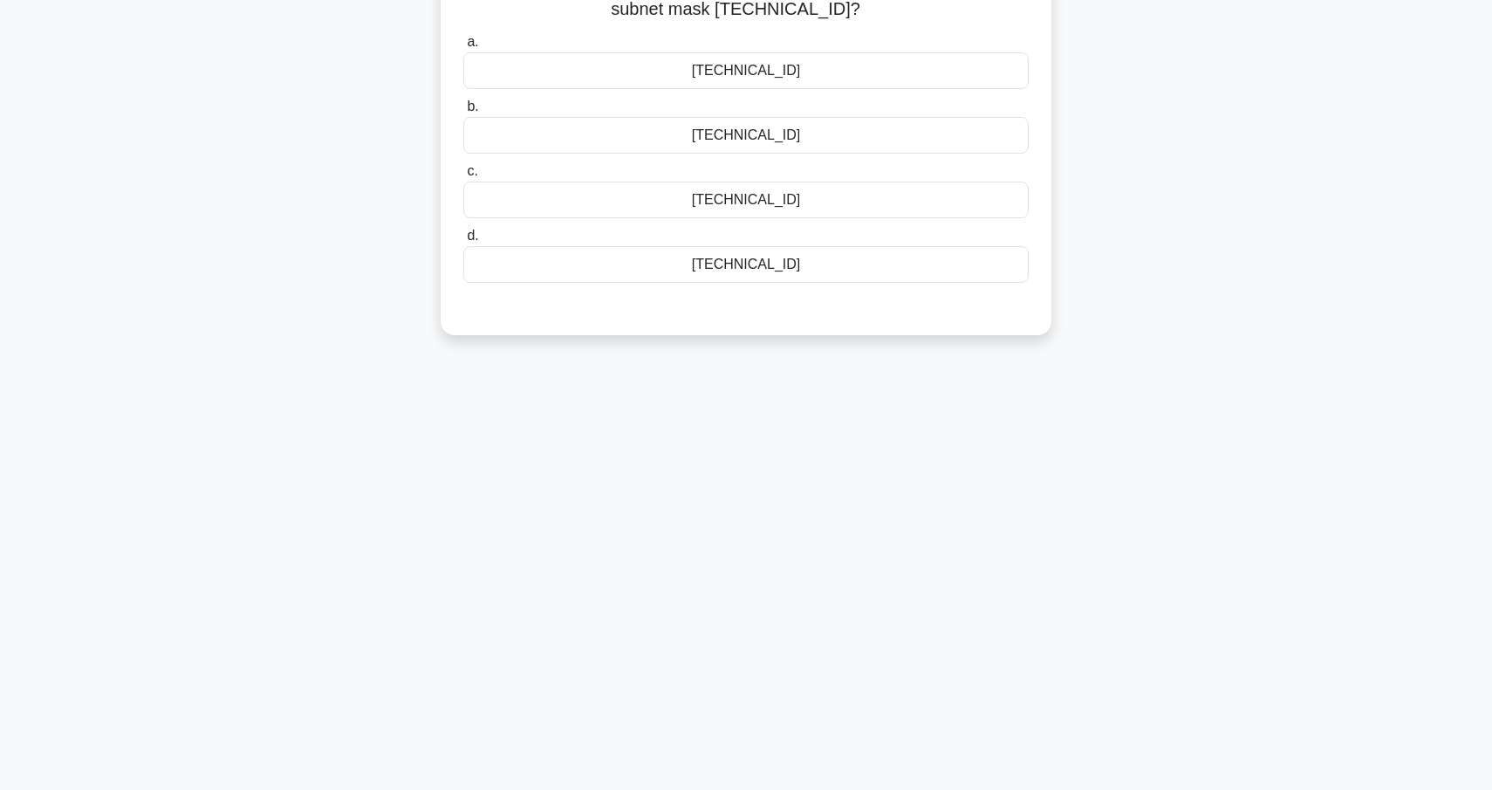
scroll to position [0, 0]
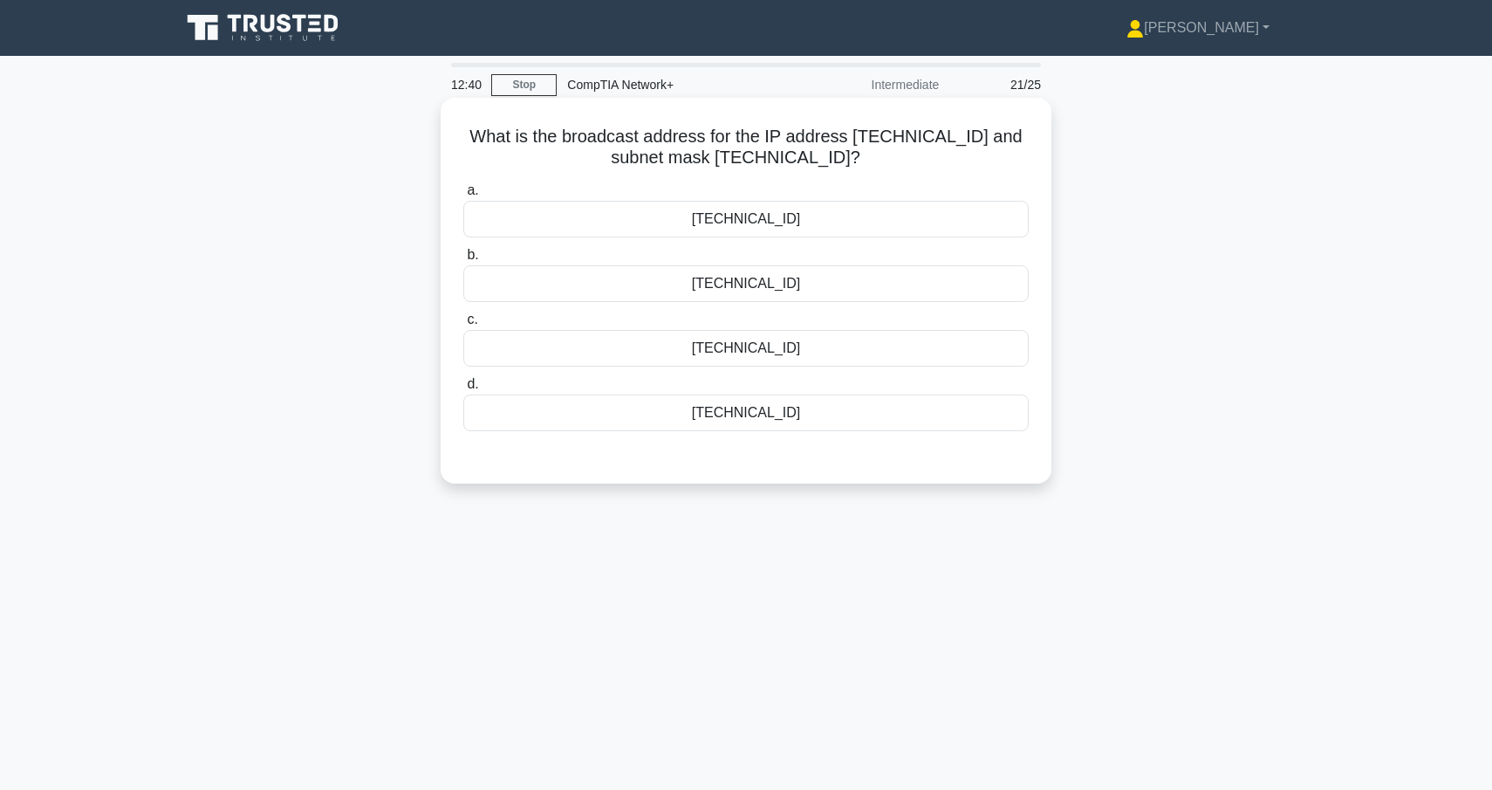
click at [796, 286] on div "10.5.15.255" at bounding box center [745, 283] width 565 height 37
click at [463, 261] on input "b. 10.5.15.255" at bounding box center [463, 255] width 0 height 11
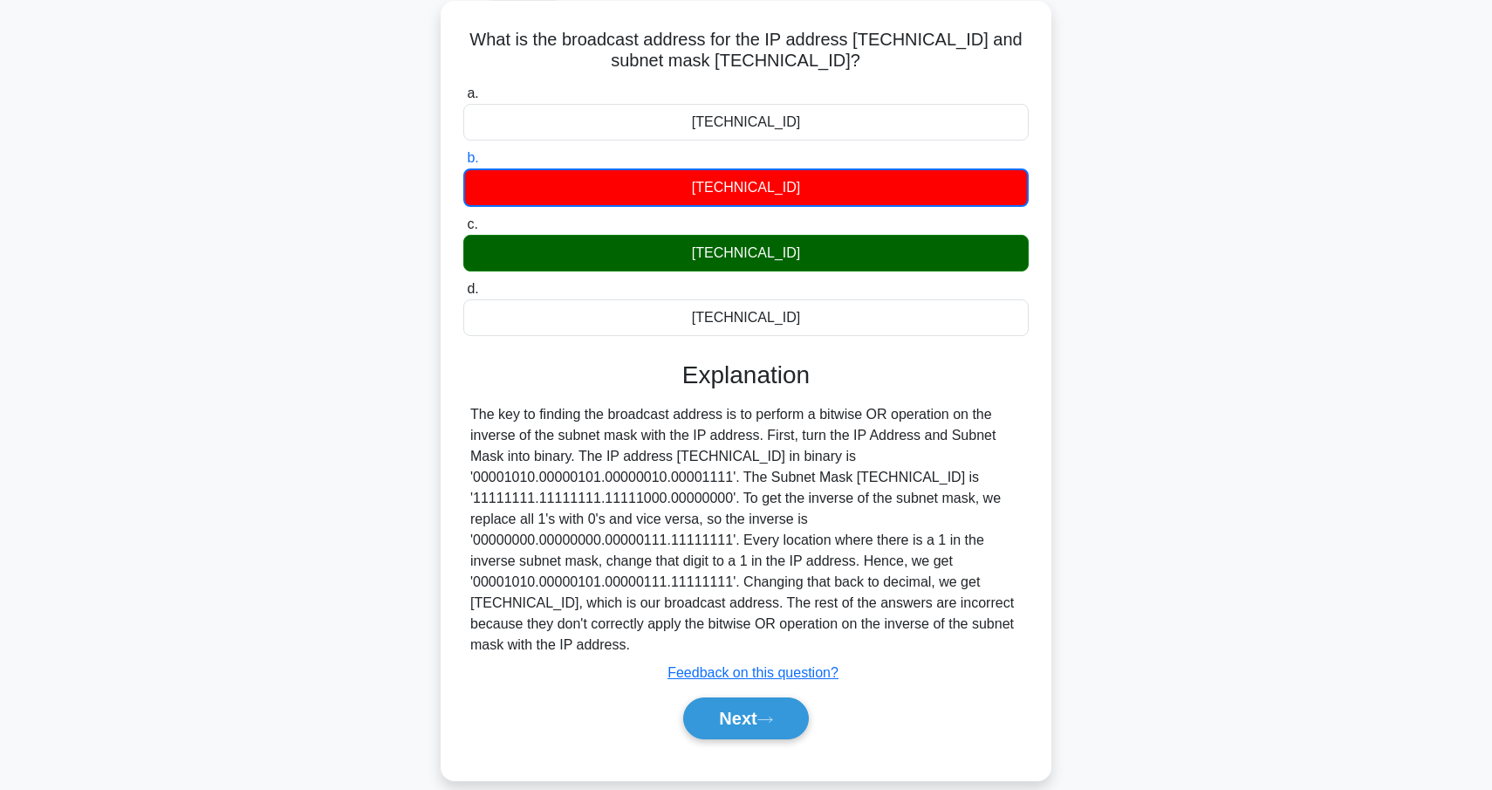
scroll to position [128, 0]
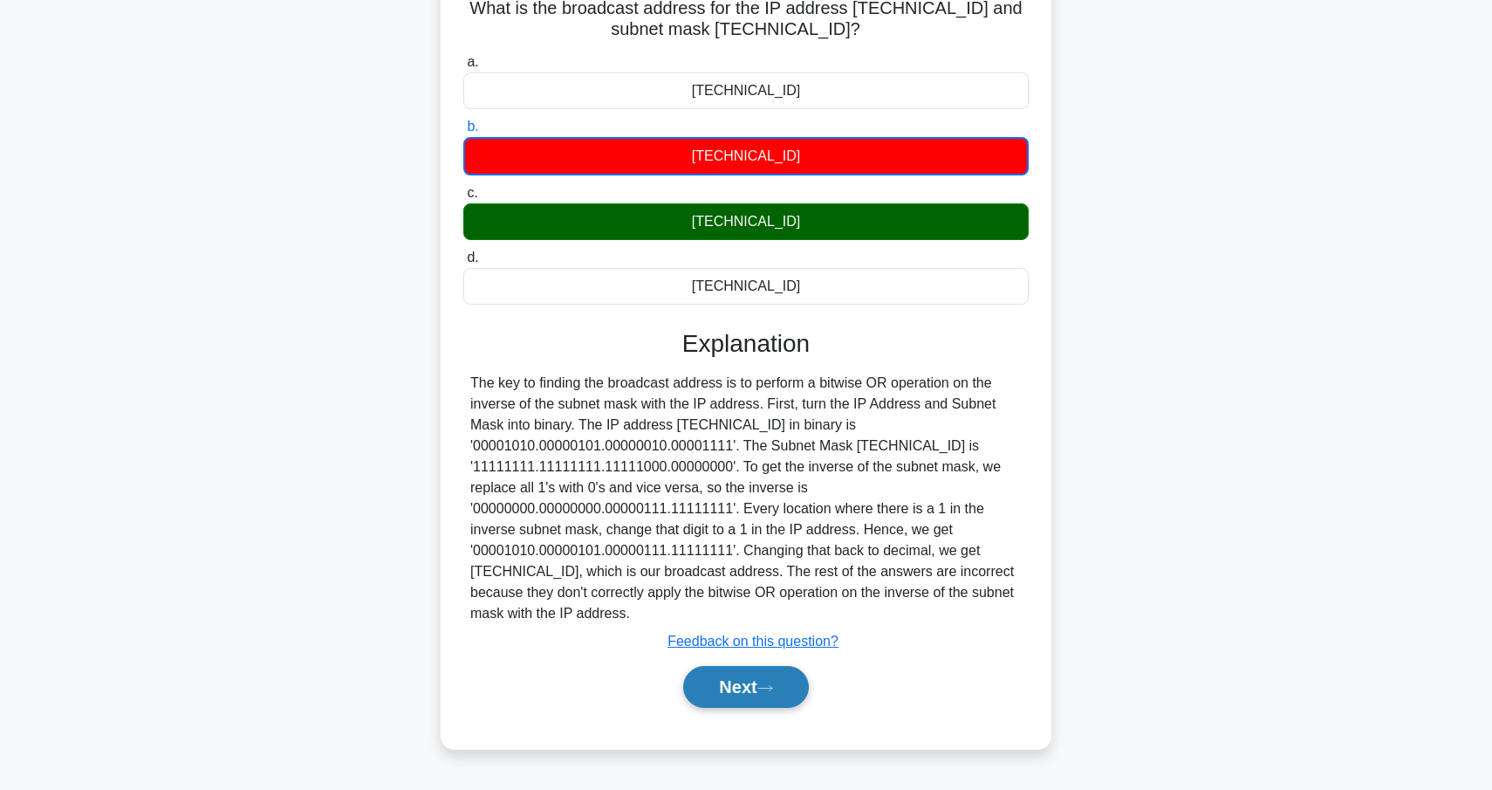
click at [784, 686] on button "Next" at bounding box center [745, 687] width 125 height 42
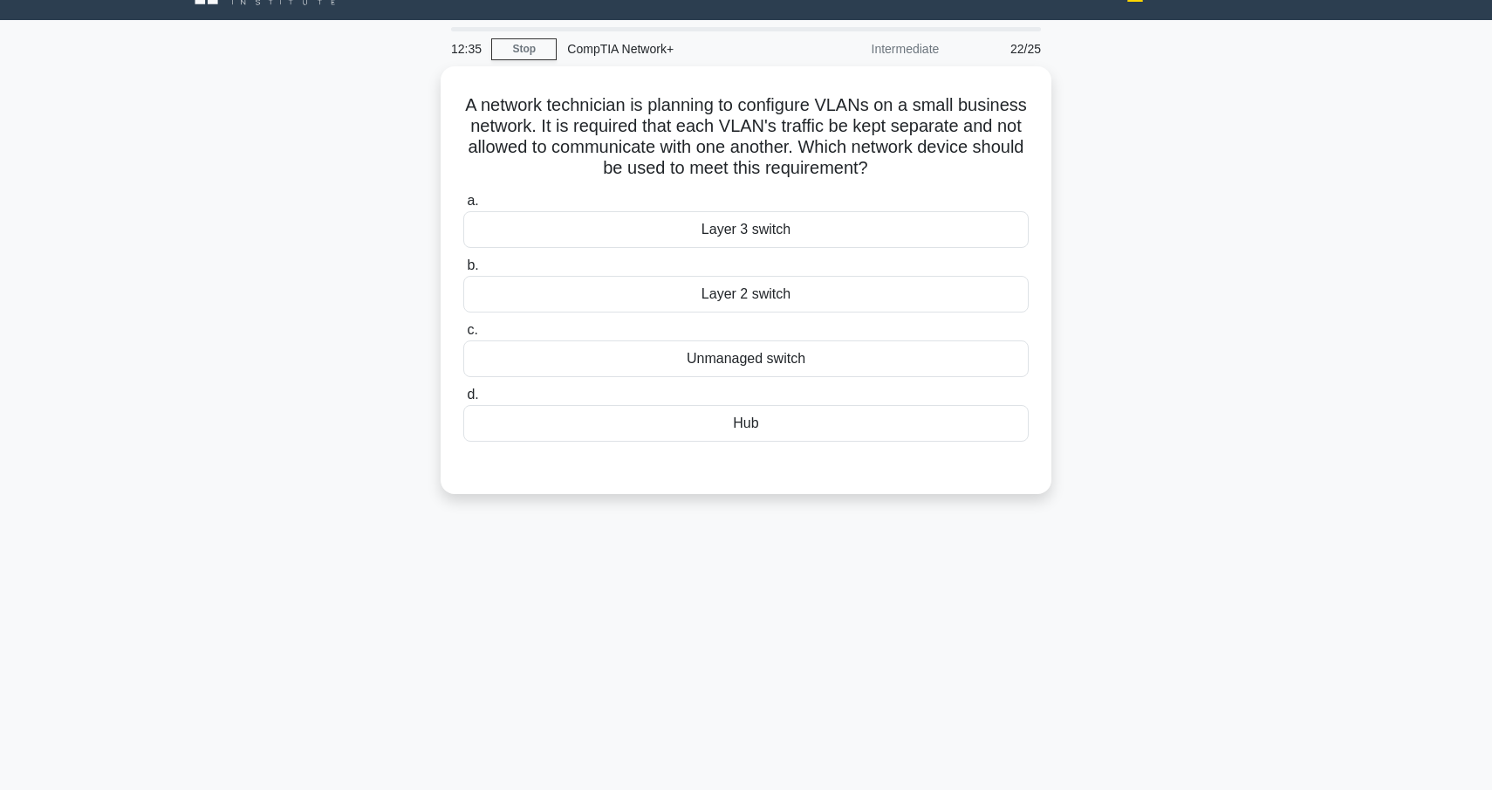
scroll to position [0, 0]
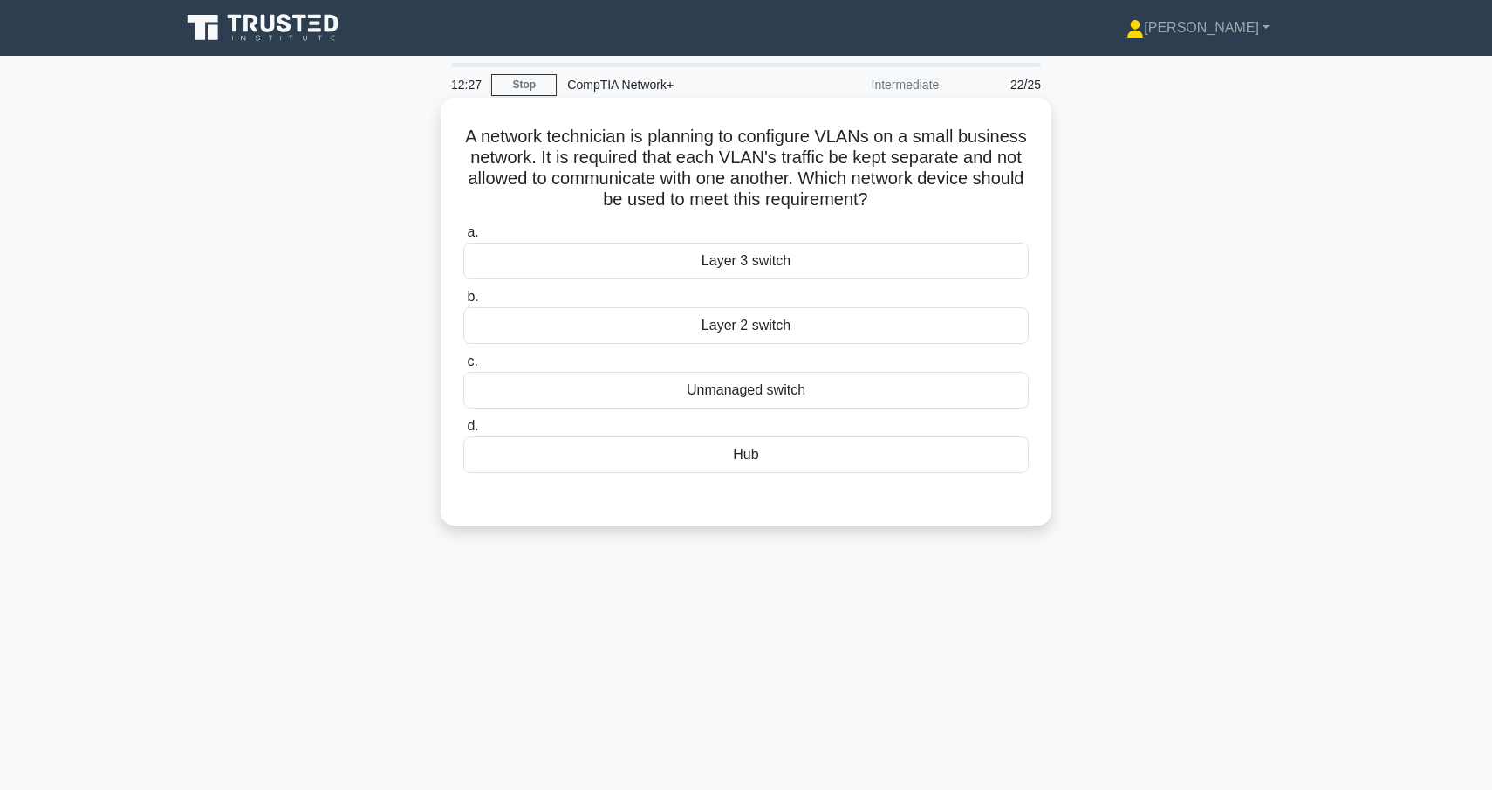
click at [688, 321] on div "Layer 2 switch" at bounding box center [745, 325] width 565 height 37
click at [463, 303] on input "b. Layer 2 switch" at bounding box center [463, 296] width 0 height 11
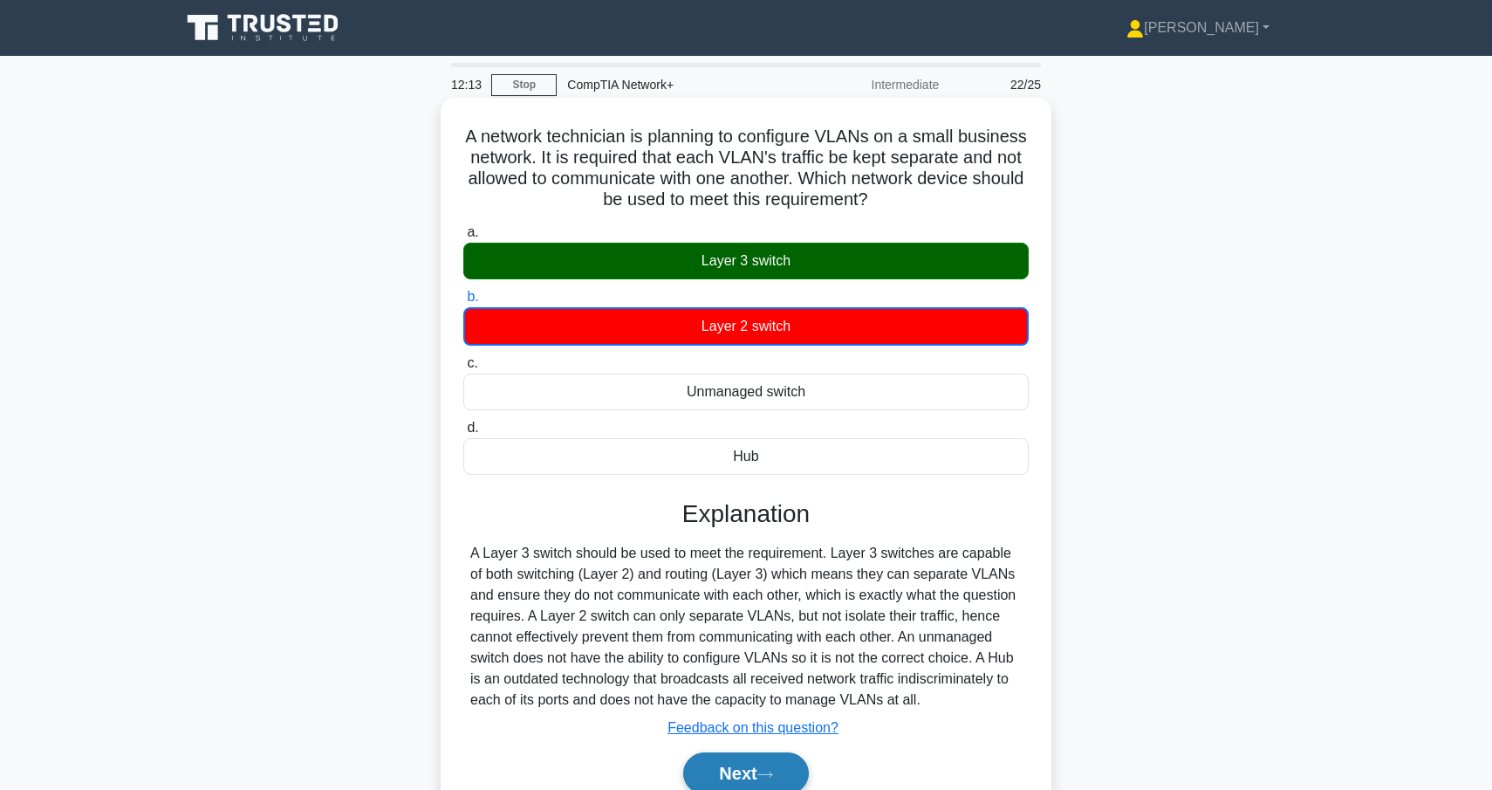
click at [738, 778] on button "Next" at bounding box center [745, 773] width 125 height 42
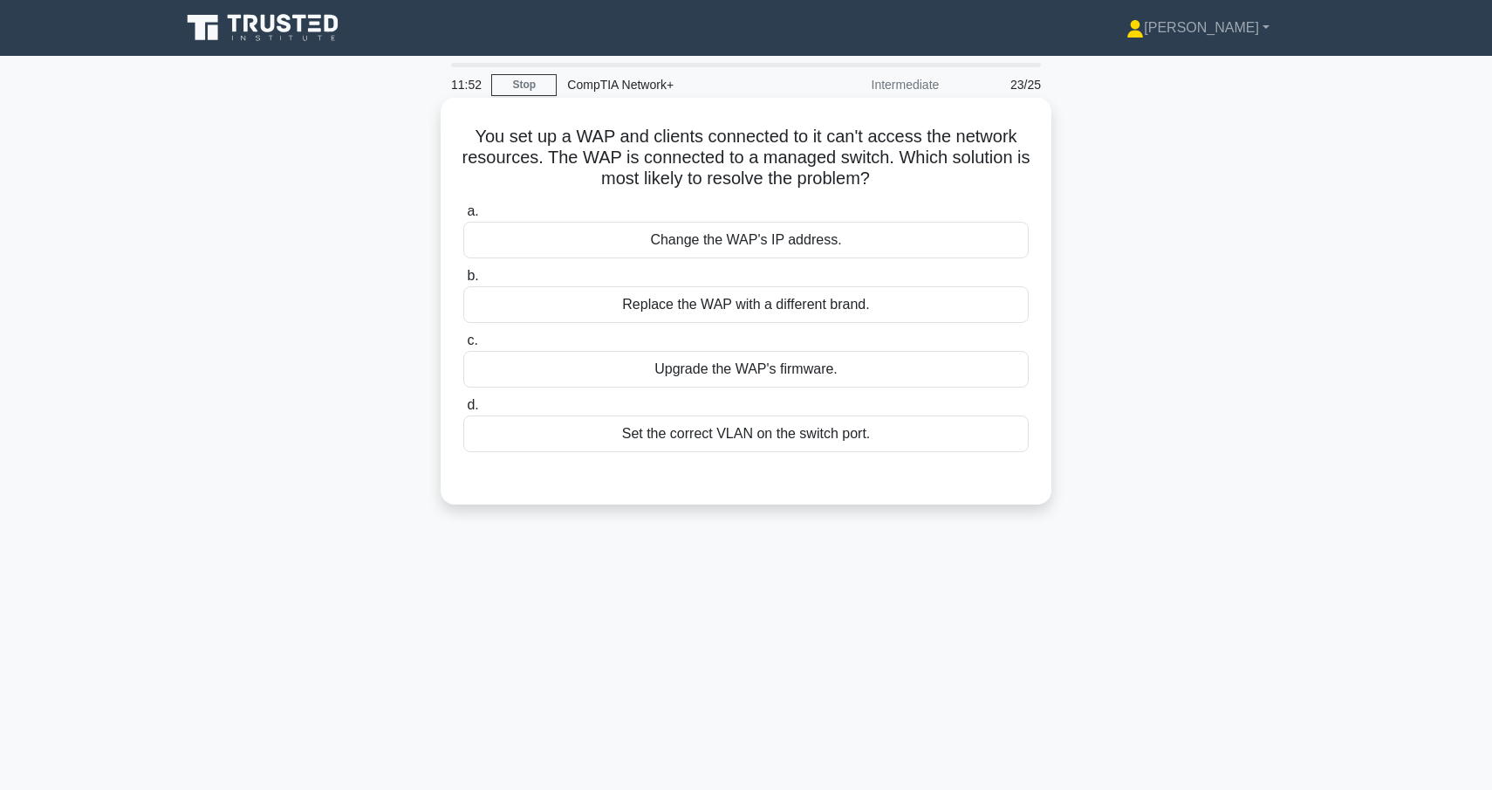
click at [751, 448] on div "Set the correct VLAN on the switch port." at bounding box center [745, 433] width 565 height 37
click at [463, 411] on input "d. Set the correct VLAN on the switch port." at bounding box center [463, 405] width 0 height 11
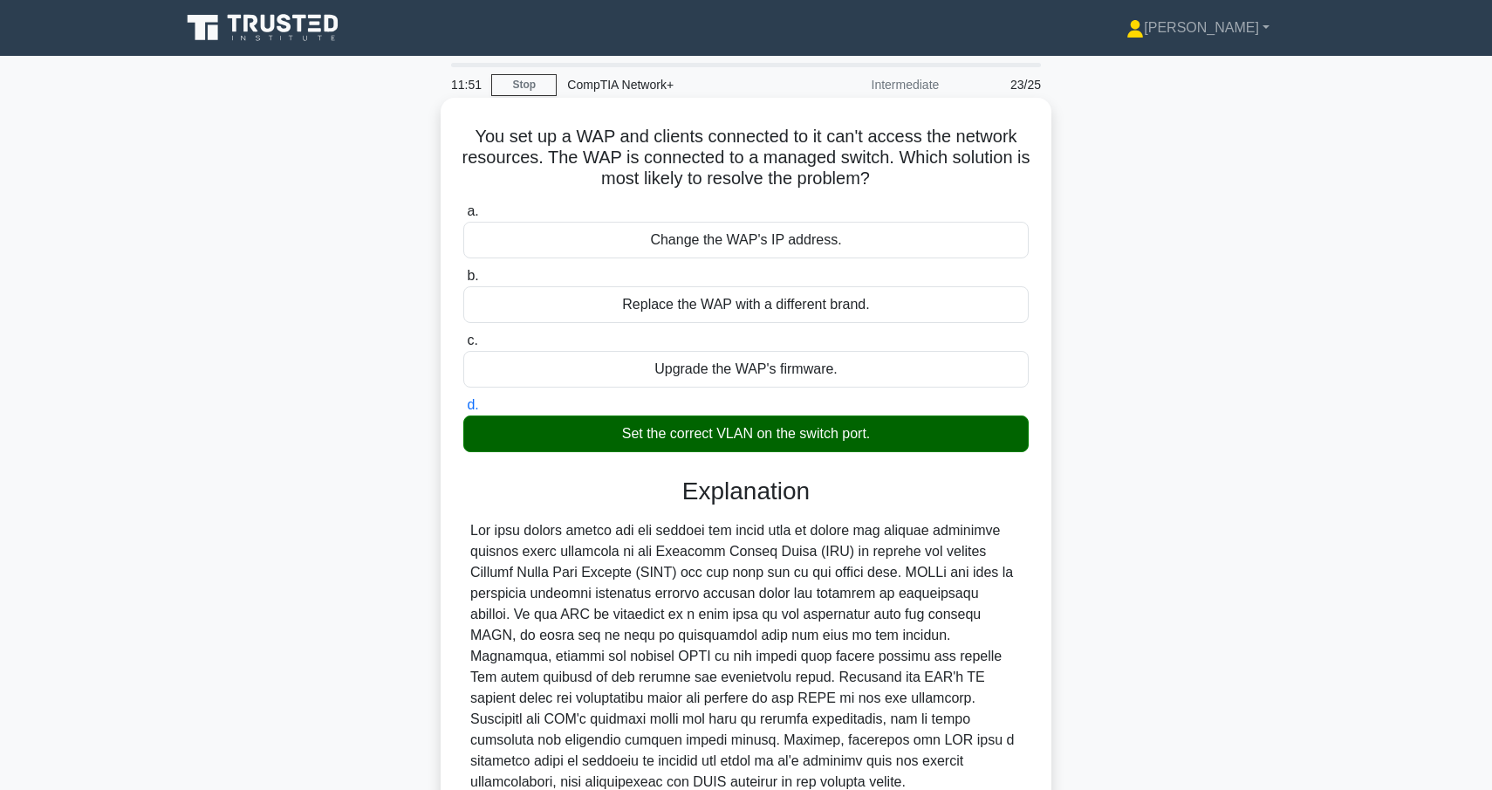
scroll to position [161, 0]
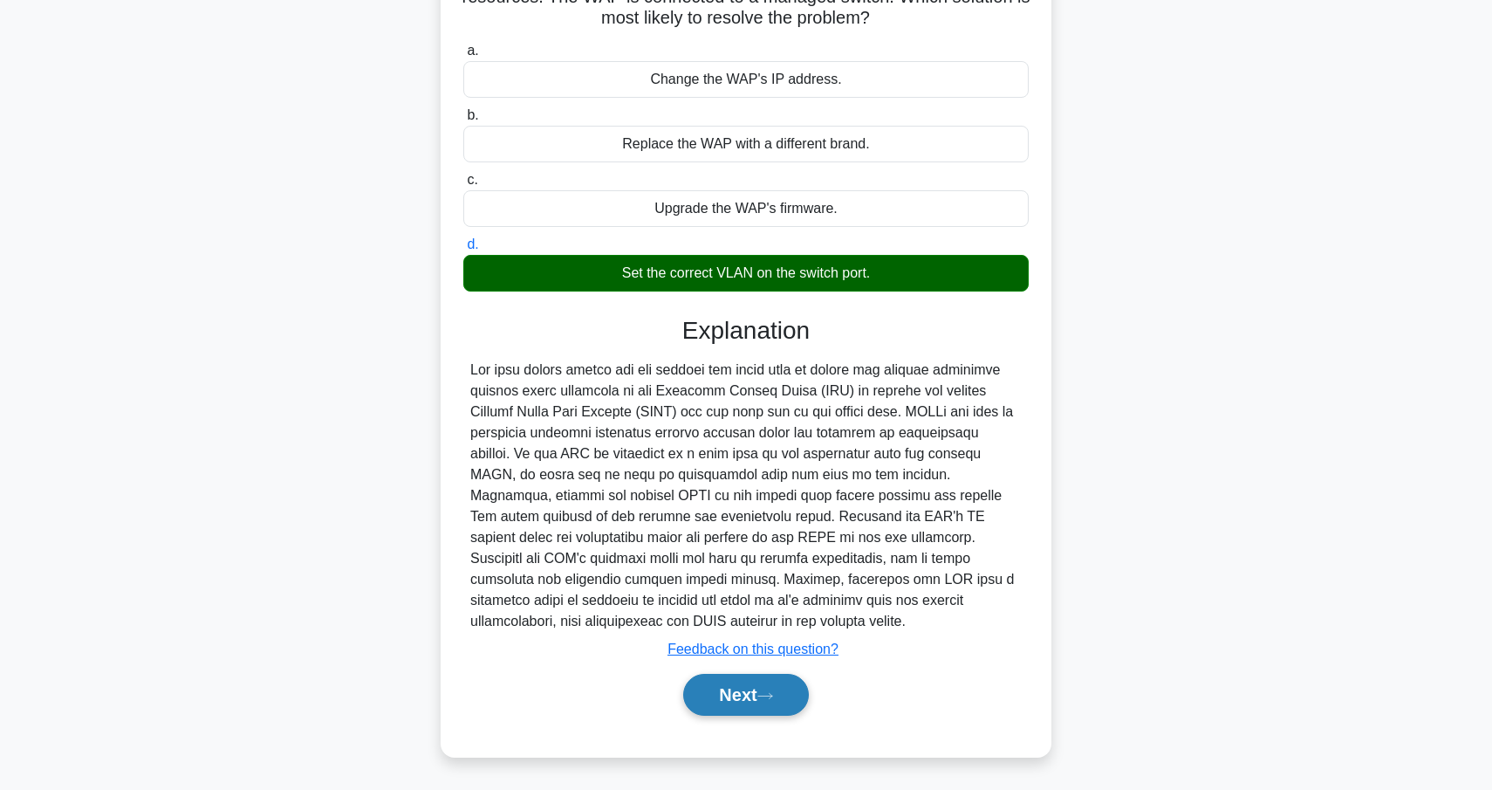
click at [768, 704] on button "Next" at bounding box center [745, 695] width 125 height 42
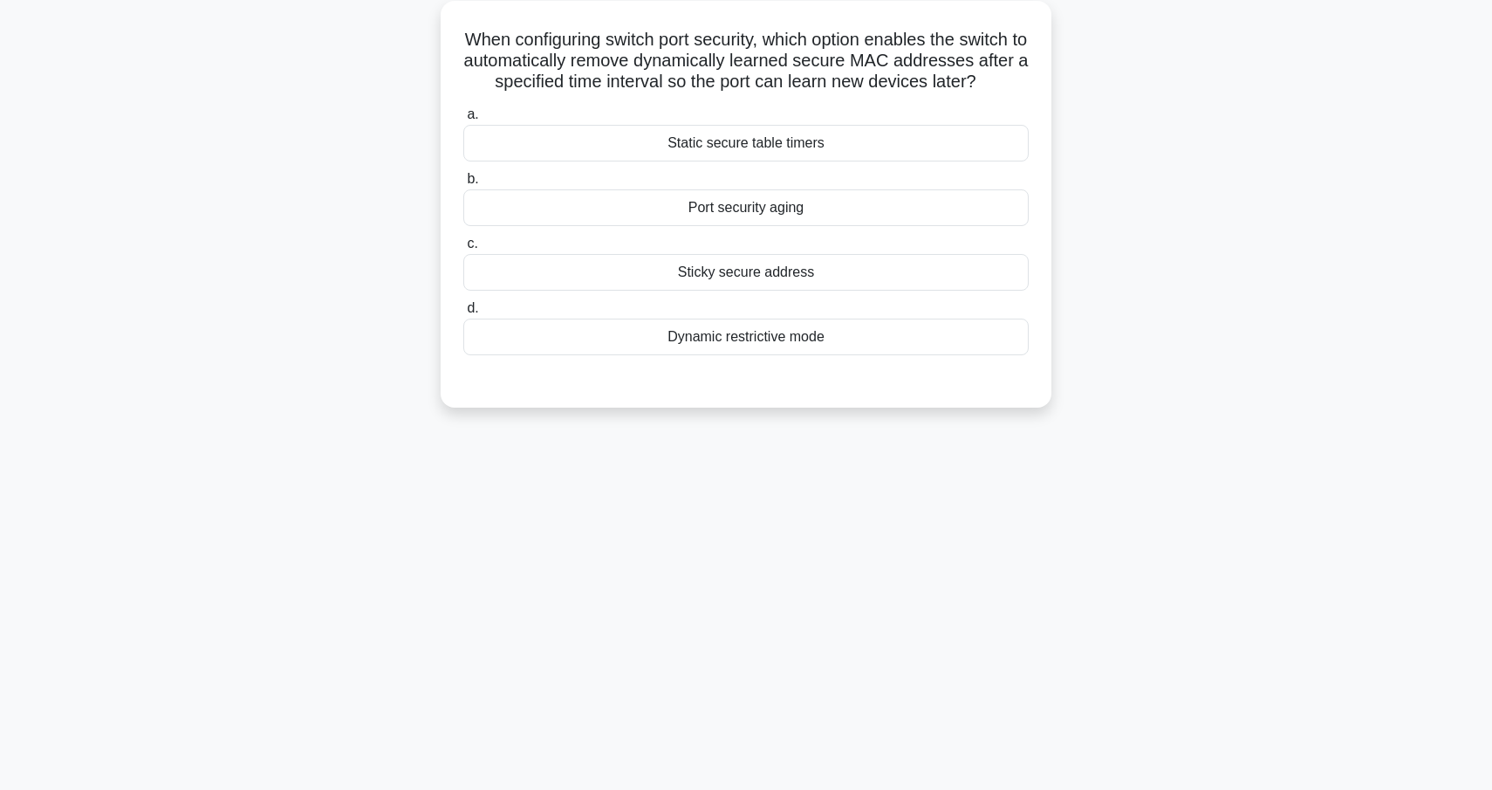
scroll to position [78, 0]
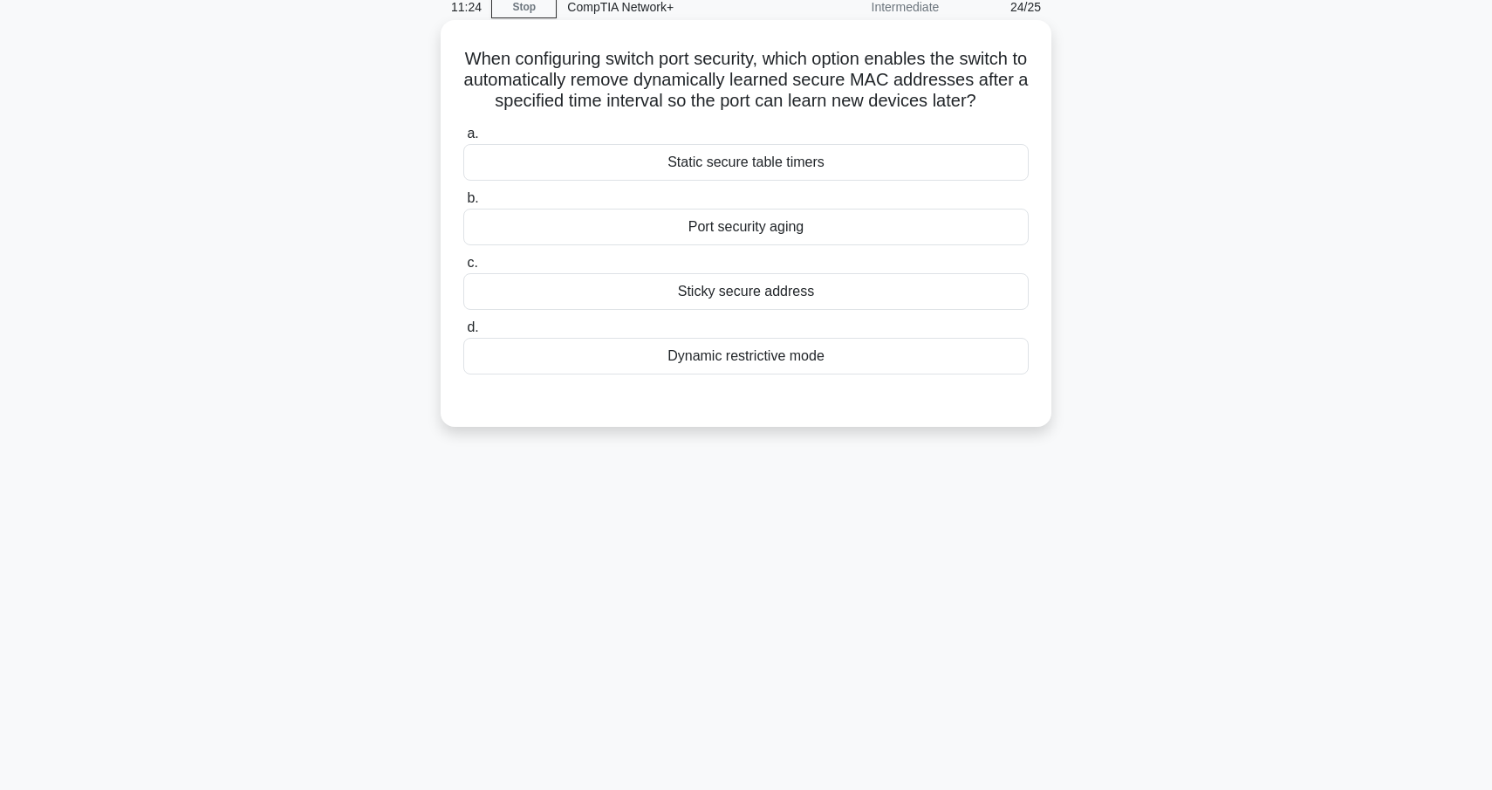
click at [667, 284] on div "Sticky secure address" at bounding box center [745, 291] width 565 height 37
click at [463, 269] on input "c. Sticky secure address" at bounding box center [463, 262] width 0 height 11
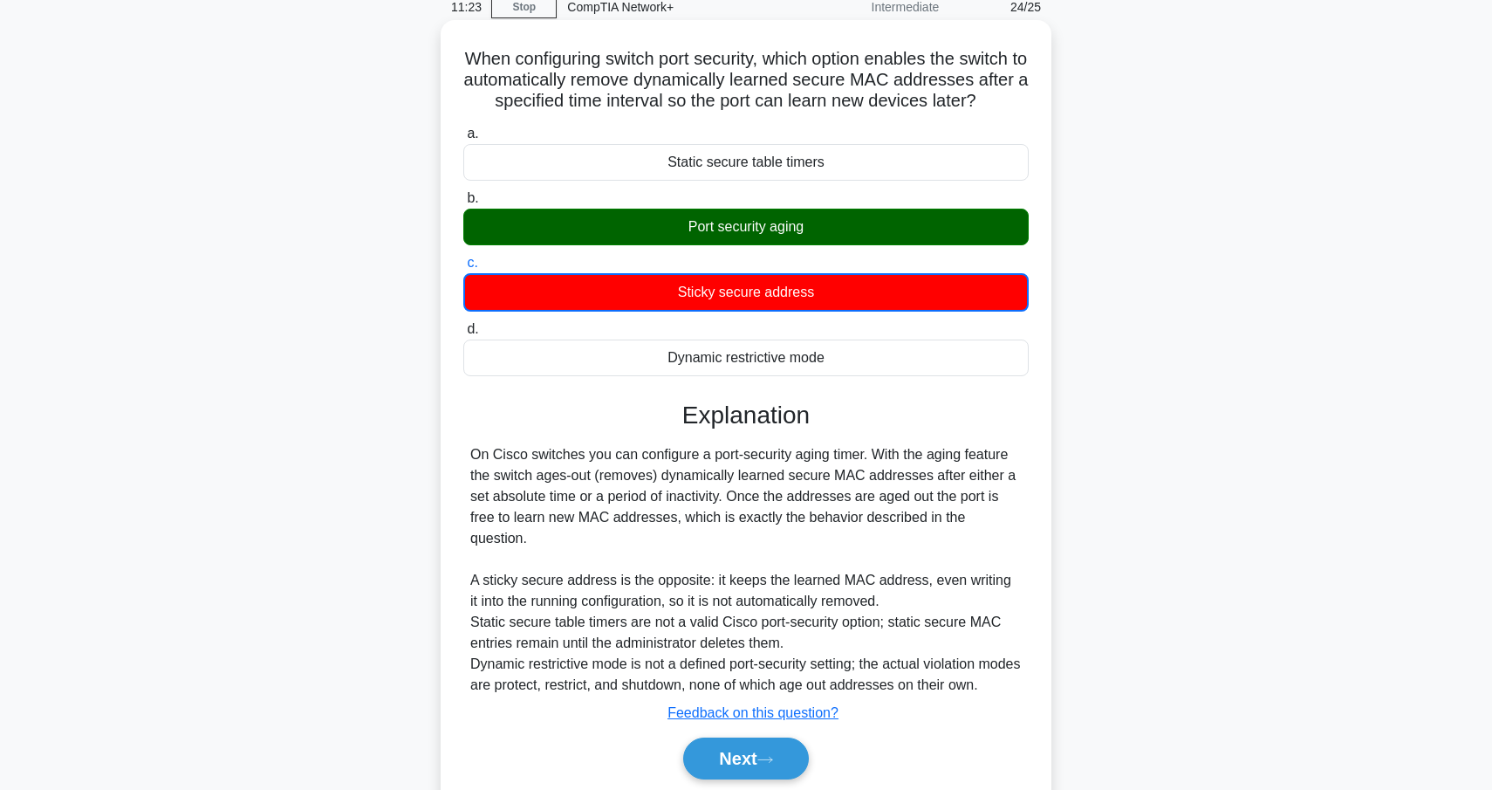
scroll to position [162, 0]
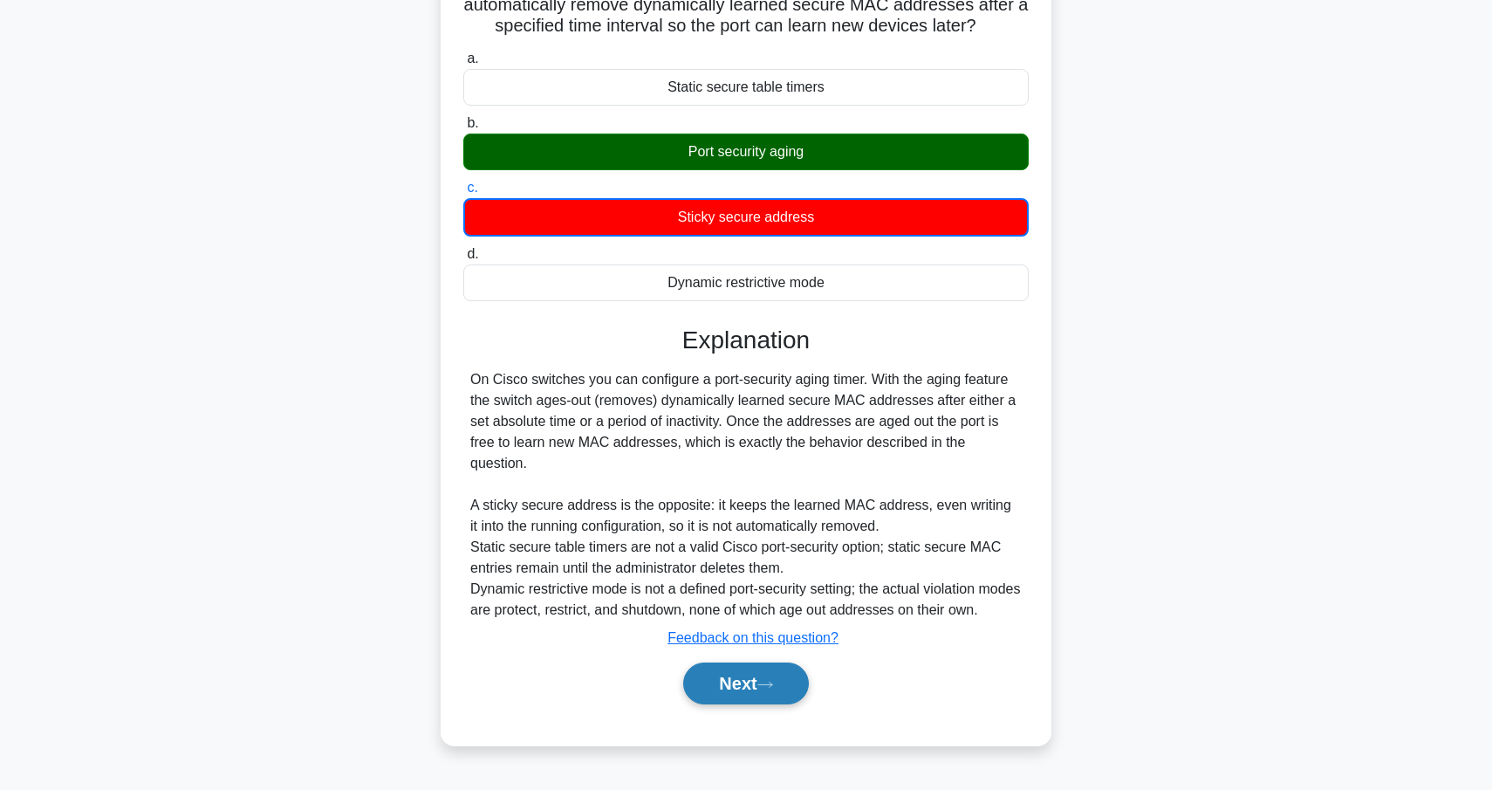
click at [741, 686] on button "Next" at bounding box center [745, 683] width 125 height 42
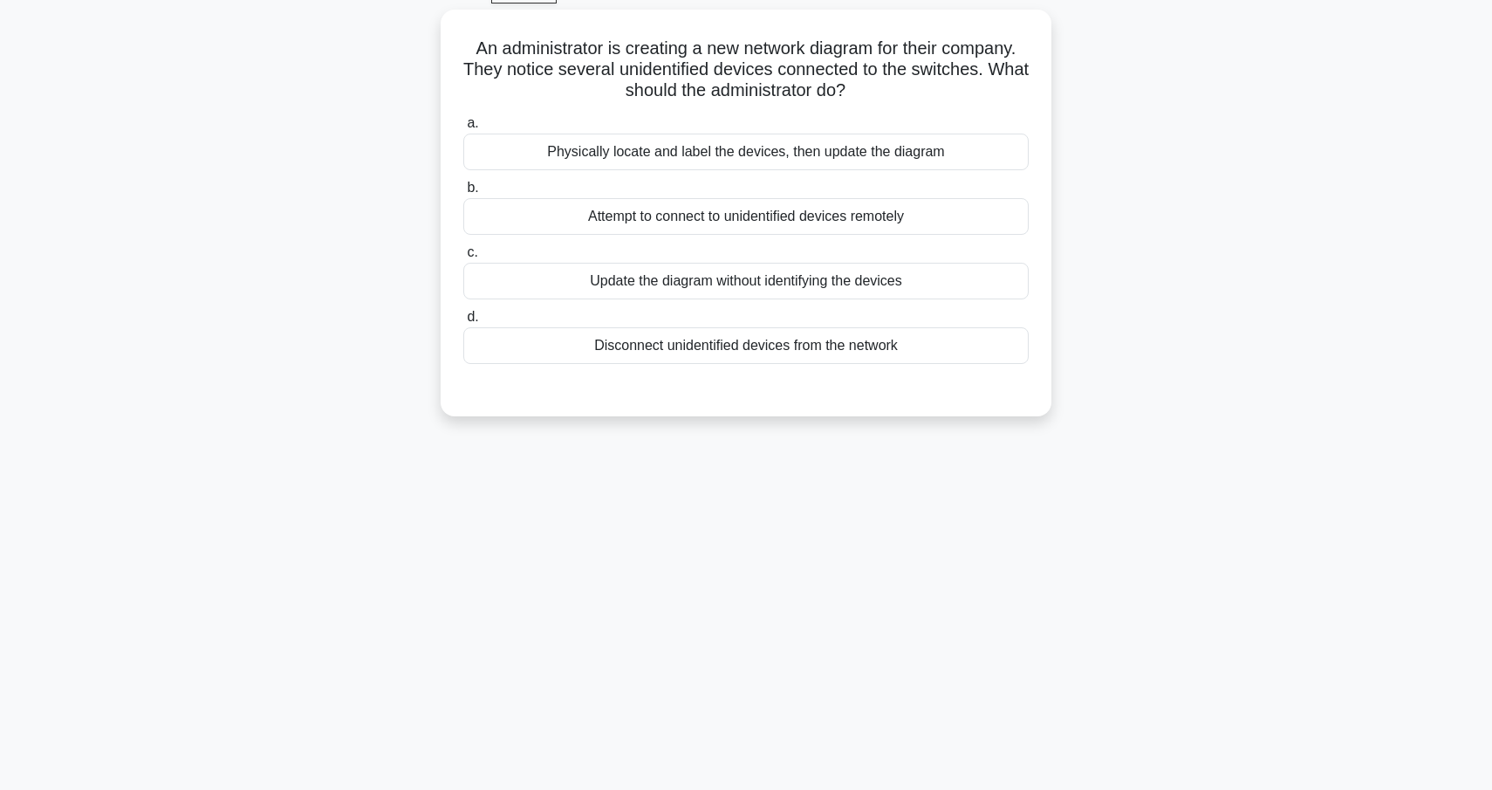
scroll to position [75, 0]
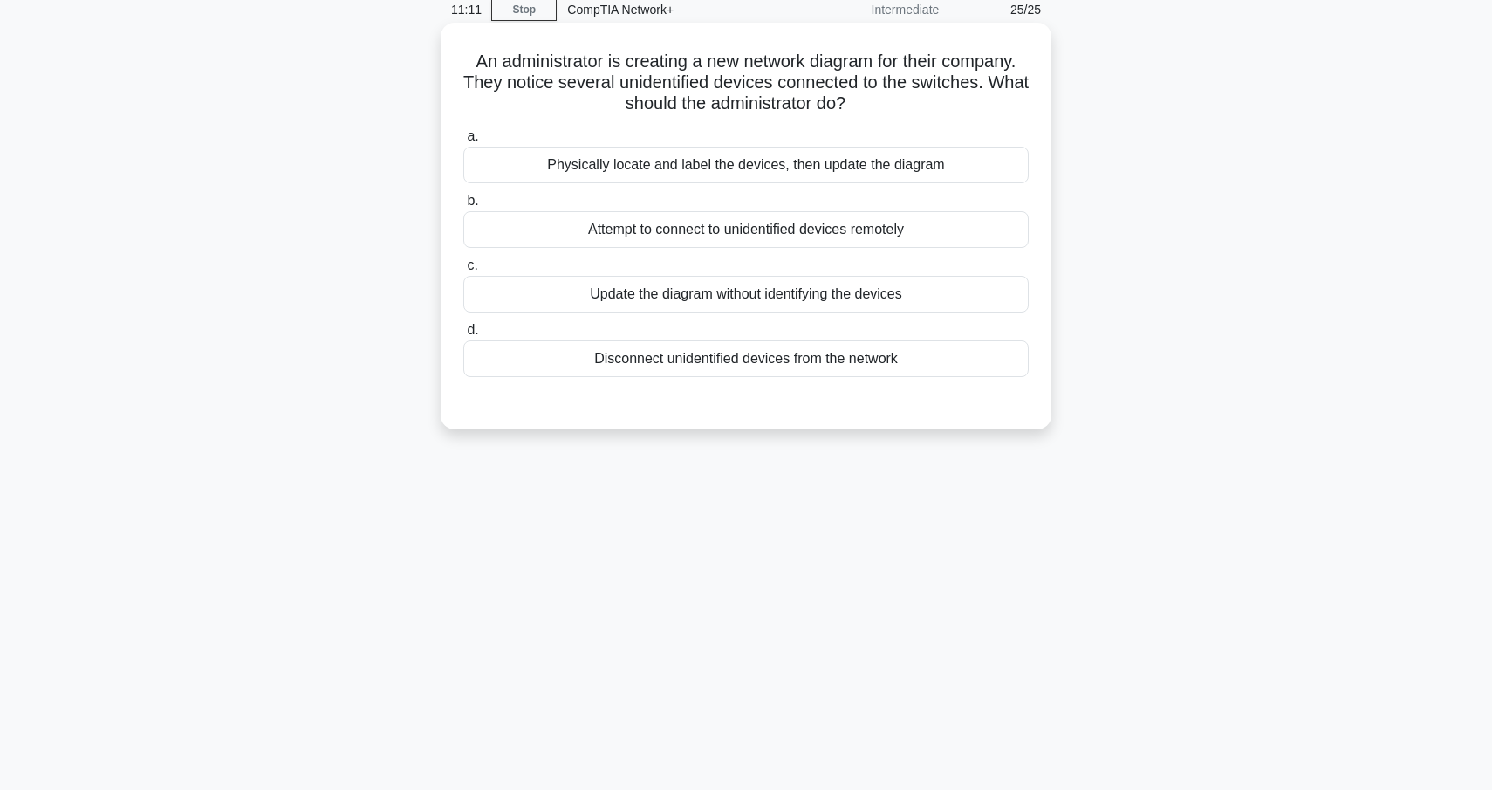
click at [833, 162] on div "Physically locate and label the devices, then update the diagram" at bounding box center [745, 165] width 565 height 37
click at [463, 142] on input "a. Physically locate and label the devices, then update the diagram" at bounding box center [463, 136] width 0 height 11
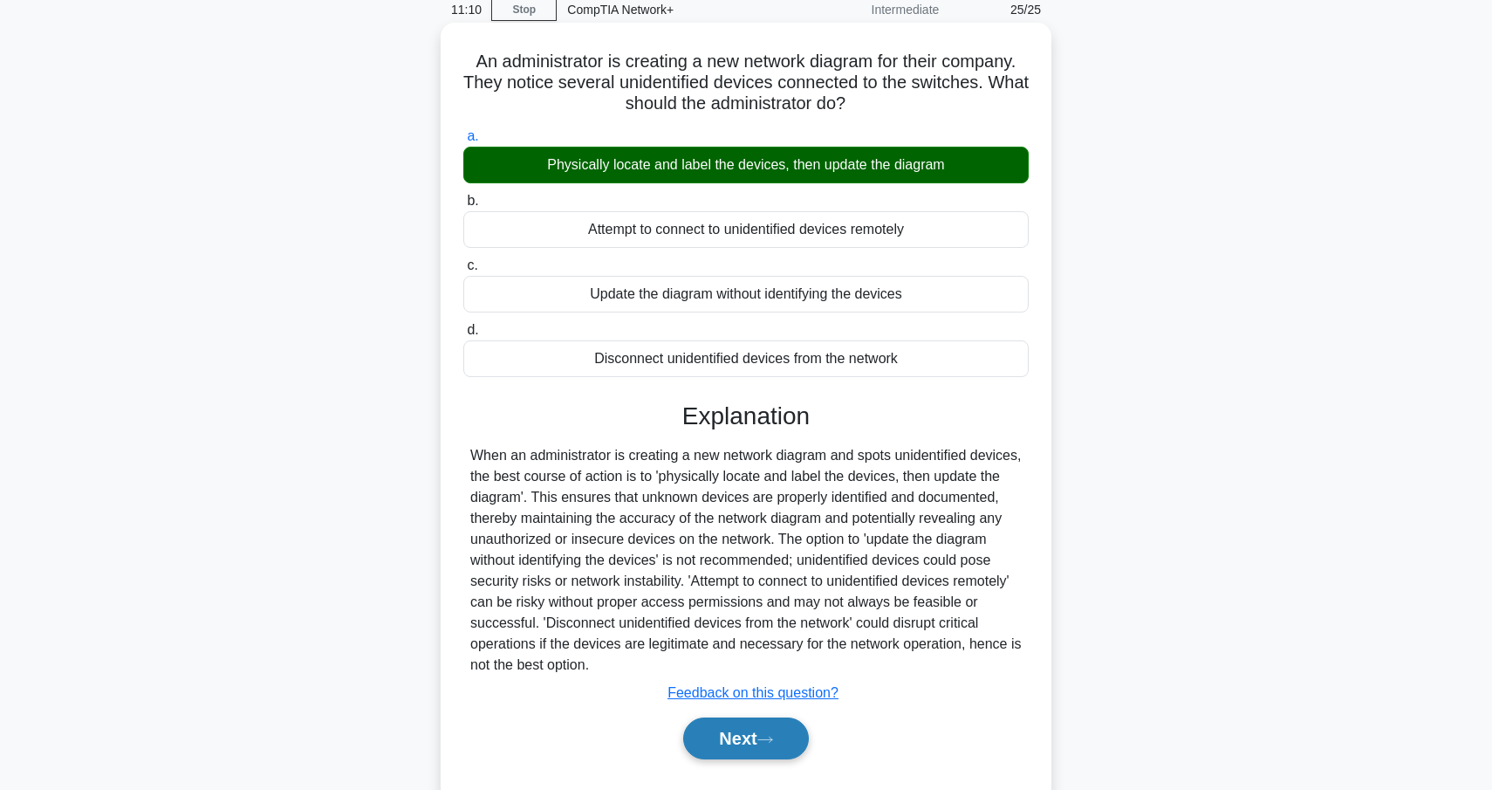
click at [739, 750] on button "Next" at bounding box center [745, 738] width 125 height 42
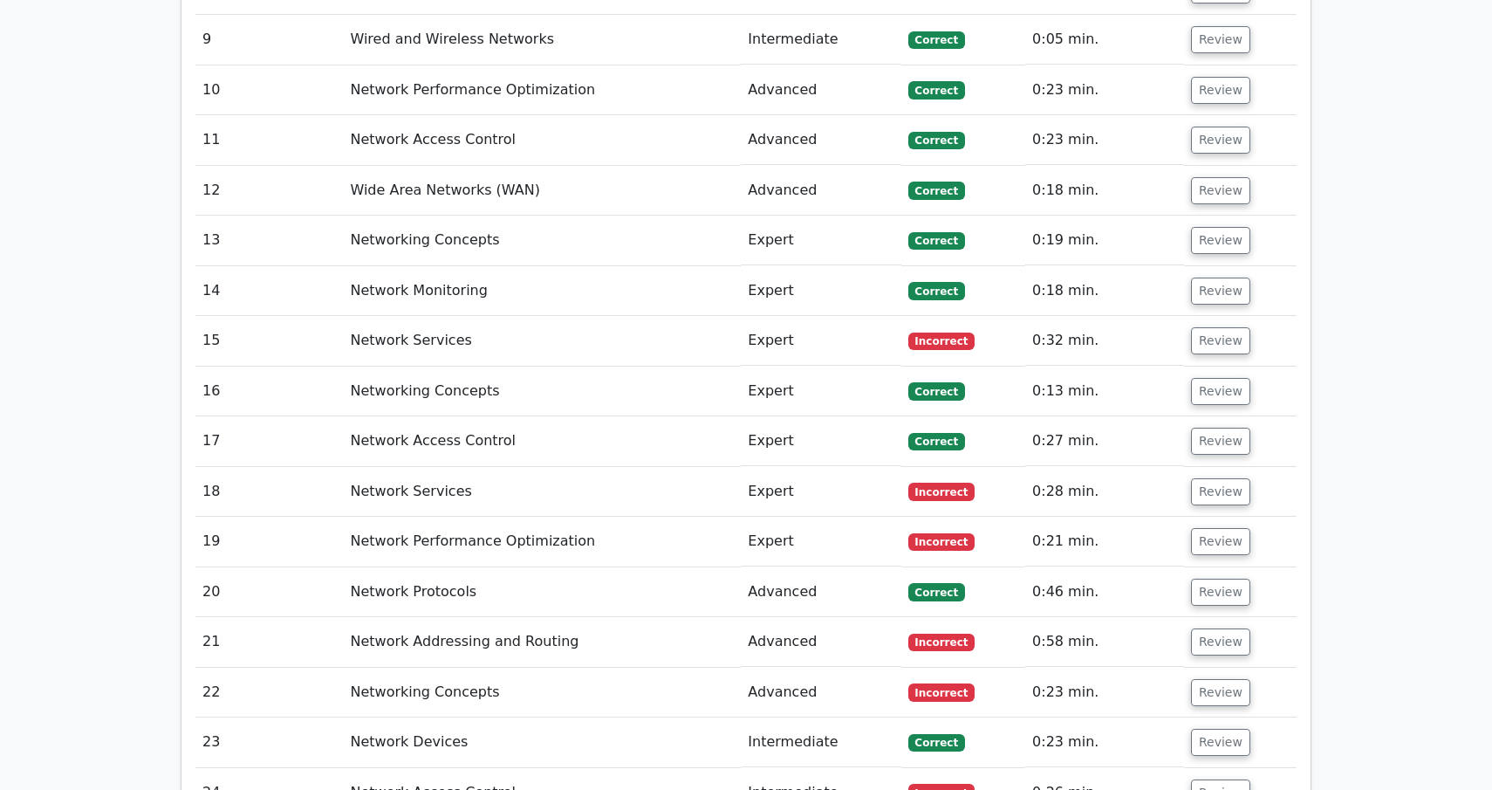
scroll to position [3023, 0]
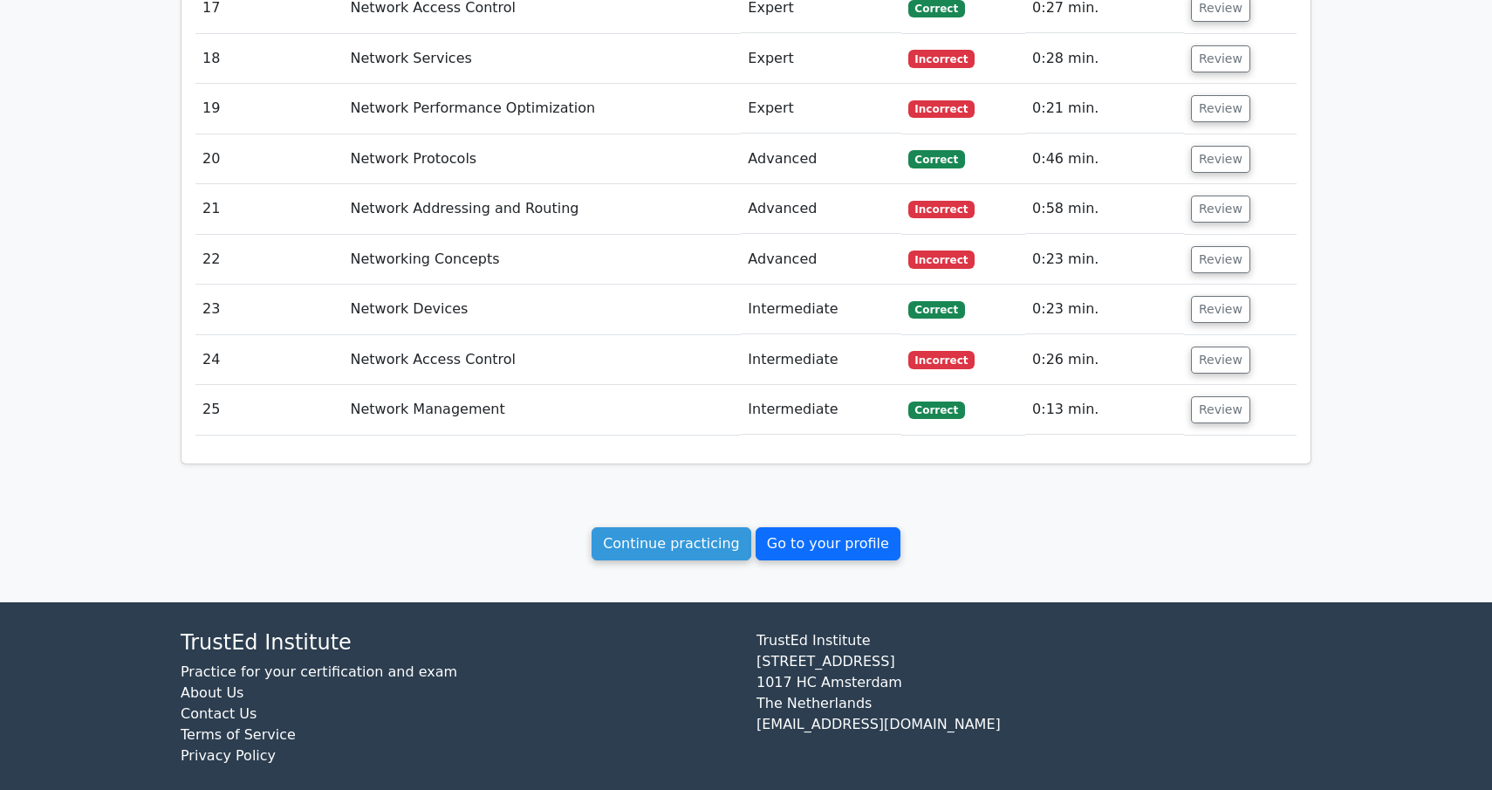
click at [828, 527] on link "Go to your profile" at bounding box center [828, 543] width 145 height 33
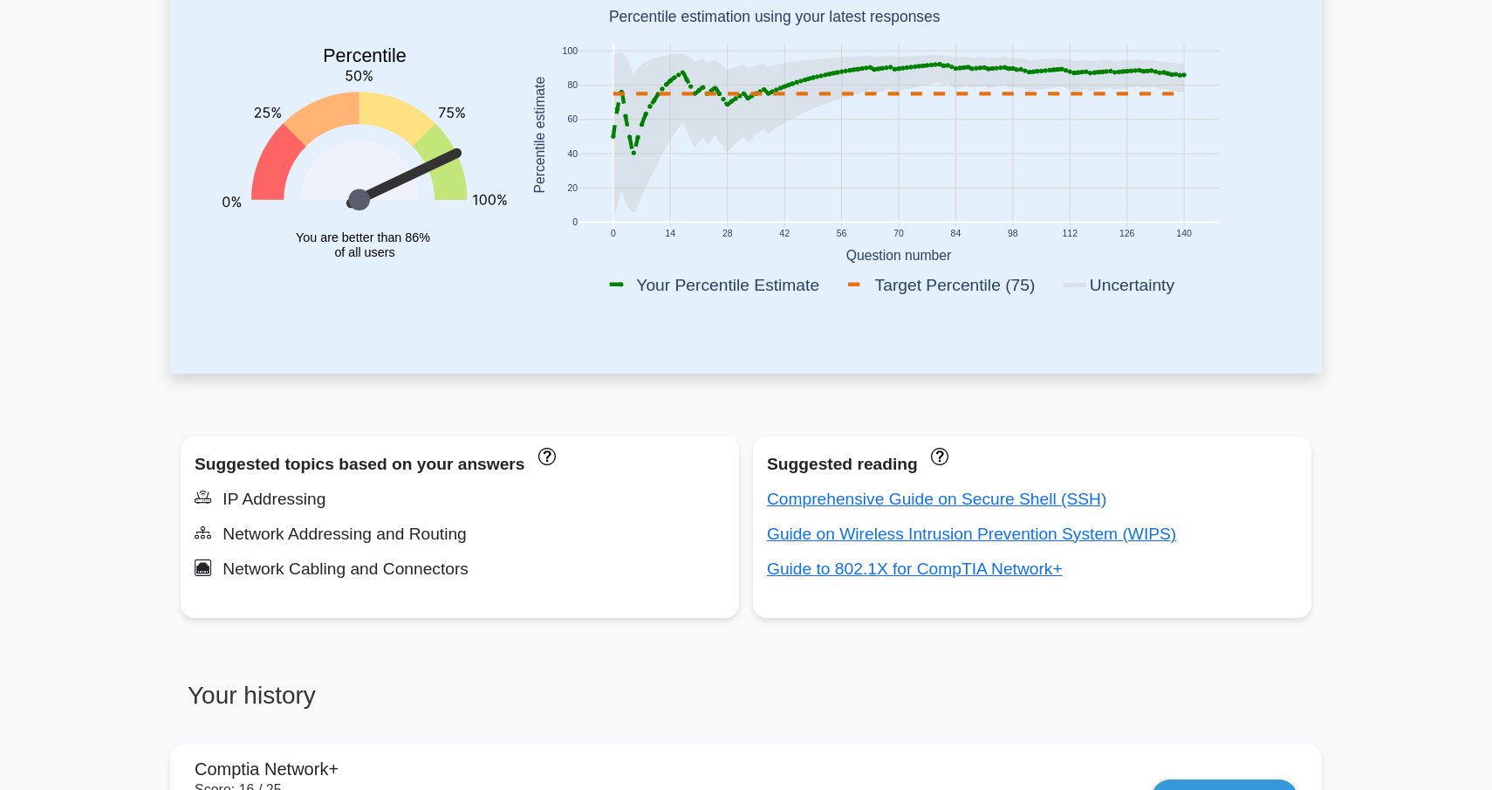
scroll to position [301, 0]
